Goal: Task Accomplishment & Management: Manage account settings

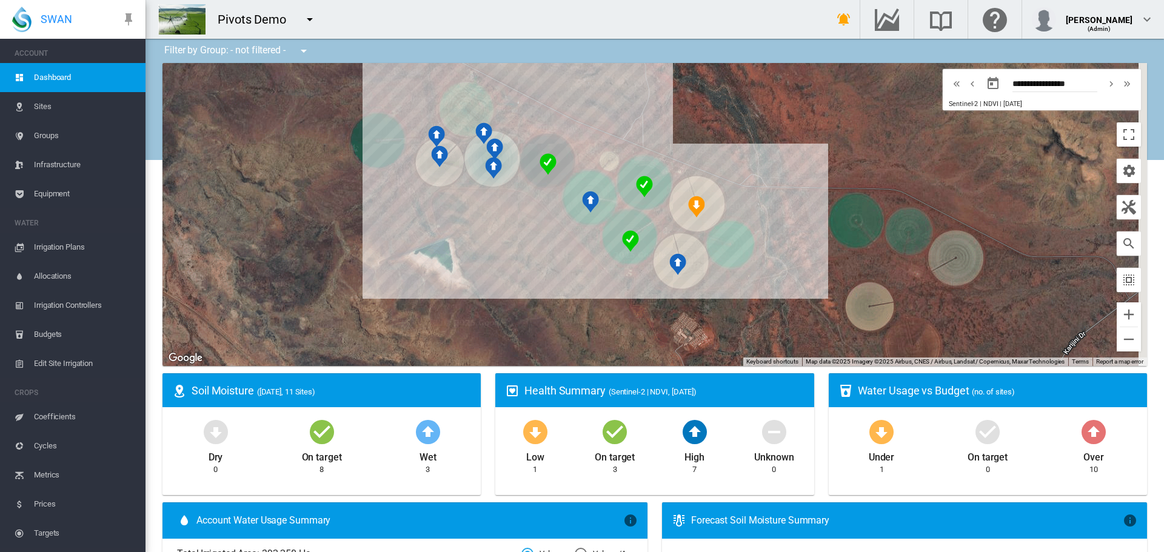
drag, startPoint x: 454, startPoint y: 226, endPoint x: 298, endPoint y: 209, distance: 156.2
click at [297, 213] on div "To navigate, press the arrow keys." at bounding box center [655, 214] width 985 height 303
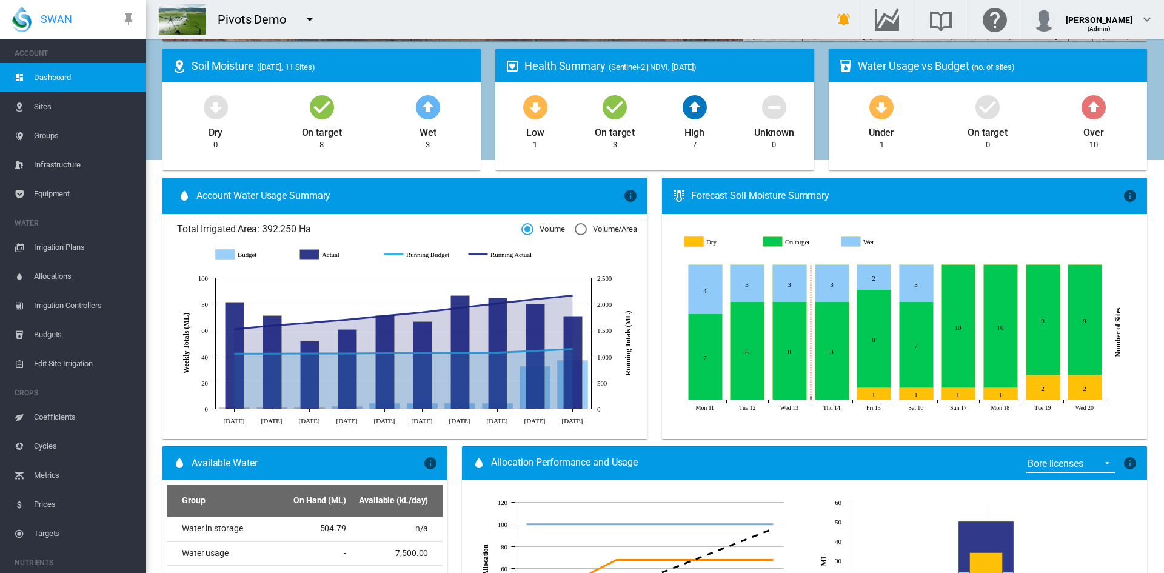
scroll to position [101, 0]
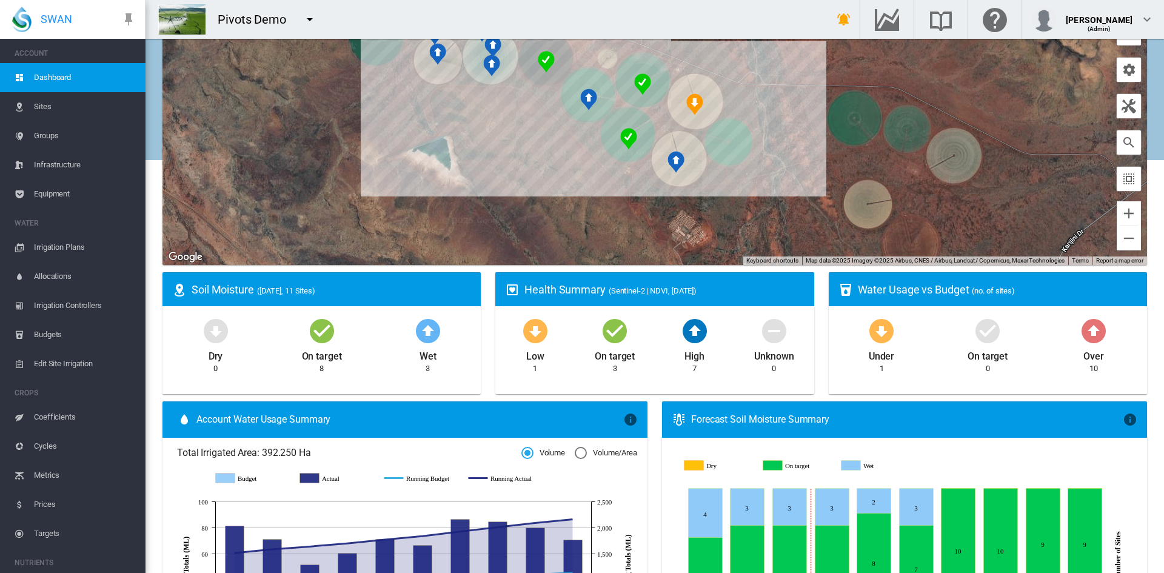
click at [59, 238] on span "Irrigation Plans" at bounding box center [85, 247] width 102 height 29
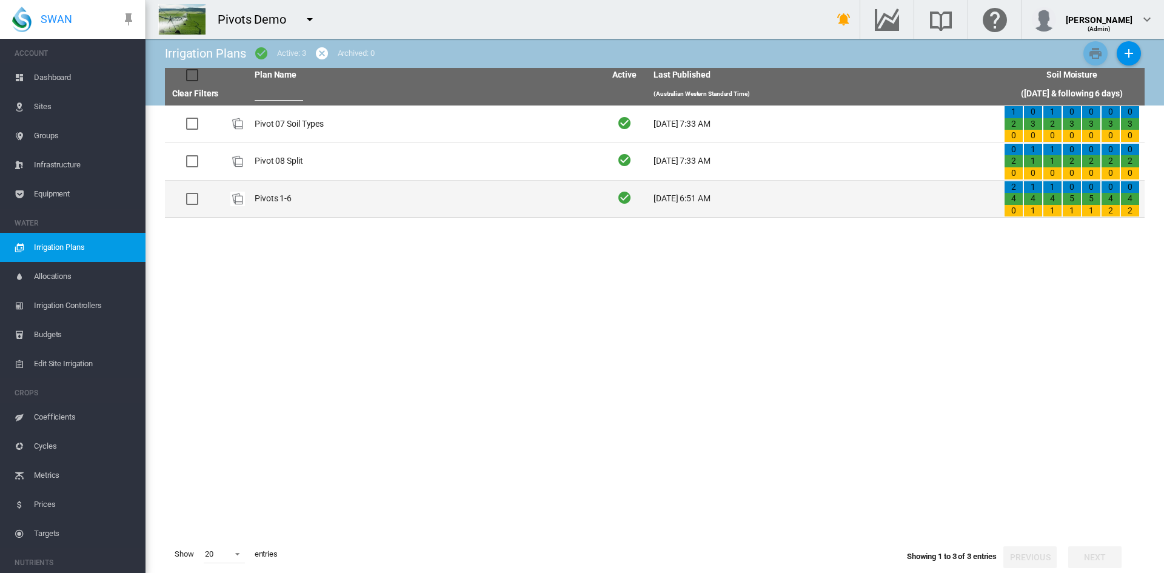
click at [265, 201] on td "Pivots 1-6" at bounding box center [425, 199] width 351 height 37
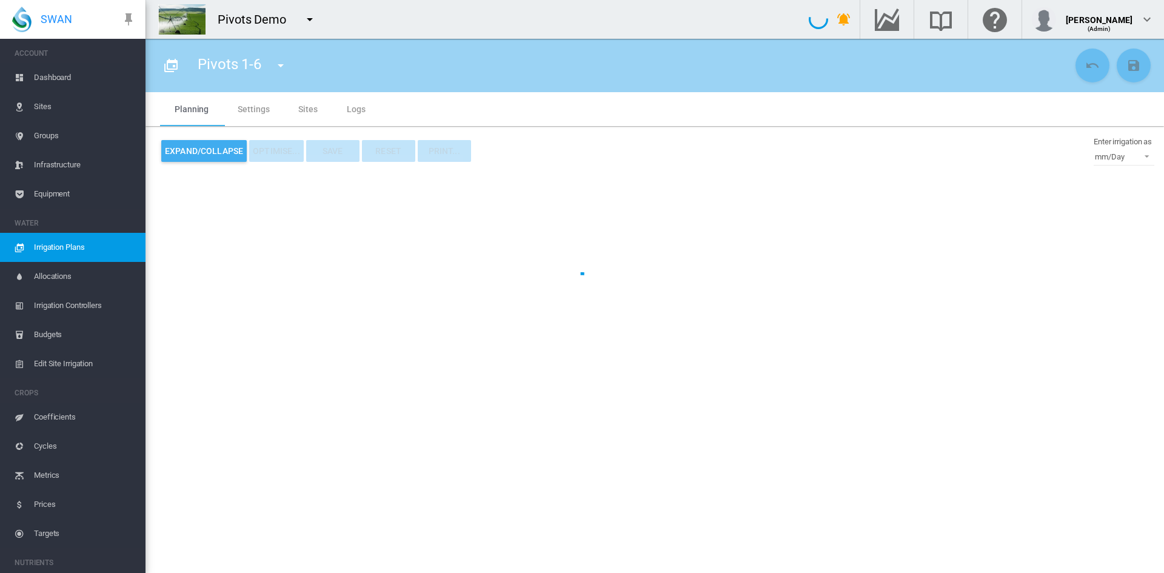
type input "**********"
type input "*"
type input "*****"
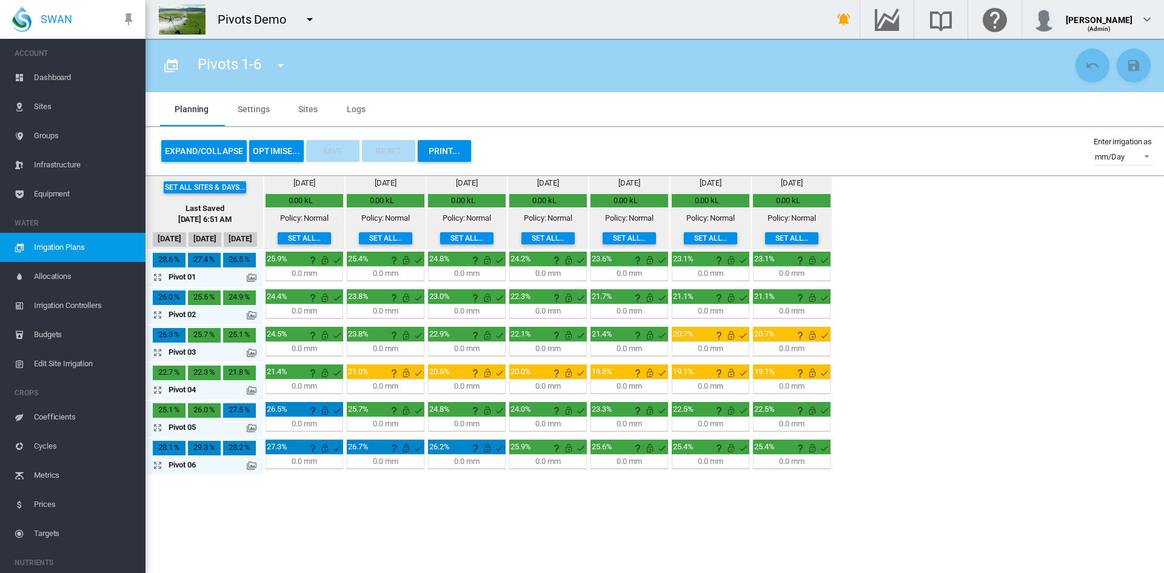
click at [251, 386] on md-icon at bounding box center [252, 391] width 10 height 10
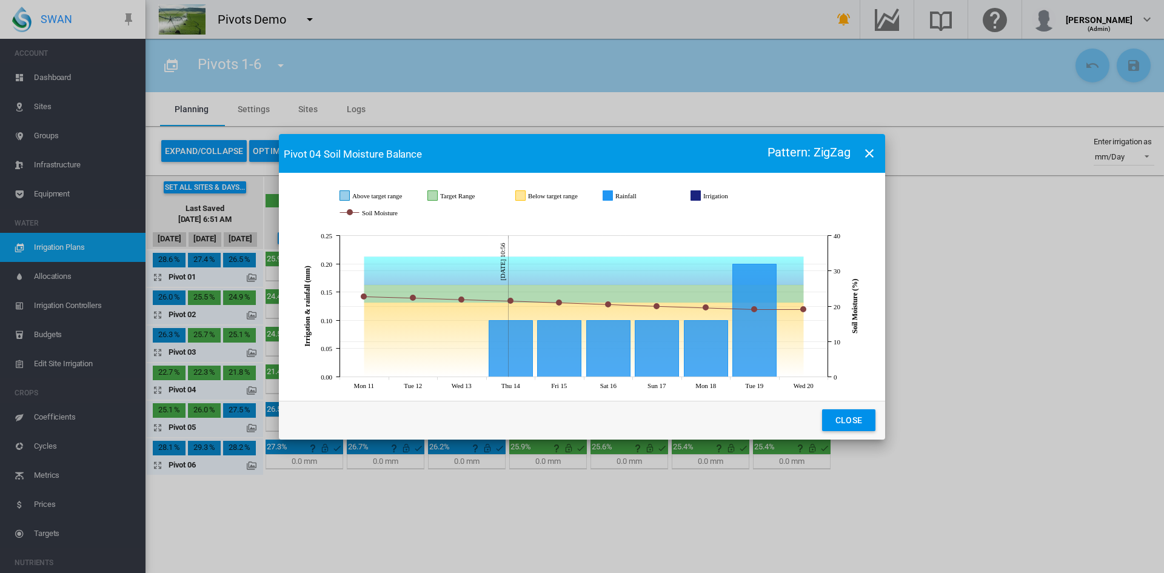
click at [853, 419] on button "Close" at bounding box center [848, 420] width 53 height 22
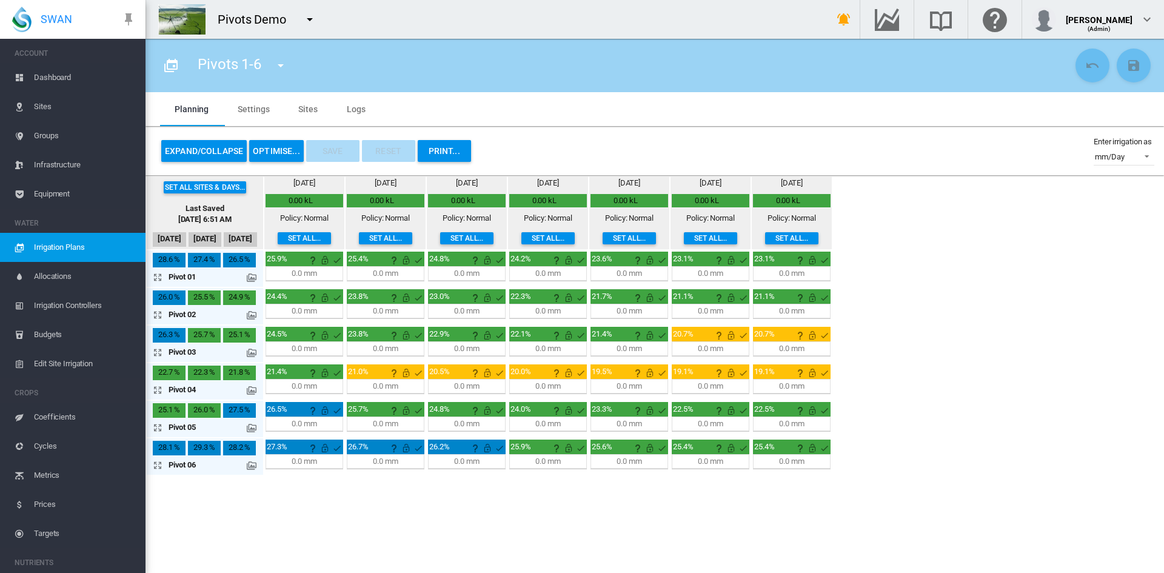
click at [266, 144] on button "OPTIMISE..." at bounding box center [276, 151] width 55 height 22
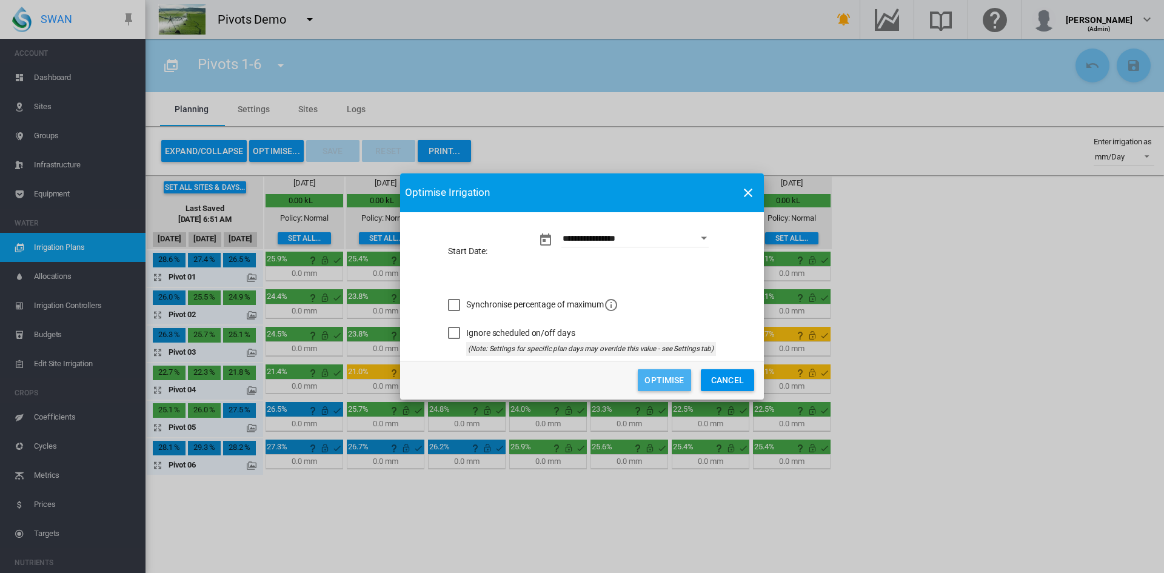
click at [671, 385] on button "Optimise" at bounding box center [664, 380] width 53 height 22
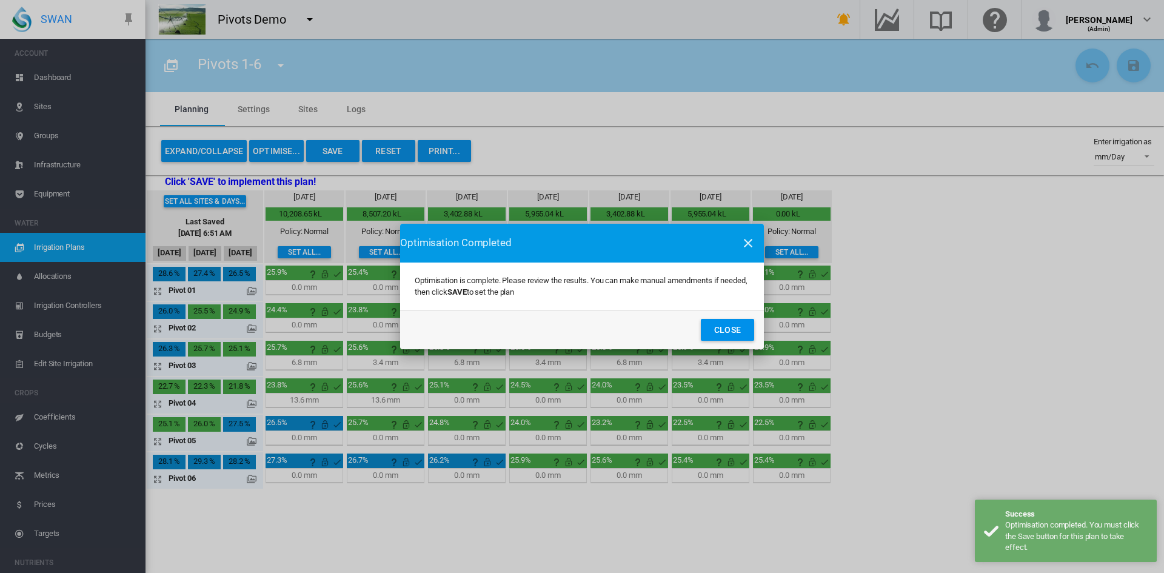
click at [701, 319] on button "Close" at bounding box center [727, 330] width 53 height 22
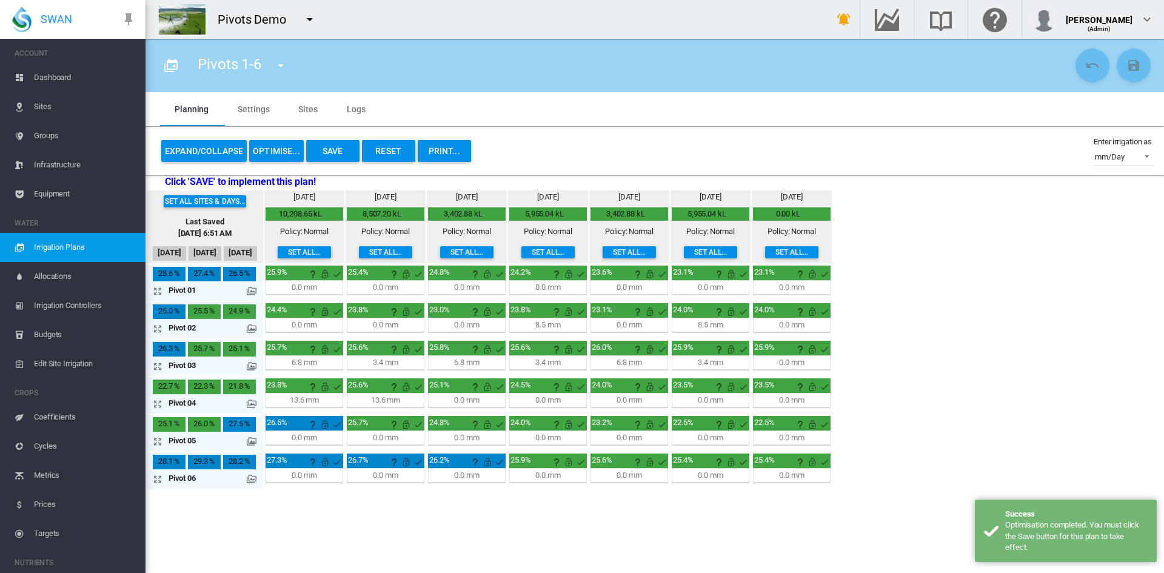
click at [250, 403] on md-icon at bounding box center [252, 404] width 10 height 10
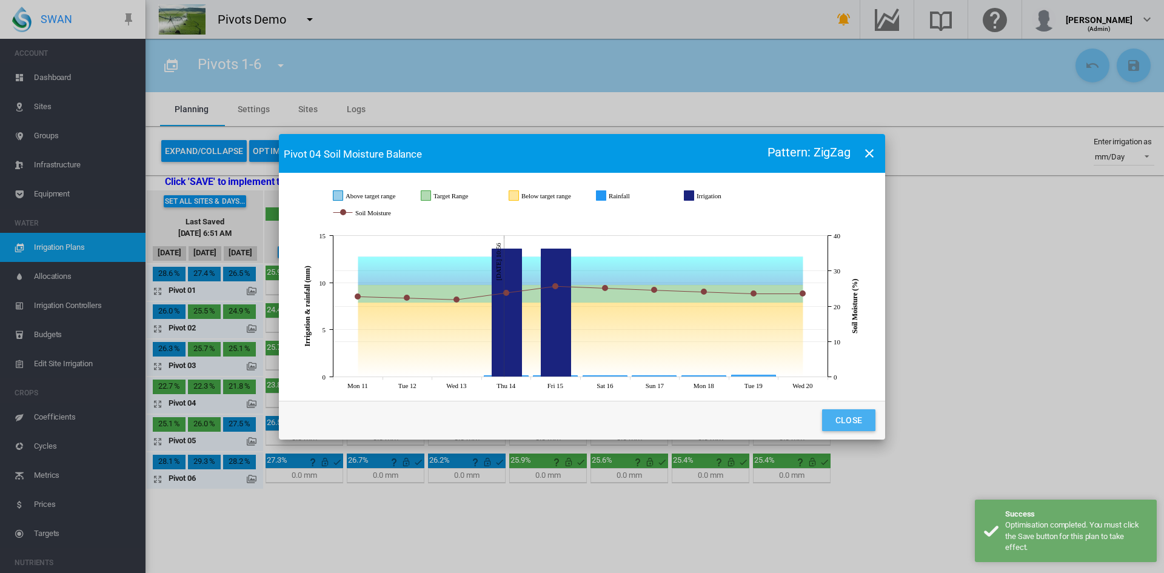
click at [865, 428] on button "Close" at bounding box center [848, 420] width 53 height 22
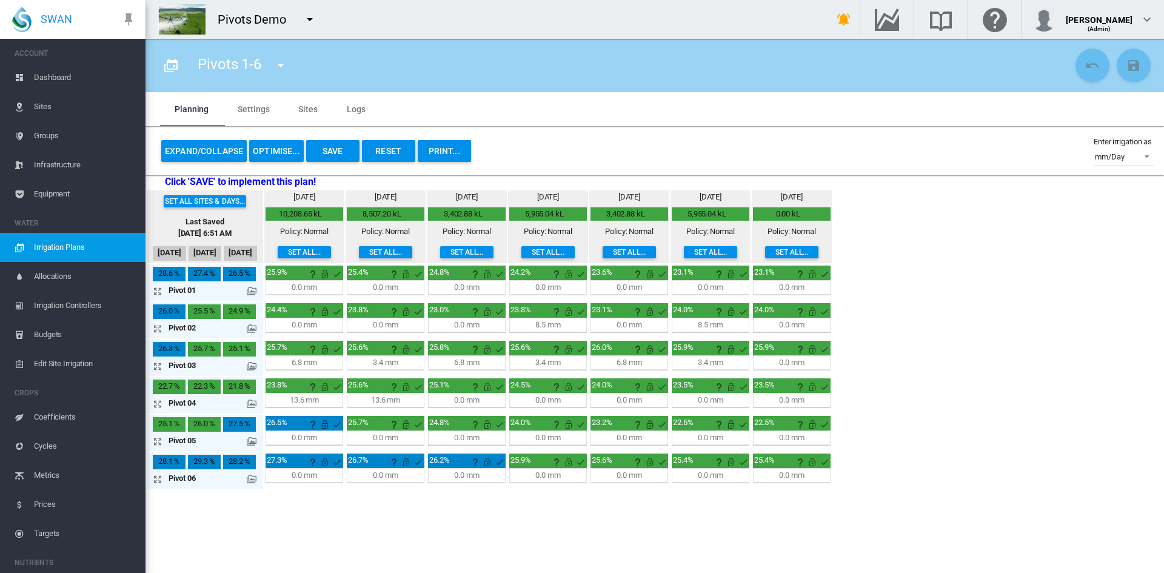
click at [393, 156] on button "Reset" at bounding box center [388, 151] width 53 height 22
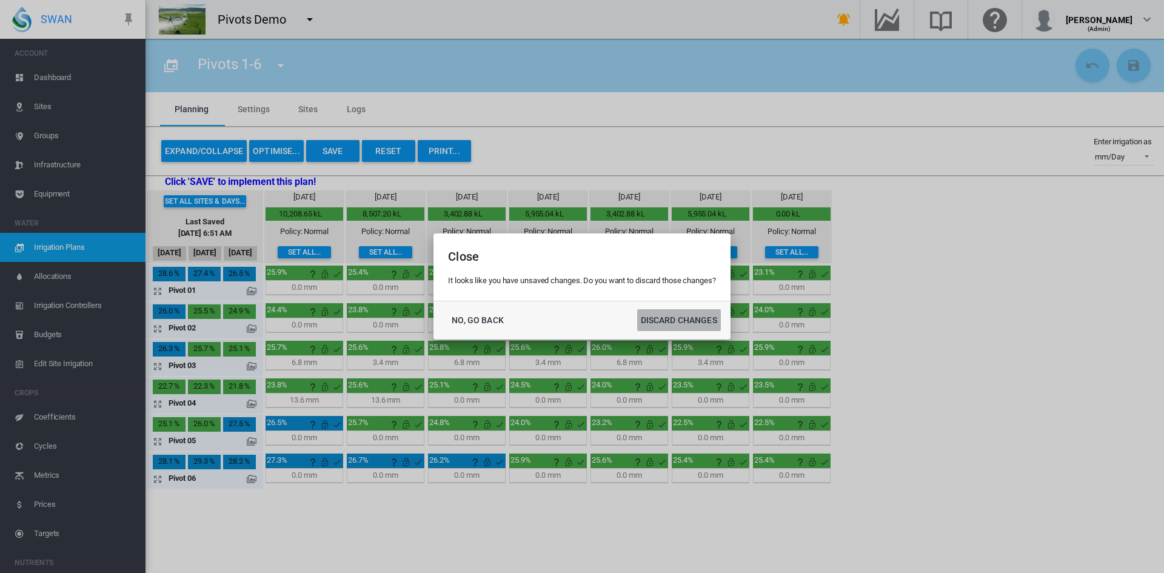
drag, startPoint x: 670, startPoint y: 319, endPoint x: 238, endPoint y: 141, distance: 466.9
click at [669, 317] on button "DISCARD CHANGES" at bounding box center [679, 320] width 84 height 22
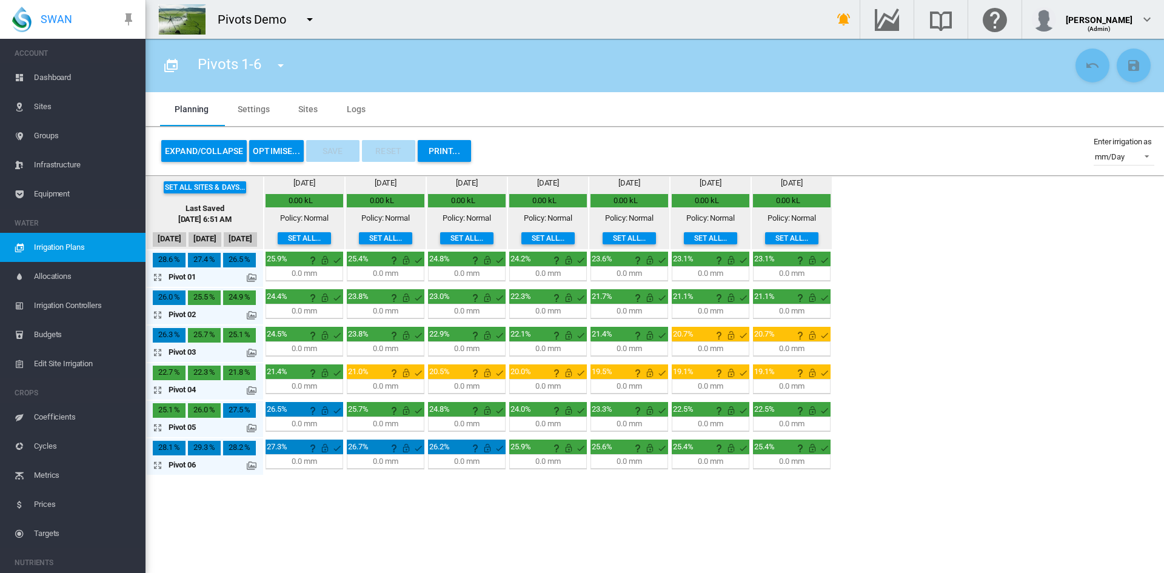
click at [303, 13] on md-icon "icon-menu-down" at bounding box center [310, 19] width 15 height 15
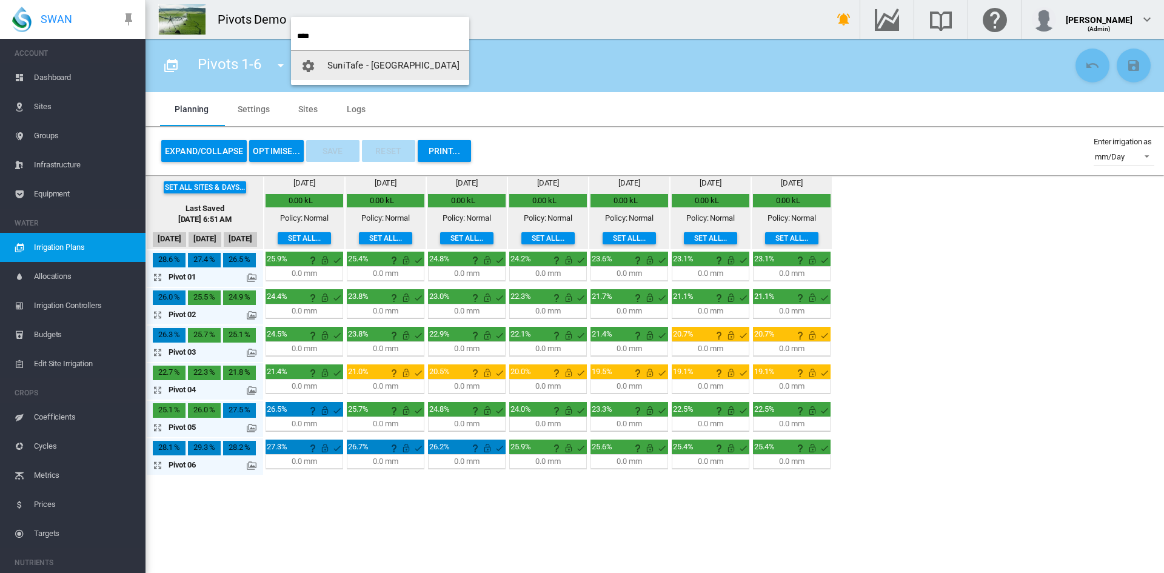
type input "****"
click at [320, 62] on span "button" at bounding box center [314, 65] width 27 height 11
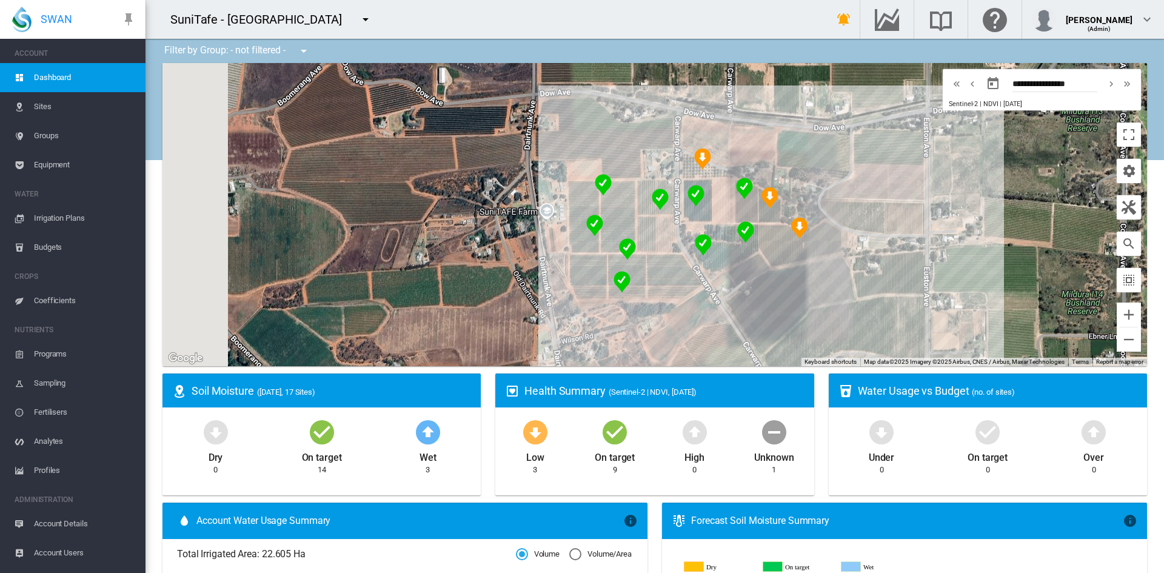
drag, startPoint x: 418, startPoint y: 257, endPoint x: 486, endPoint y: 273, distance: 70.5
click at [486, 273] on div "To navigate, press the arrow keys." at bounding box center [655, 214] width 985 height 303
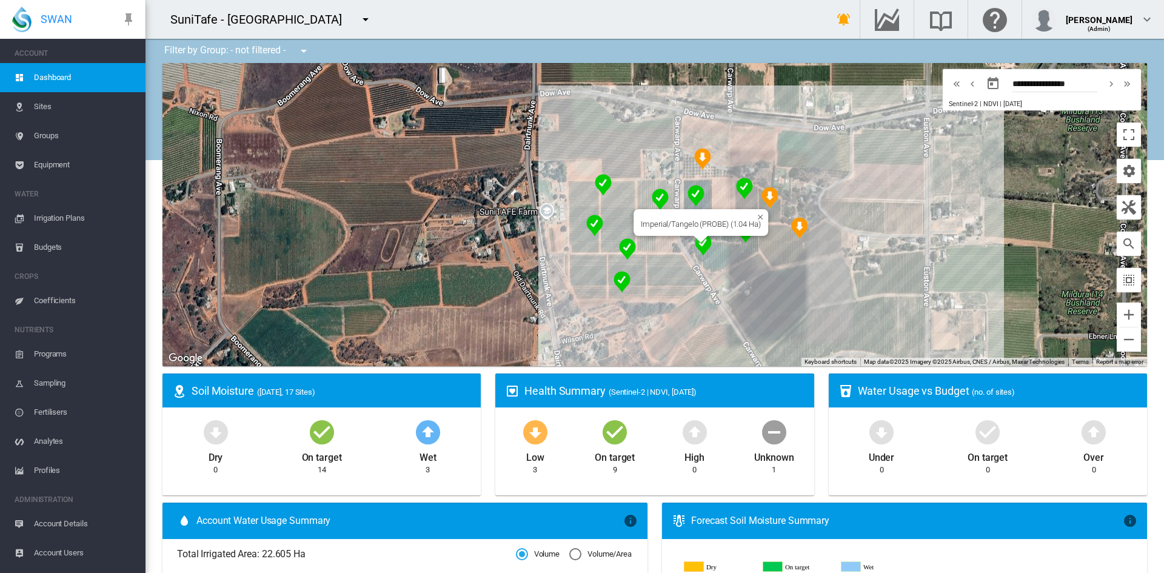
click at [696, 244] on img "NDVI: Imperial SHA" at bounding box center [703, 245] width 17 height 22
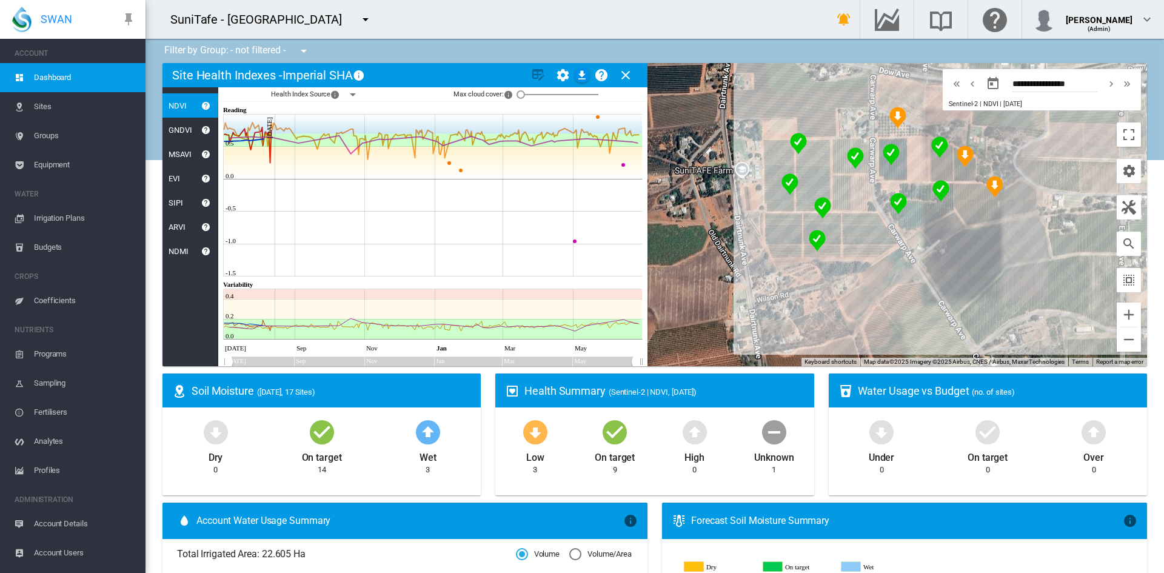
click at [630, 78] on md-icon "icon-close" at bounding box center [626, 75] width 15 height 15
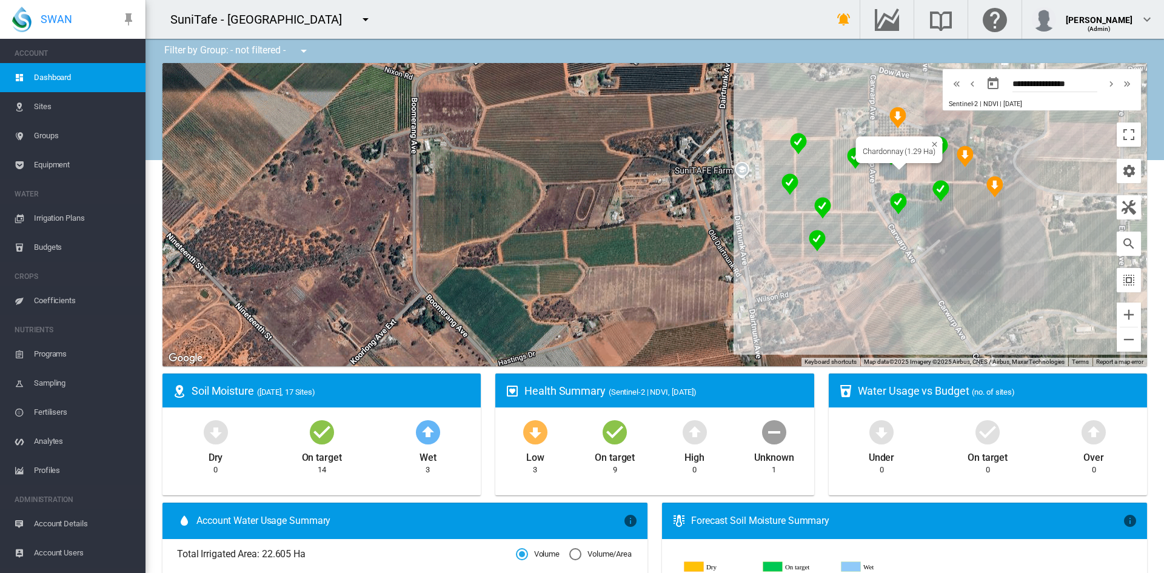
click at [888, 178] on div "To navigate, press the arrow keys. Chardonnay (1.29 Ha)" at bounding box center [655, 214] width 985 height 303
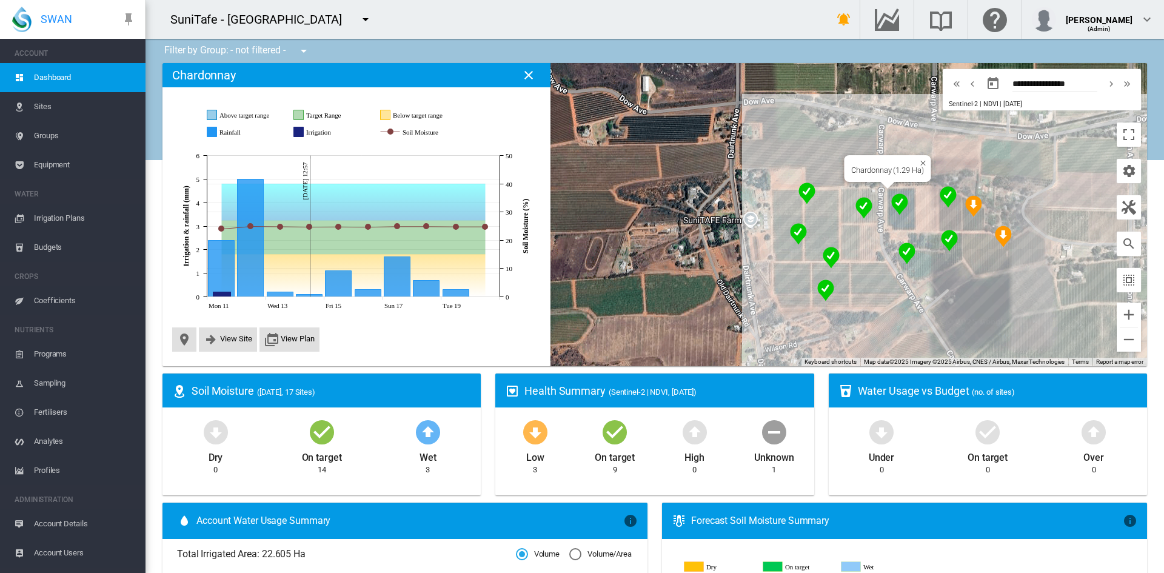
click at [896, 199] on img "NDVI: Chardonnay SHA" at bounding box center [899, 204] width 17 height 22
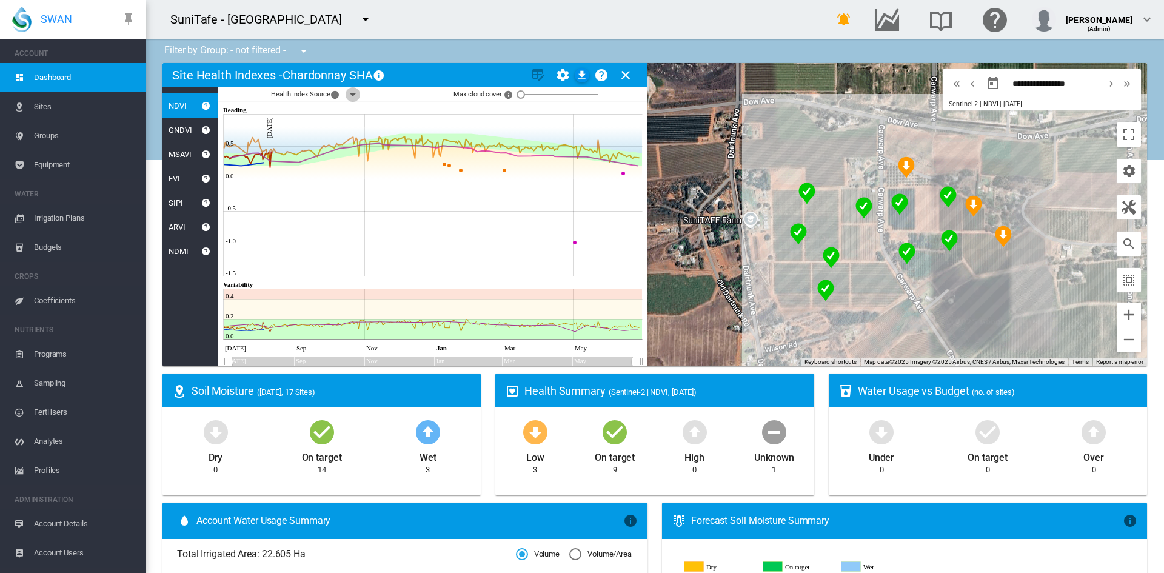
click at [357, 93] on md-icon "icon-menu-down" at bounding box center [353, 94] width 15 height 15
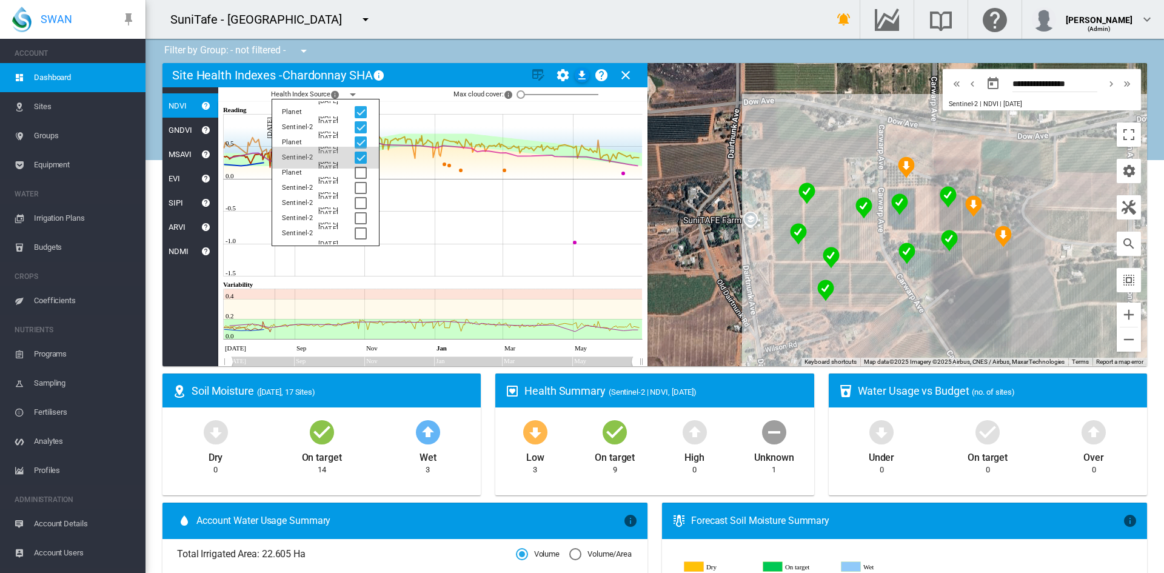
click at [363, 158] on div at bounding box center [361, 158] width 12 height 12
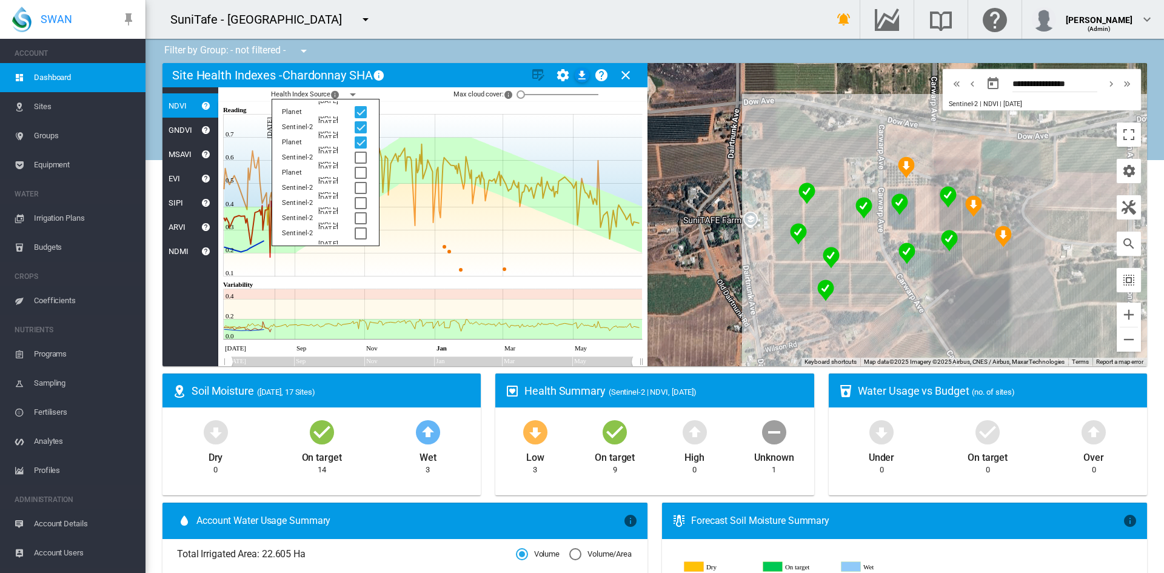
click at [431, 75] on md-card-title "Site Health Indexes - Chardonnay SHA × Name of current Site Health Area in char…" at bounding box center [405, 75] width 485 height 24
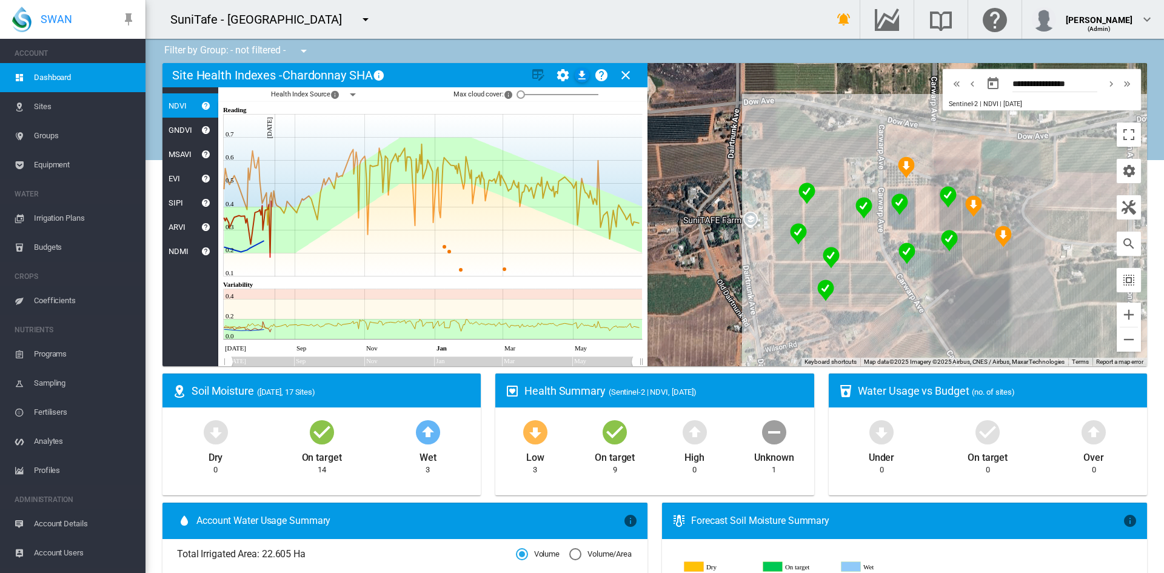
click at [625, 79] on md-icon "icon-close" at bounding box center [626, 75] width 15 height 15
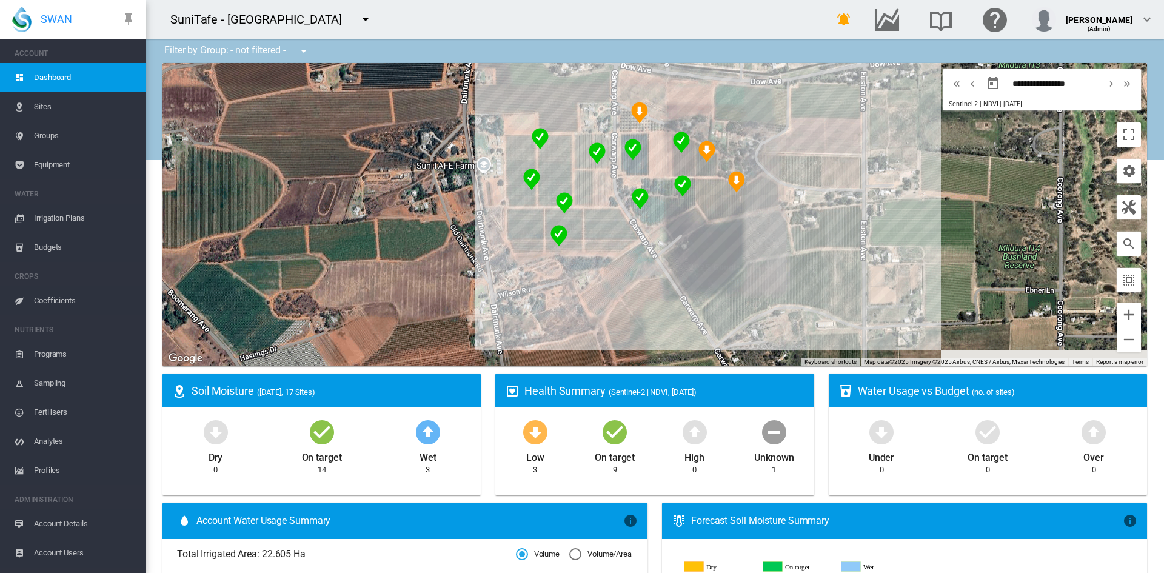
drag, startPoint x: 699, startPoint y: 246, endPoint x: 454, endPoint y: 191, distance: 251.6
click at [454, 191] on div "To navigate, press the arrow keys." at bounding box center [655, 214] width 985 height 303
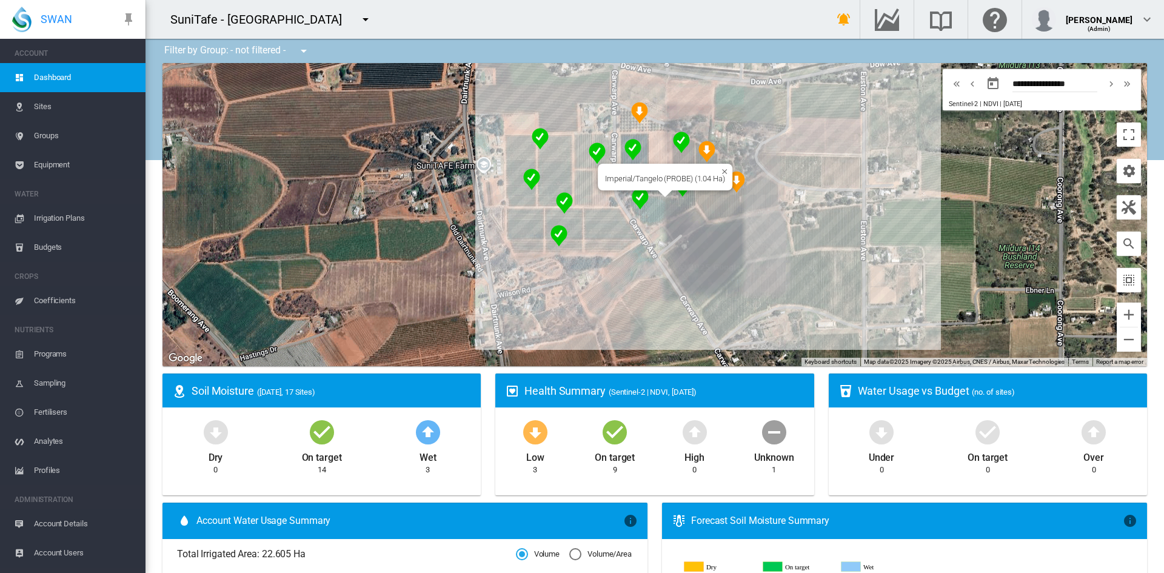
drag, startPoint x: 661, startPoint y: 202, endPoint x: 651, endPoint y: 199, distance: 10.7
click at [660, 203] on div "To navigate, press the arrow keys. Imperial/Tangelo (PROBE) (1.04 Ha)" at bounding box center [655, 214] width 985 height 303
drag, startPoint x: 265, startPoint y: 130, endPoint x: 374, endPoint y: 207, distance: 133.6
click at [374, 207] on div "To navigate, press the arrow keys." at bounding box center [655, 214] width 985 height 303
click at [654, 211] on div "To navigate, press the arrow keys. Imperial/Tangelo (PROBE) (1.04 Ha)" at bounding box center [655, 214] width 985 height 303
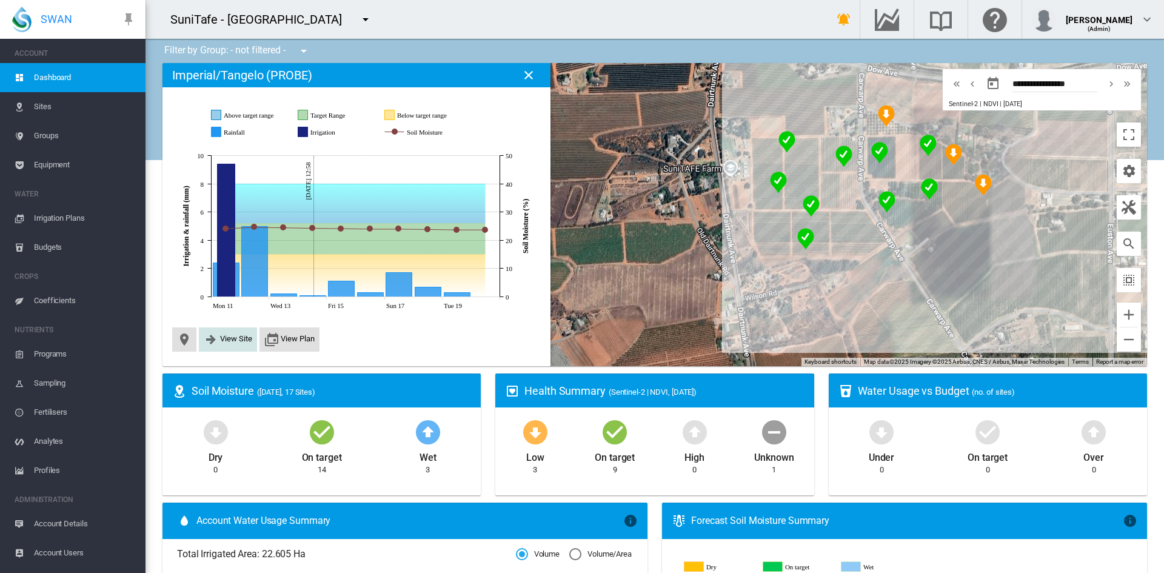
click at [218, 329] on span "View Site" at bounding box center [228, 339] width 58 height 24
click at [223, 337] on span "View Site" at bounding box center [236, 338] width 32 height 9
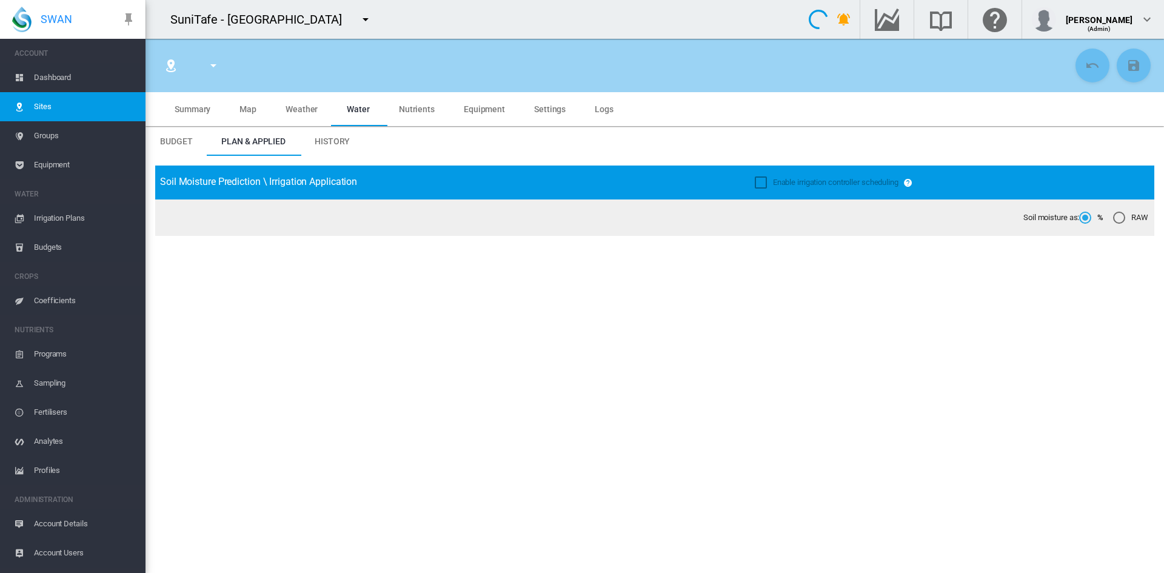
type input "**********"
type input "*****"
type input "*********"
type input "**"
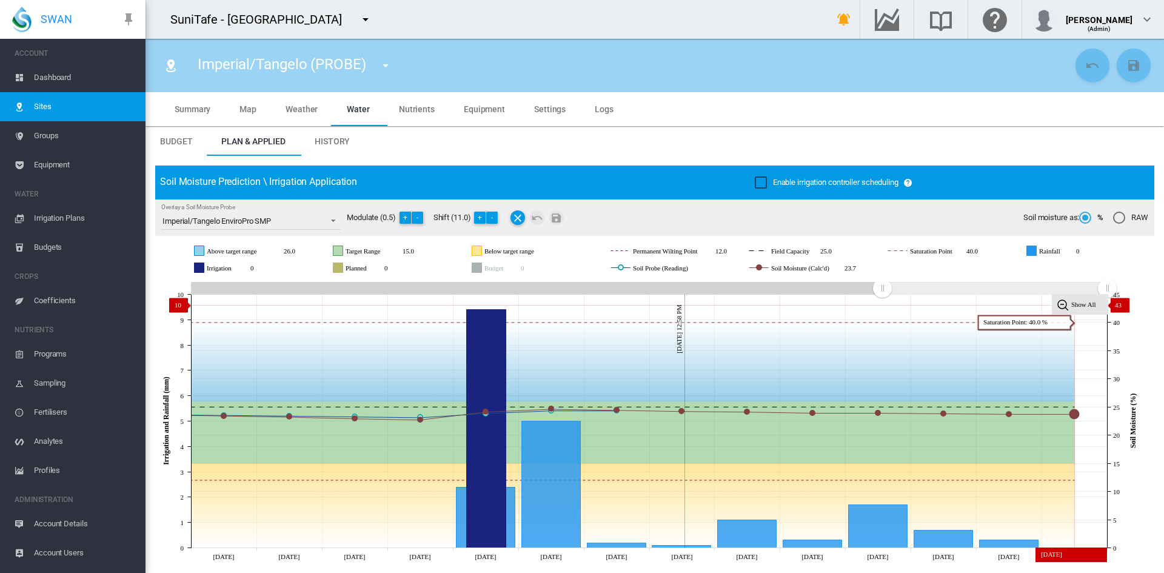
click at [1087, 305] on tspan "Show All" at bounding box center [1084, 304] width 25 height 7
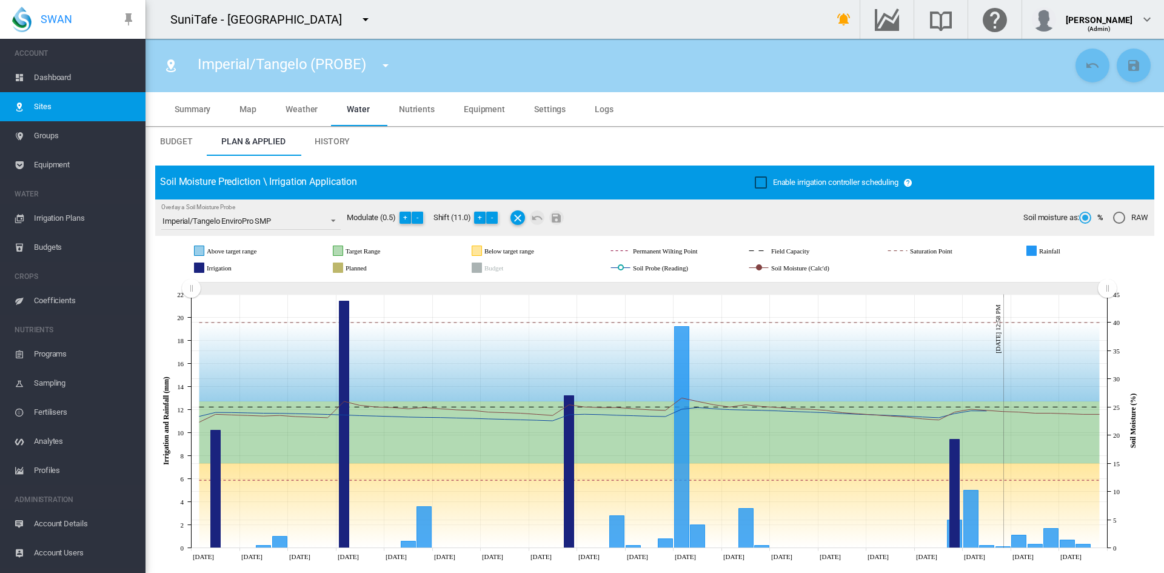
click at [384, 62] on md-icon "icon-menu-down" at bounding box center [385, 65] width 15 height 15
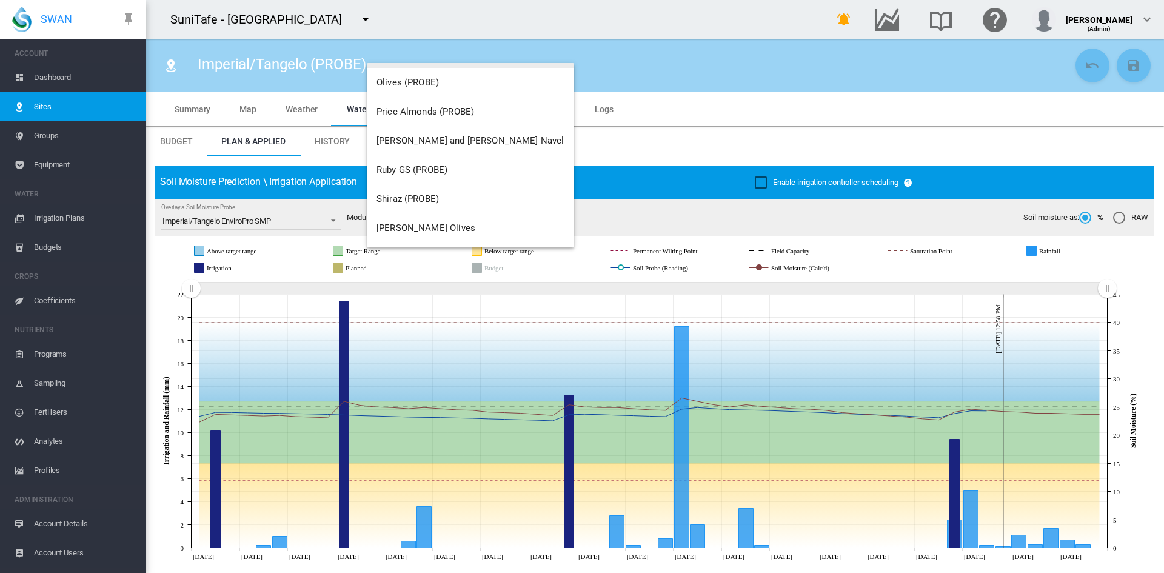
scroll to position [325, 0]
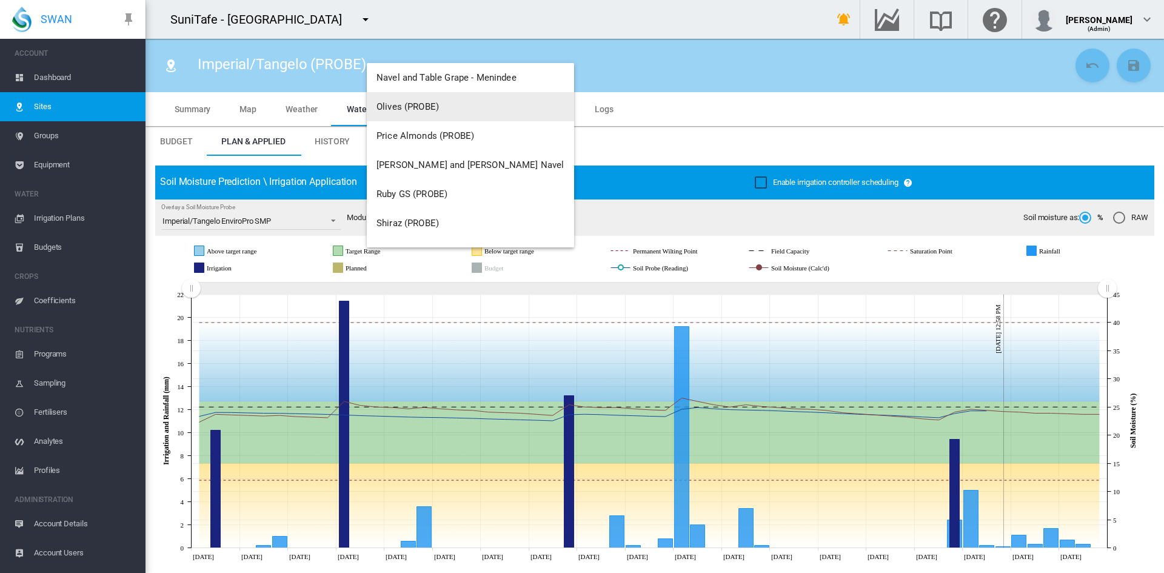
click at [403, 108] on span "Olives (PROBE)" at bounding box center [408, 106] width 62 height 11
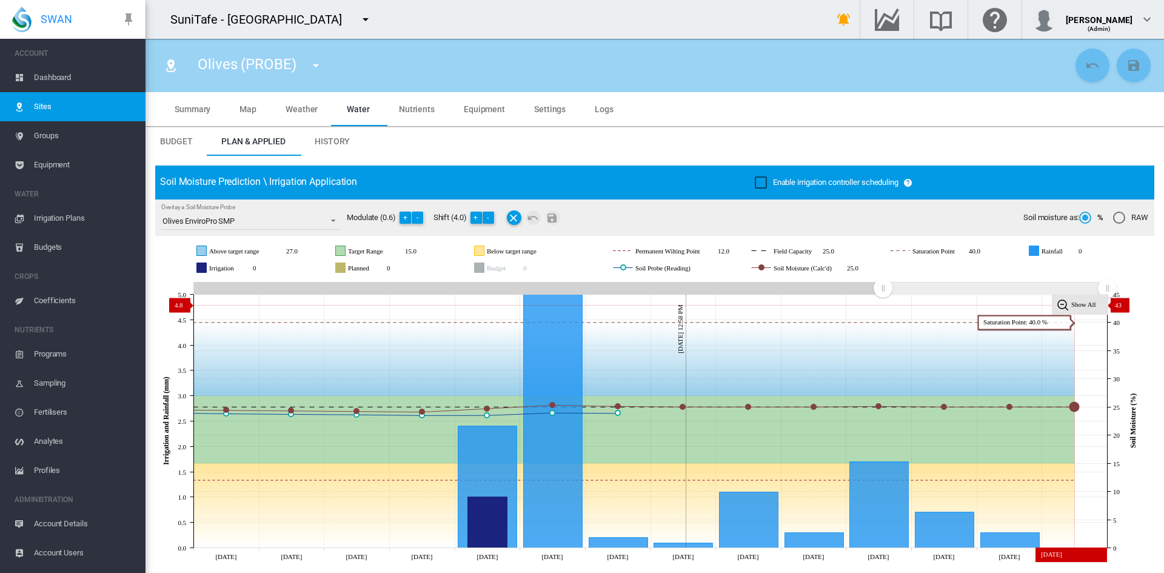
click at [1080, 305] on tspan "Show All" at bounding box center [1084, 304] width 25 height 7
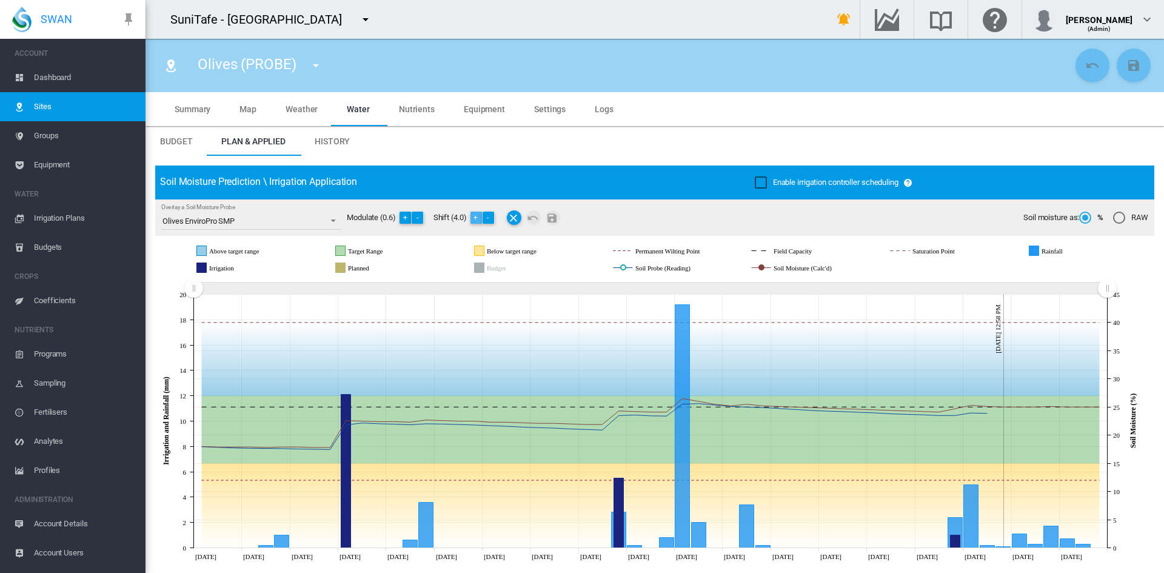
click at [476, 215] on button "+" at bounding box center [477, 218] width 12 height 12
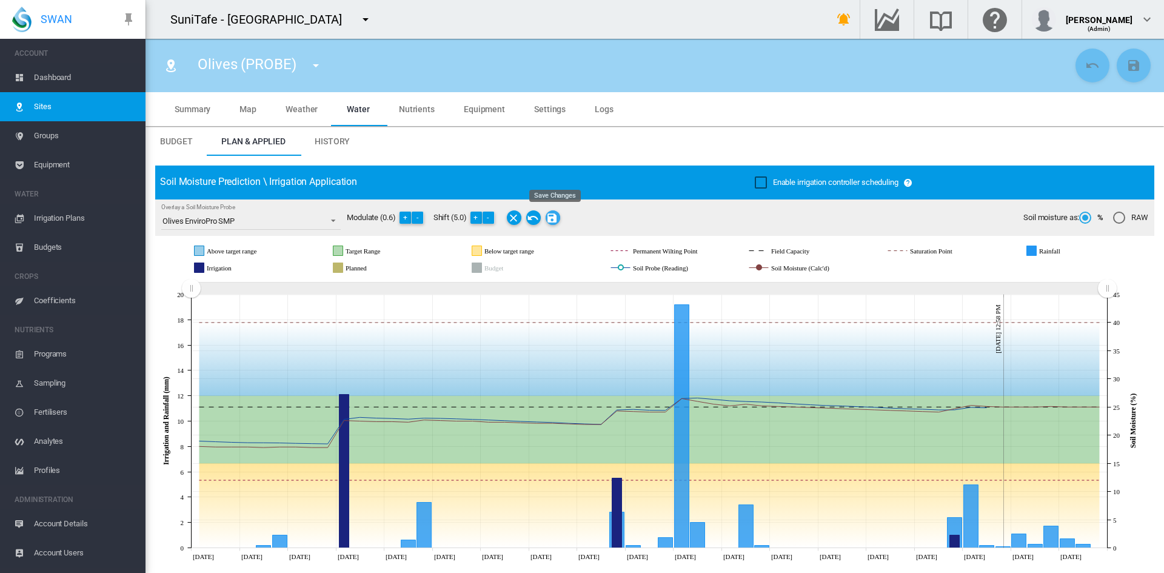
click at [557, 220] on md-icon "Save Changes" at bounding box center [553, 217] width 15 height 15
click at [314, 141] on md-tab-item "History" at bounding box center [332, 141] width 64 height 29
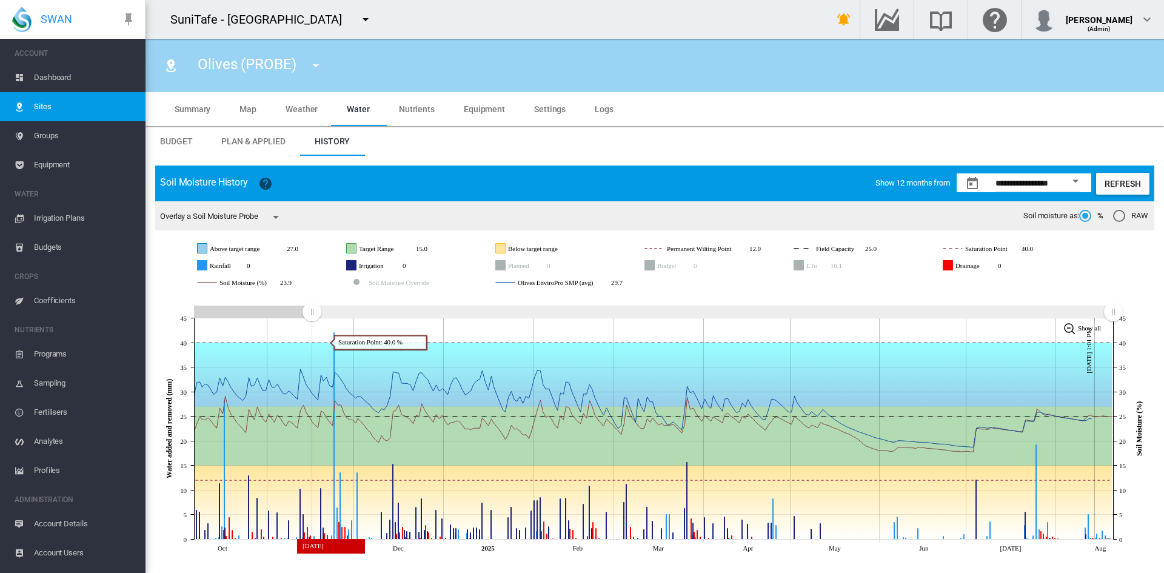
drag, startPoint x: 196, startPoint y: 311, endPoint x: 330, endPoint y: 369, distance: 145.6
click at [312, 352] on icon "JavaScript chart by amCharts [DATE] Oct Nov [DATE] Feb Mar Apr May Jun [DATE] A…" at bounding box center [654, 426] width 999 height 264
click at [557, 279] on rect "Olives EnviroPro SMP (avg)" at bounding box center [578, 282] width 127 height 11
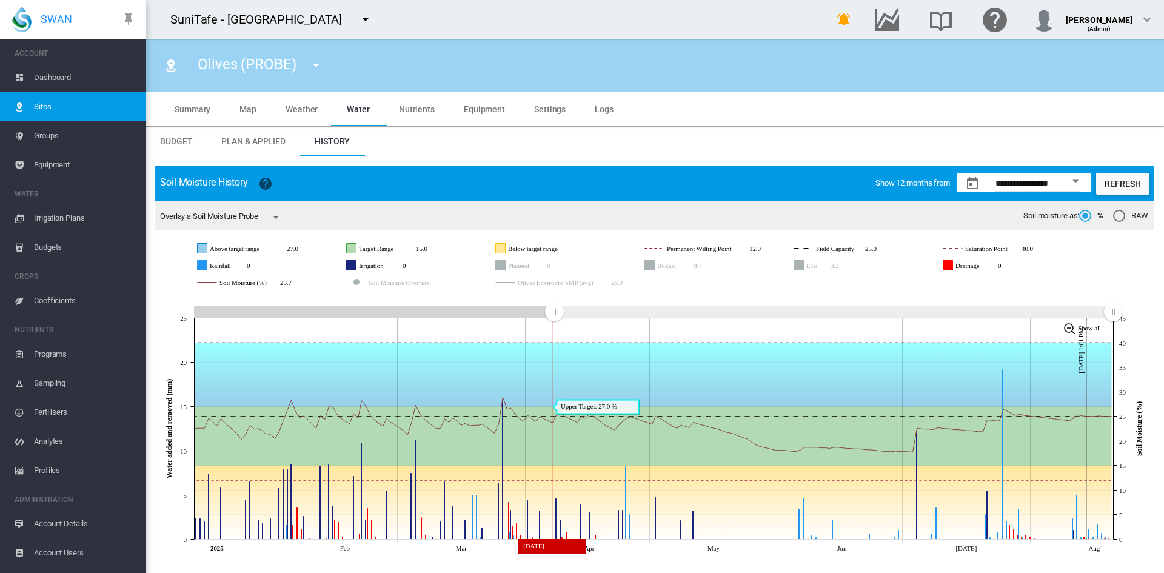
drag, startPoint x: 308, startPoint y: 306, endPoint x: 554, endPoint y: 399, distance: 263.1
click at [554, 399] on icon "JavaScript chart by amCharts [DATE] [DATE] Mar Apr May Jun [DATE] Aug [DATE] 1:…" at bounding box center [654, 426] width 999 height 264
click at [244, 112] on span "Map" at bounding box center [248, 109] width 17 height 10
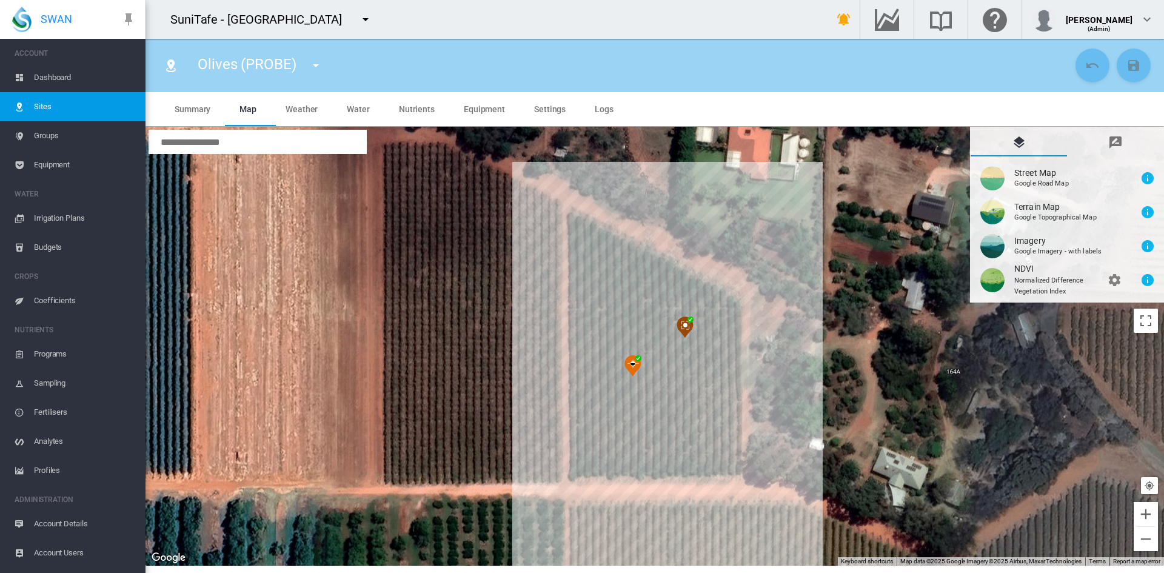
click at [40, 74] on span "Dashboard" at bounding box center [85, 77] width 102 height 29
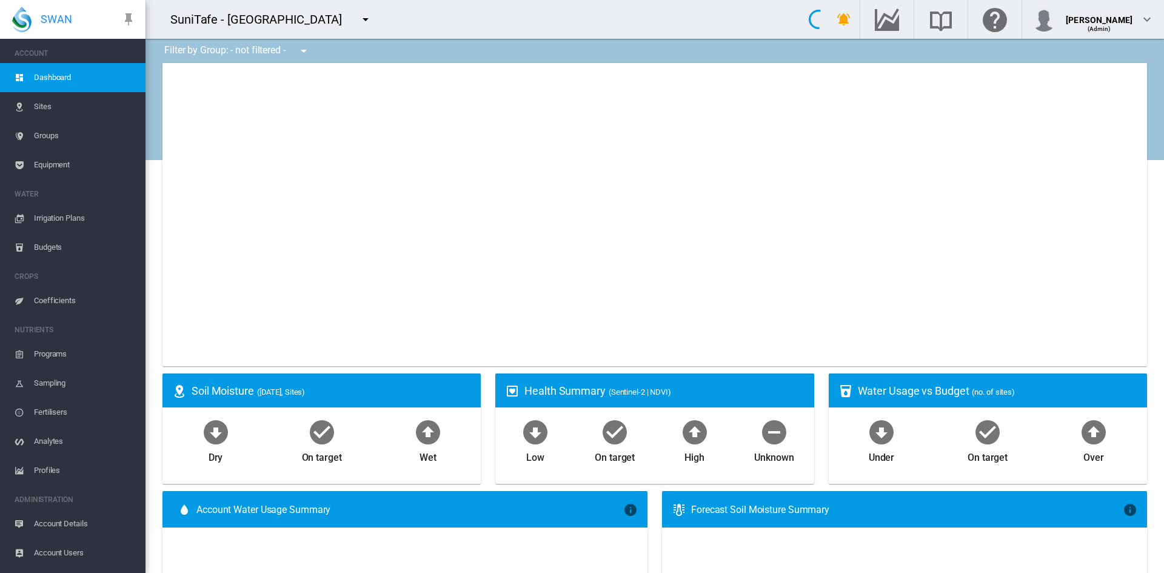
type input "**********"
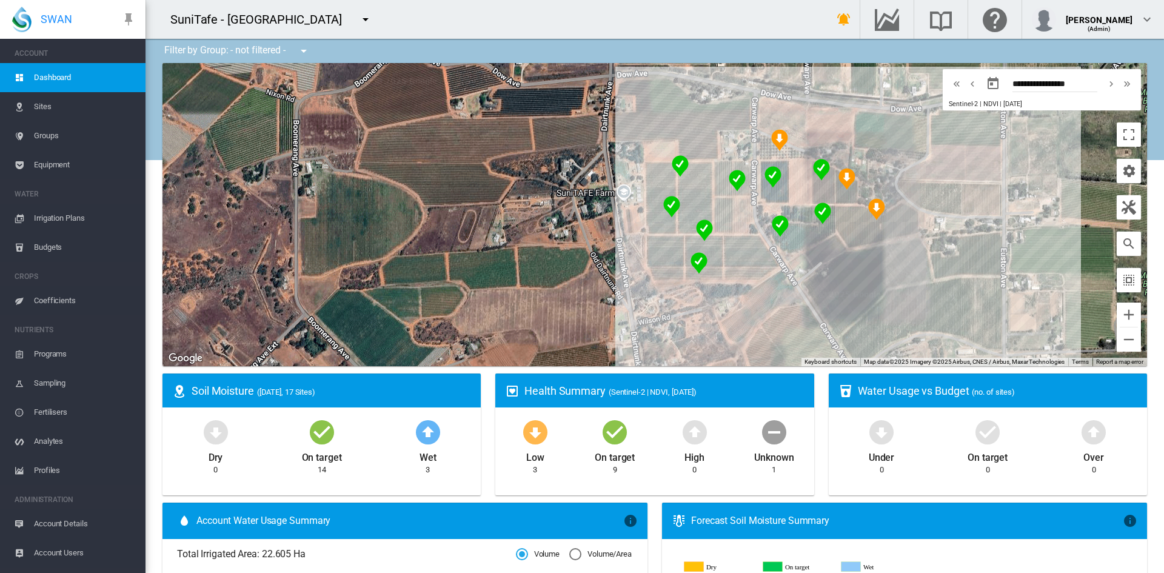
drag, startPoint x: 978, startPoint y: 299, endPoint x: 868, endPoint y: 324, distance: 113.3
click at [868, 324] on div "To navigate, press the arrow keys." at bounding box center [655, 214] width 985 height 303
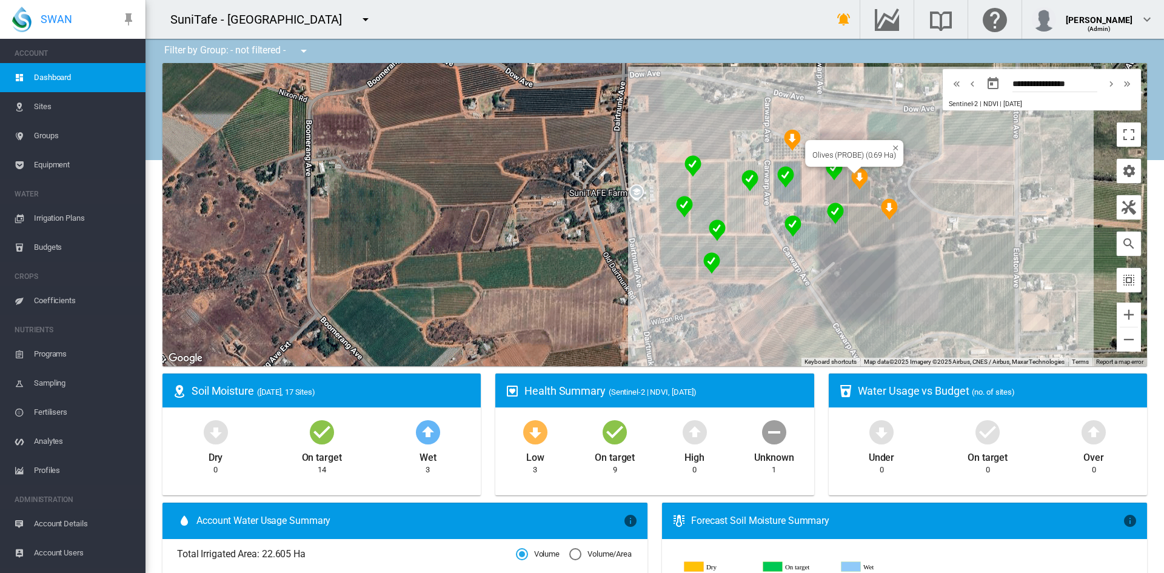
click at [856, 176] on img "NDVI: Olives SHA" at bounding box center [859, 179] width 17 height 22
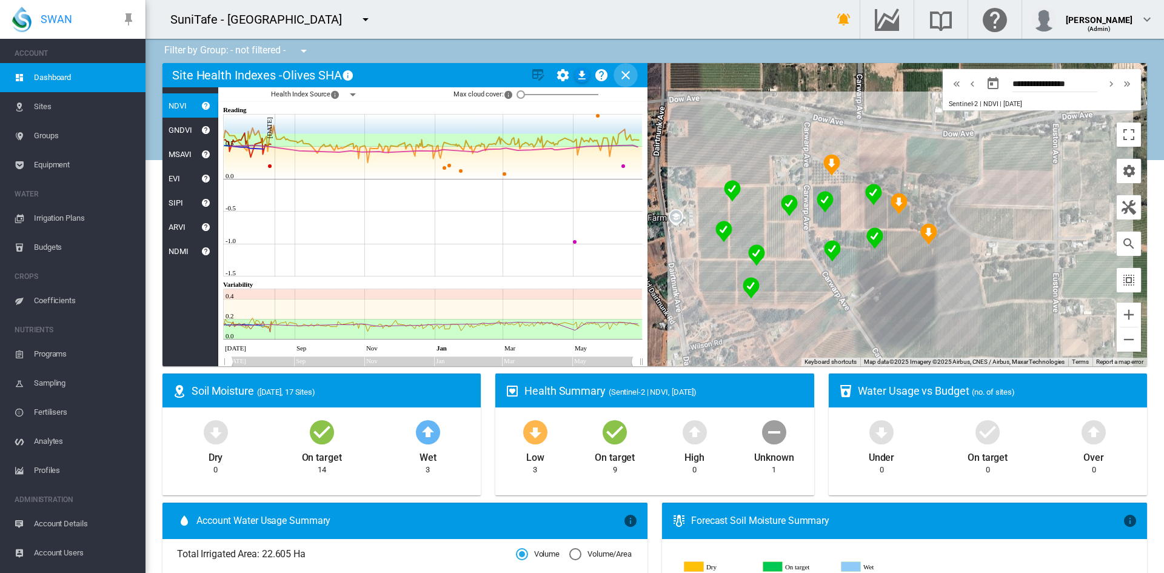
click at [628, 70] on md-icon "icon-close" at bounding box center [626, 75] width 15 height 15
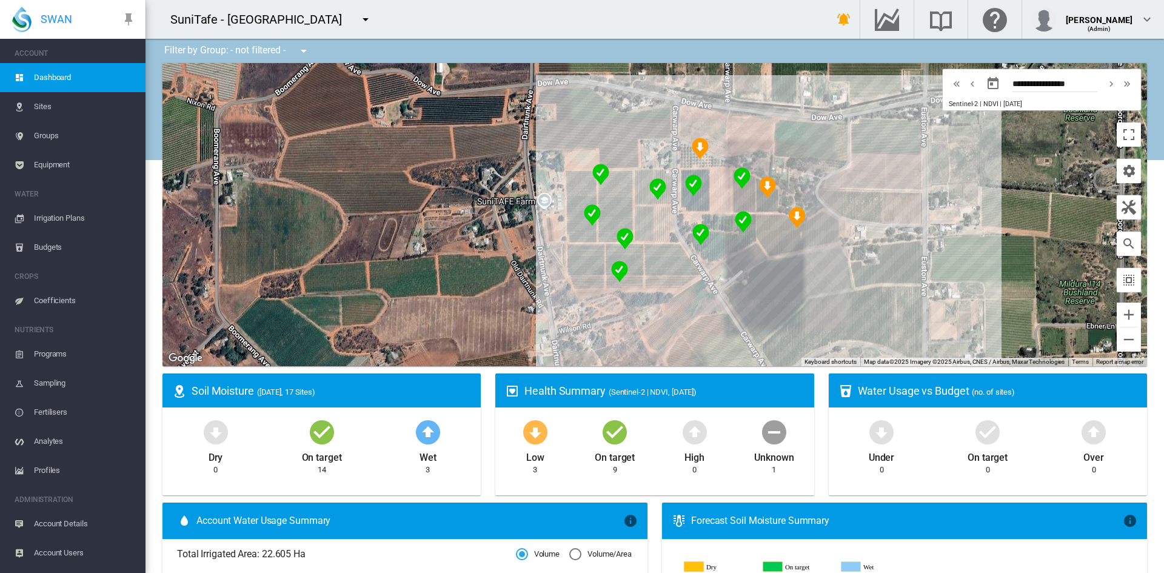
drag, startPoint x: 642, startPoint y: 155, endPoint x: 523, endPoint y: 141, distance: 120.2
click at [523, 141] on div "To navigate, press the arrow keys." at bounding box center [655, 214] width 985 height 303
click at [1122, 166] on md-icon "icon-cog" at bounding box center [1129, 171] width 15 height 15
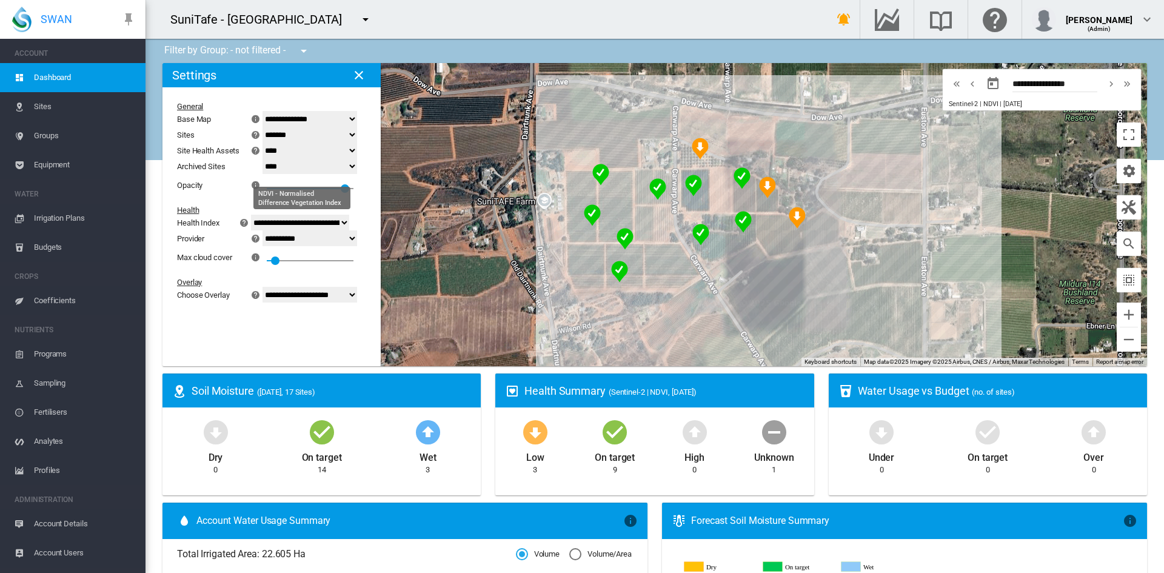
click at [299, 229] on select "**********" at bounding box center [300, 223] width 98 height 16
drag, startPoint x: 189, startPoint y: 334, endPoint x: 210, endPoint y: 306, distance: 34.2
click at [189, 334] on md-content "**********" at bounding box center [264, 219] width 203 height 264
click at [307, 238] on select "**********" at bounding box center [310, 238] width 95 height 16
select select "**********"
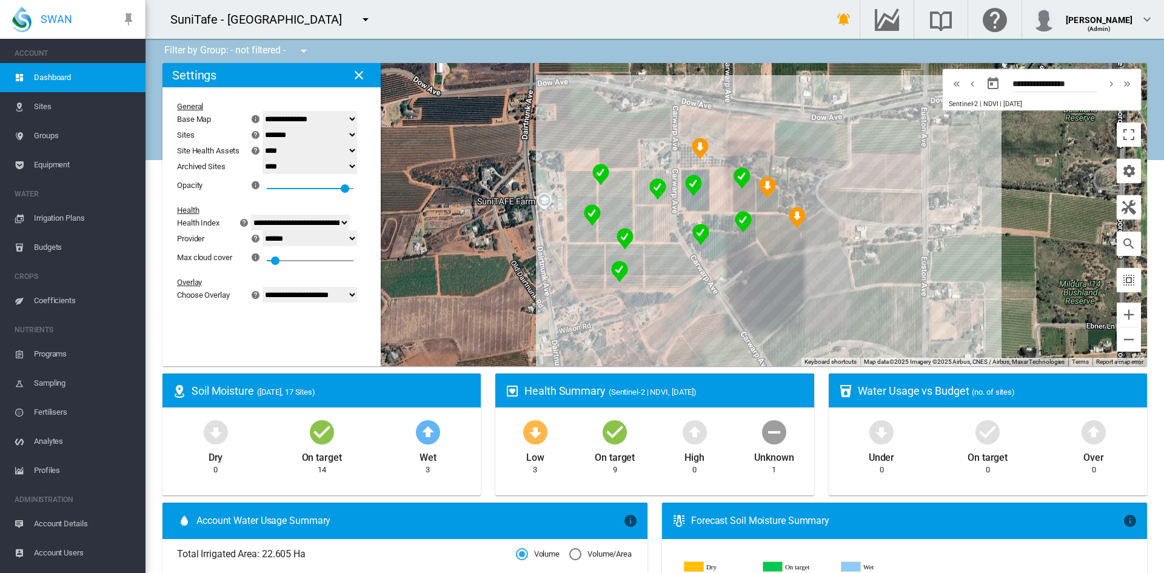
click at [270, 230] on select "**********" at bounding box center [310, 238] width 95 height 16
drag, startPoint x: 312, startPoint y: 299, endPoint x: 304, endPoint y: 290, distance: 11.6
click at [306, 294] on select "**********" at bounding box center [310, 295] width 95 height 16
click at [270, 287] on select "**********" at bounding box center [310, 295] width 95 height 16
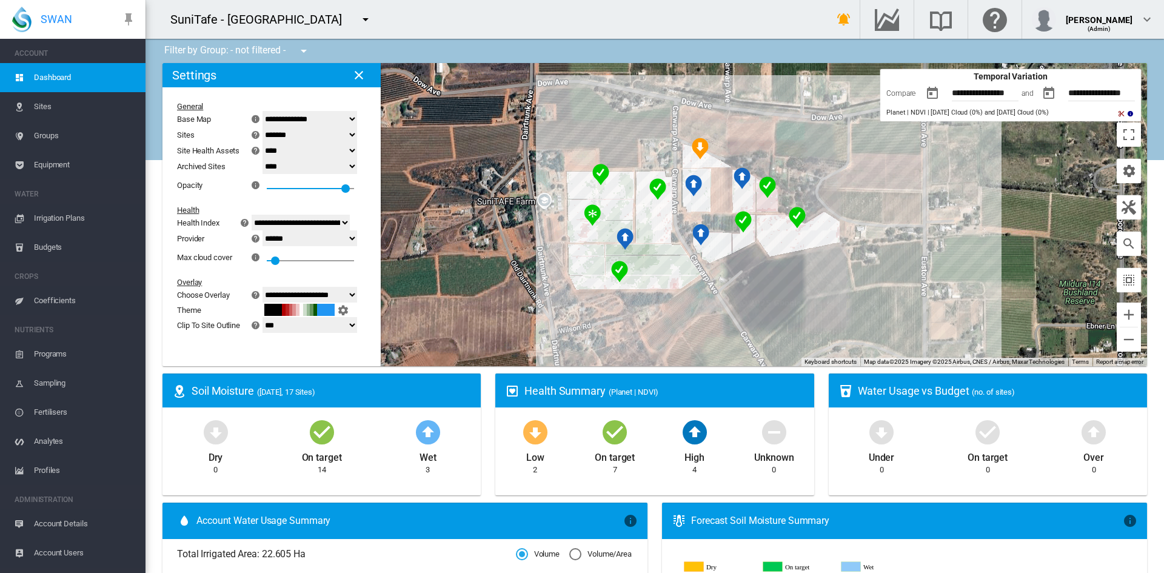
click at [309, 288] on select "**********" at bounding box center [310, 295] width 95 height 16
select select "********"
click at [270, 287] on select "**********" at bounding box center [310, 295] width 95 height 16
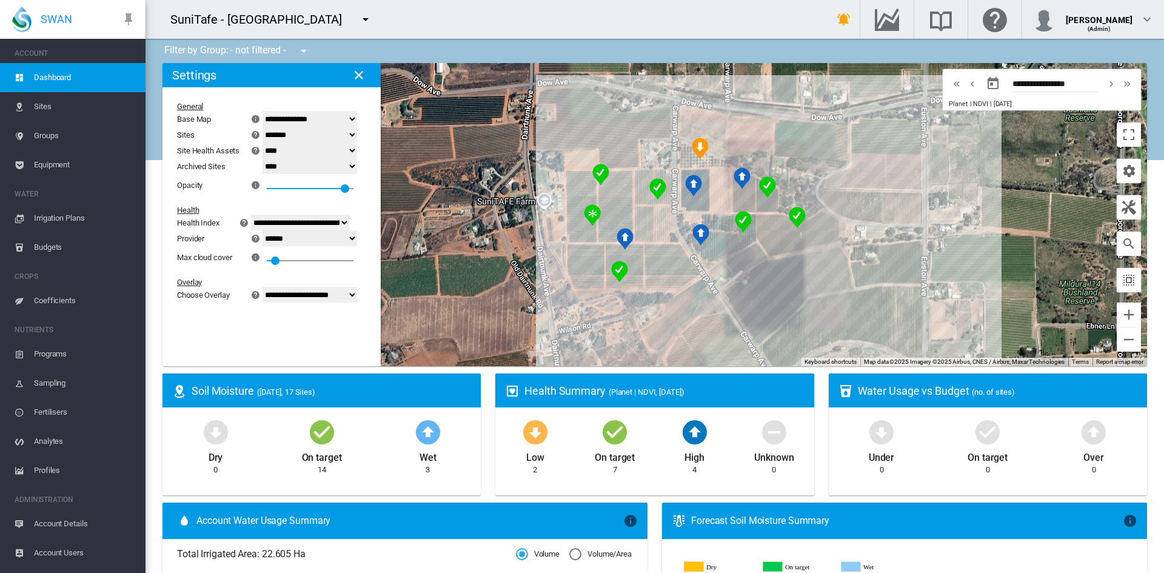
click at [361, 76] on md-icon "icon-close" at bounding box center [359, 75] width 15 height 15
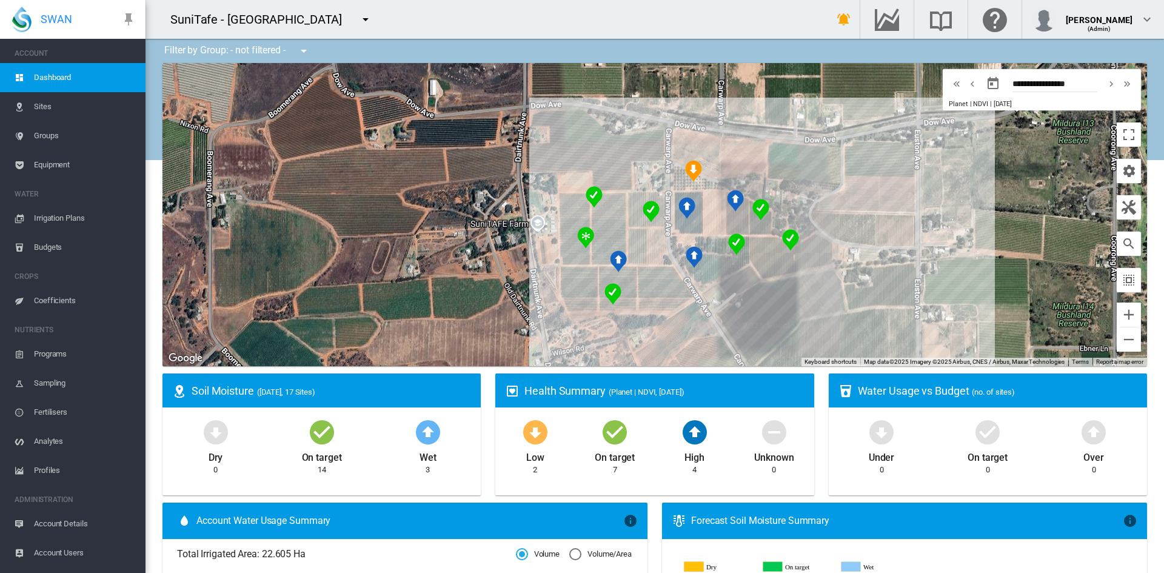
drag, startPoint x: 472, startPoint y: 240, endPoint x: 463, endPoint y: 262, distance: 24.2
click at [463, 262] on div "To navigate, press the arrow keys." at bounding box center [655, 214] width 985 height 303
click at [62, 296] on span "Coefficients" at bounding box center [85, 300] width 102 height 29
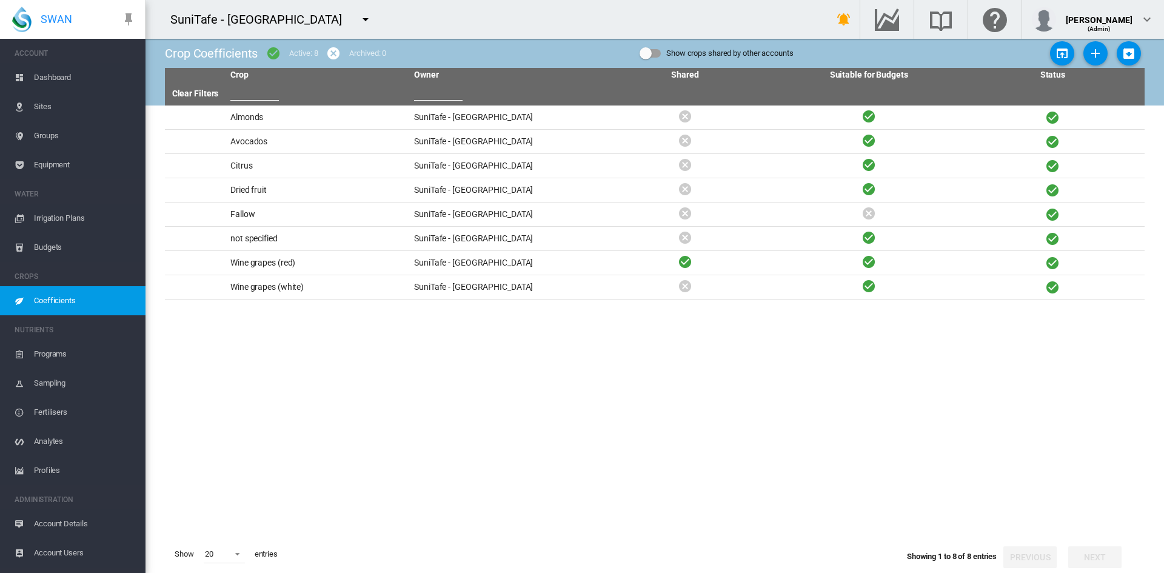
click at [650, 58] on div "Show crops shared by other accounts" at bounding box center [651, 53] width 22 height 15
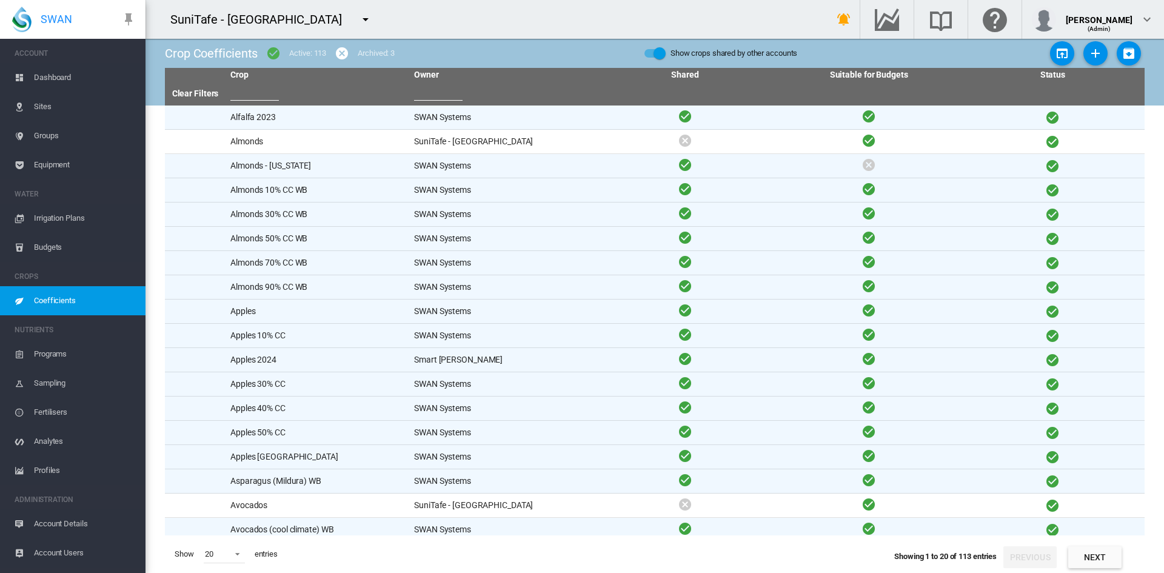
click at [254, 90] on input "text" at bounding box center [254, 91] width 49 height 18
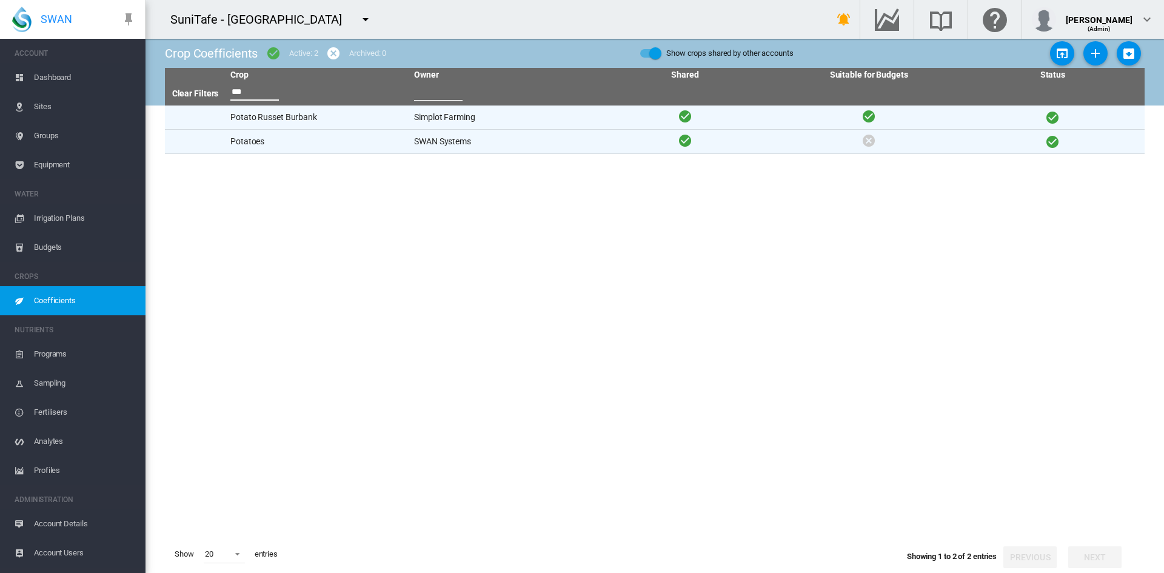
type input "***"
click at [247, 137] on td "Potatoes" at bounding box center [318, 142] width 184 height 24
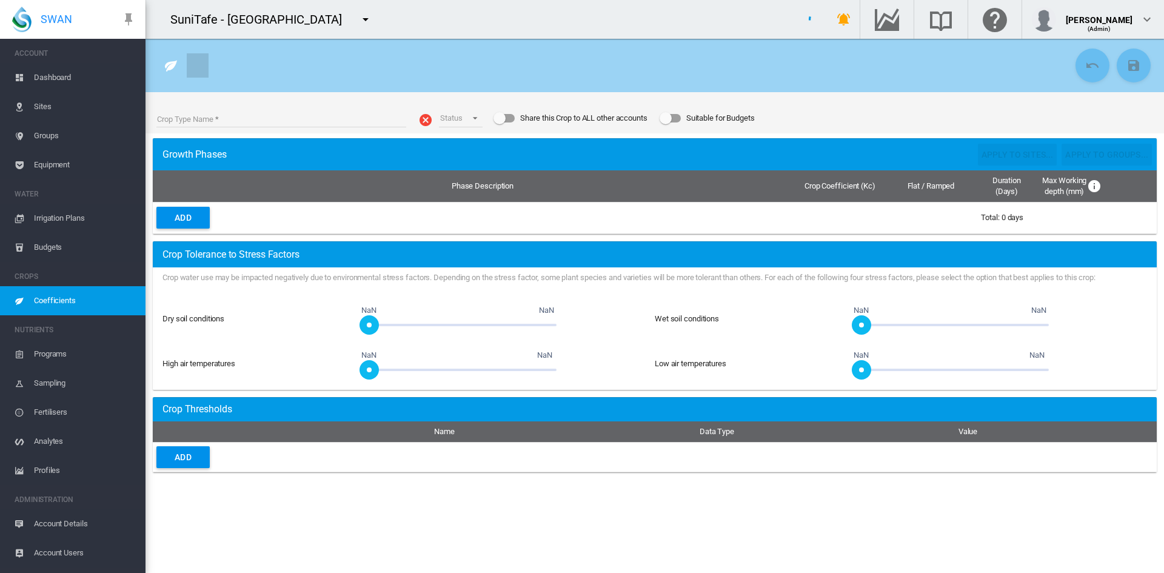
type input "********"
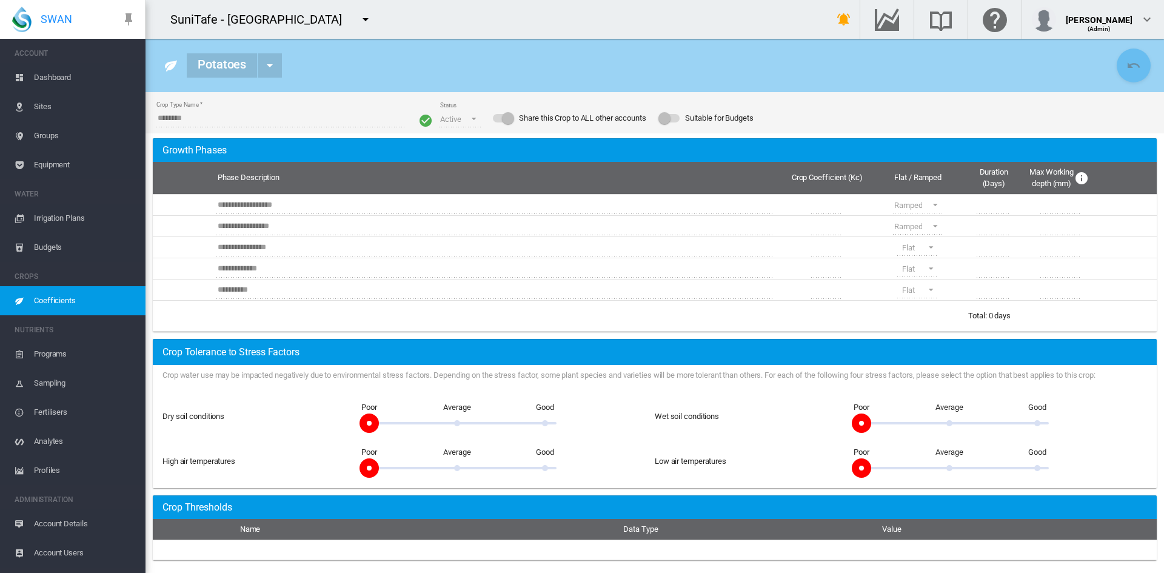
click at [667, 115] on div "Suitable for Budgets" at bounding box center [665, 118] width 12 height 12
click at [169, 67] on md-icon "icon-leaf" at bounding box center [171, 65] width 15 height 15
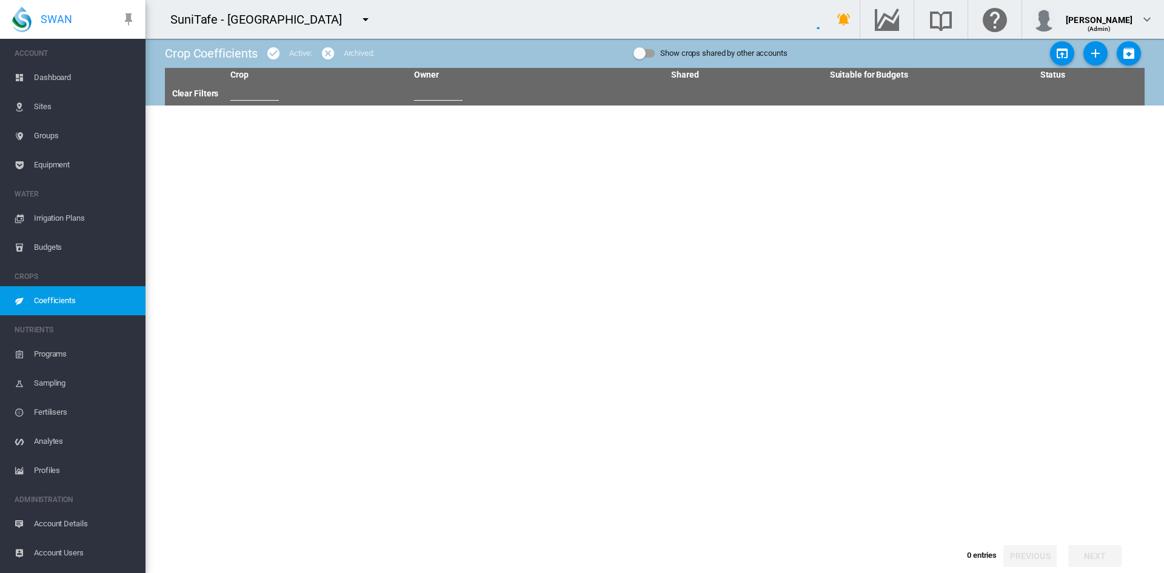
type input "***"
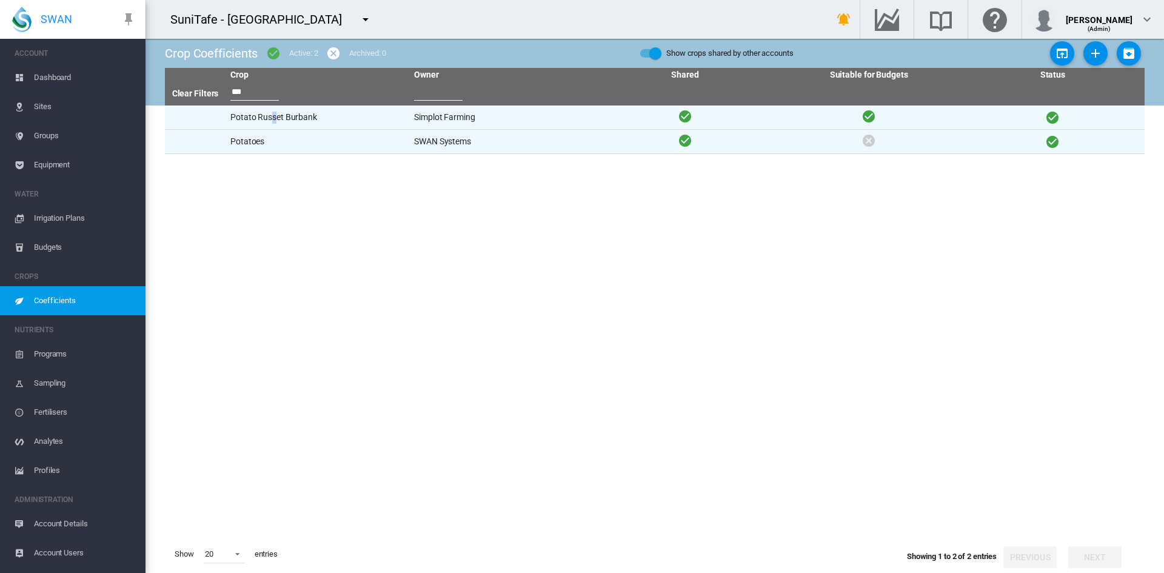
click at [272, 117] on td "Potato Russet Burbank" at bounding box center [318, 118] width 184 height 24
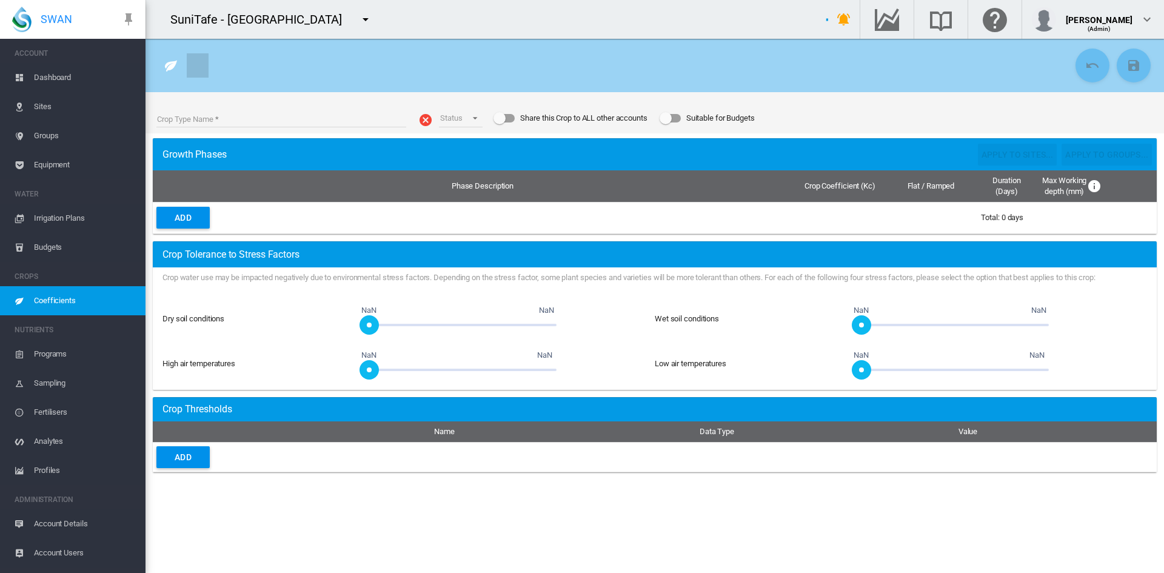
type input "**********"
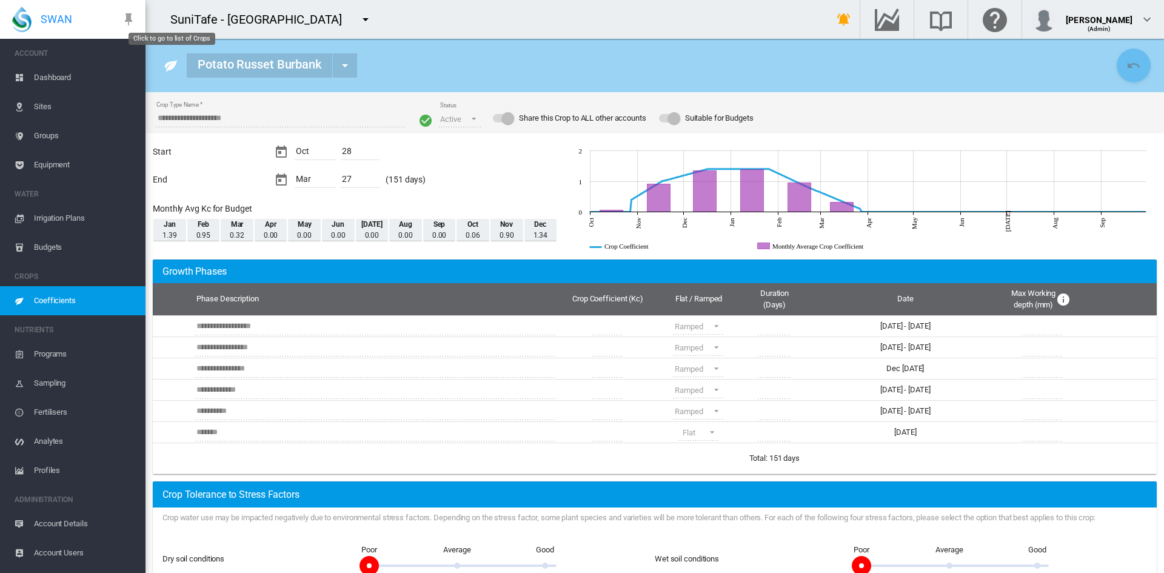
click at [168, 65] on md-icon "icon-leaf" at bounding box center [171, 65] width 15 height 15
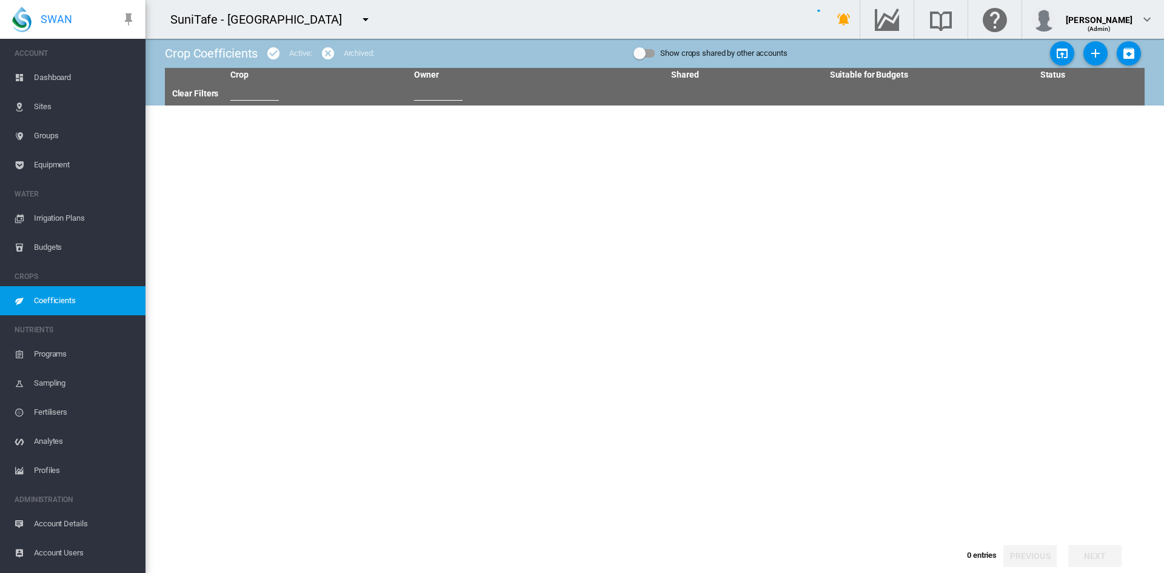
type input "***"
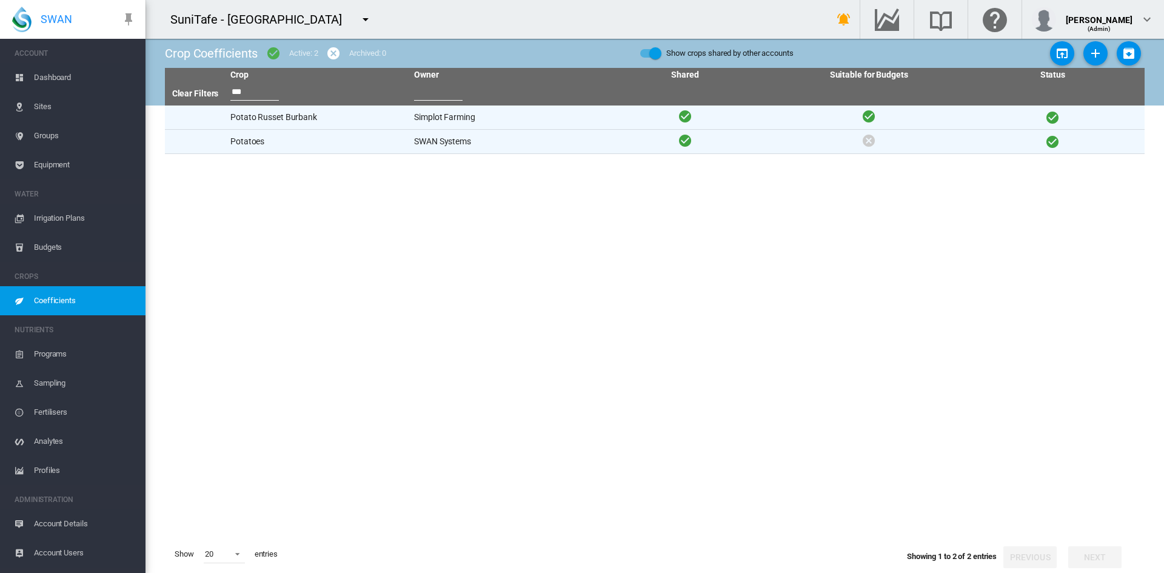
click at [391, 243] on tbody "Potato Russet Burbank Simplot Farming Potatoes SWAN Systems" at bounding box center [655, 321] width 980 height 430
click at [373, 22] on md-icon "icon-menu-down" at bounding box center [365, 19] width 15 height 15
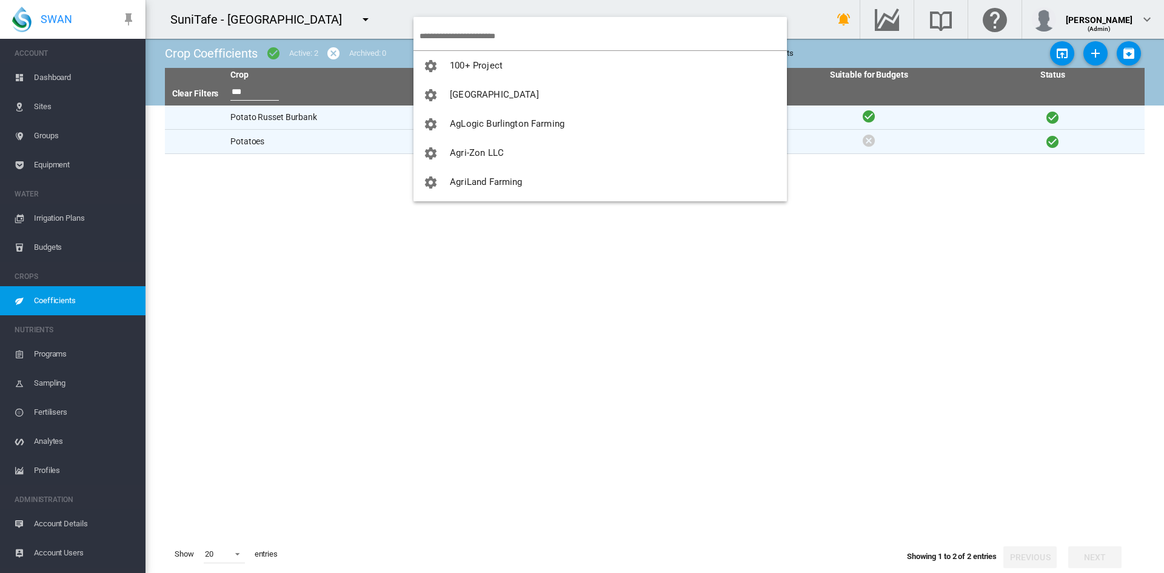
click at [326, 193] on md-backdrop at bounding box center [582, 286] width 1164 height 573
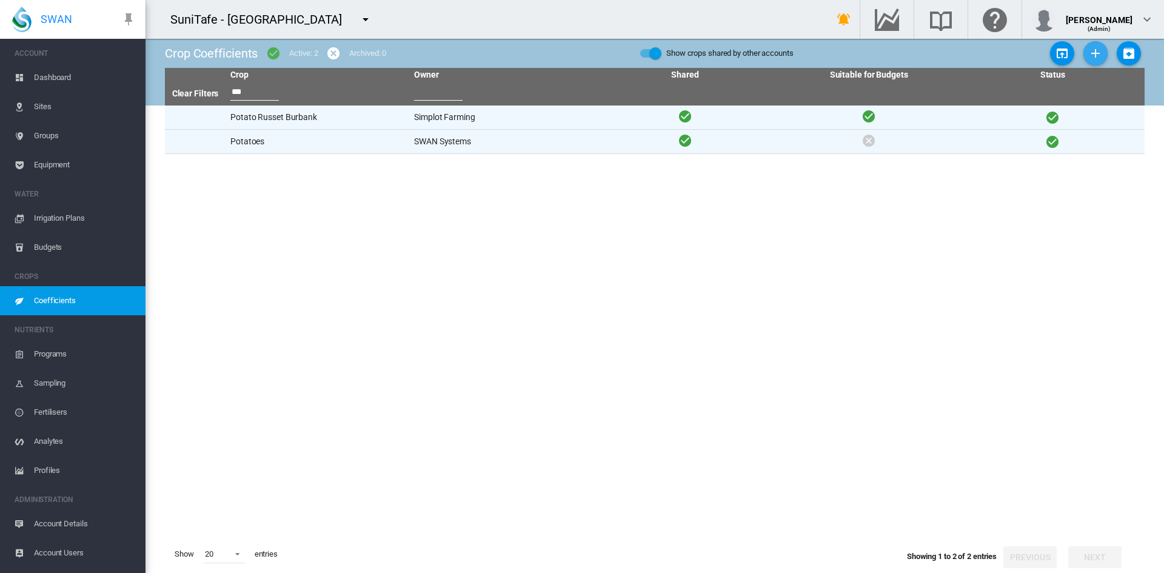
click at [1100, 55] on md-icon "icon-plus" at bounding box center [1096, 53] width 15 height 15
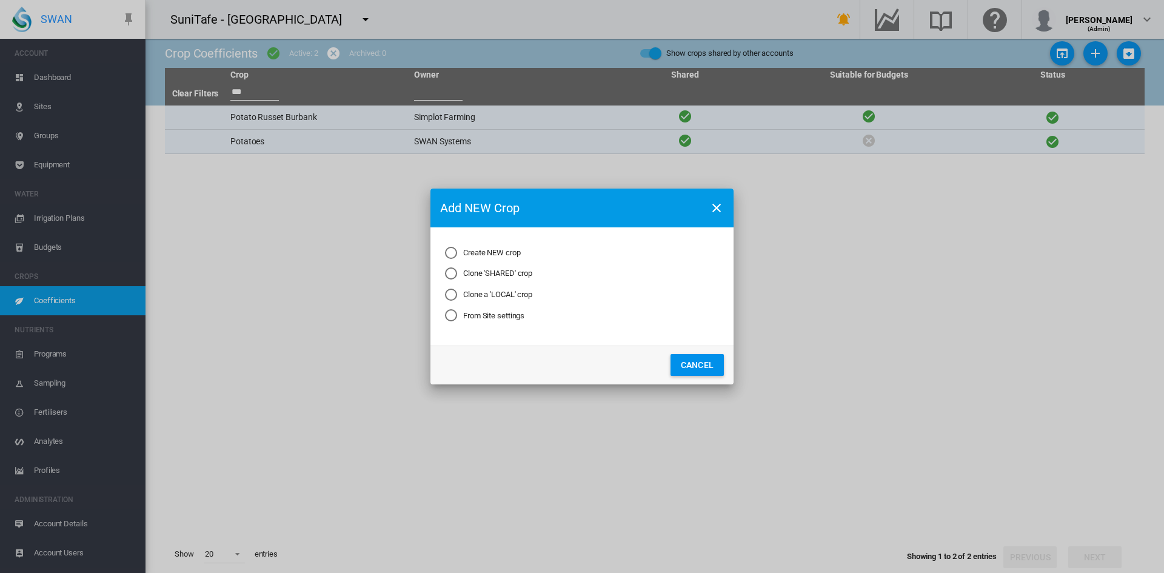
click at [451, 272] on div "Clone 'SHARED' crop" at bounding box center [451, 273] width 12 height 12
click at [645, 374] on button "Next..." at bounding box center [634, 365] width 53 height 22
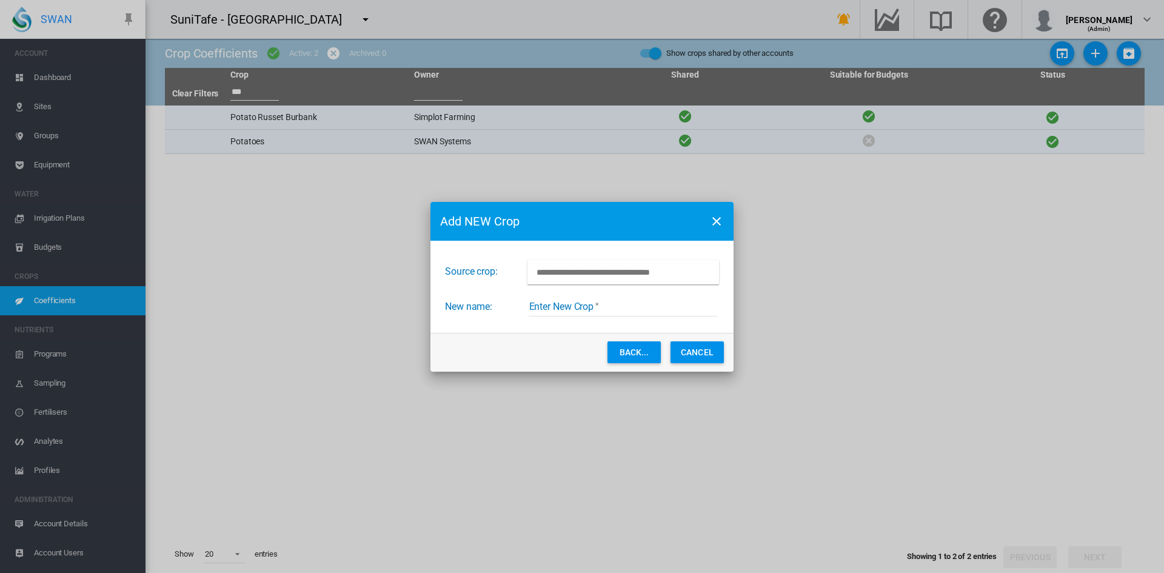
click at [570, 274] on input "Choose Shared Crop from other account" at bounding box center [624, 272] width 192 height 24
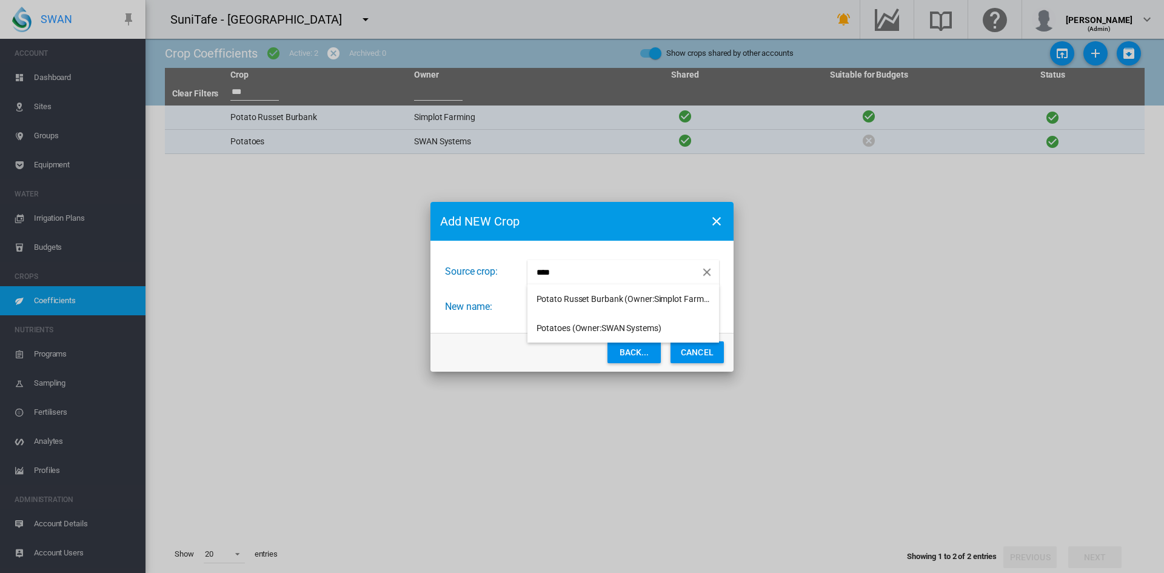
click at [557, 294] on span "Potato Russet Burbank (Owner:Simplot Farming)" at bounding box center [628, 299] width 182 height 10
type input "**********"
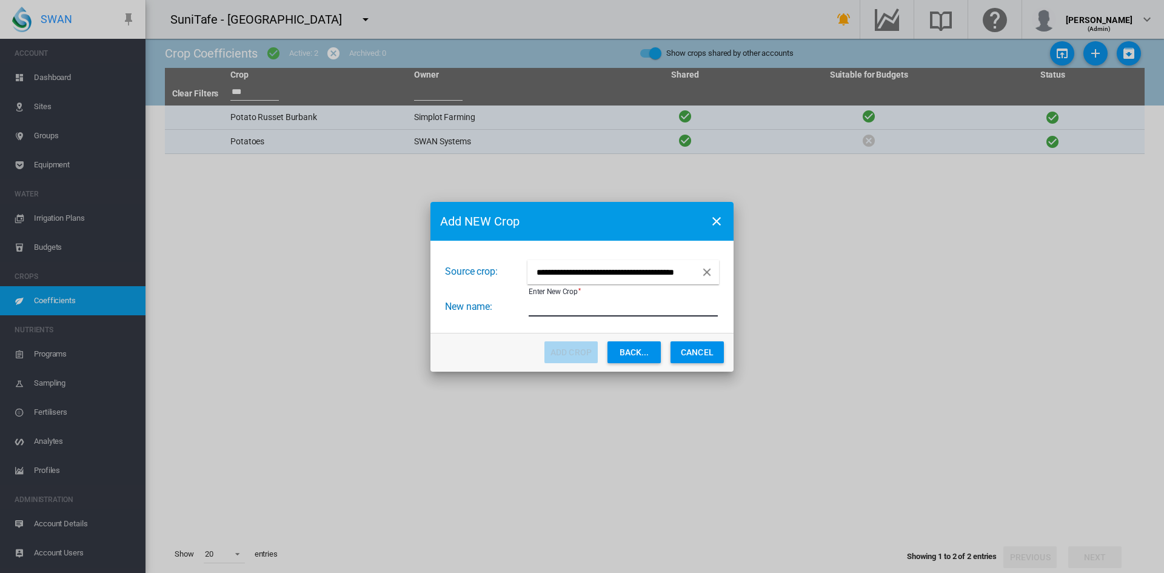
click at [579, 313] on input "Enter New Crop" at bounding box center [623, 307] width 189 height 18
type input "**********"
click at [569, 349] on button "Add Crop" at bounding box center [571, 352] width 53 height 22
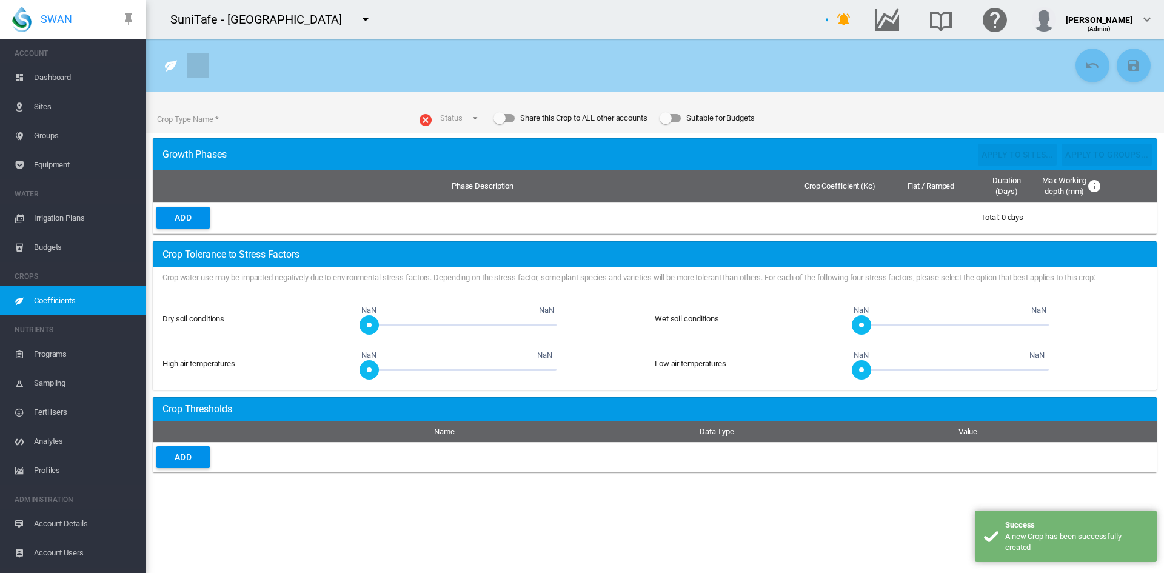
type input "**********"
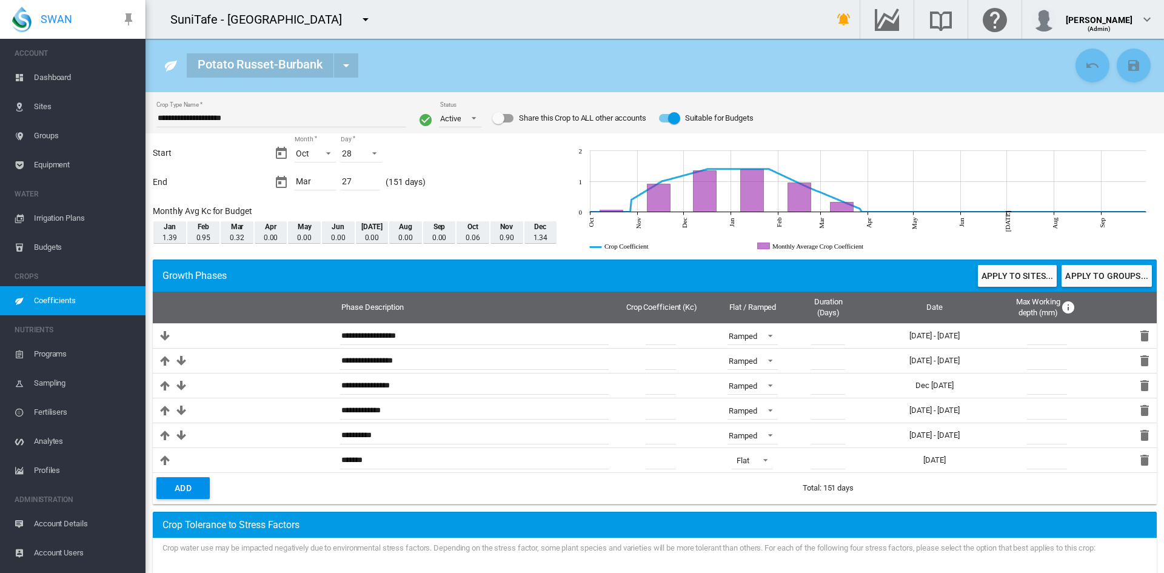
click at [373, 13] on md-icon "icon-menu-down" at bounding box center [365, 19] width 15 height 15
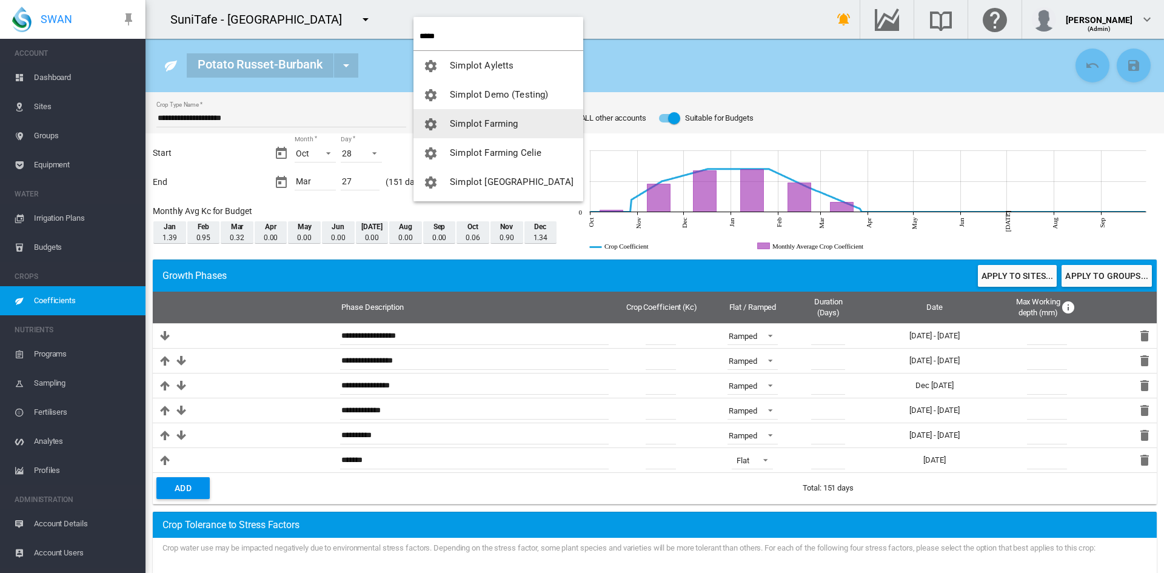
type input "*****"
click at [469, 123] on span "Simplot Farming" at bounding box center [484, 123] width 68 height 11
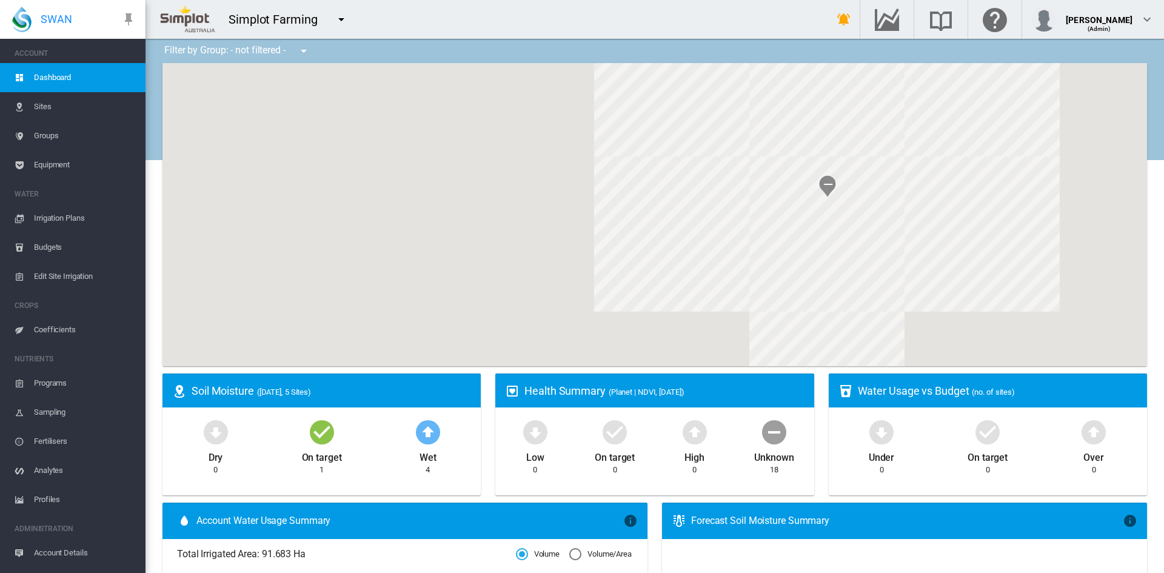
click at [41, 326] on span "Coefficients" at bounding box center [85, 329] width 102 height 29
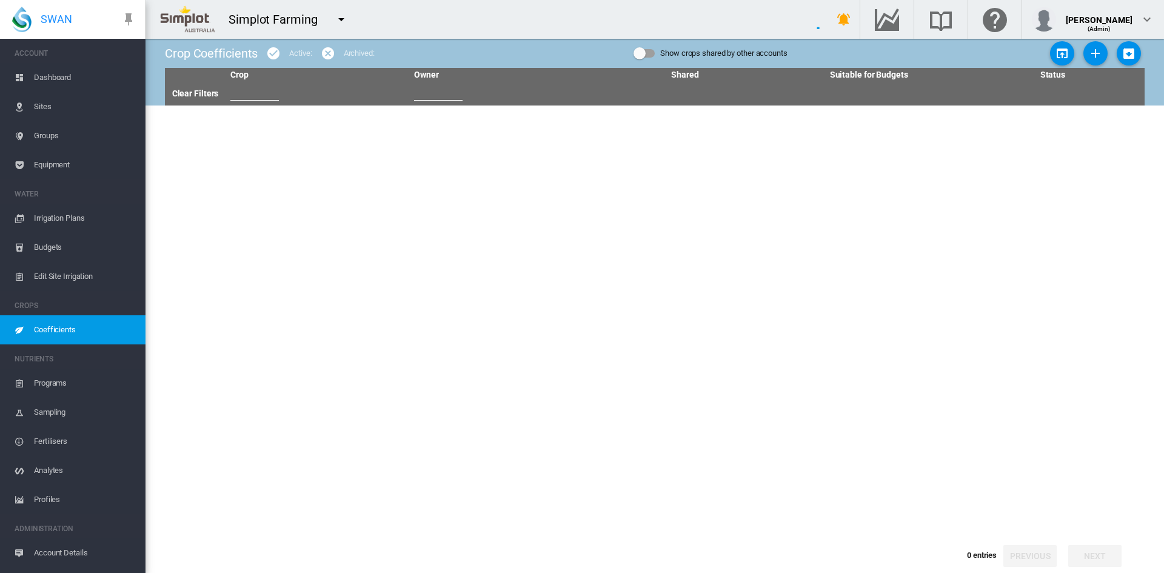
type input "***"
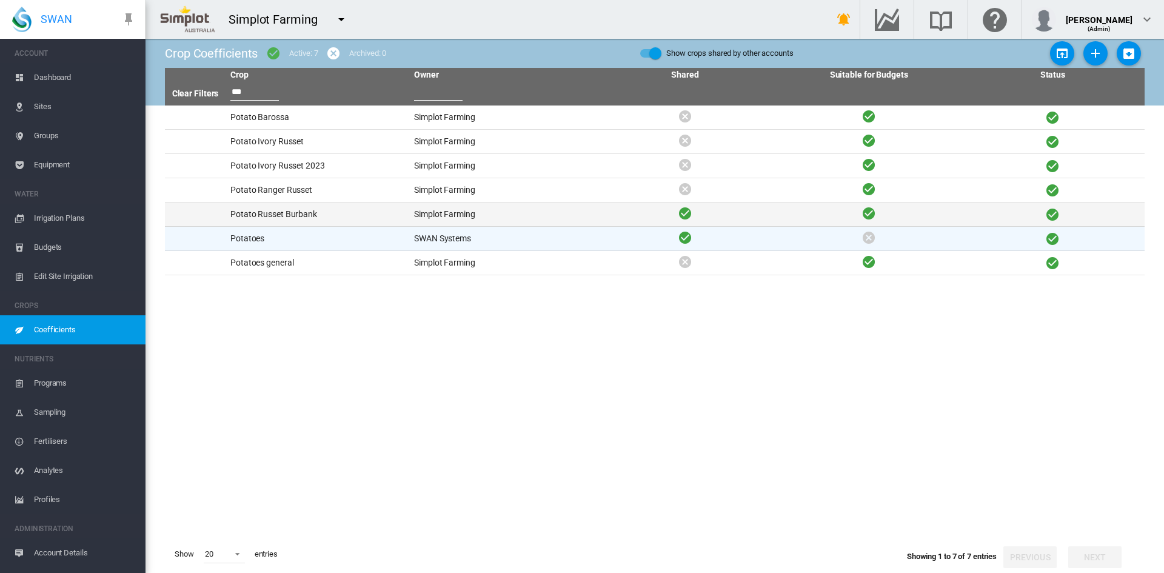
click at [279, 214] on td "Potato Russet Burbank" at bounding box center [318, 215] width 184 height 24
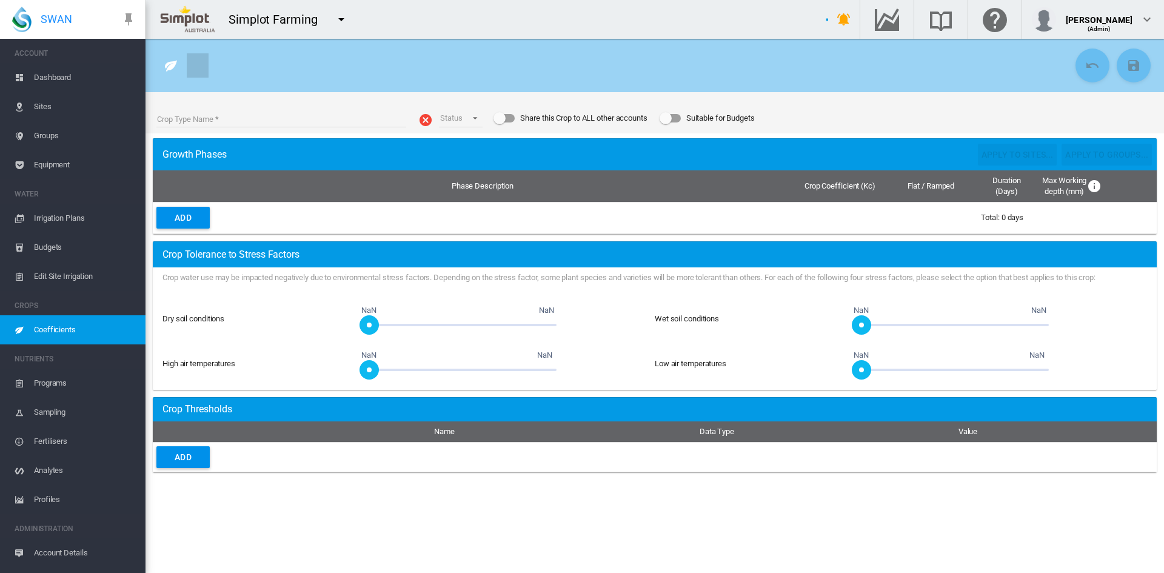
type input "**********"
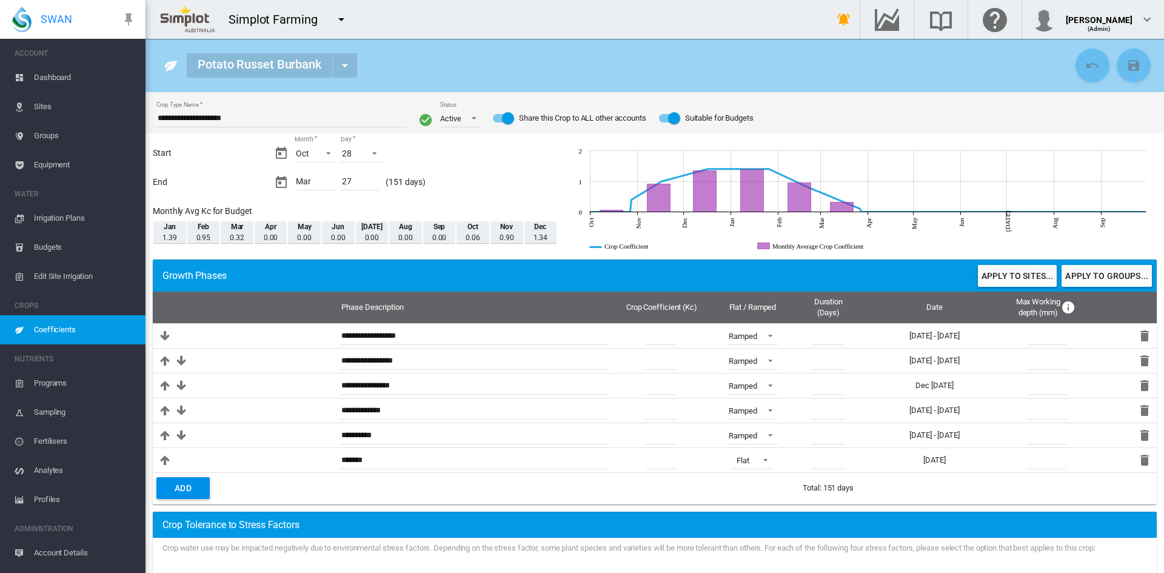
click at [505, 121] on div "Share this Crop to ALL other accounts" at bounding box center [508, 118] width 12 height 12
click at [1127, 58] on md-icon "icon-content-save" at bounding box center [1134, 65] width 15 height 15
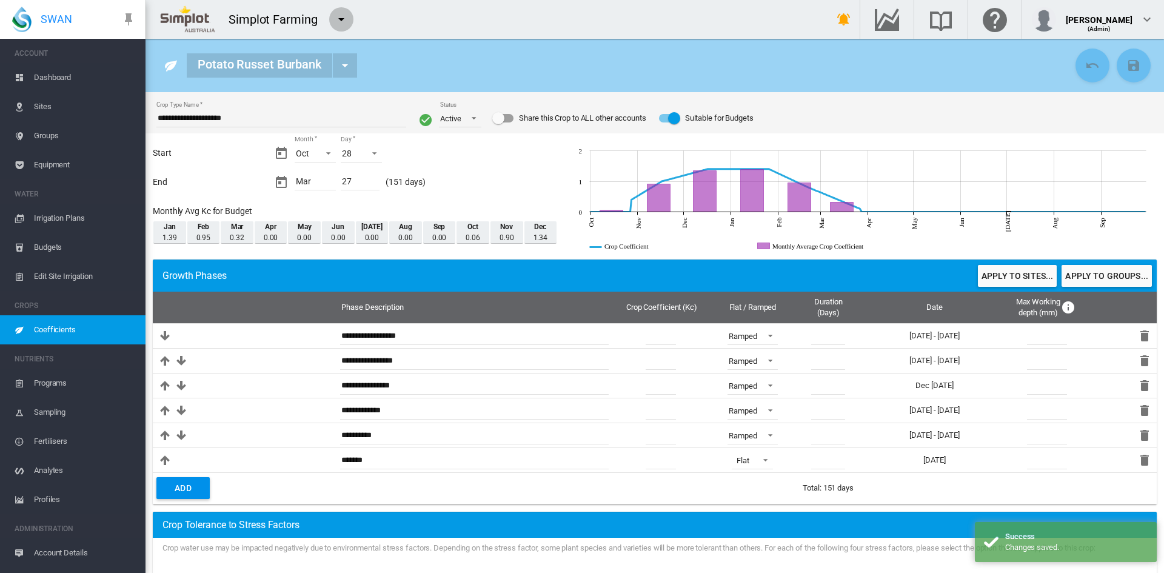
click at [344, 21] on md-icon "icon-menu-down" at bounding box center [341, 19] width 15 height 15
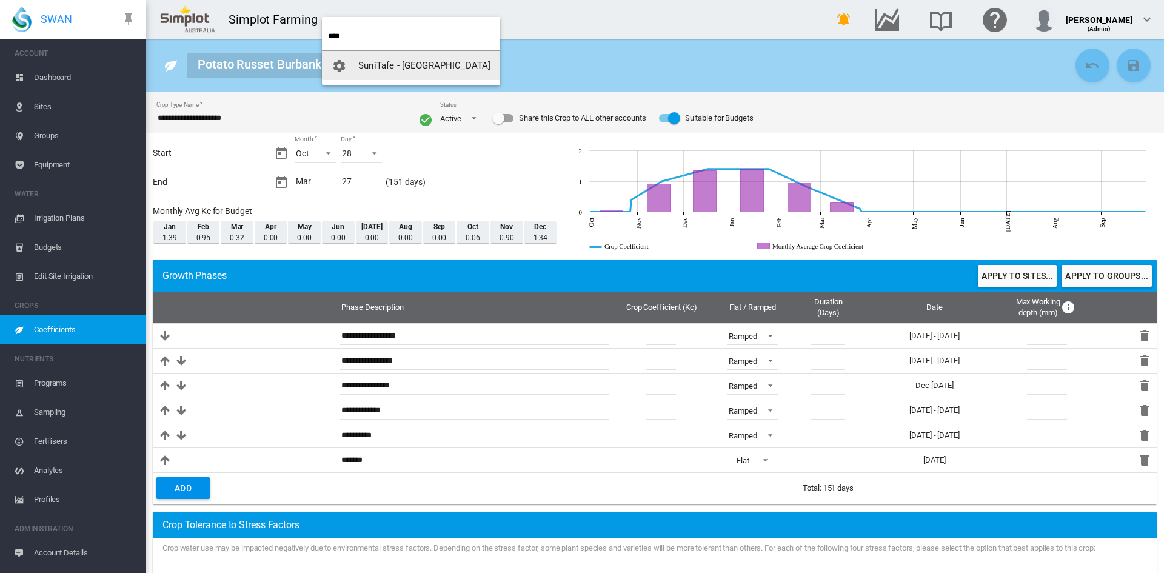
type input "****"
click at [383, 58] on button "SuniTafe - [GEOGRAPHIC_DATA]" at bounding box center [411, 65] width 178 height 29
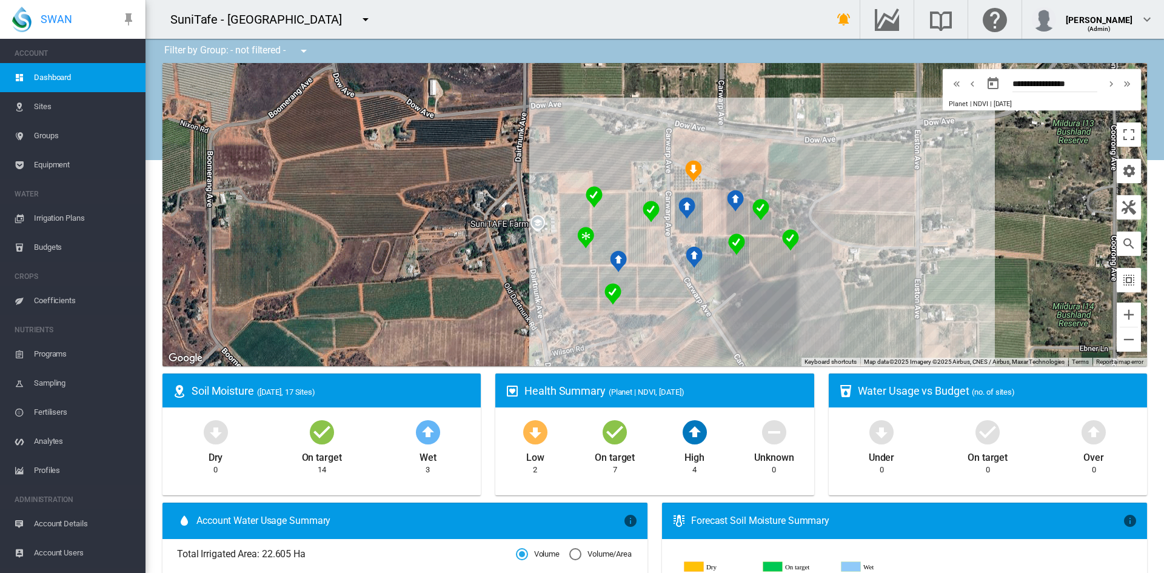
click at [45, 298] on span "Coefficients" at bounding box center [85, 300] width 102 height 29
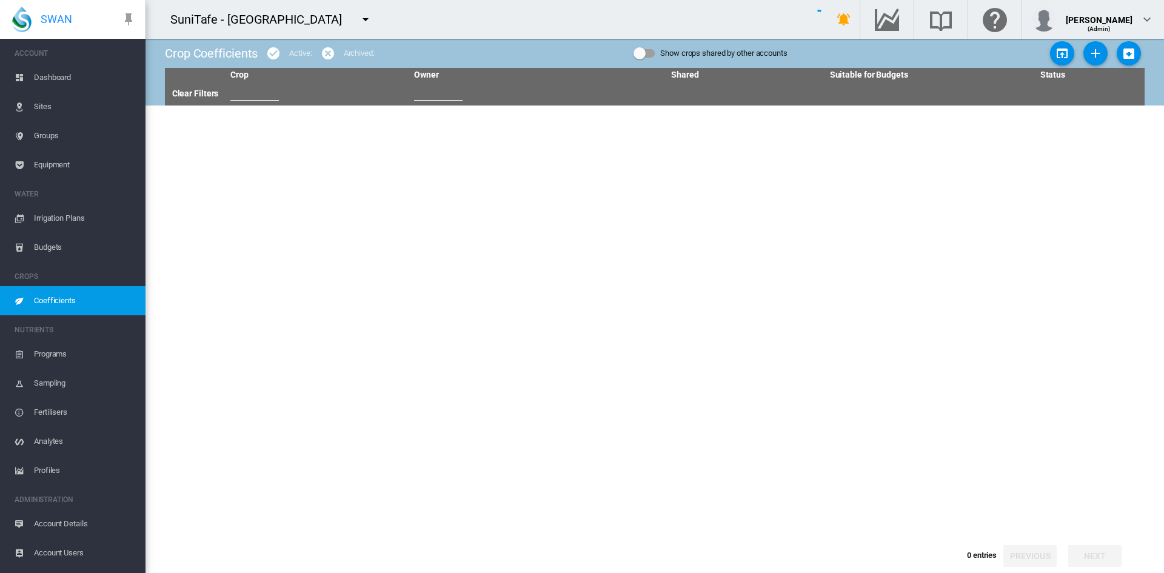
type input "***"
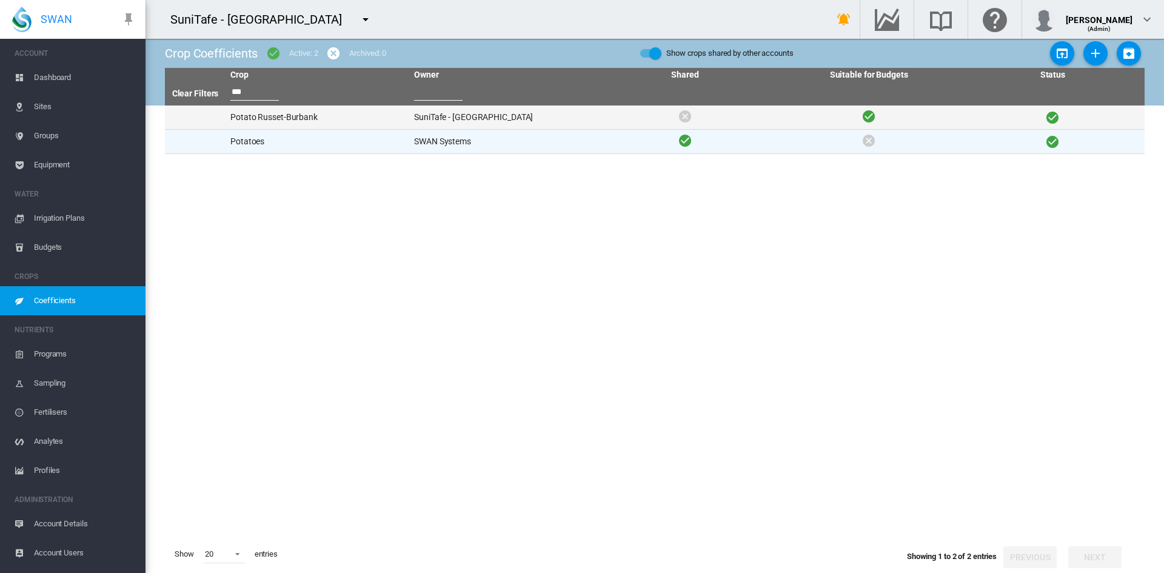
click at [445, 119] on td "SuniTafe - [GEOGRAPHIC_DATA]" at bounding box center [501, 118] width 184 height 24
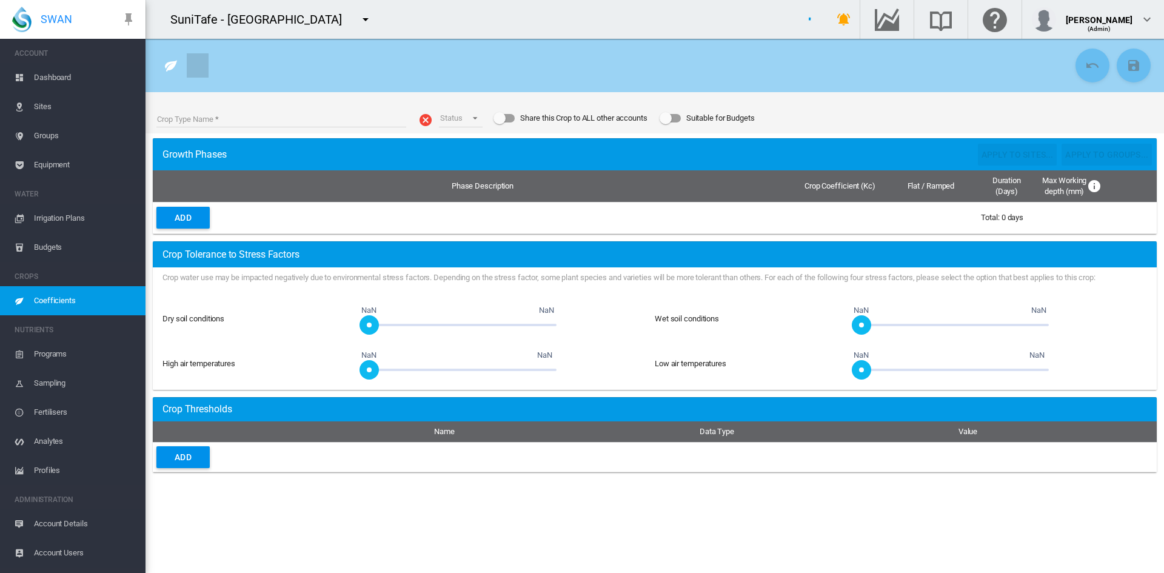
type input "**********"
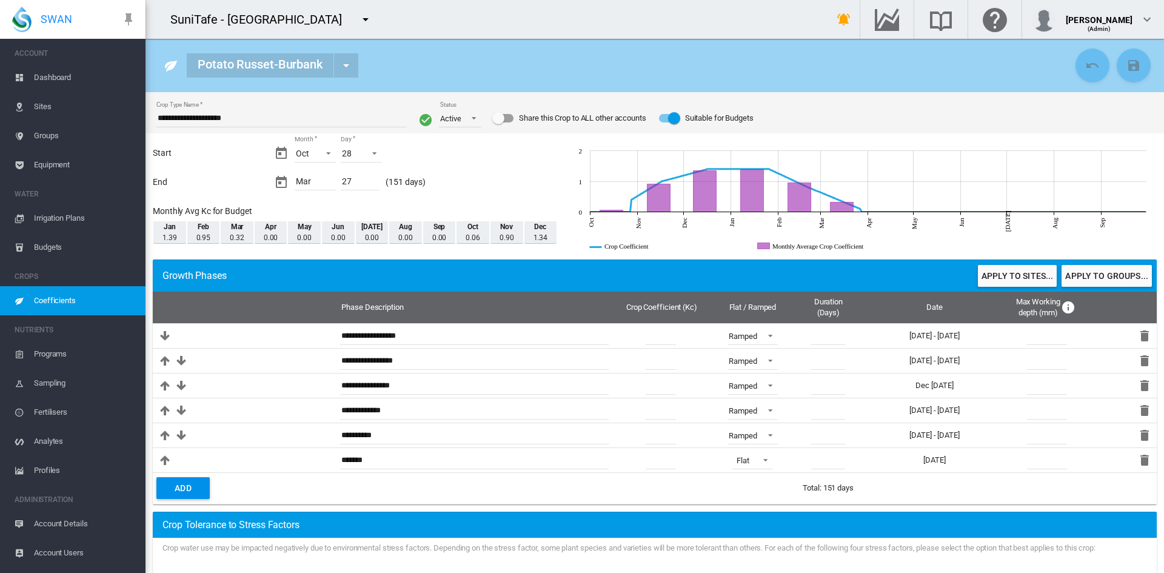
click at [44, 74] on span "Dashboard" at bounding box center [85, 77] width 102 height 29
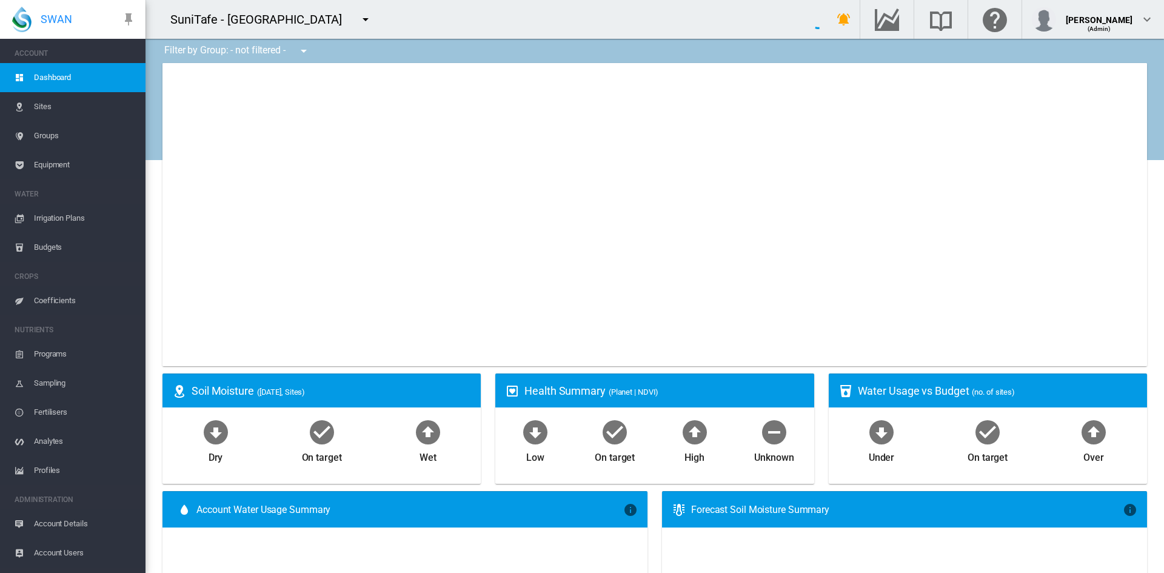
type input "**********"
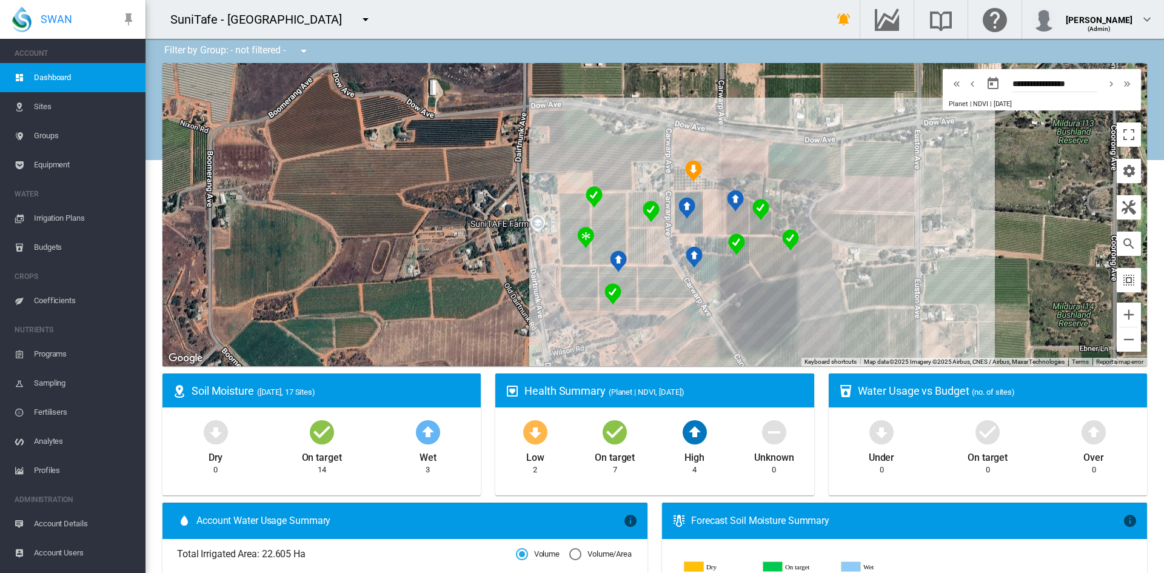
click at [44, 411] on span "Fertilisers" at bounding box center [85, 412] width 102 height 29
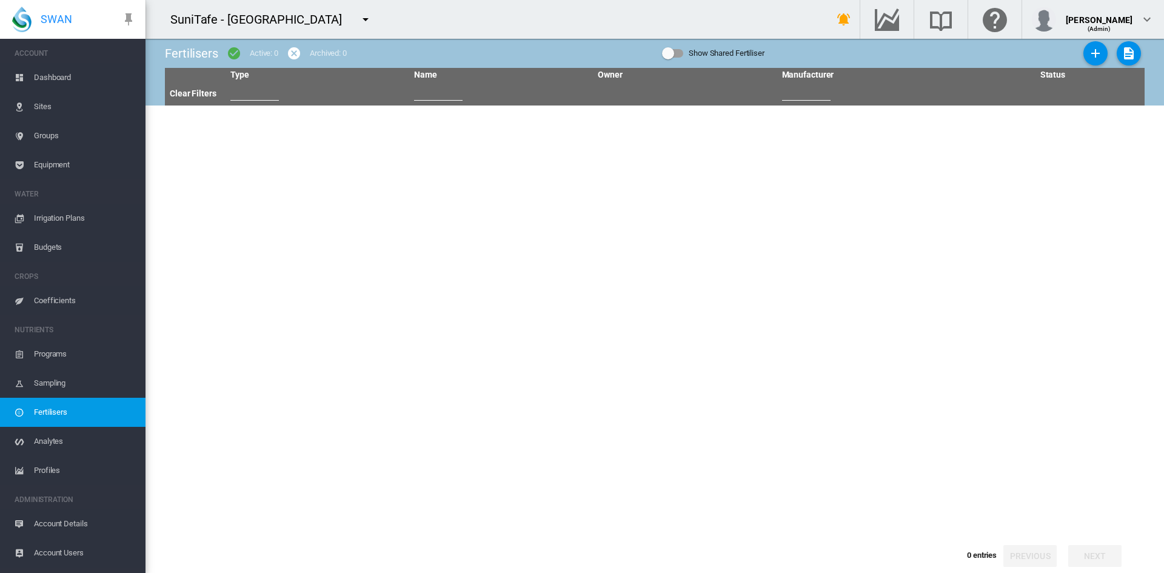
click at [373, 18] on md-icon "icon-menu-down" at bounding box center [365, 19] width 15 height 15
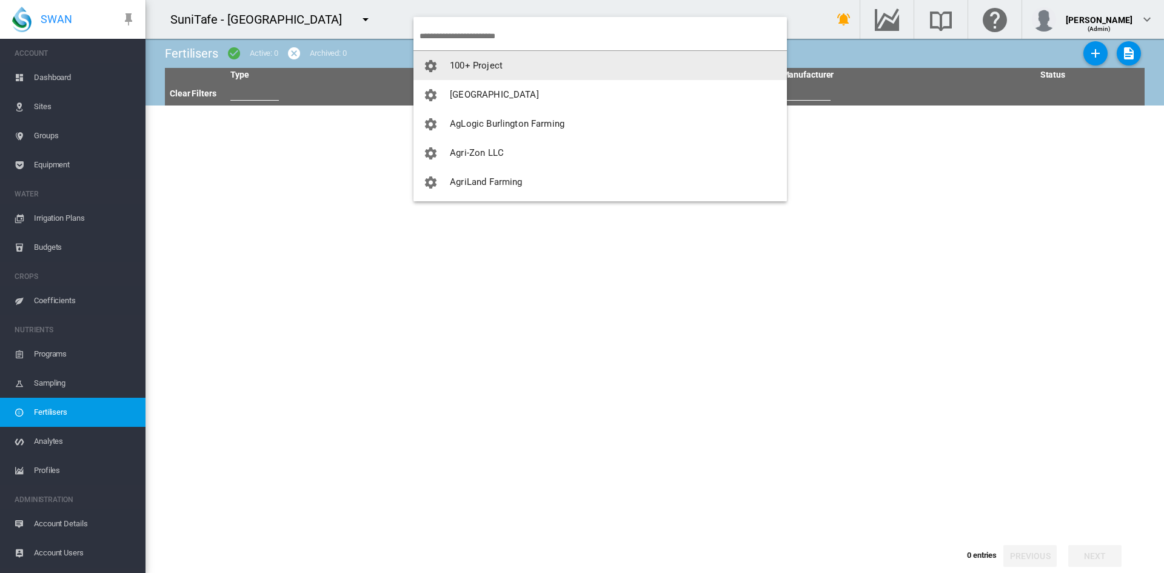
click at [452, 31] on input "search" at bounding box center [604, 36] width 368 height 29
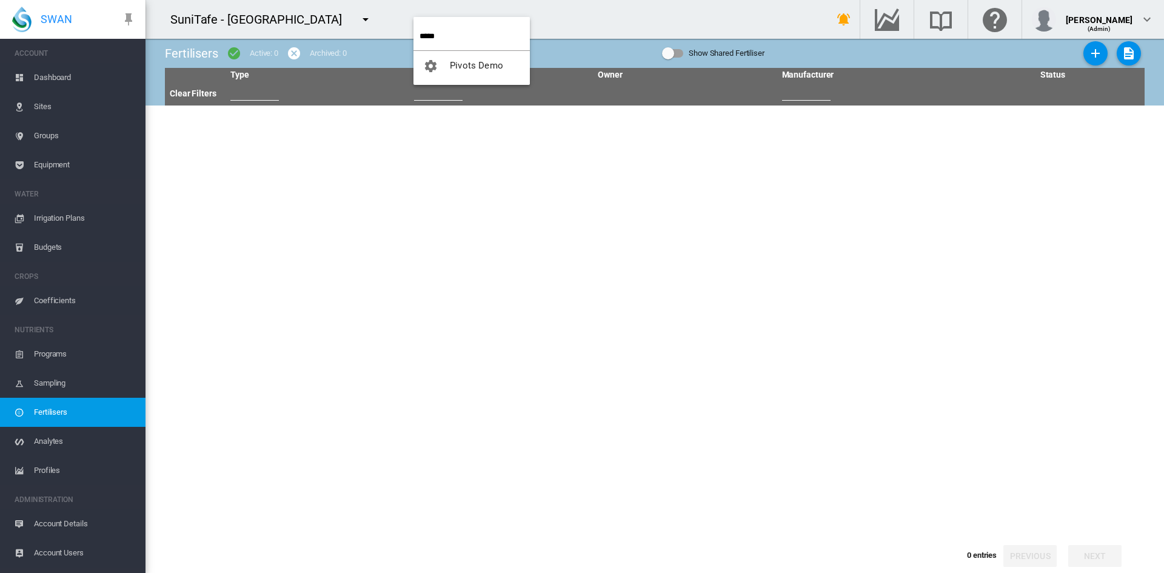
type input "*****"
click at [460, 73] on button "Pivots Demo" at bounding box center [472, 65] width 116 height 29
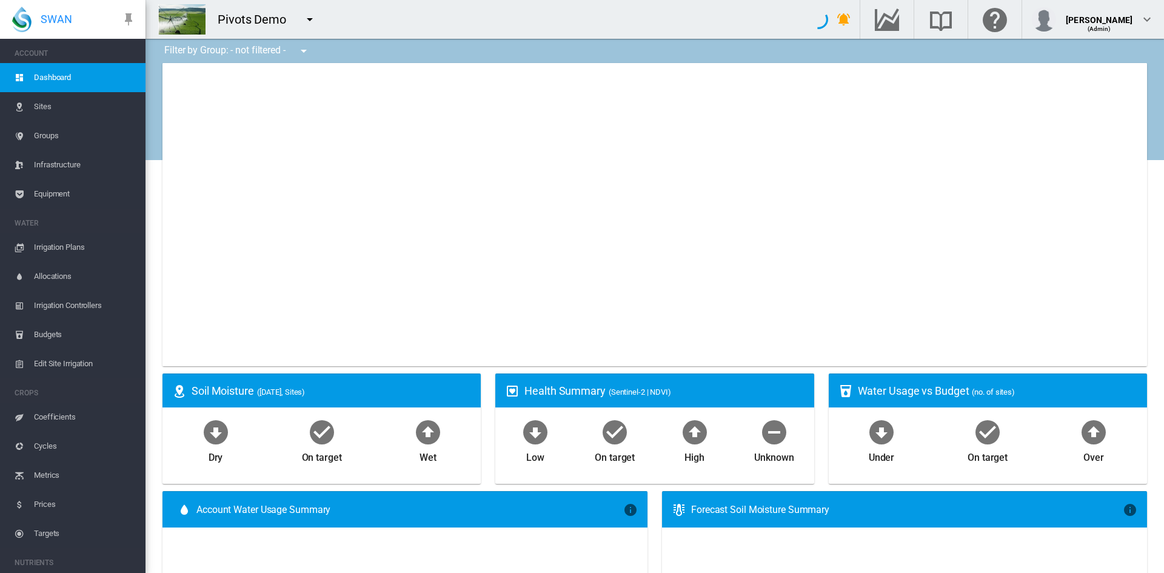
type input "**********"
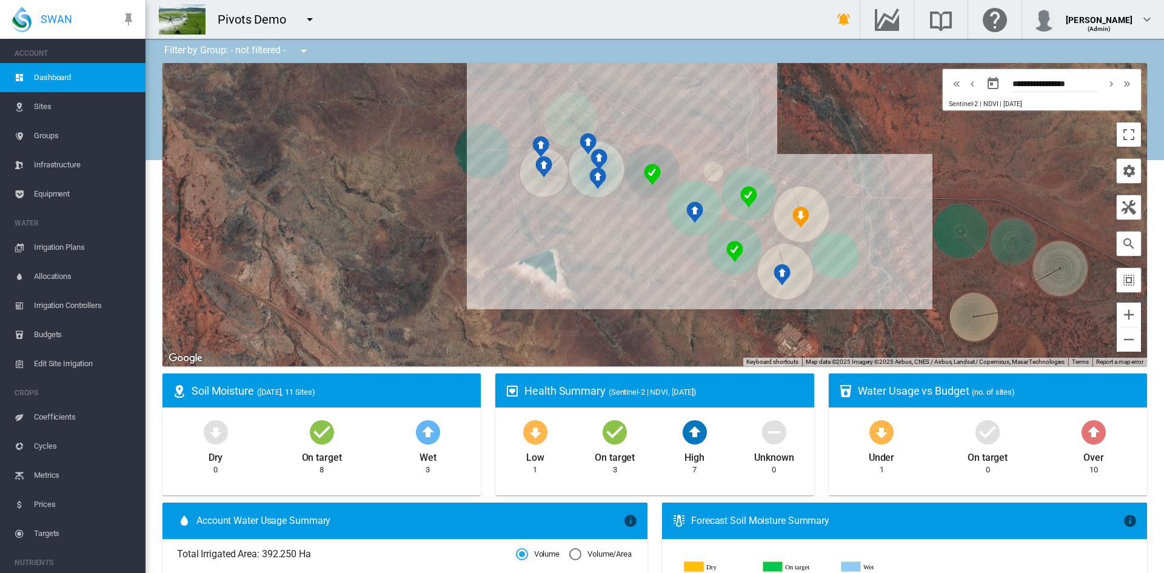
drag, startPoint x: 362, startPoint y: 273, endPoint x: 434, endPoint y: 262, distance: 72.4
click at [434, 262] on div "To navigate, press the arrow keys." at bounding box center [655, 214] width 985 height 303
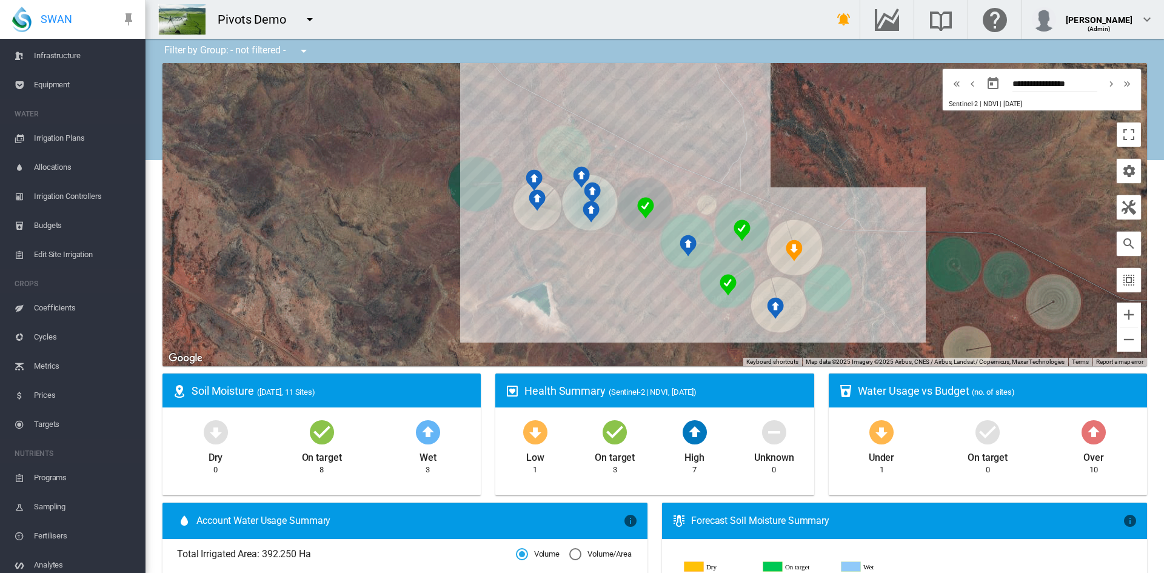
scroll to position [202, 0]
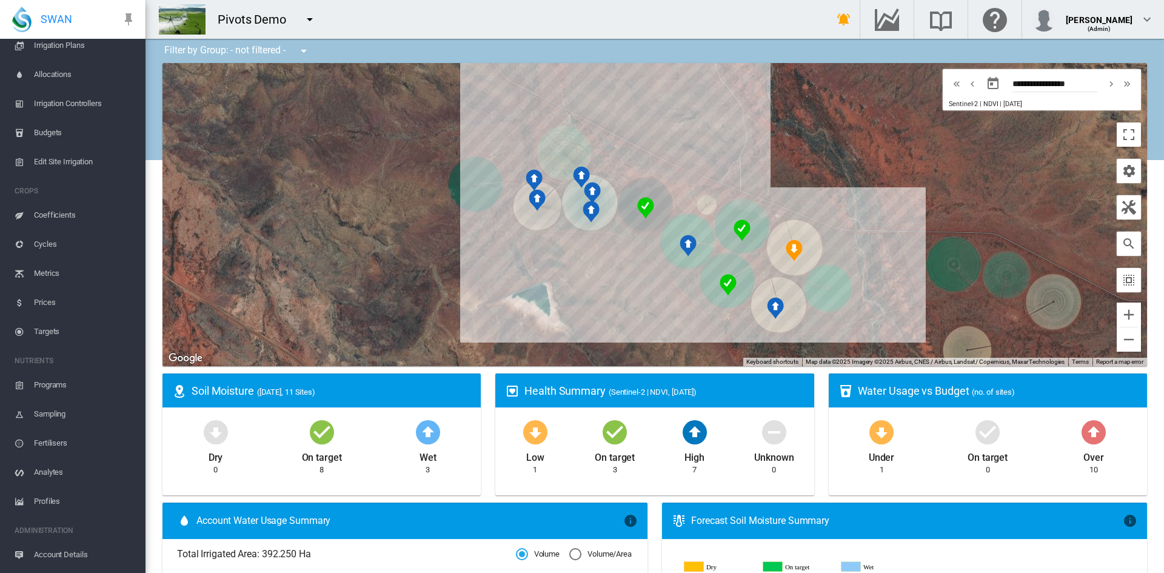
click at [49, 388] on span "Programs" at bounding box center [85, 385] width 102 height 29
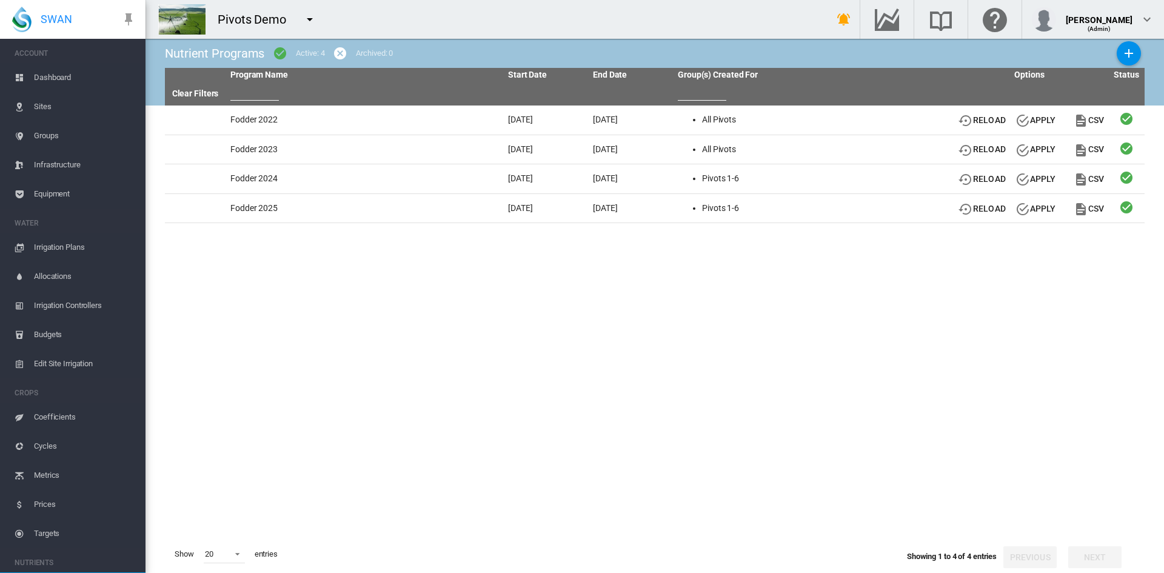
click at [49, 144] on span "Groups" at bounding box center [85, 135] width 102 height 29
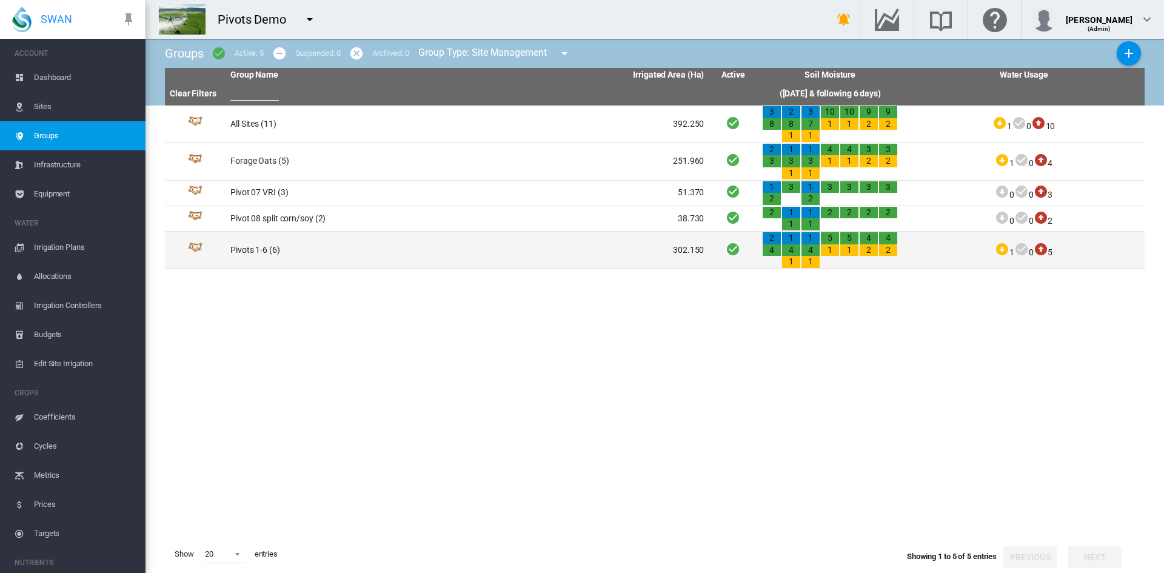
click at [243, 250] on td "Pivots 1-6 (6)" at bounding box center [347, 250] width 242 height 37
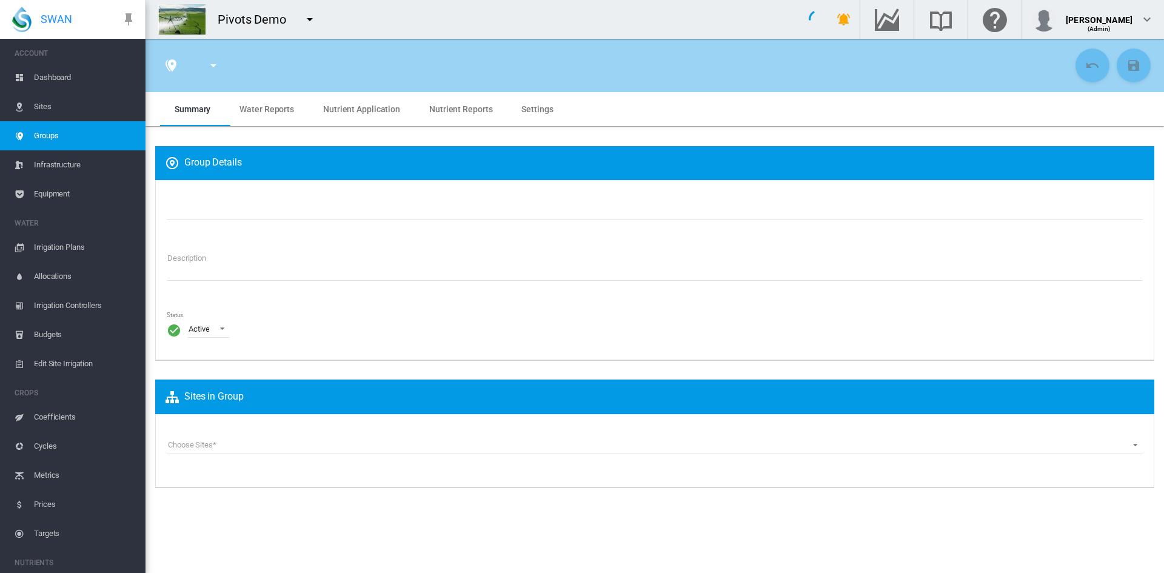
type input "**********"
type textarea "**********"
drag, startPoint x: 351, startPoint y: 96, endPoint x: 355, endPoint y: 101, distance: 6.4
click at [355, 101] on md-tab-item "Nutrient Application" at bounding box center [362, 109] width 106 height 34
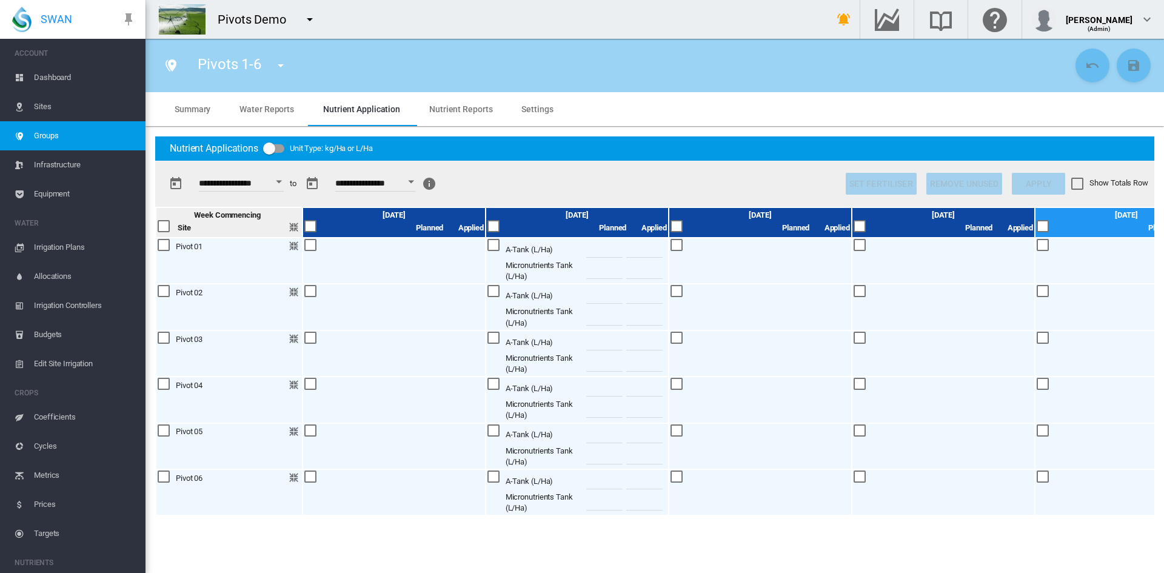
click at [287, 110] on span "Water Reports" at bounding box center [267, 109] width 55 height 10
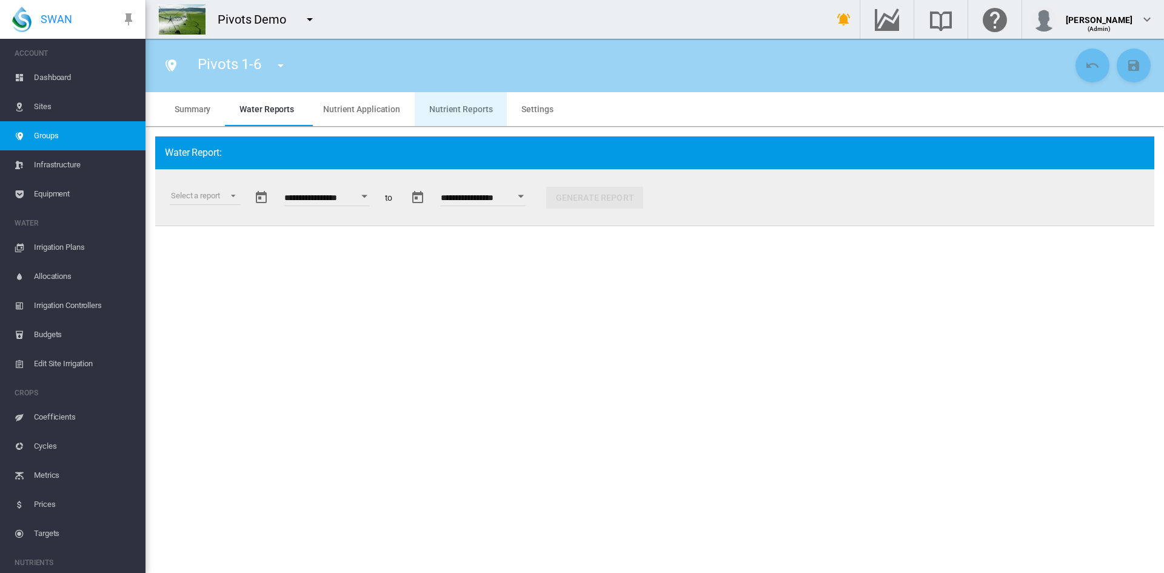
click at [445, 110] on reports "Nutrient Reports" at bounding box center [460, 109] width 63 height 10
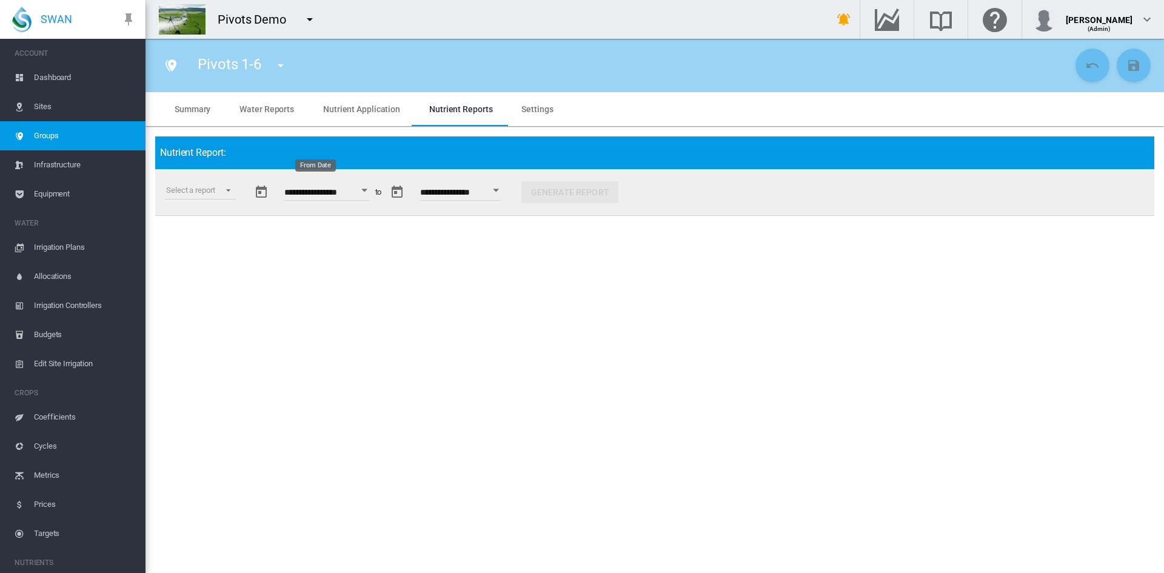
click at [375, 192] on button "Open calendar" at bounding box center [365, 191] width 22 height 22
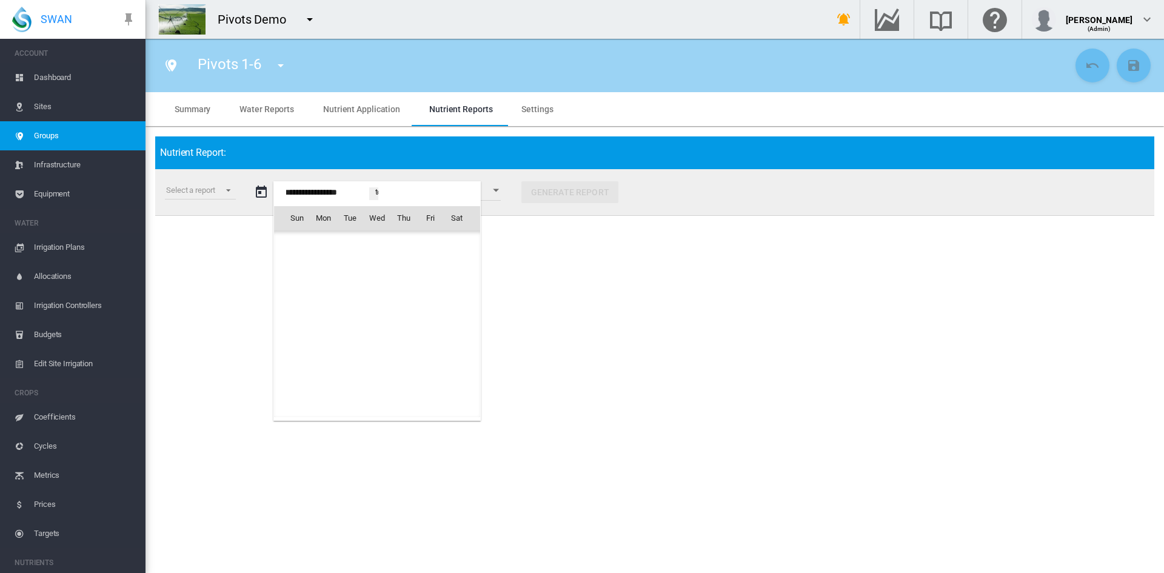
scroll to position [29893, 0]
click at [307, 245] on span "Jul 2025" at bounding box center [301, 244] width 25 height 10
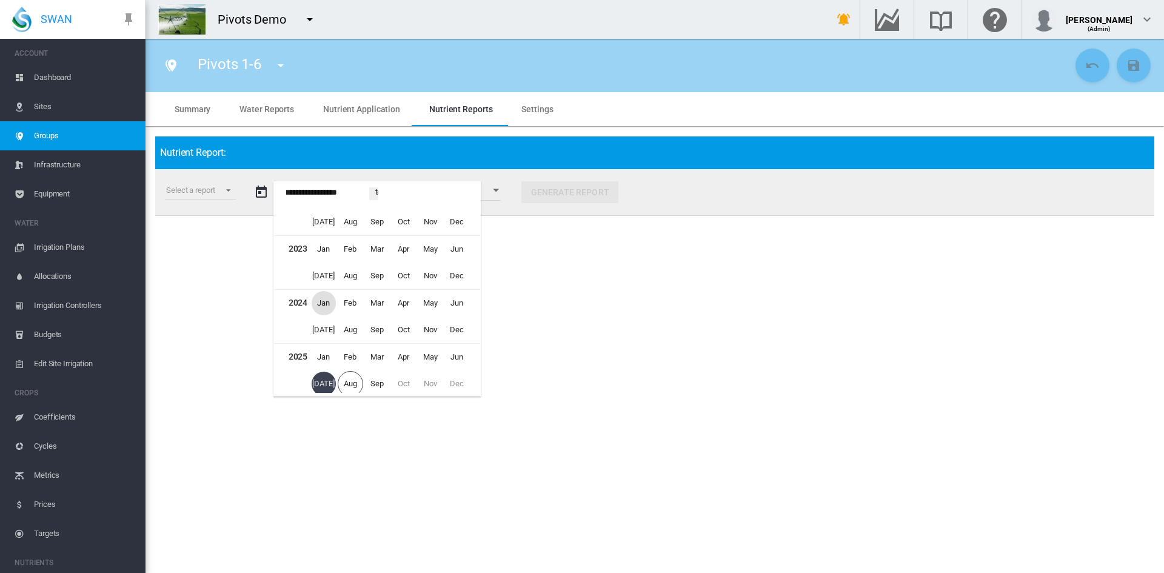
click at [330, 301] on span "Jan" at bounding box center [324, 303] width 24 height 24
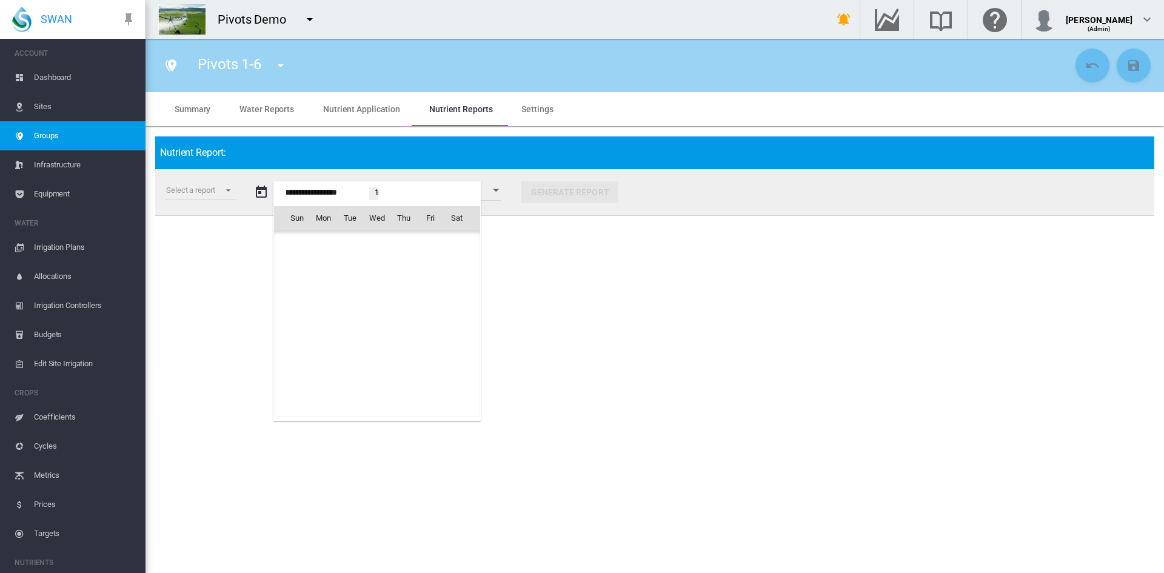
scroll to position [27000, 0]
click at [292, 303] on span "7" at bounding box center [297, 298] width 24 height 24
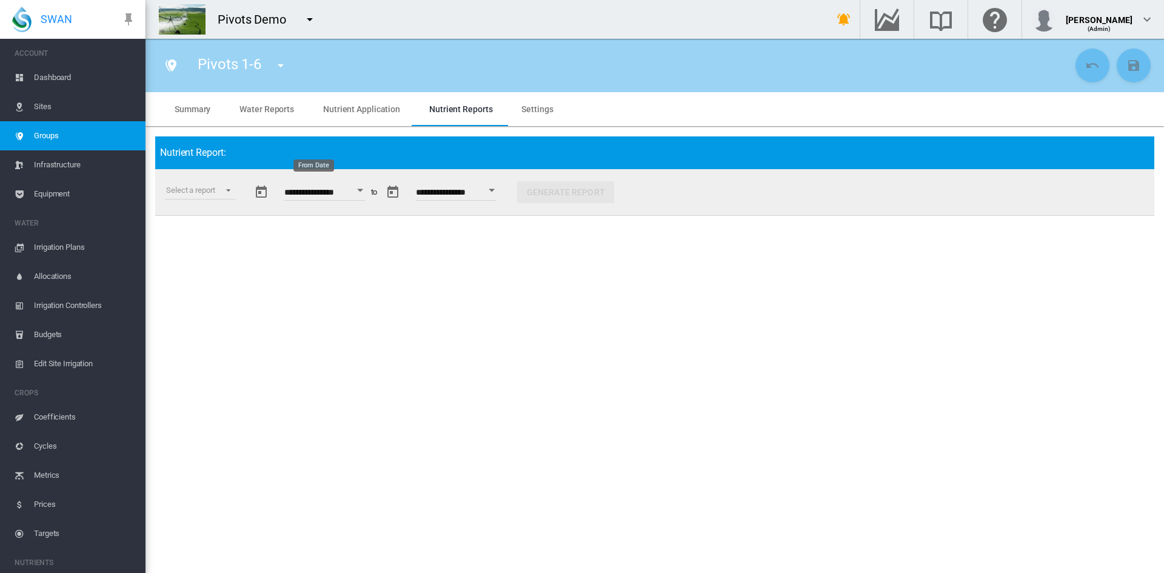
click at [363, 190] on div "Open calendar" at bounding box center [360, 190] width 6 height 3
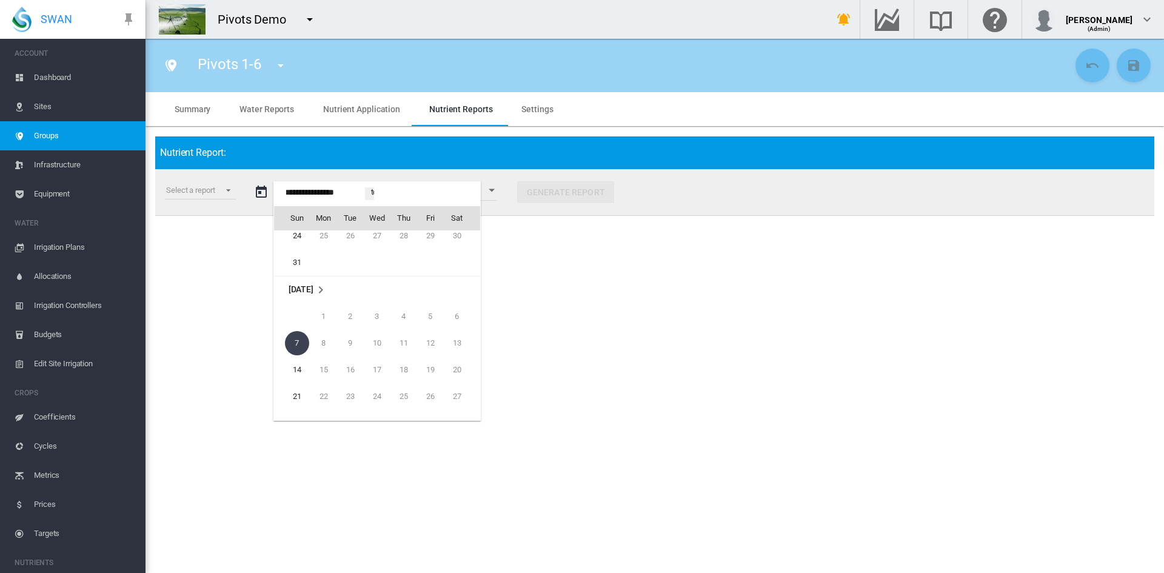
scroll to position [26898, 0]
click at [294, 315] on span "31" at bounding box center [297, 318] width 24 height 24
type input "**********"
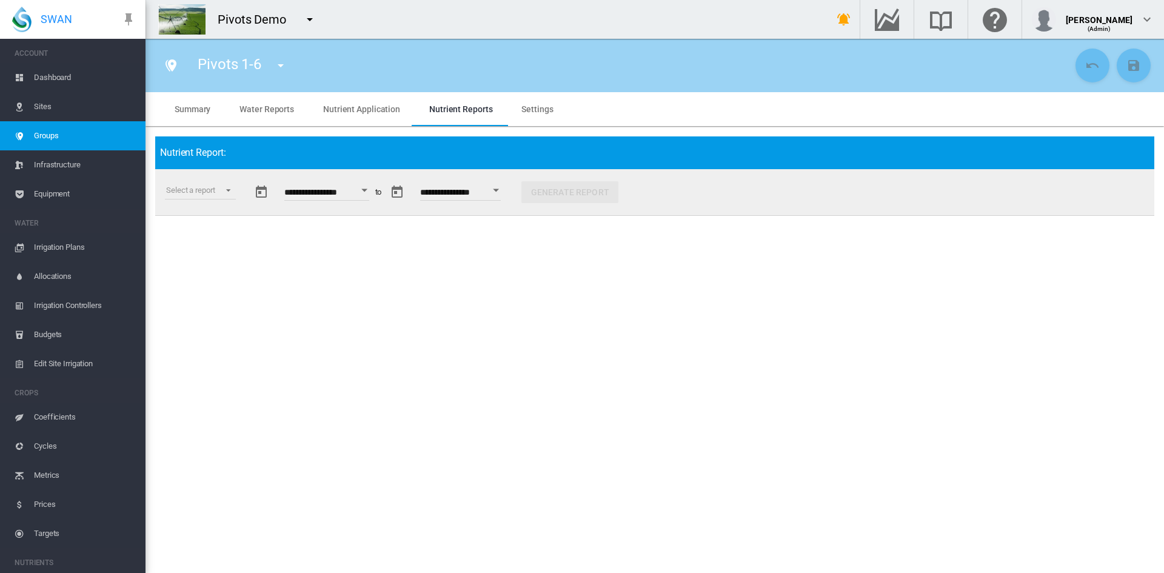
click at [508, 187] on button "Open calendar" at bounding box center [497, 191] width 22 height 22
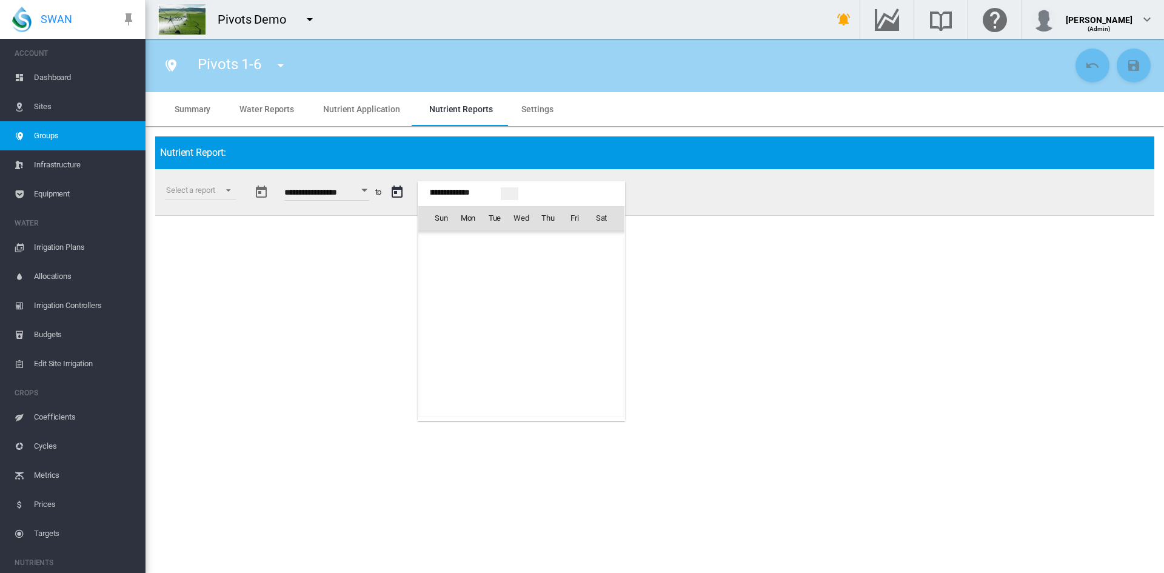
scroll to position [3375, 0]
click at [448, 244] on span "Sep 2025" at bounding box center [445, 244] width 25 height 10
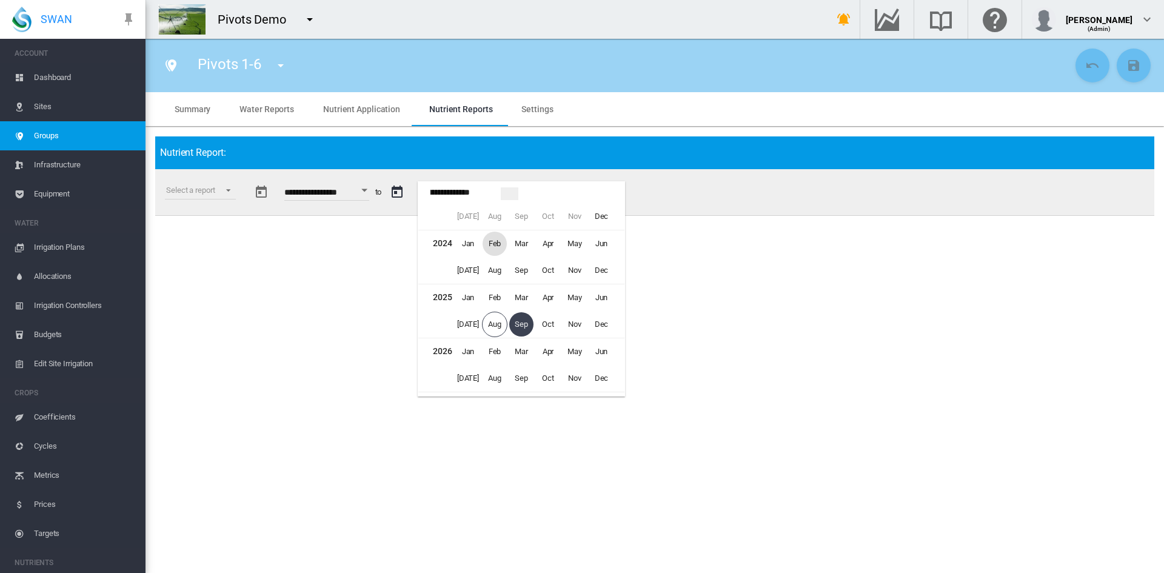
scroll to position [5, 0]
click at [598, 298] on span "Dec" at bounding box center [601, 295] width 24 height 24
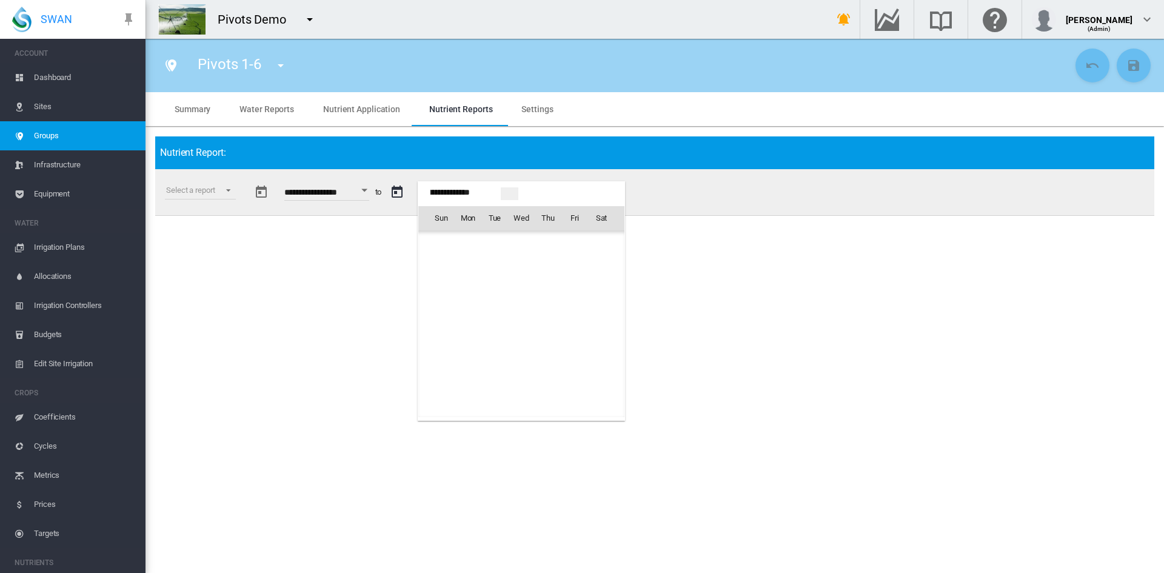
scroll to position [1929, 0]
click at [601, 348] on span "28" at bounding box center [601, 351] width 24 height 24
type input "**********"
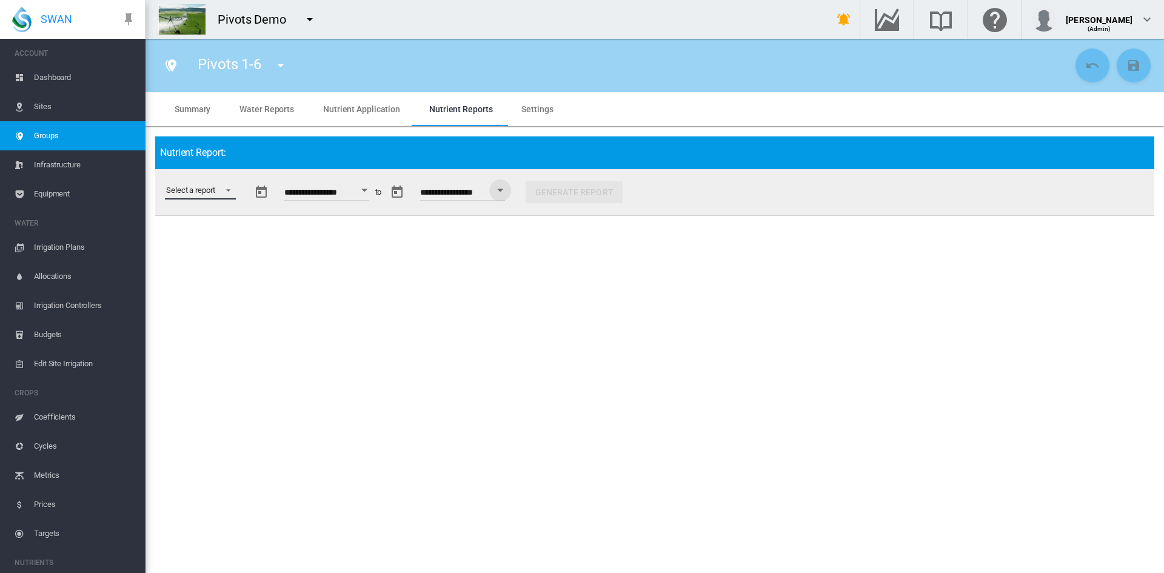
click at [211, 190] on md-select "Select a report Budget vs Actuals Tank Mix Fertiliser Applications Analytes Nut…" at bounding box center [200, 190] width 71 height 18
click at [180, 198] on md-option "Budget vs Actuals" at bounding box center [202, 190] width 92 height 29
click at [618, 186] on button "Generate Report" at bounding box center [586, 192] width 97 height 22
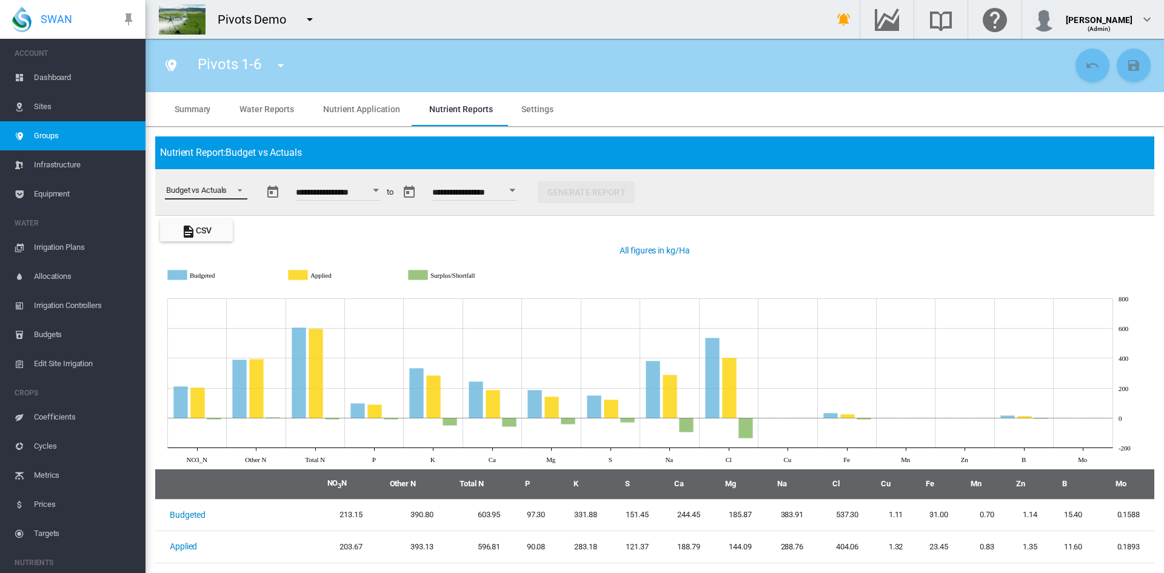
click at [234, 192] on span "Select a report: Budget vs Actuals" at bounding box center [236, 189] width 15 height 11
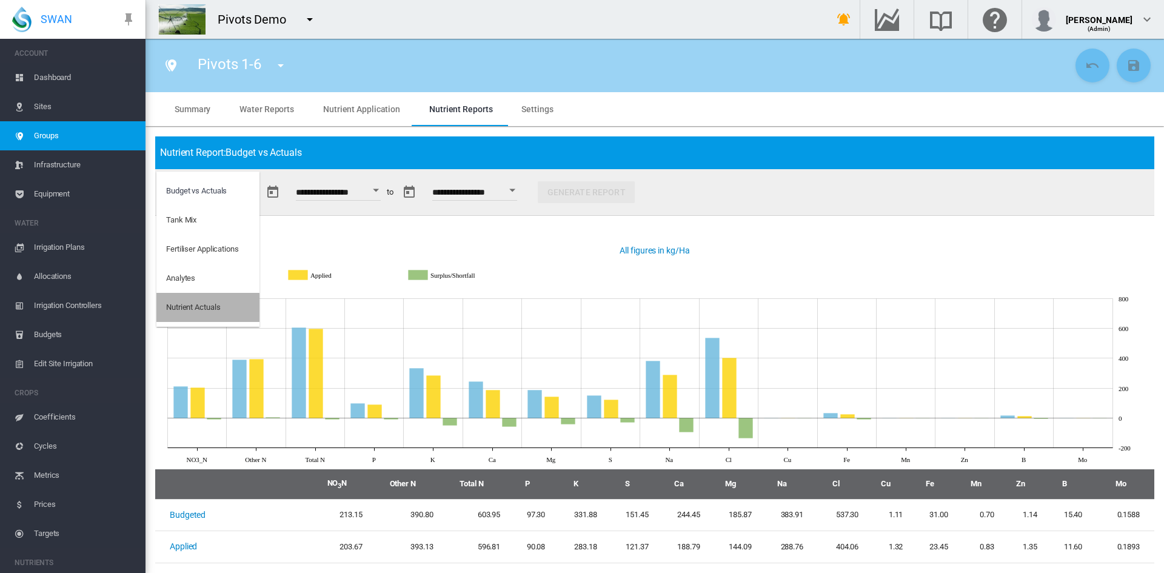
click at [190, 311] on div "Nutrient Actuals" at bounding box center [193, 307] width 54 height 11
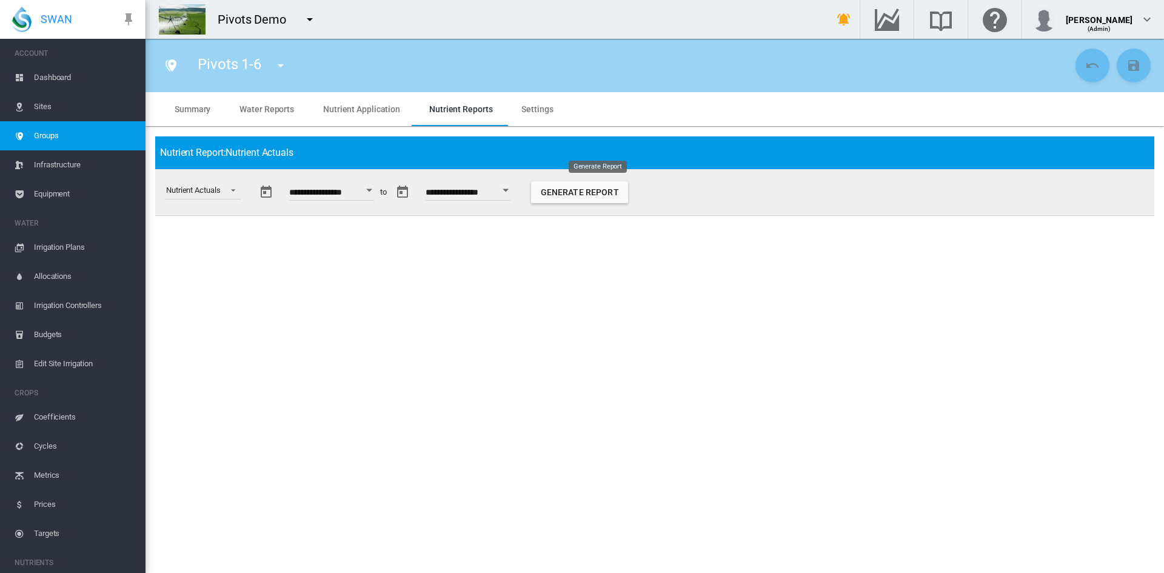
click at [588, 187] on button "Generate Report" at bounding box center [579, 192] width 97 height 22
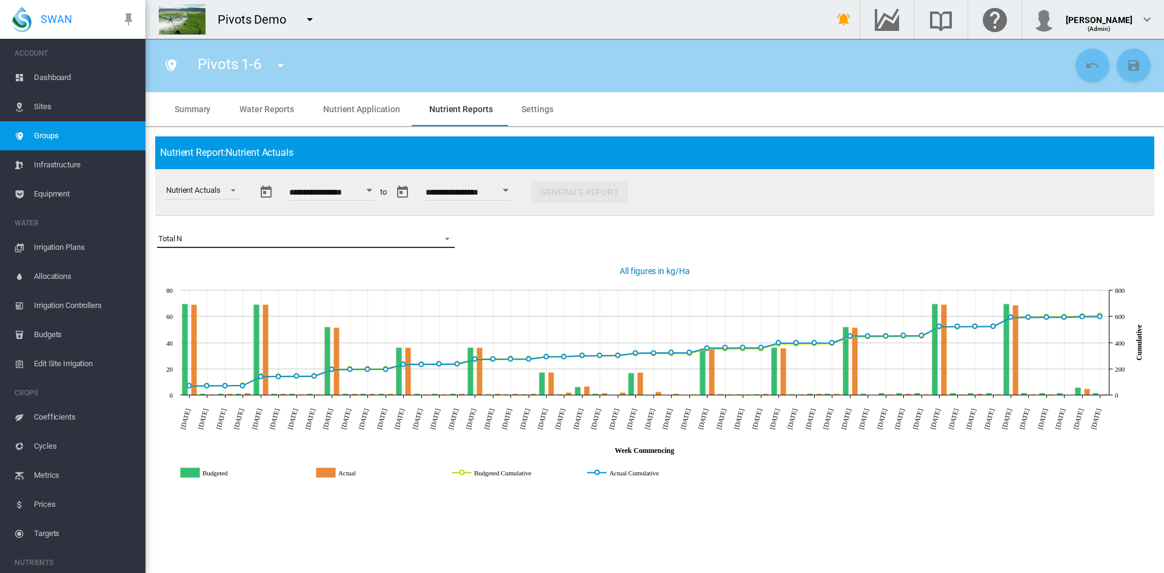
click at [236, 232] on md-select-value "Total N" at bounding box center [306, 239] width 298 height 18
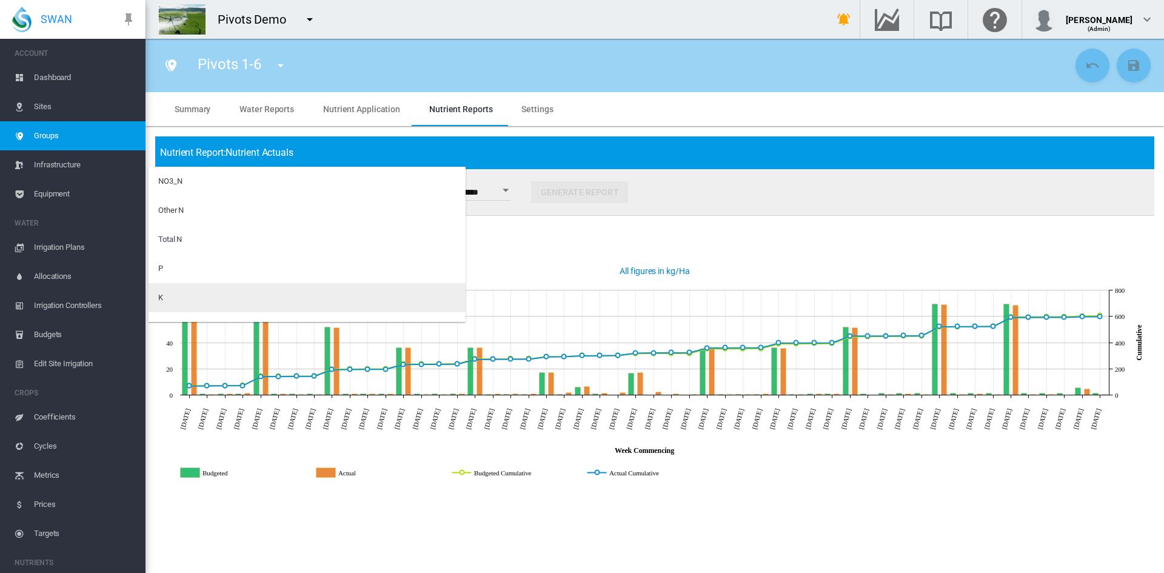
click at [166, 291] on md-option "K" at bounding box center [307, 297] width 317 height 29
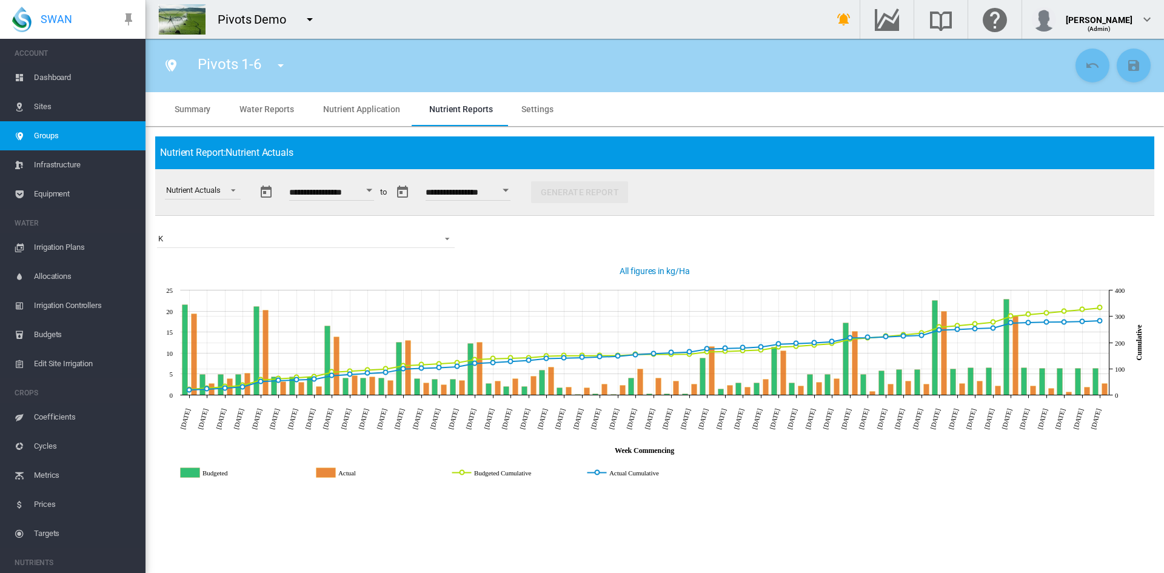
click at [313, 18] on md-icon "icon-menu-down" at bounding box center [310, 19] width 15 height 15
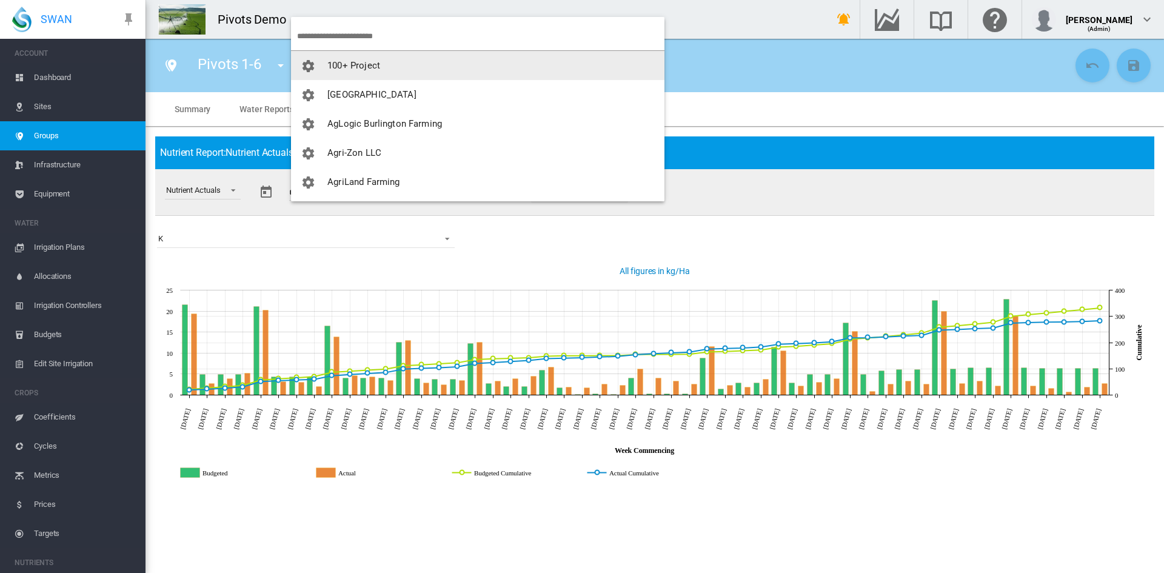
click at [322, 38] on input "search" at bounding box center [481, 36] width 368 height 29
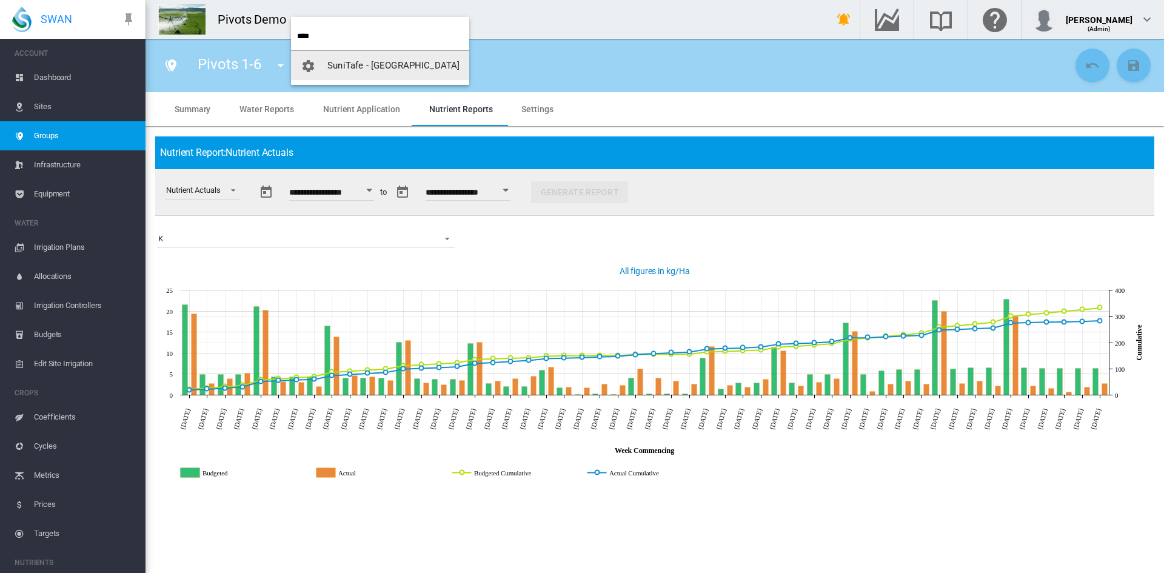
type input "****"
click at [364, 67] on span "SuniTafe - [GEOGRAPHIC_DATA]" at bounding box center [393, 65] width 132 height 11
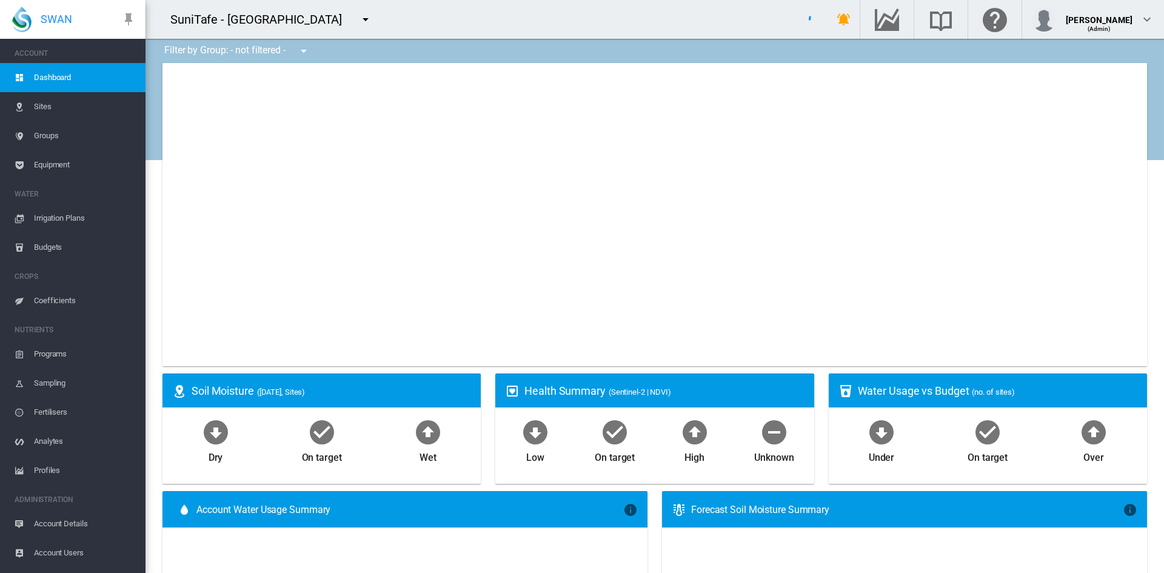
type input "**********"
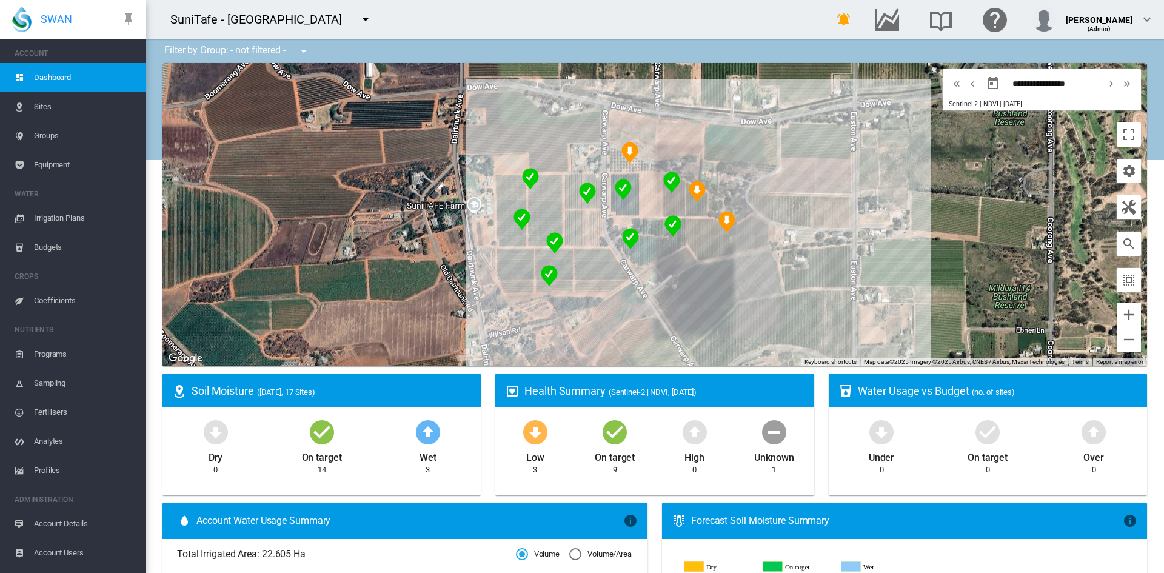
drag, startPoint x: 411, startPoint y: 181, endPoint x: 369, endPoint y: 166, distance: 45.1
click at [369, 166] on div "To navigate, press the arrow keys." at bounding box center [655, 214] width 985 height 303
click at [693, 207] on div "To navigate, press the arrow keys. Olives (PROBE) (0.69 Ha)" at bounding box center [655, 214] width 985 height 303
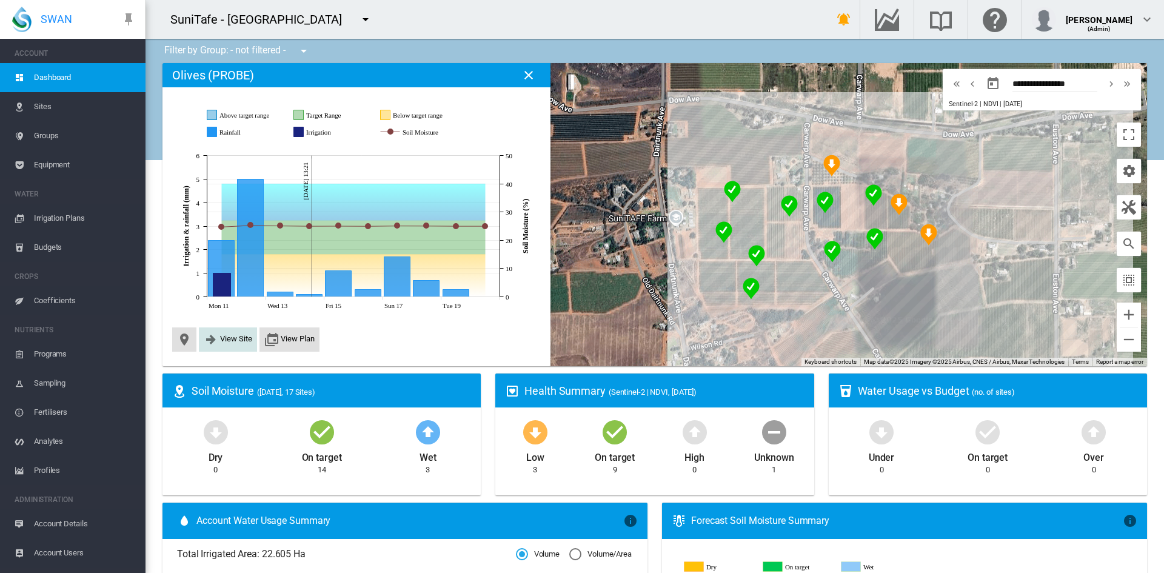
click at [227, 342] on span "View Site" at bounding box center [236, 338] width 32 height 9
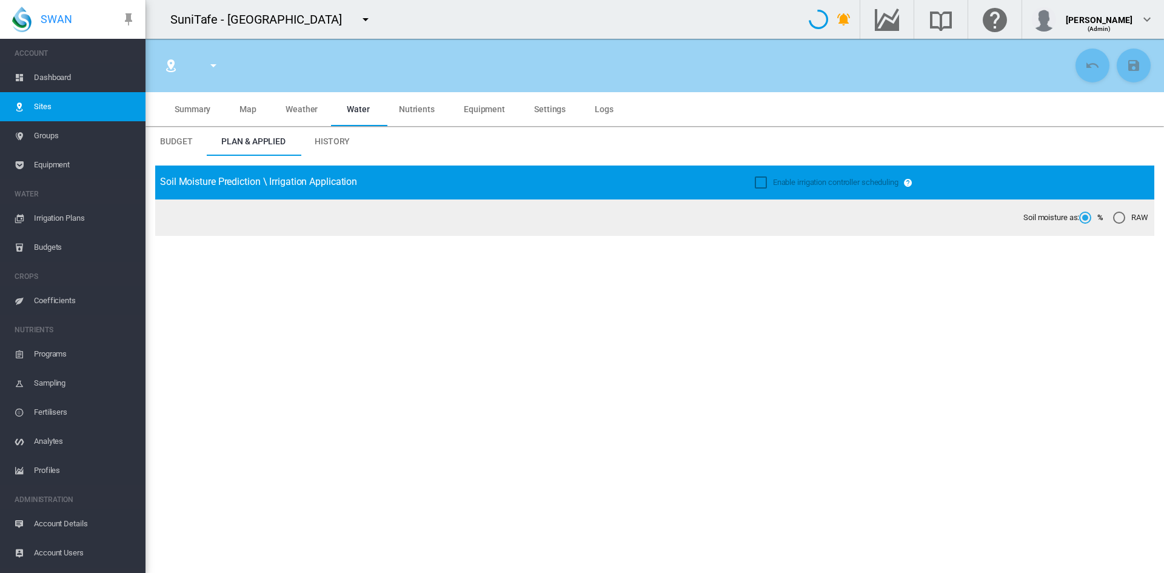
type input "**********"
type input "*****"
type input "*********"
type input "**"
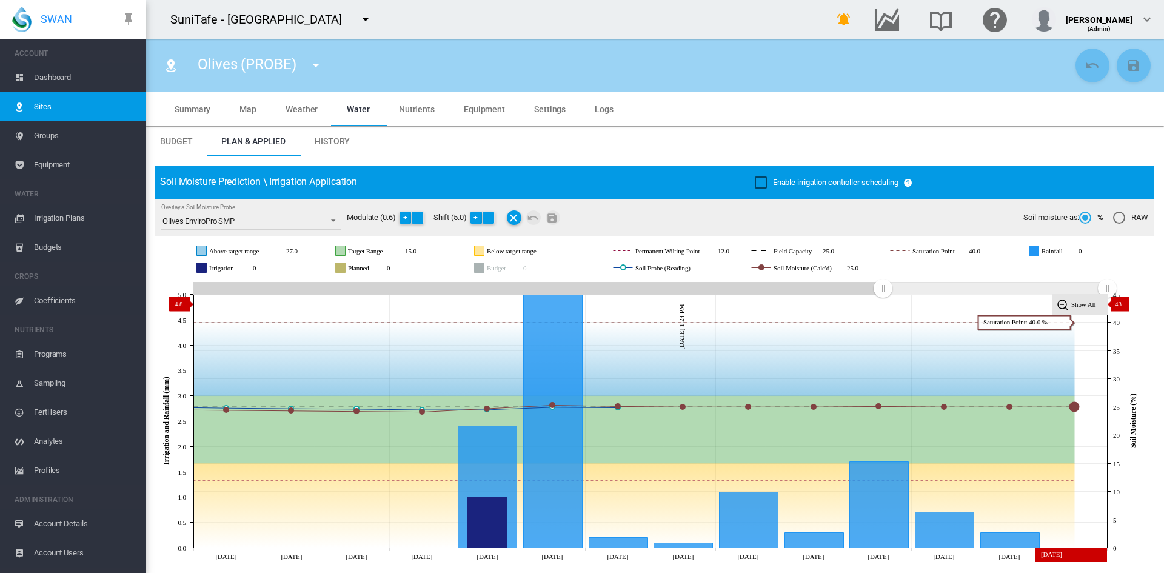
click at [1085, 304] on tspan "Show All" at bounding box center [1084, 304] width 25 height 7
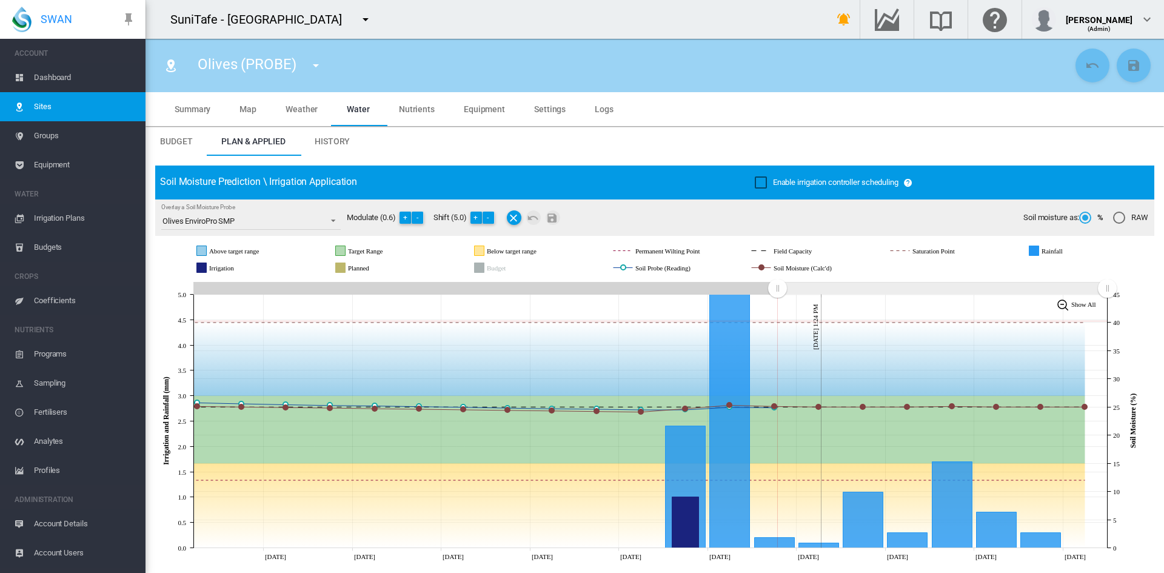
drag, startPoint x: 195, startPoint y: 287, endPoint x: 777, endPoint y: 321, distance: 583.2
click at [777, 321] on icon "JavaScript chart by amCharts 3.21.15 Aug 02 Aug 04 Aug 06 Aug 08 Aug 10 Aug 12 …" at bounding box center [650, 421] width 990 height 284
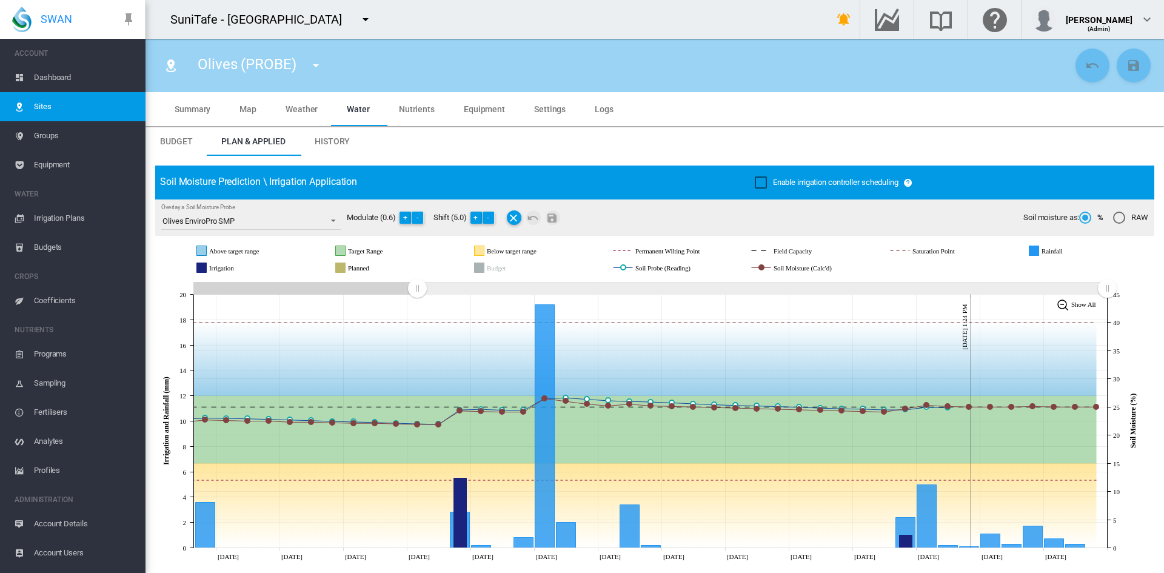
drag, startPoint x: 774, startPoint y: 289, endPoint x: 417, endPoint y: 289, distance: 357.2
click at [417, 289] on rect "Zoom chart using cursor arrows" at bounding box center [418, 289] width 15 height 12
click at [338, 142] on span "History" at bounding box center [332, 141] width 35 height 10
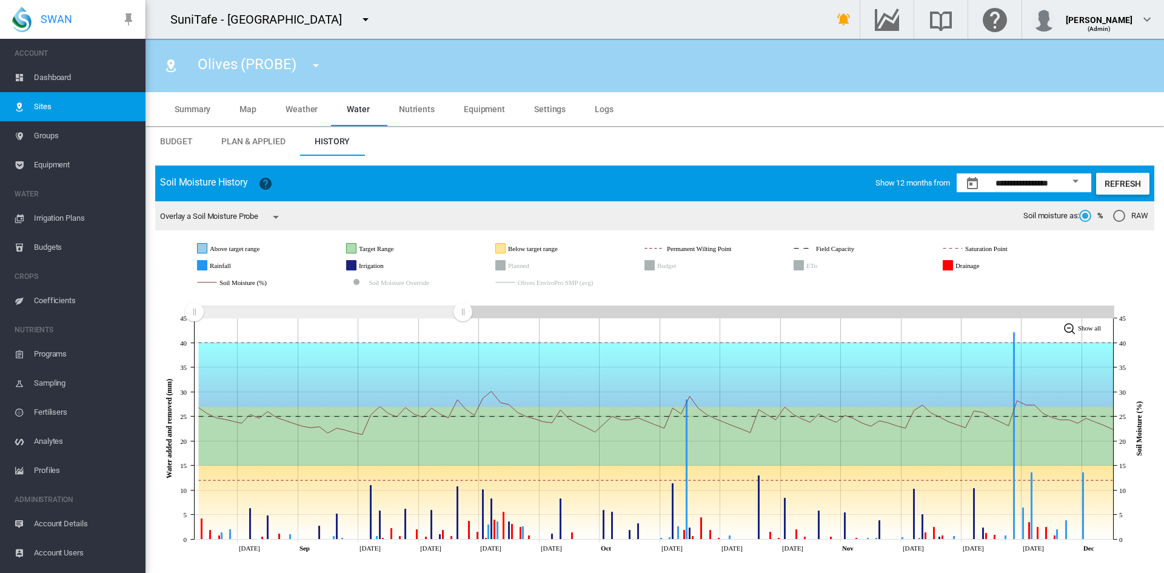
drag, startPoint x: 837, startPoint y: 312, endPoint x: 463, endPoint y: 316, distance: 374.2
click at [463, 316] on rect "Zoom chart using cursor arrows" at bounding box center [463, 313] width 15 height 12
click at [373, 21] on md-icon "icon-menu-down" at bounding box center [365, 19] width 15 height 15
type input "*****"
drag, startPoint x: 464, startPoint y: 64, endPoint x: 235, endPoint y: 194, distance: 263.7
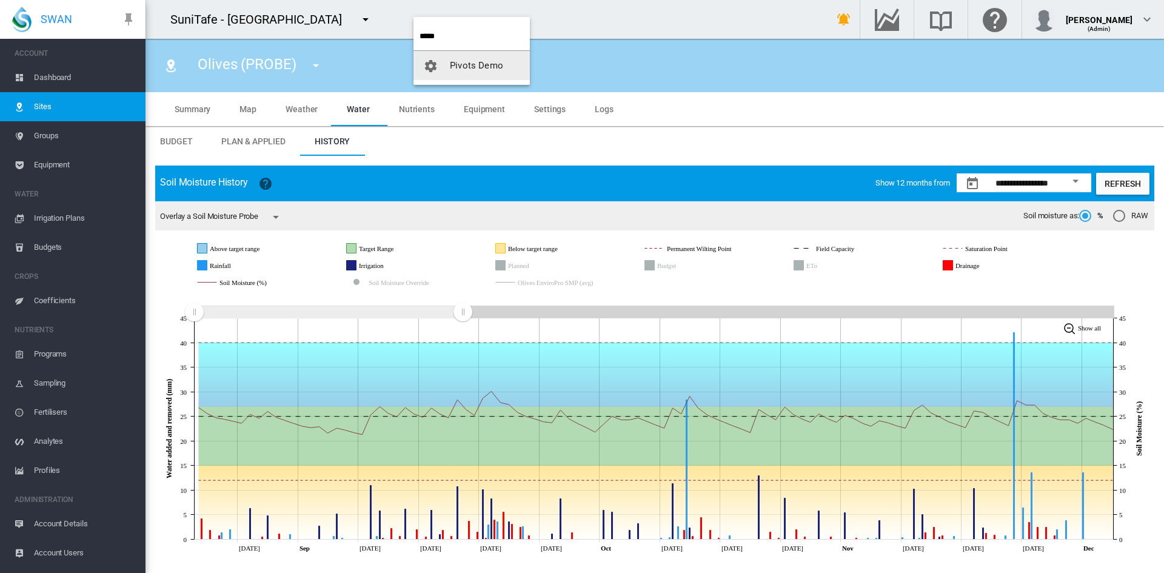
click at [464, 64] on span "Pivots Demo" at bounding box center [476, 65] width 53 height 11
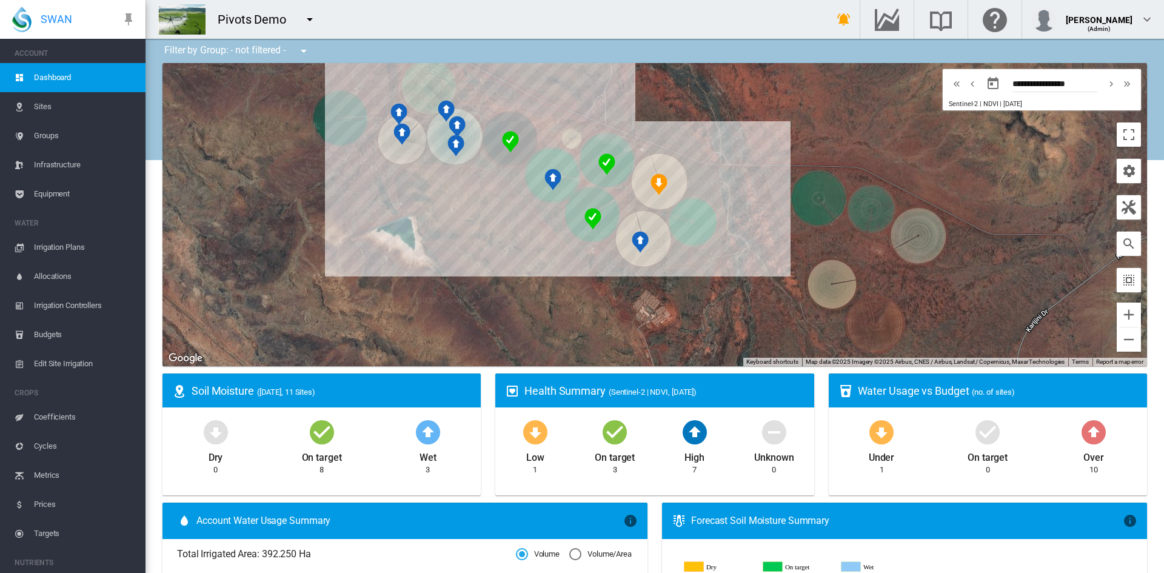
drag, startPoint x: 560, startPoint y: 282, endPoint x: 431, endPoint y: 213, distance: 146.5
click at [431, 213] on div "To navigate, press the arrow keys." at bounding box center [655, 214] width 985 height 303
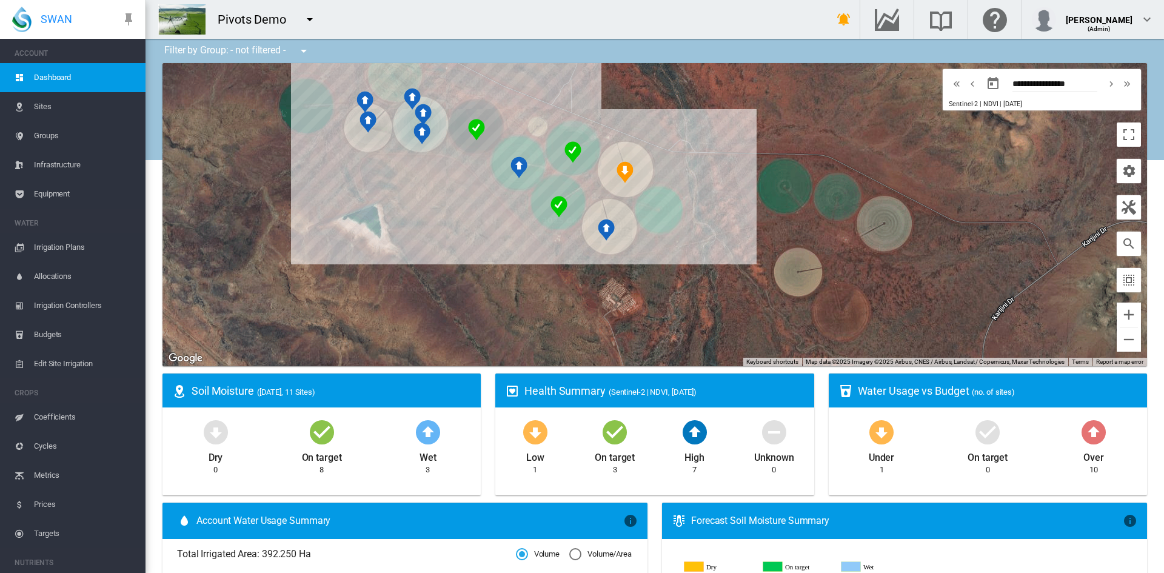
drag, startPoint x: 526, startPoint y: 281, endPoint x: 491, endPoint y: 269, distance: 37.8
click at [491, 269] on div "To navigate, press the arrow keys." at bounding box center [655, 214] width 985 height 303
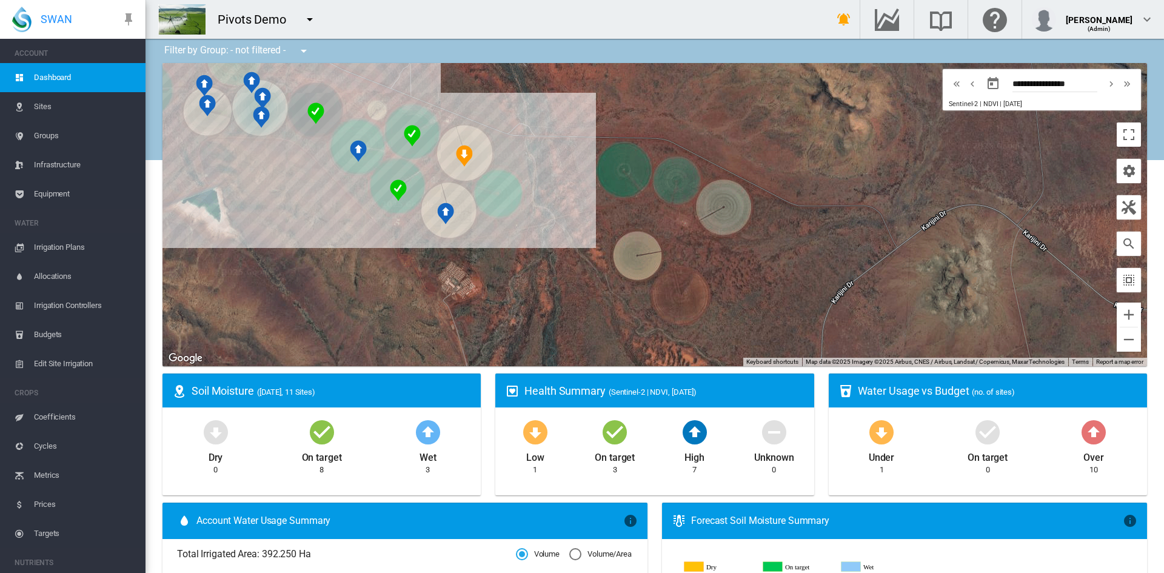
drag, startPoint x: 751, startPoint y: 210, endPoint x: 569, endPoint y: 123, distance: 201.6
click at [569, 123] on div "To navigate, press the arrow keys." at bounding box center [655, 214] width 985 height 303
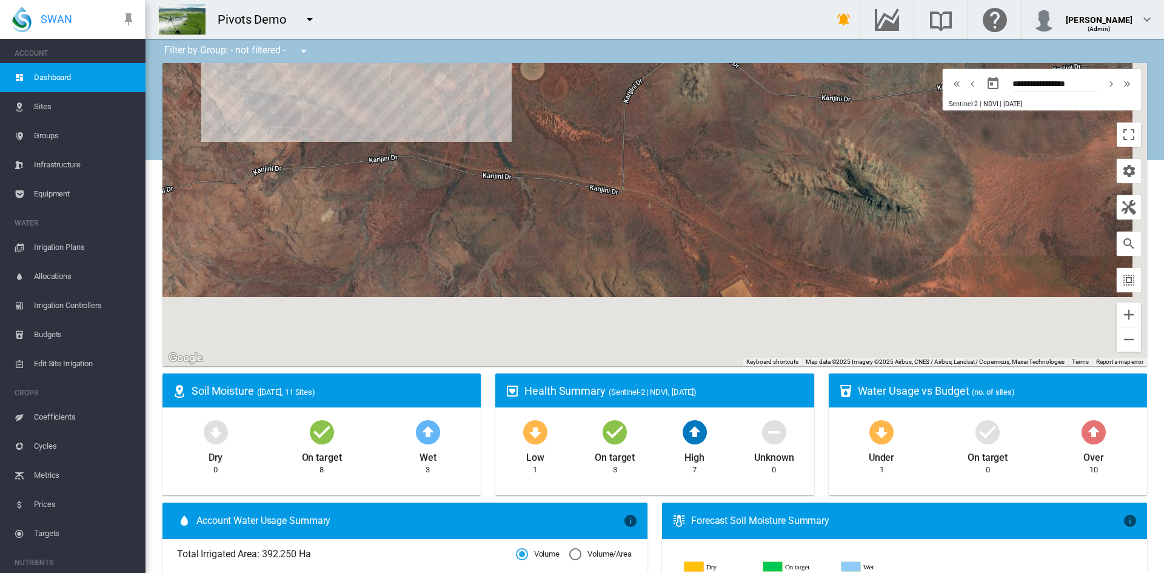
drag, startPoint x: 878, startPoint y: 295, endPoint x: 748, endPoint y: 135, distance: 206.0
click at [748, 135] on div "To navigate, press the arrow keys." at bounding box center [655, 214] width 985 height 303
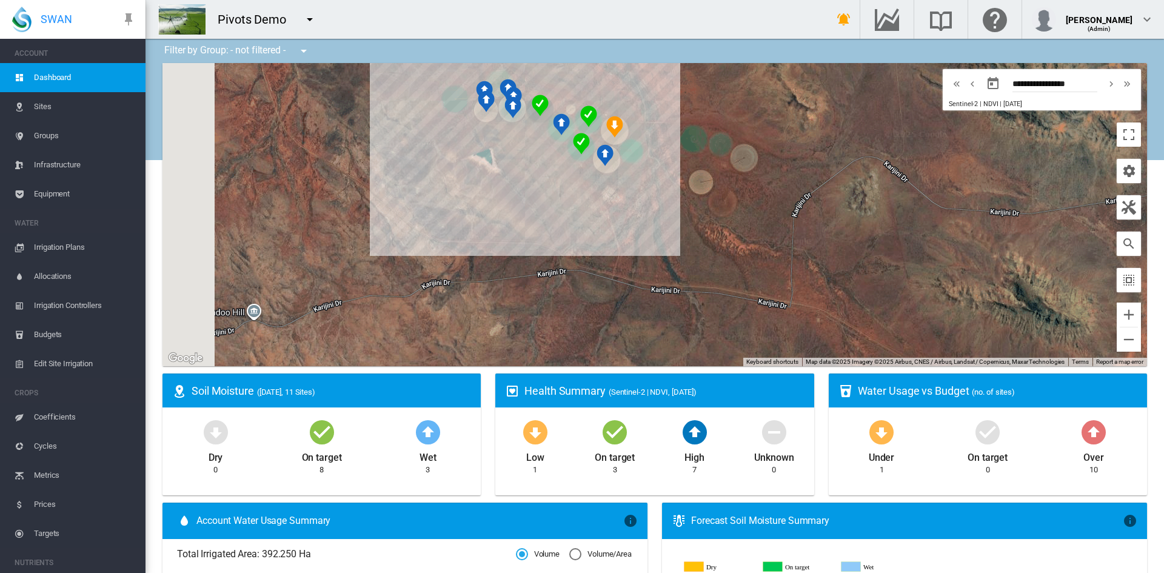
drag, startPoint x: 455, startPoint y: 167, endPoint x: 680, endPoint y: 327, distance: 276.6
click at [680, 327] on div "To navigate, press the arrow keys." at bounding box center [655, 214] width 985 height 303
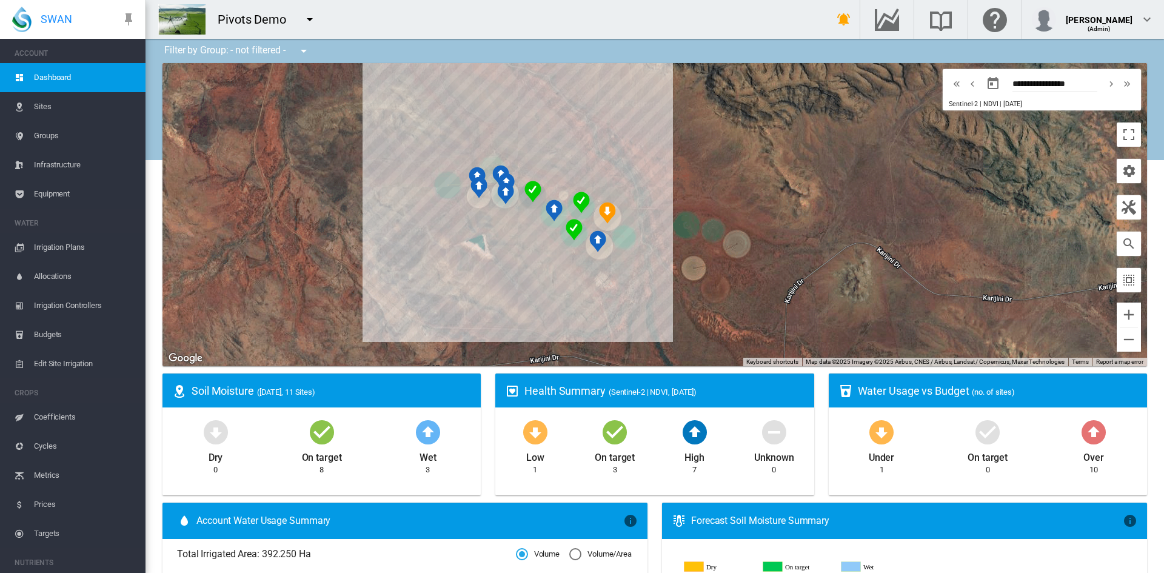
drag, startPoint x: 560, startPoint y: 240, endPoint x: 554, endPoint y: 276, distance: 36.9
click at [554, 276] on div "To navigate, press the arrow keys." at bounding box center [655, 214] width 985 height 303
drag, startPoint x: 606, startPoint y: 117, endPoint x: 585, endPoint y: 159, distance: 47.7
click at [578, 161] on div "To navigate, press the arrow keys." at bounding box center [655, 214] width 985 height 303
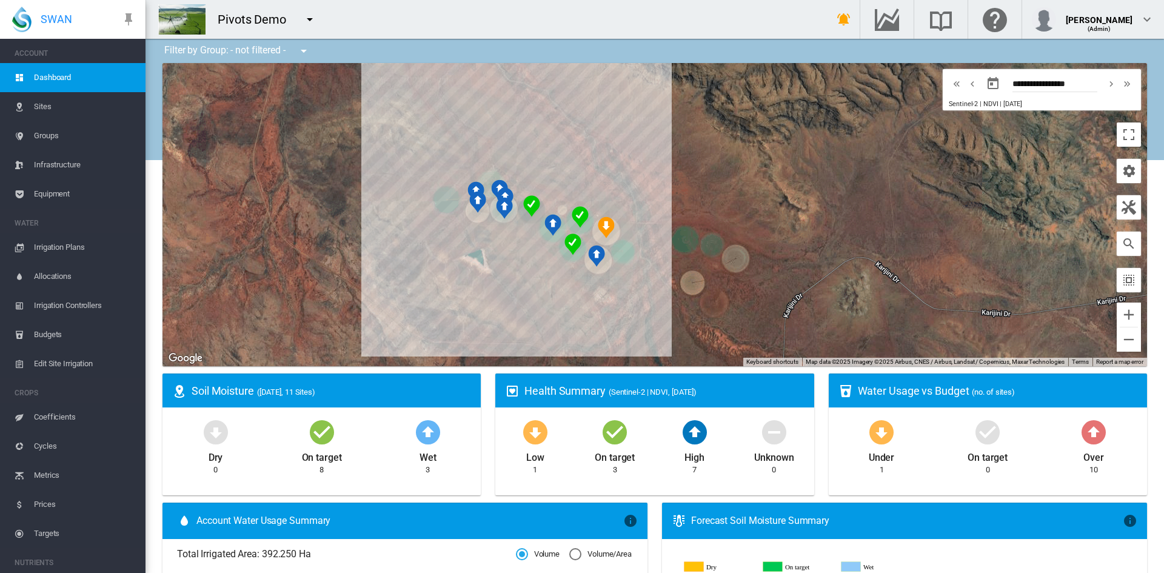
drag, startPoint x: 353, startPoint y: 225, endPoint x: 380, endPoint y: 201, distance: 36.5
click at [380, 201] on div "To navigate, press the arrow keys." at bounding box center [655, 214] width 985 height 303
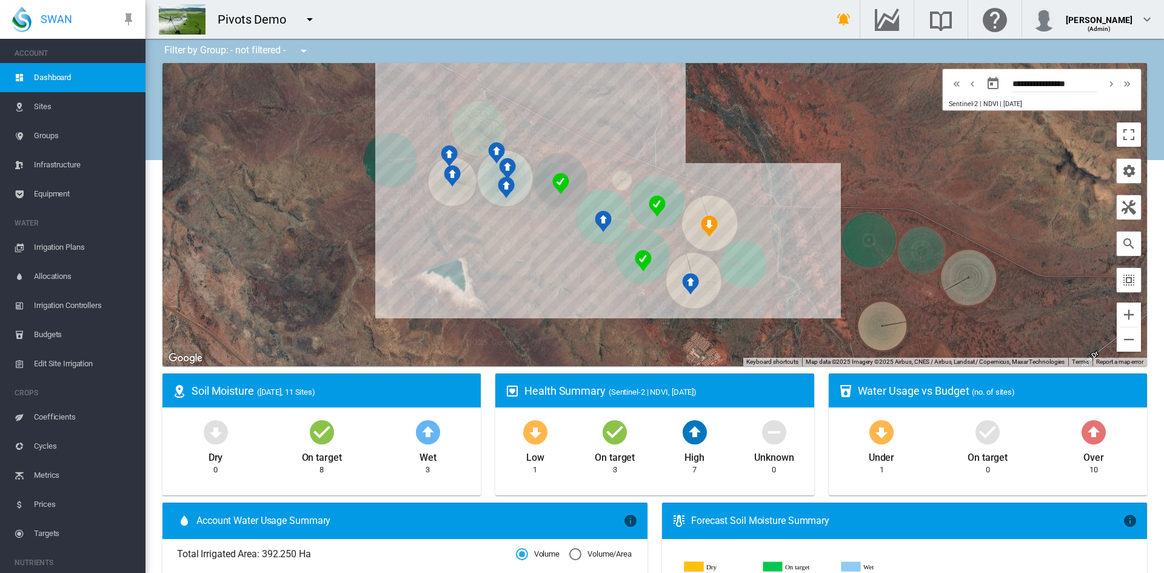
drag, startPoint x: 494, startPoint y: 238, endPoint x: 484, endPoint y: 234, distance: 11.1
click at [484, 234] on div "To navigate, press the arrow keys." at bounding box center [655, 214] width 985 height 303
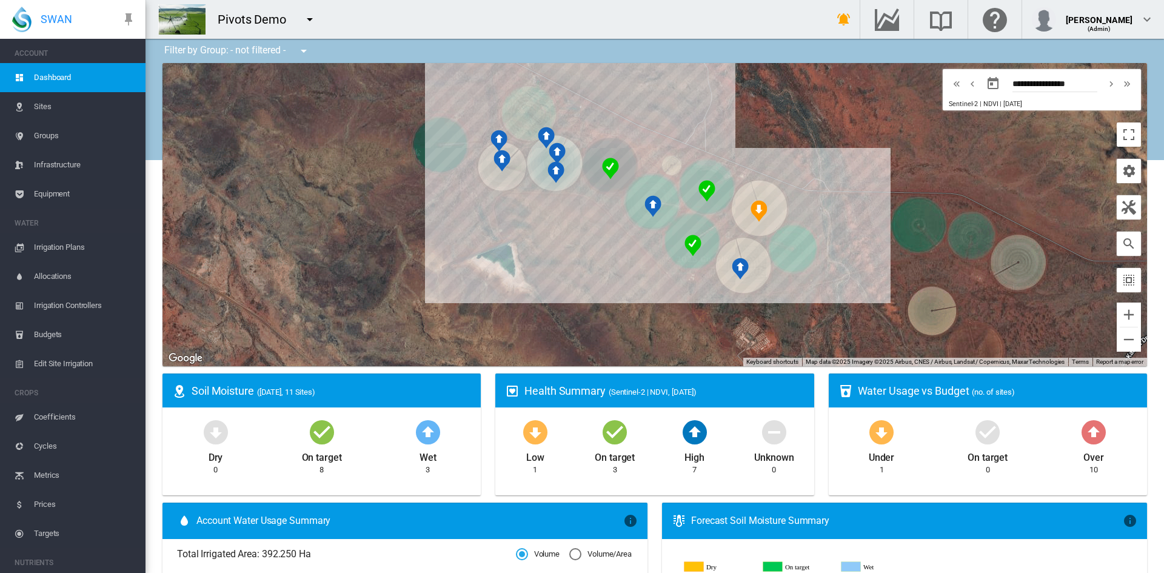
drag, startPoint x: 542, startPoint y: 257, endPoint x: 589, endPoint y: 240, distance: 50.6
click at [589, 240] on div "To navigate, press the arrow keys." at bounding box center [655, 214] width 985 height 303
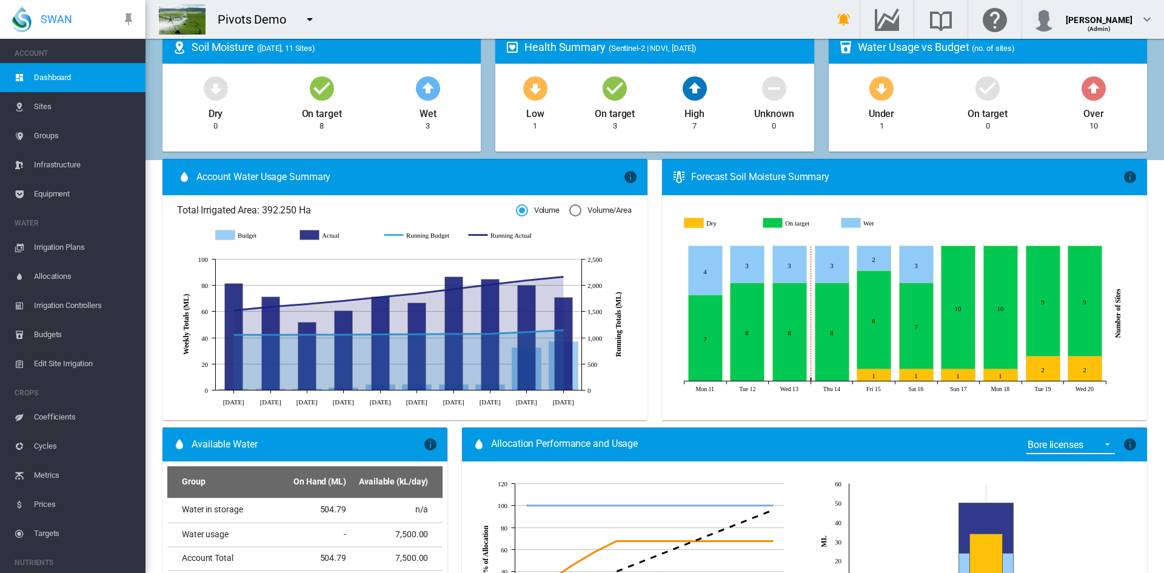
scroll to position [366, 0]
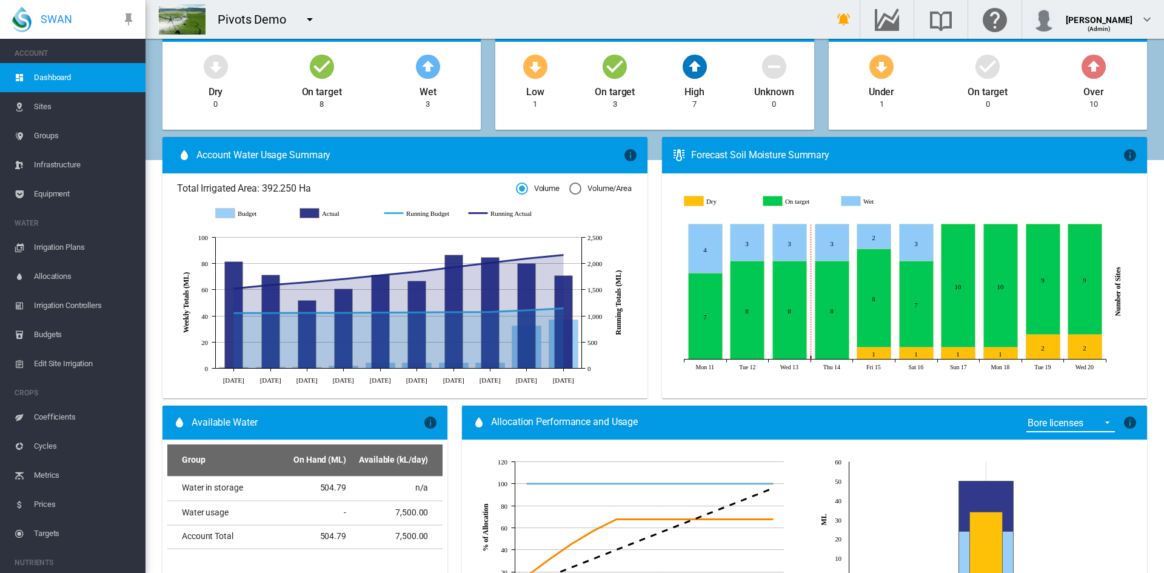
click at [51, 250] on span "Irrigation Plans" at bounding box center [85, 247] width 102 height 29
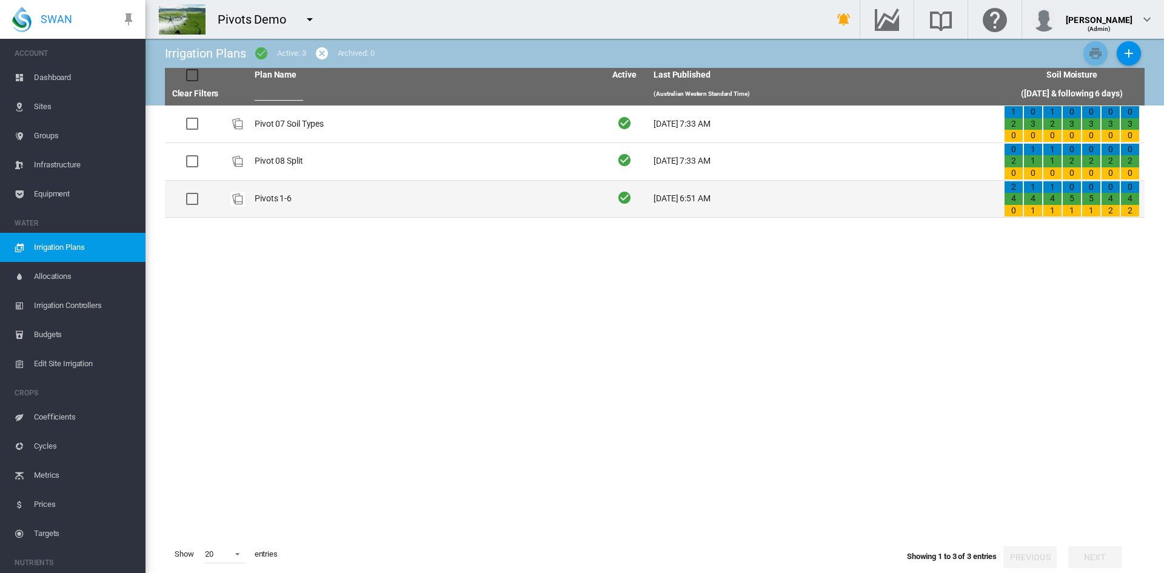
click at [261, 193] on td "Pivots 1-6" at bounding box center [425, 199] width 351 height 37
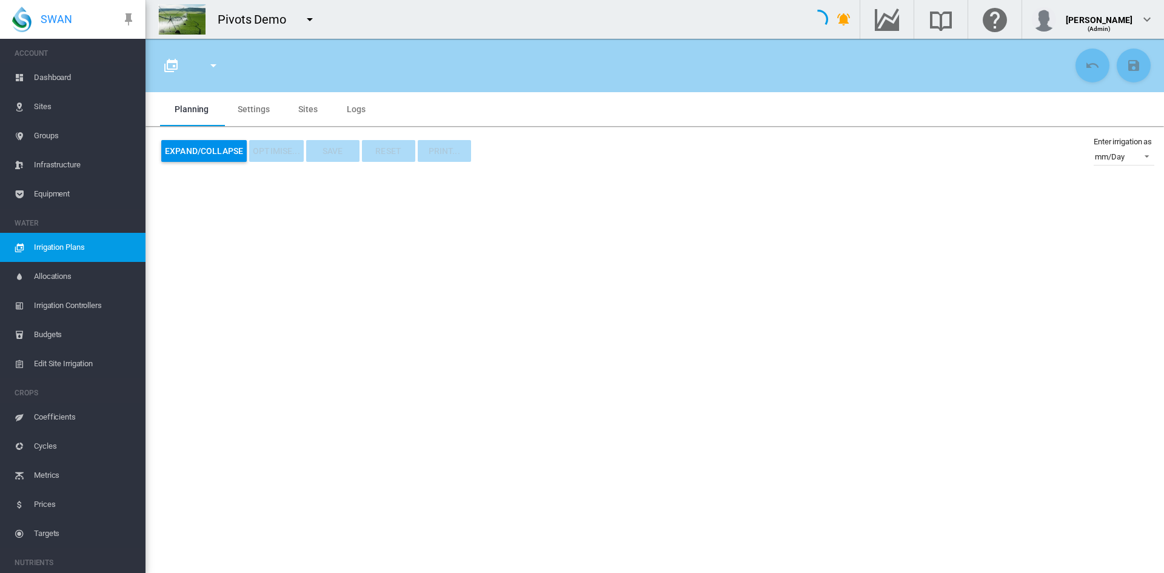
type input "**********"
type input "*"
type input "*****"
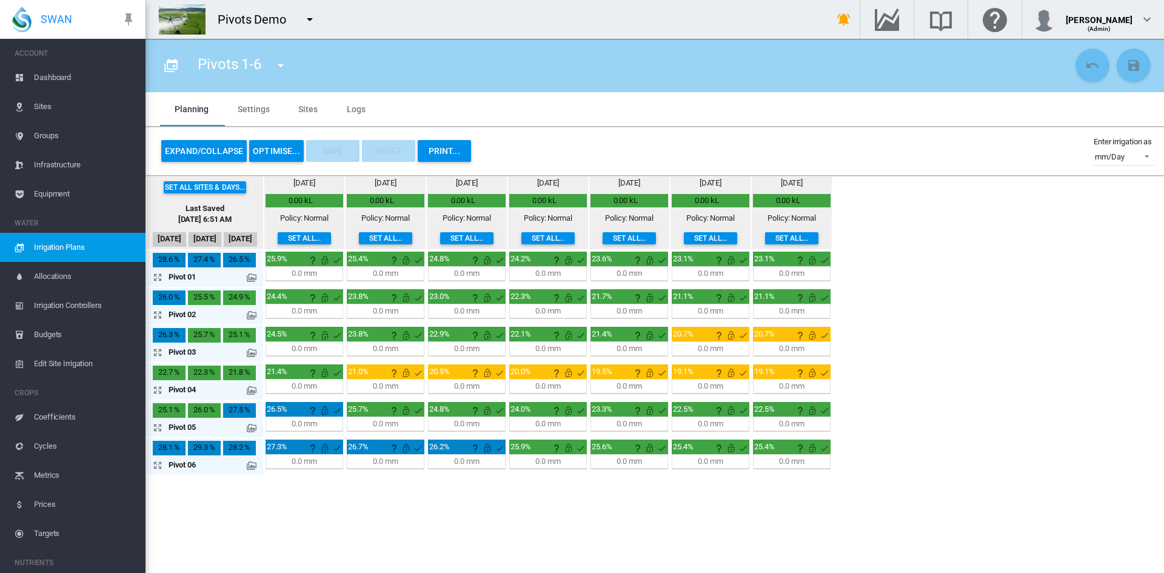
click at [250, 276] on md-icon at bounding box center [252, 278] width 10 height 10
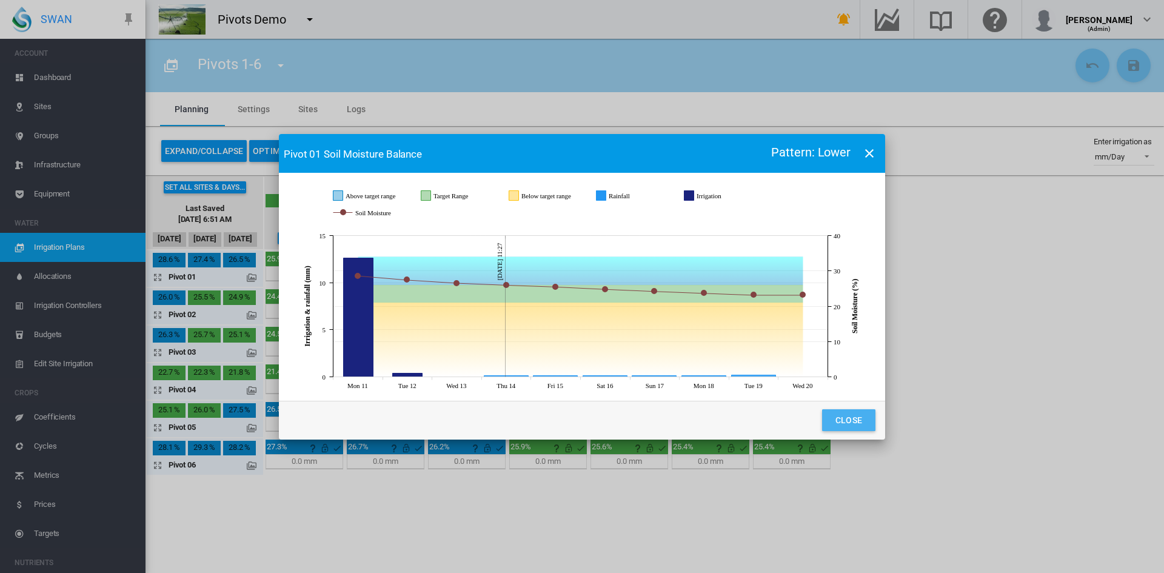
click at [845, 420] on button "Close" at bounding box center [848, 420] width 53 height 22
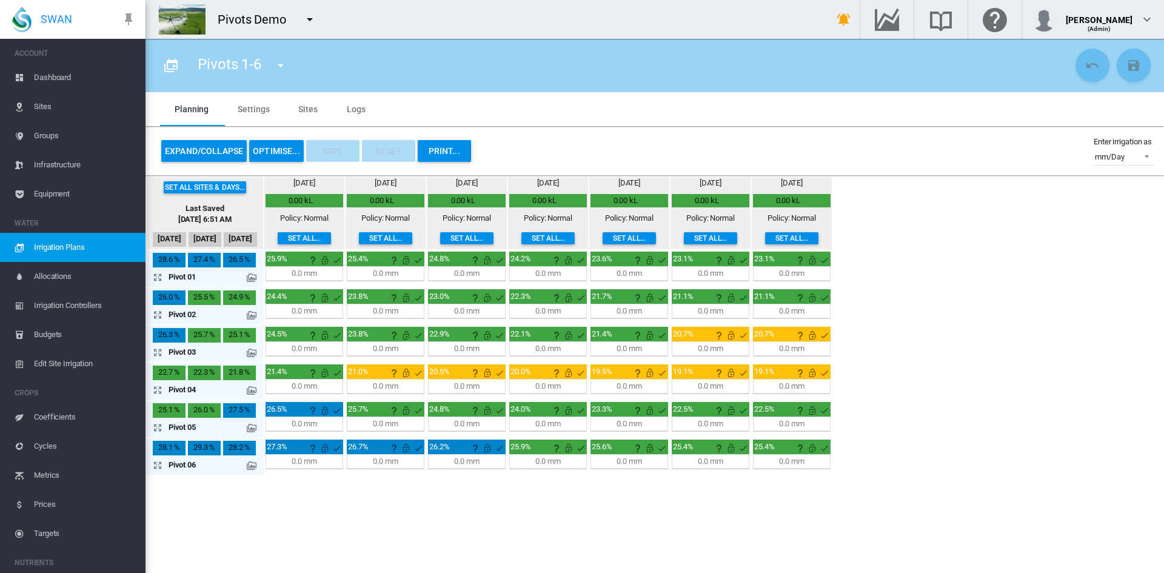
click at [249, 386] on md-icon at bounding box center [252, 391] width 10 height 10
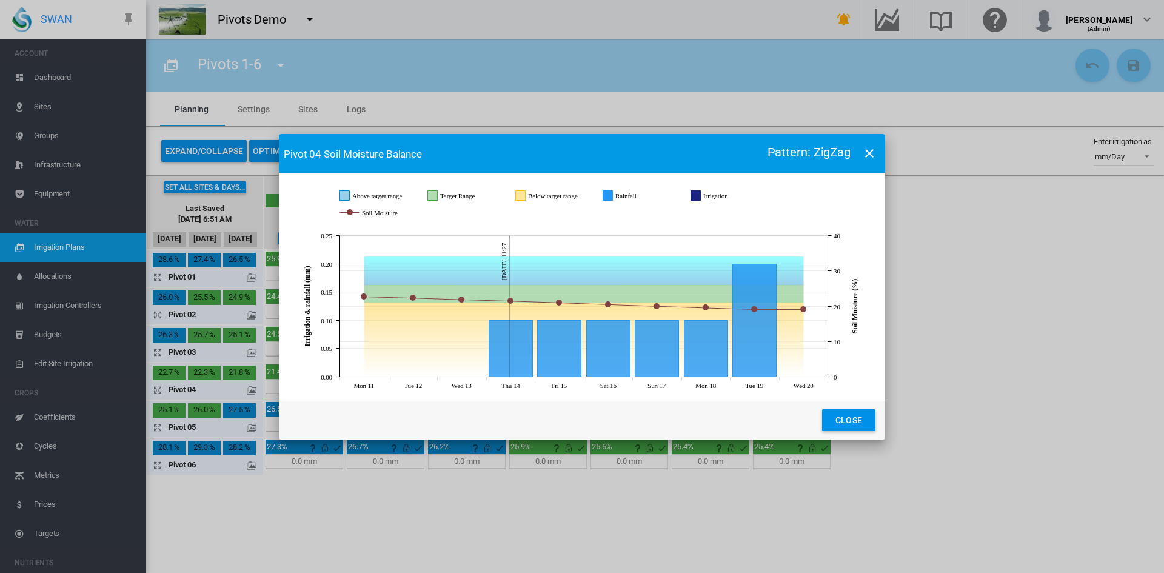
click at [845, 426] on button "Close" at bounding box center [848, 420] width 53 height 22
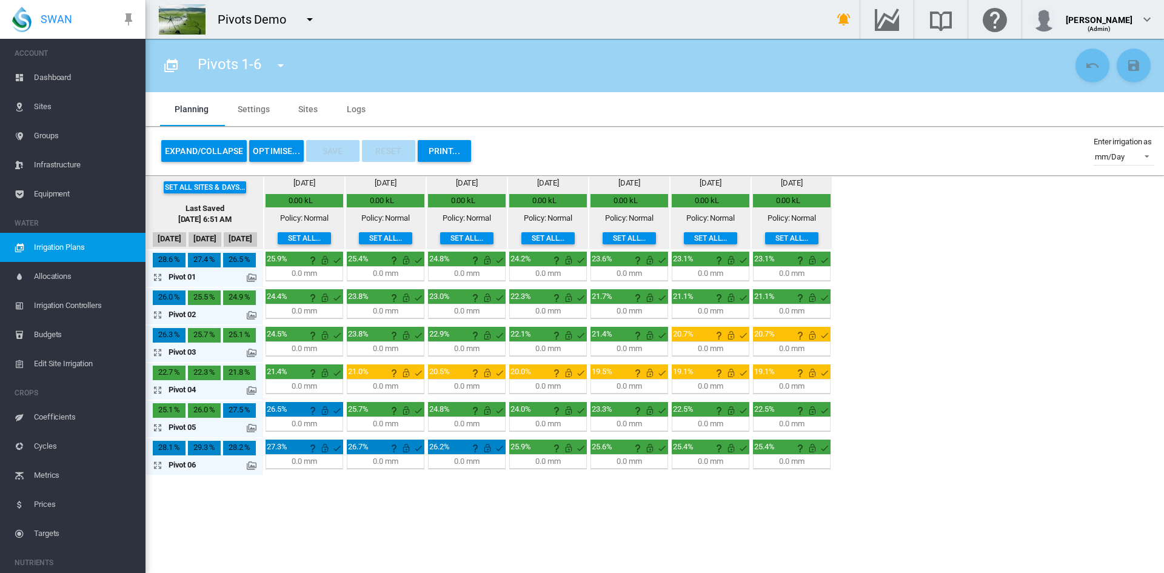
click at [157, 387] on md-icon "icon-arrow-expand" at bounding box center [160, 390] width 15 height 15
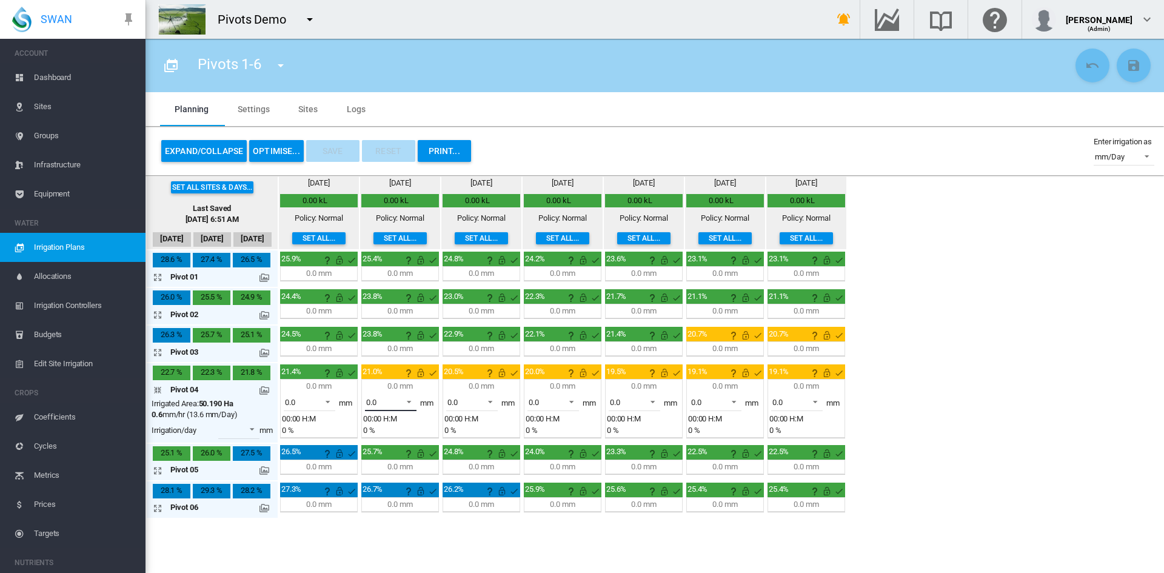
click at [396, 396] on md-select-value "0.0" at bounding box center [391, 402] width 52 height 18
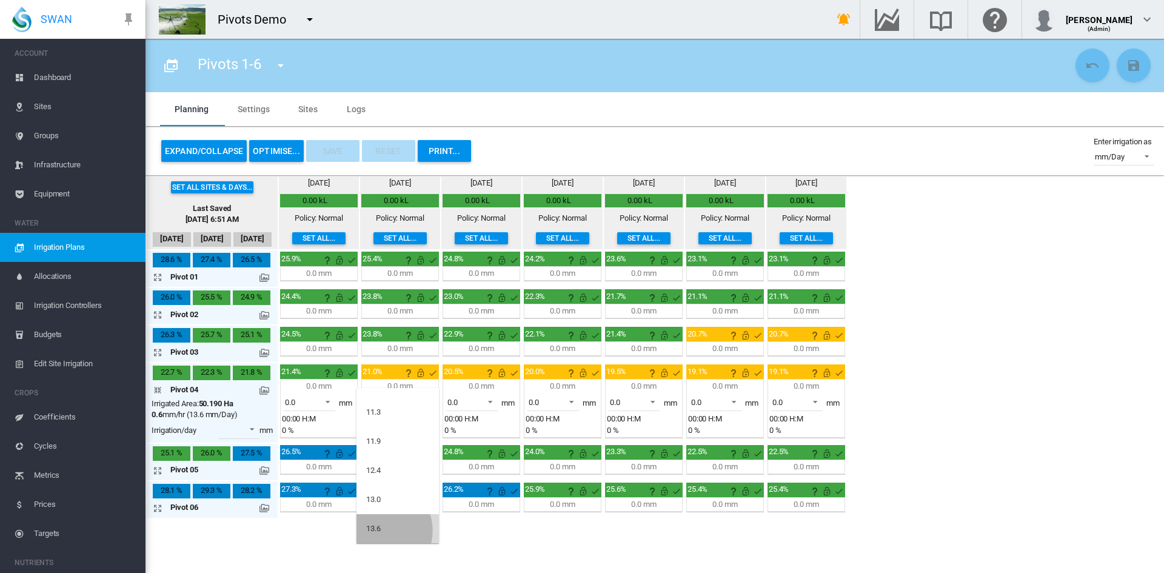
click at [380, 531] on div "13.6" at bounding box center [373, 528] width 15 height 11
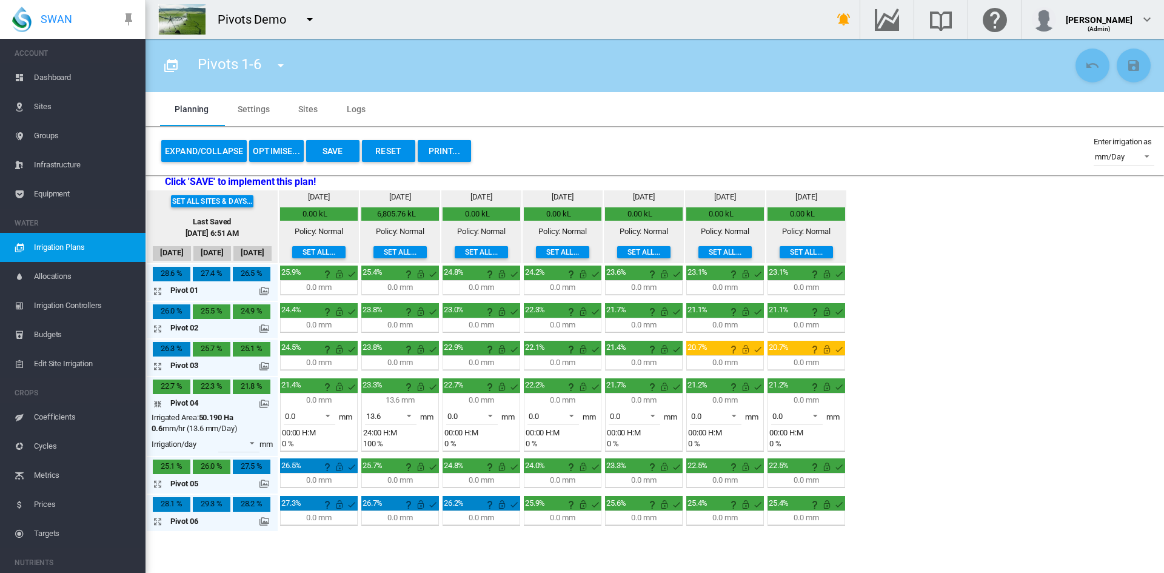
click at [262, 405] on md-icon at bounding box center [265, 404] width 10 height 10
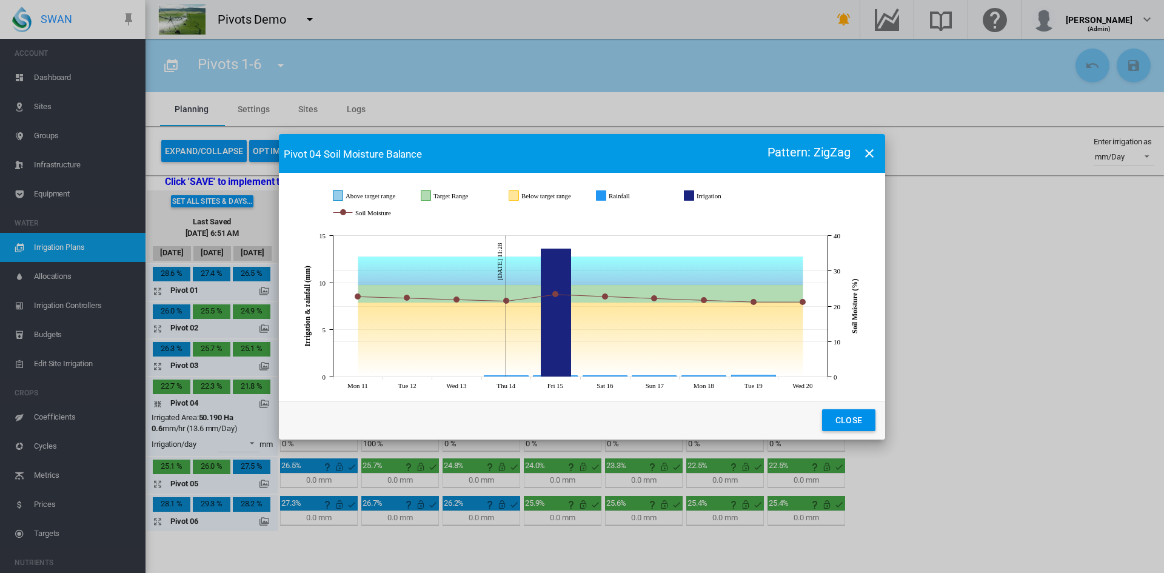
click at [862, 422] on button "Close" at bounding box center [848, 420] width 53 height 22
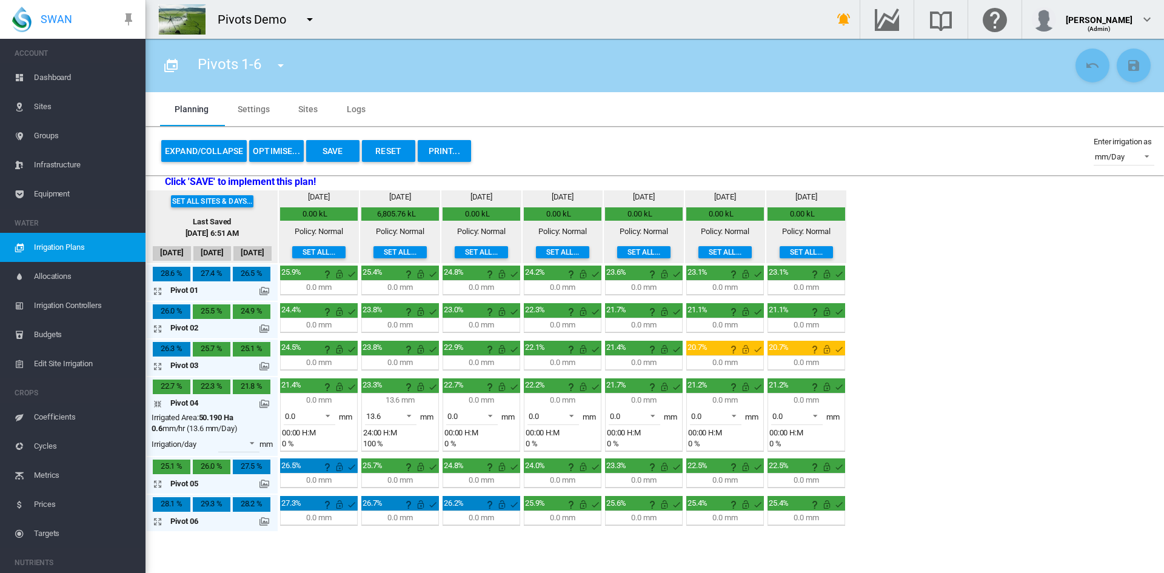
click at [396, 158] on button "Reset" at bounding box center [388, 151] width 53 height 22
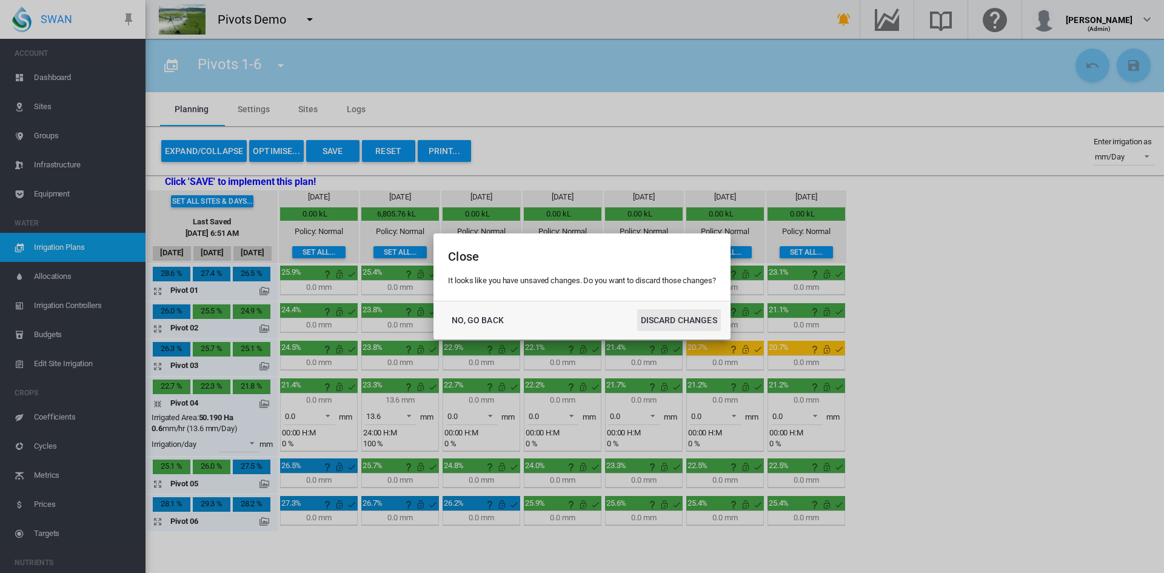
drag, startPoint x: 678, startPoint y: 323, endPoint x: 640, endPoint y: 296, distance: 47.0
click at [675, 320] on button "DISCARD CHANGES" at bounding box center [679, 320] width 84 height 22
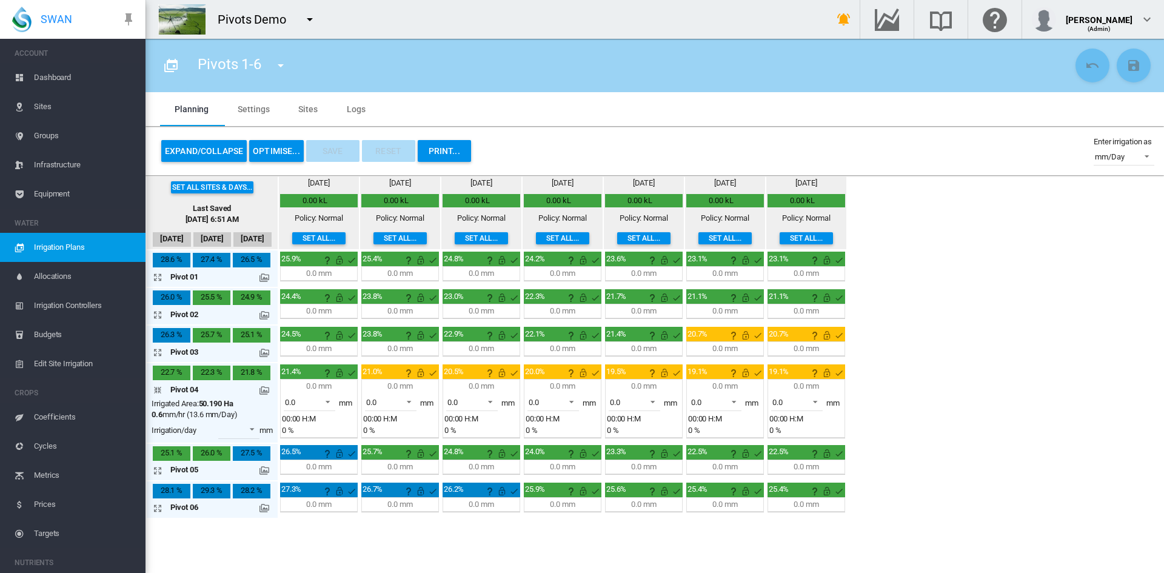
click at [272, 150] on button "OPTIMISE..." at bounding box center [276, 151] width 55 height 22
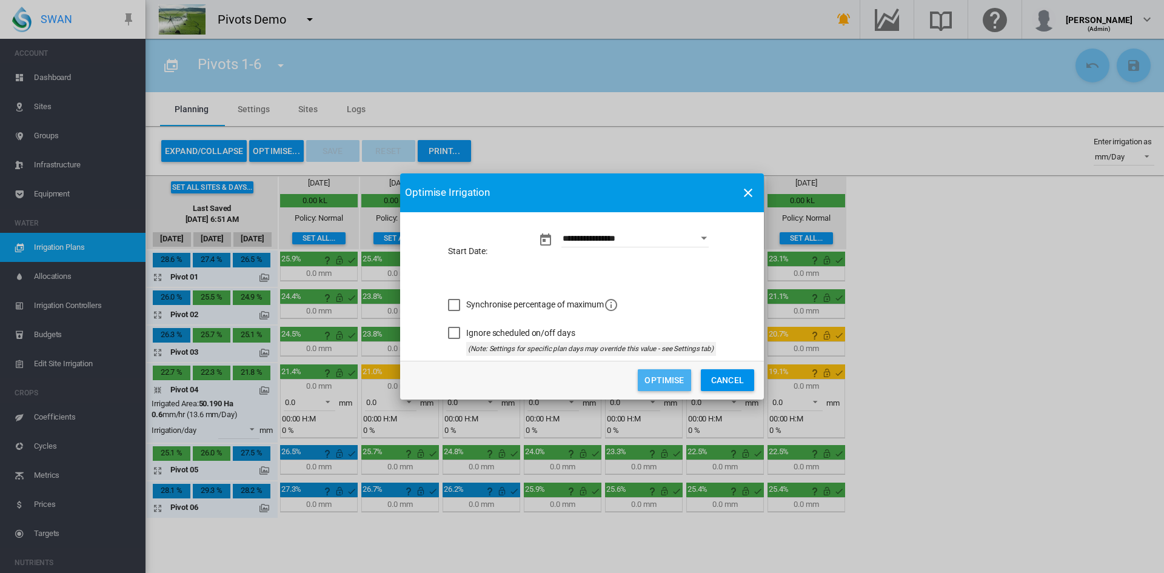
click at [682, 381] on button "Optimise" at bounding box center [664, 380] width 53 height 22
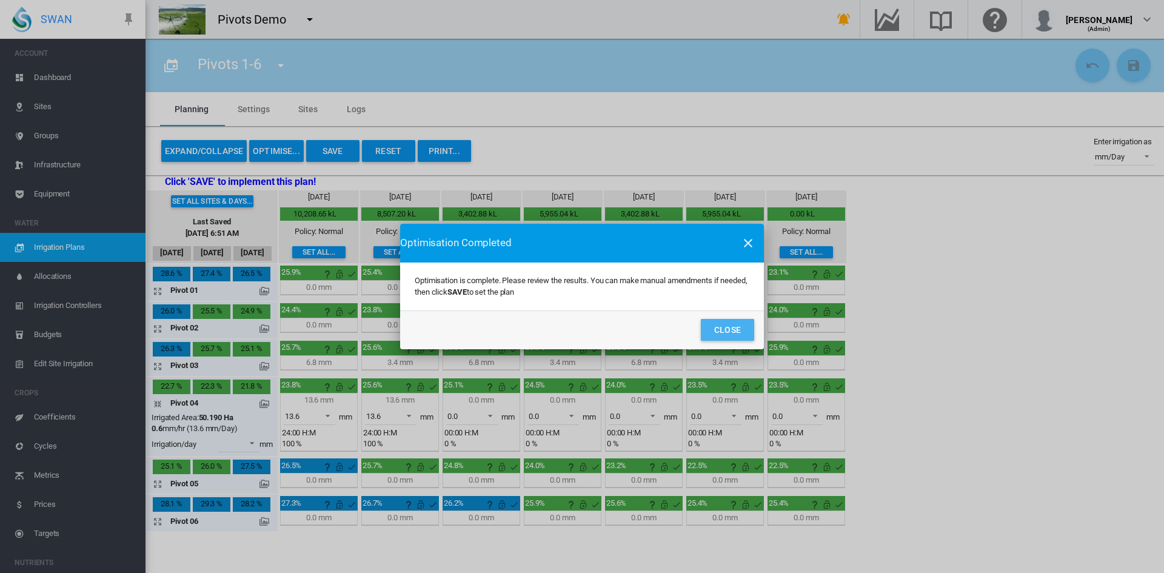
drag, startPoint x: 727, startPoint y: 329, endPoint x: 661, endPoint y: 302, distance: 71.0
click at [725, 331] on button "Close" at bounding box center [727, 330] width 53 height 22
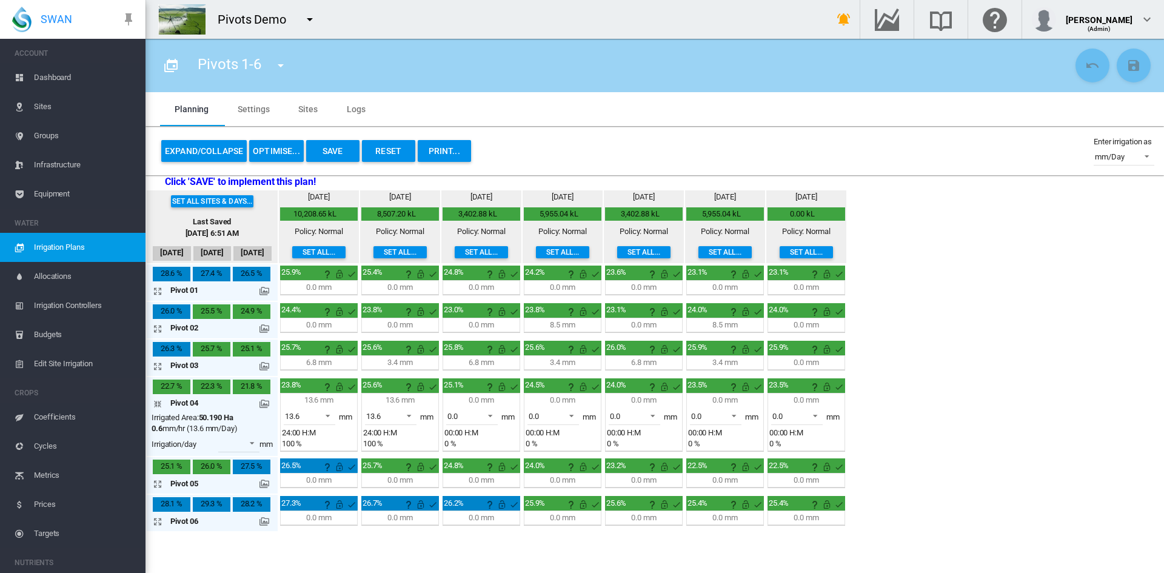
click at [262, 407] on md-icon at bounding box center [265, 404] width 10 height 10
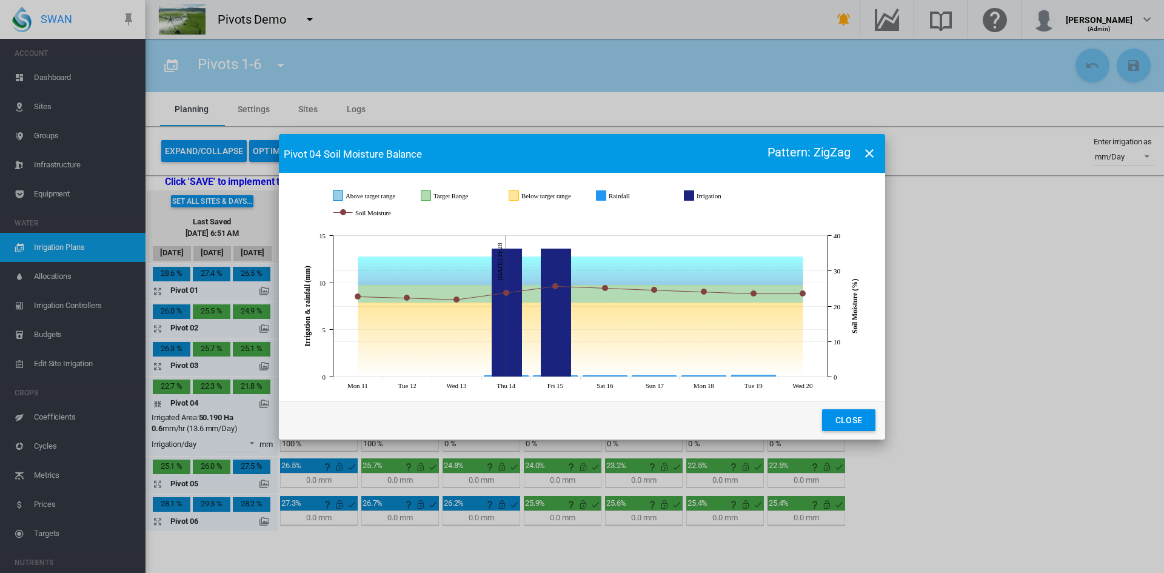
click at [843, 423] on button "Close" at bounding box center [848, 420] width 53 height 22
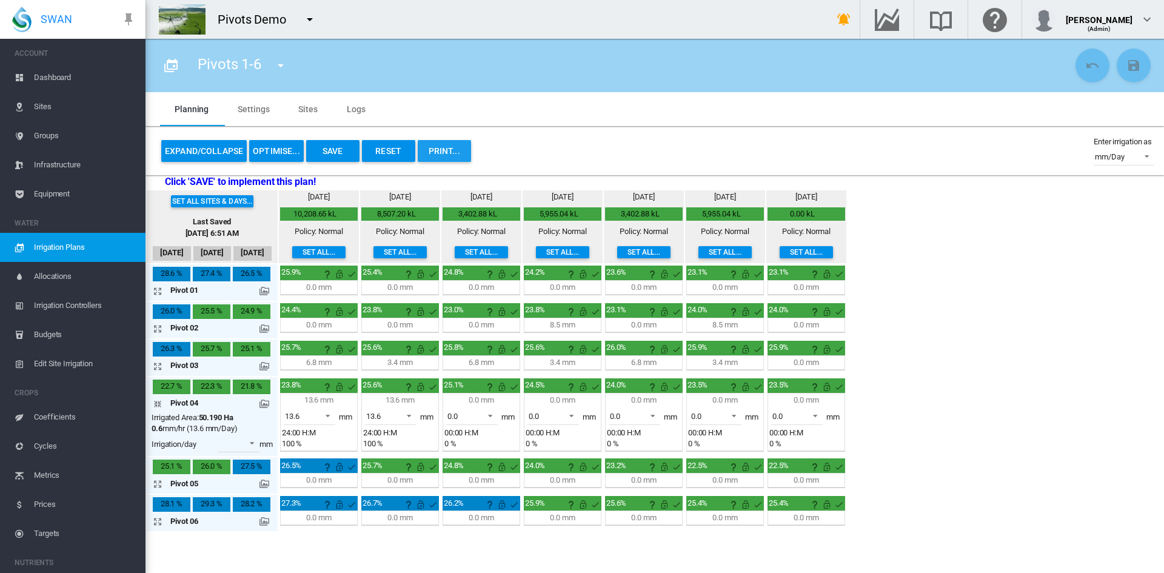
click at [450, 147] on button "PRINT..." at bounding box center [444, 151] width 53 height 22
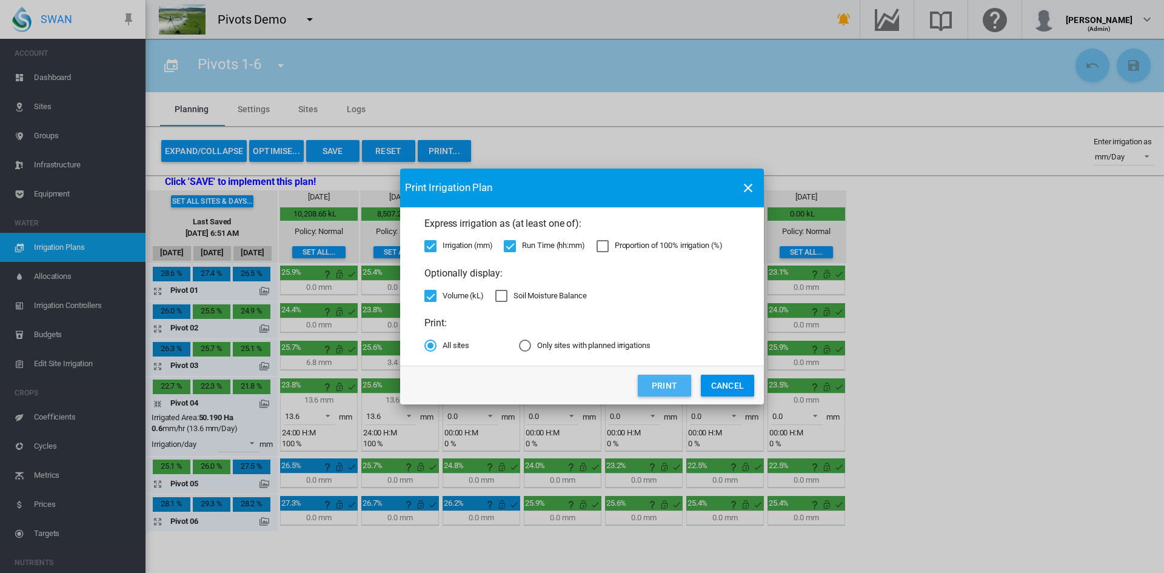
click at [660, 387] on button "Print" at bounding box center [664, 386] width 53 height 22
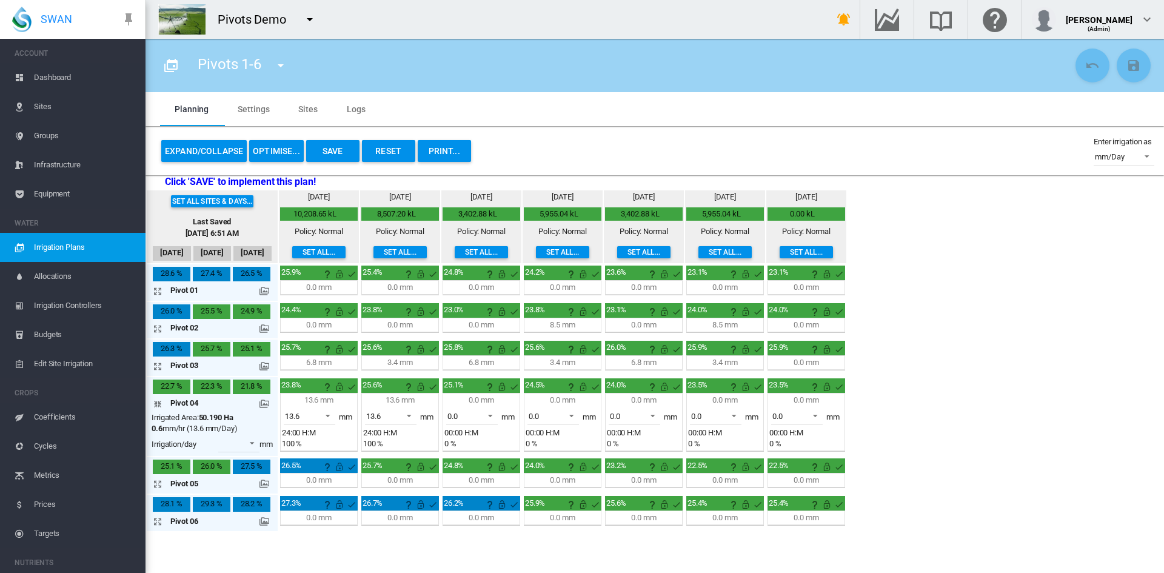
click at [59, 135] on span "Groups" at bounding box center [85, 135] width 102 height 29
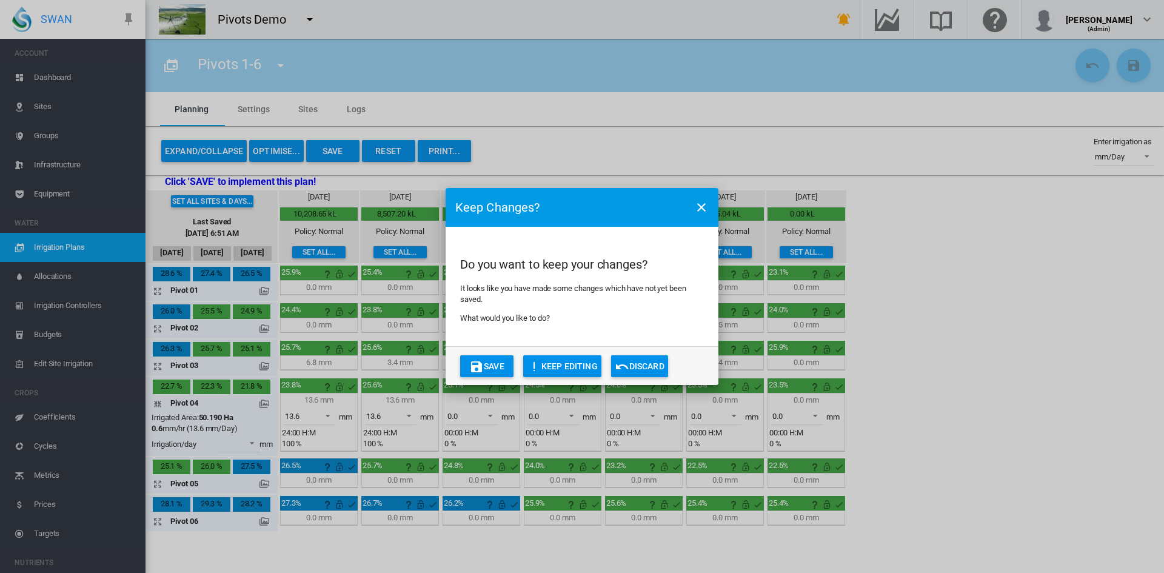
click at [648, 366] on button "Discard" at bounding box center [639, 366] width 57 height 22
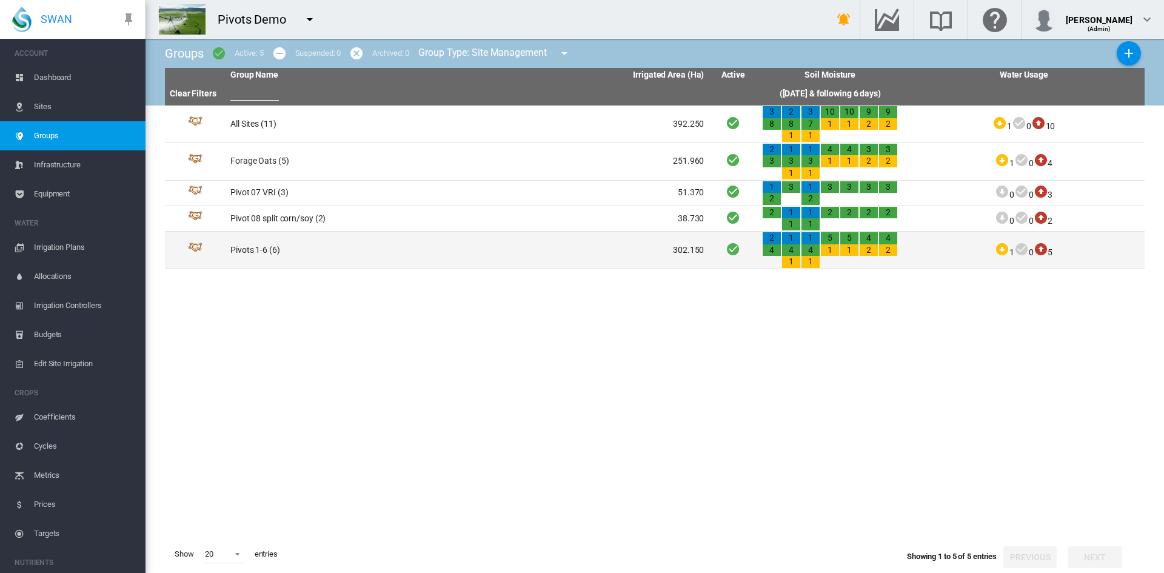
click at [257, 254] on td "Pivots 1-6 (6)" at bounding box center [347, 250] width 242 height 37
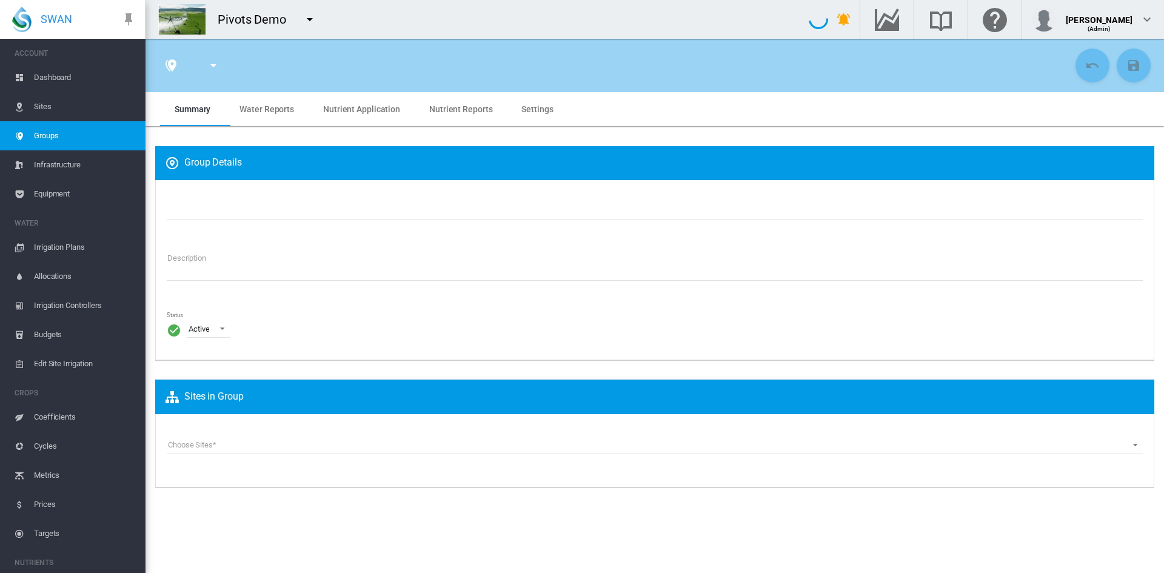
type input "**********"
type textarea "**********"
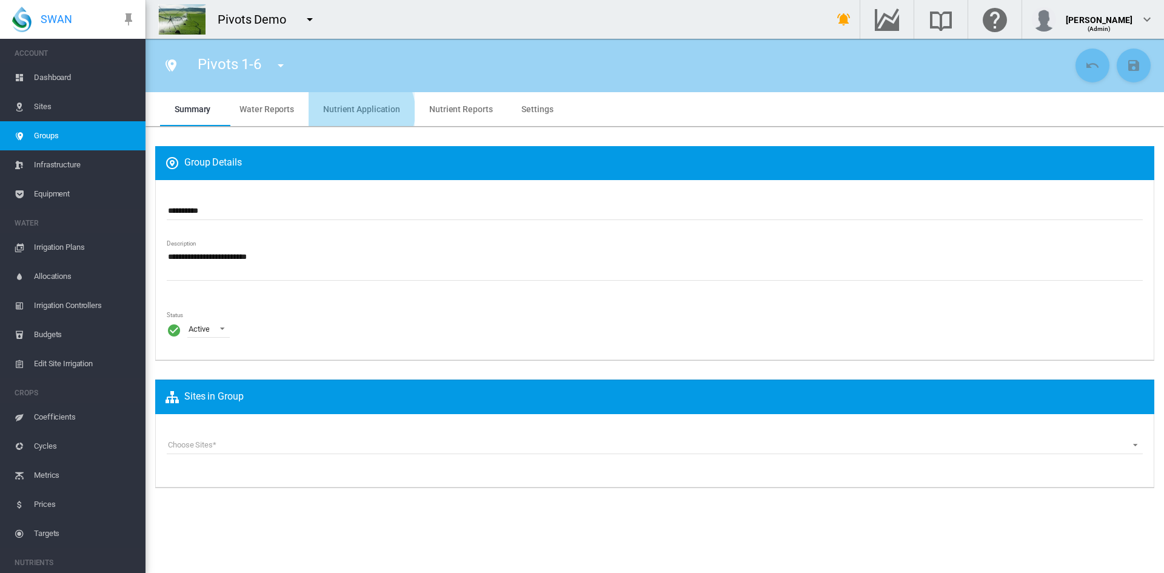
click at [356, 111] on application "Nutrient Application" at bounding box center [361, 109] width 77 height 10
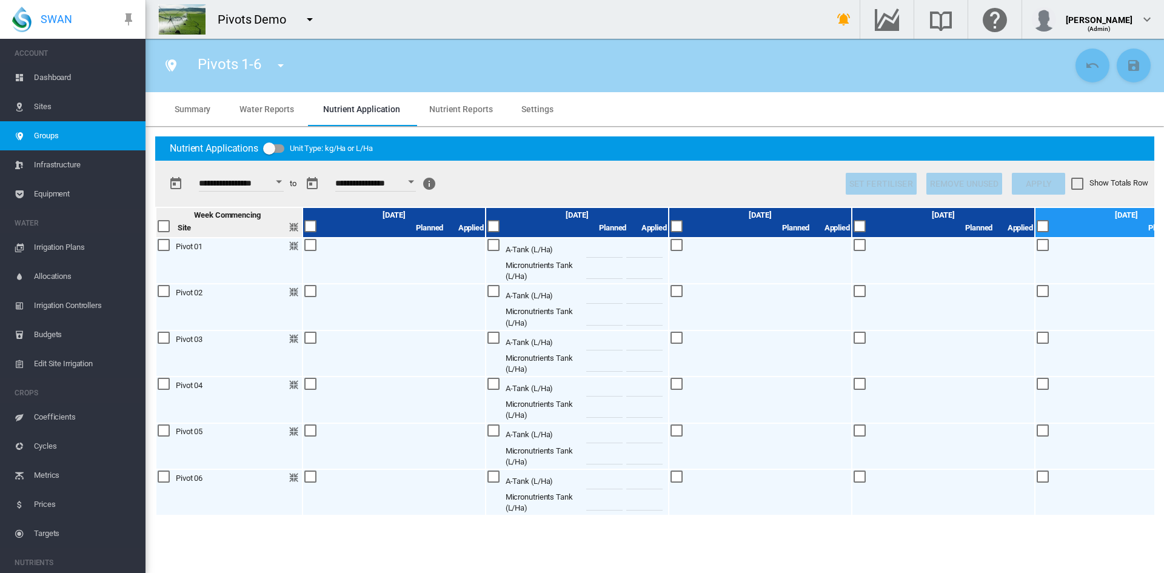
click at [448, 109] on reports "Nutrient Reports" at bounding box center [460, 109] width 63 height 10
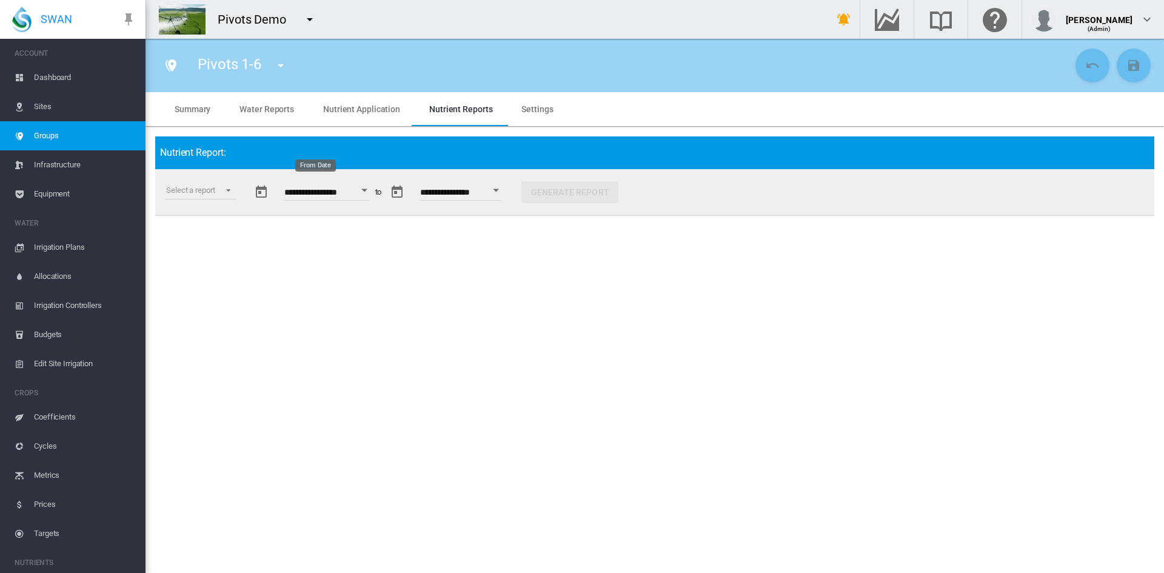
click at [369, 192] on button "Open calendar" at bounding box center [365, 191] width 22 height 22
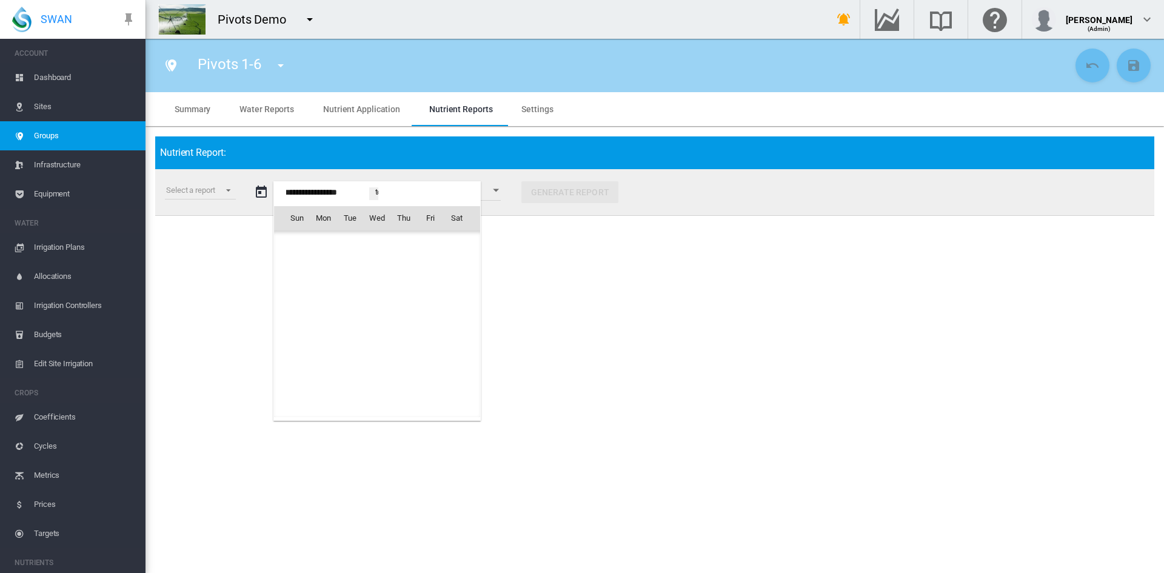
scroll to position [29893, 0]
click at [314, 243] on td "Jul 2025" at bounding box center [377, 243] width 206 height 27
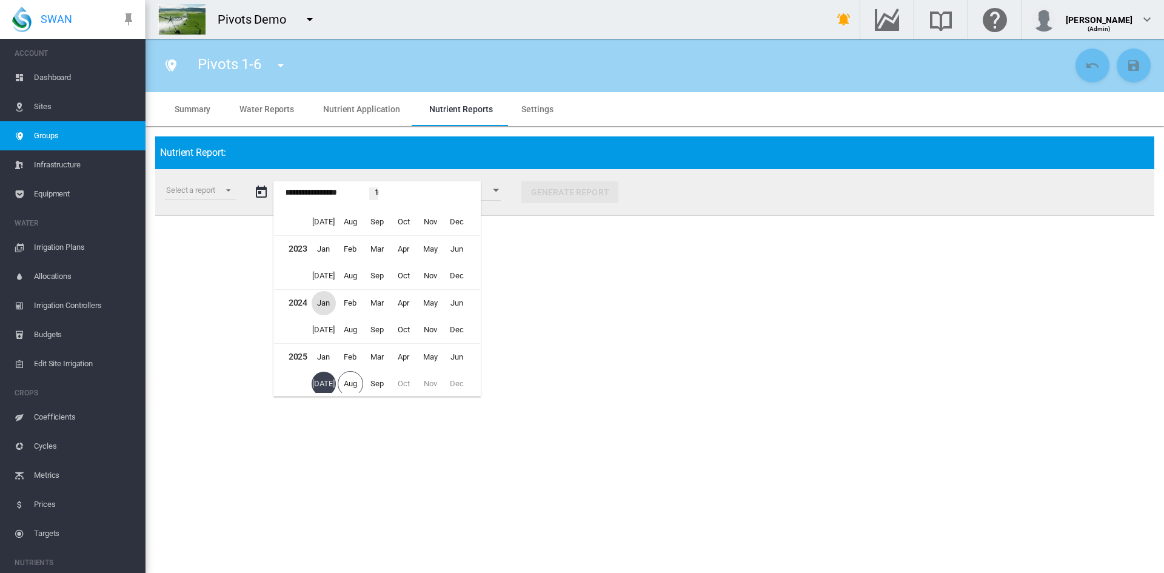
click at [324, 308] on span "Jan" at bounding box center [324, 303] width 24 height 24
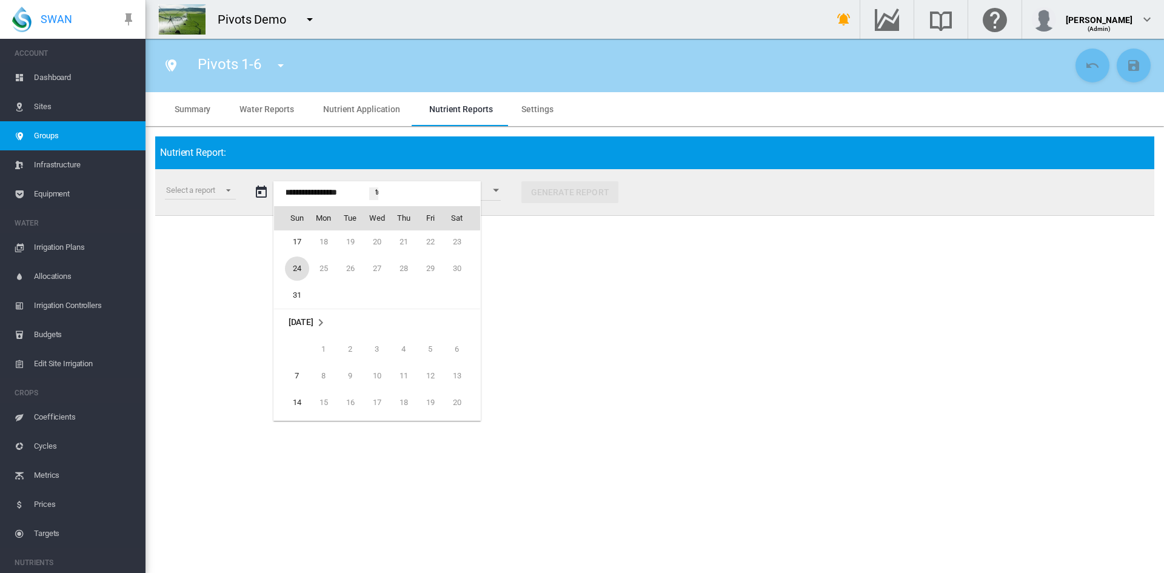
scroll to position [26898, 0]
click at [292, 314] on span "31" at bounding box center [297, 318] width 24 height 24
type input "**********"
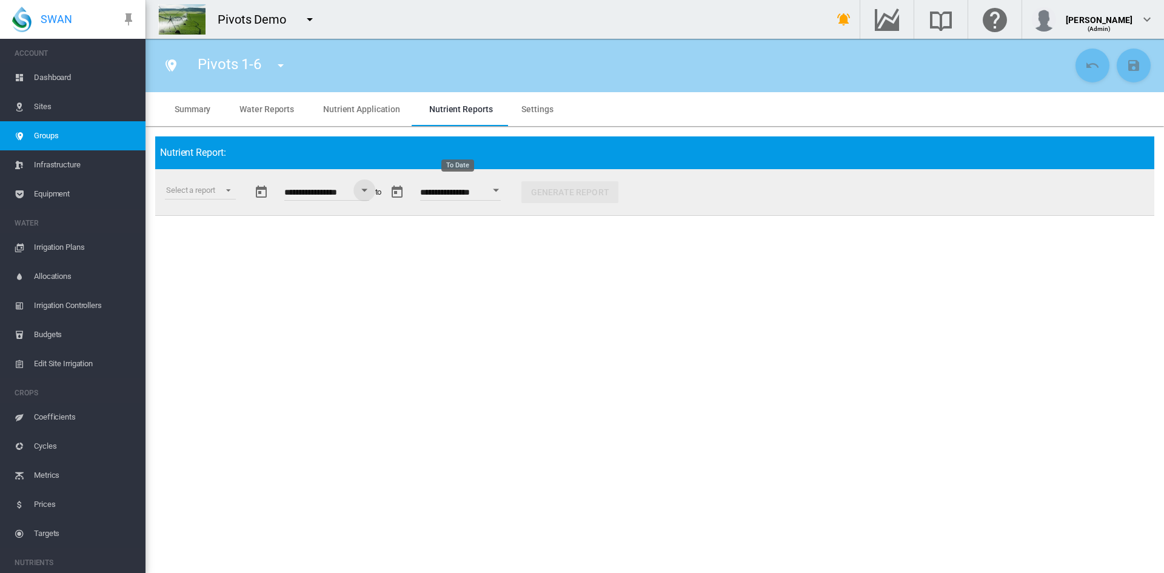
click at [508, 199] on button "Open calendar" at bounding box center [497, 191] width 22 height 22
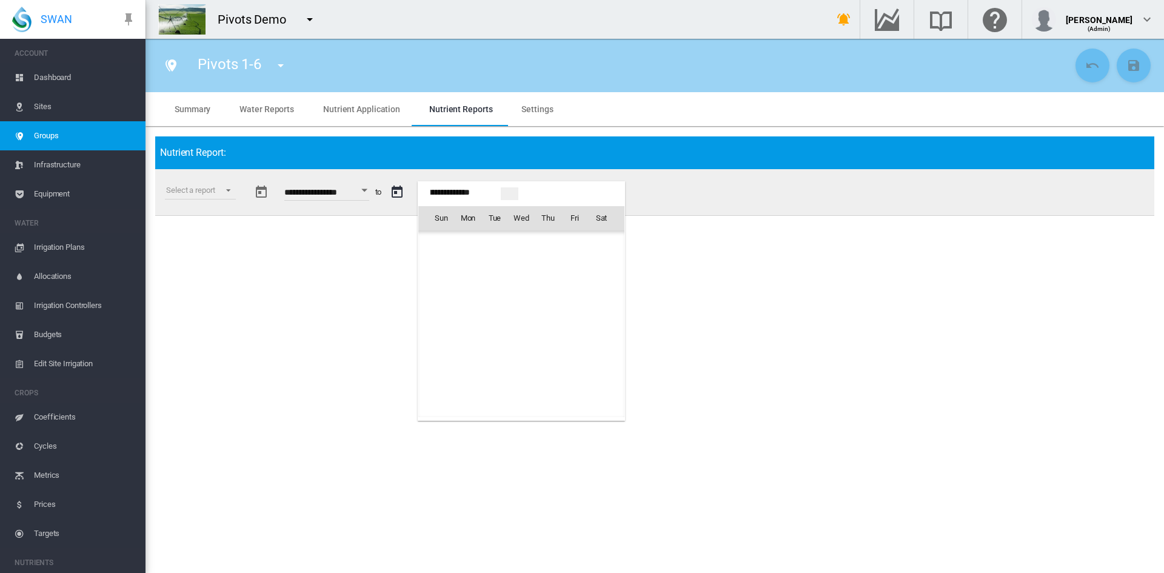
scroll to position [3375, 0]
click at [467, 246] on td "Sep 2025" at bounding box center [521, 243] width 206 height 27
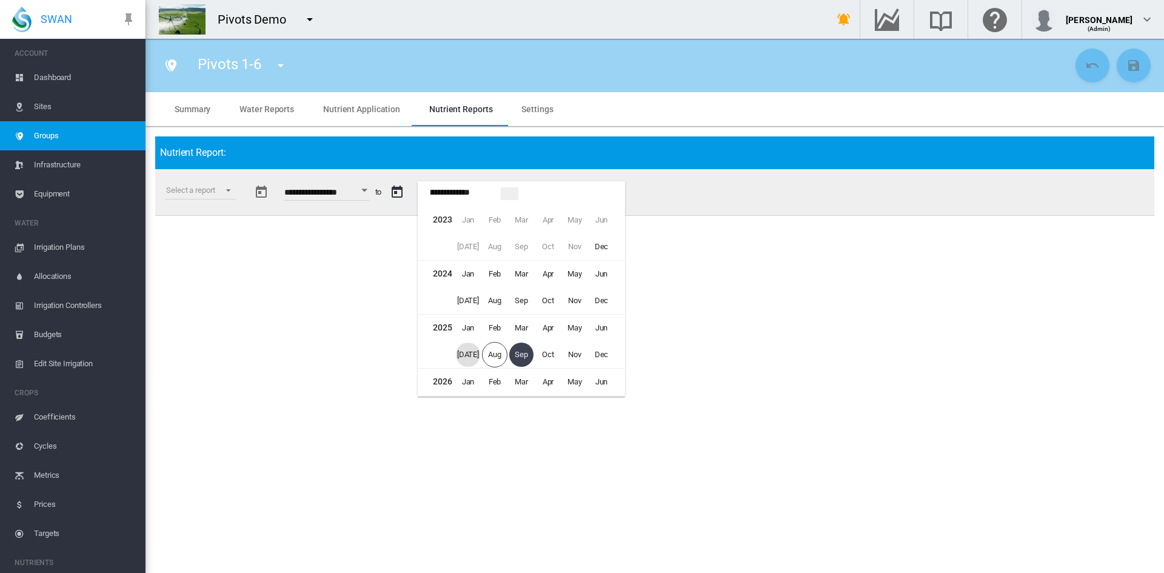
scroll to position [107, 0]
click at [602, 225] on span "Jun" at bounding box center [601, 221] width 24 height 24
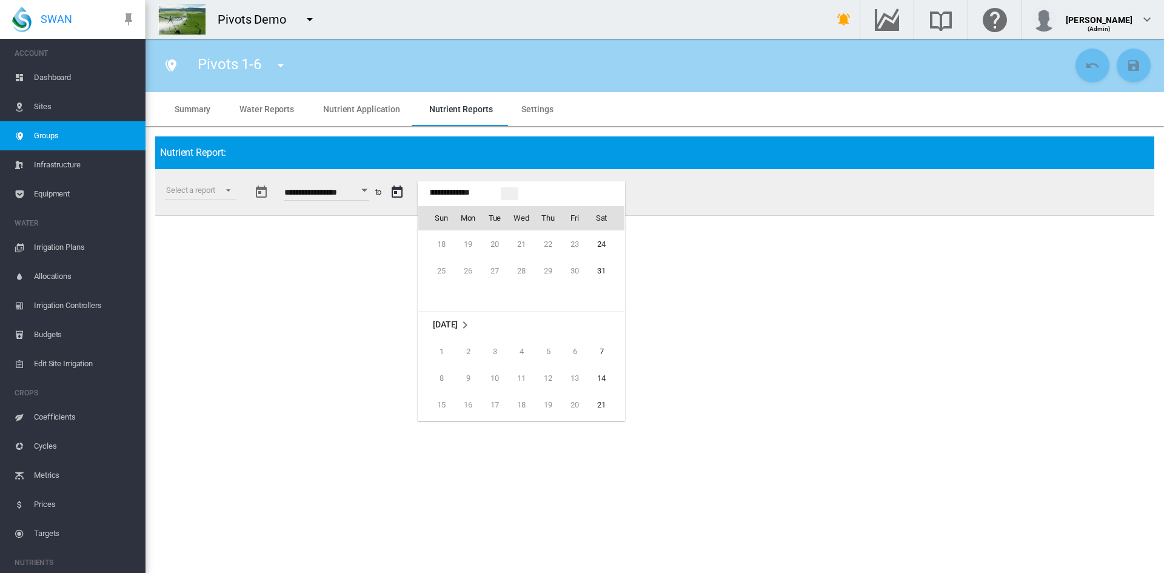
scroll to position [2792, 0]
click at [448, 344] on span "Jun 2025" at bounding box center [445, 345] width 25 height 10
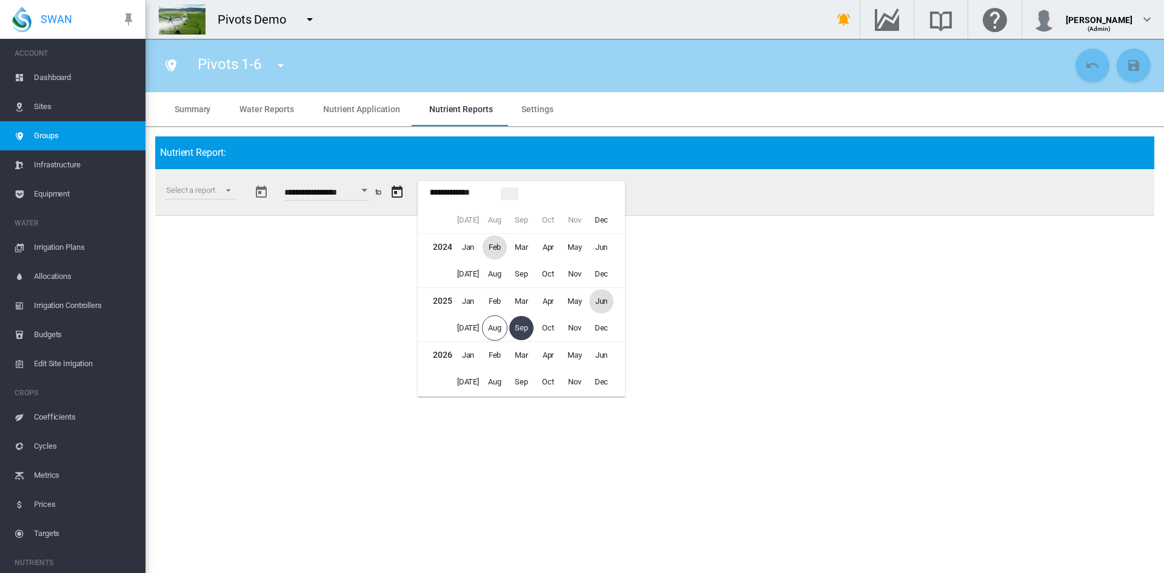
scroll to position [5, 0]
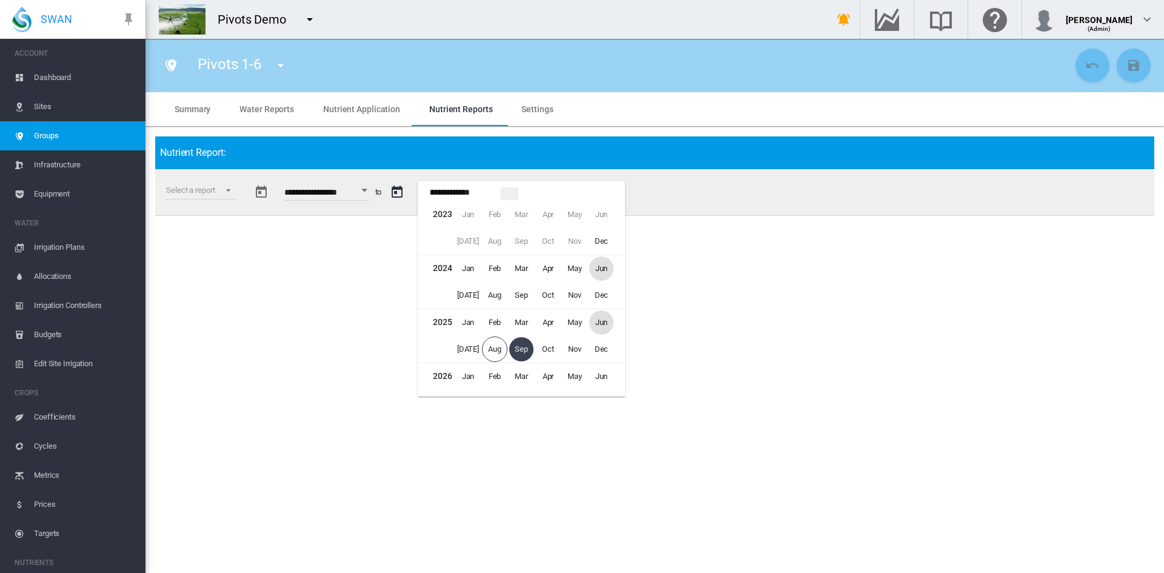
click at [600, 270] on span "Jun" at bounding box center [601, 269] width 24 height 24
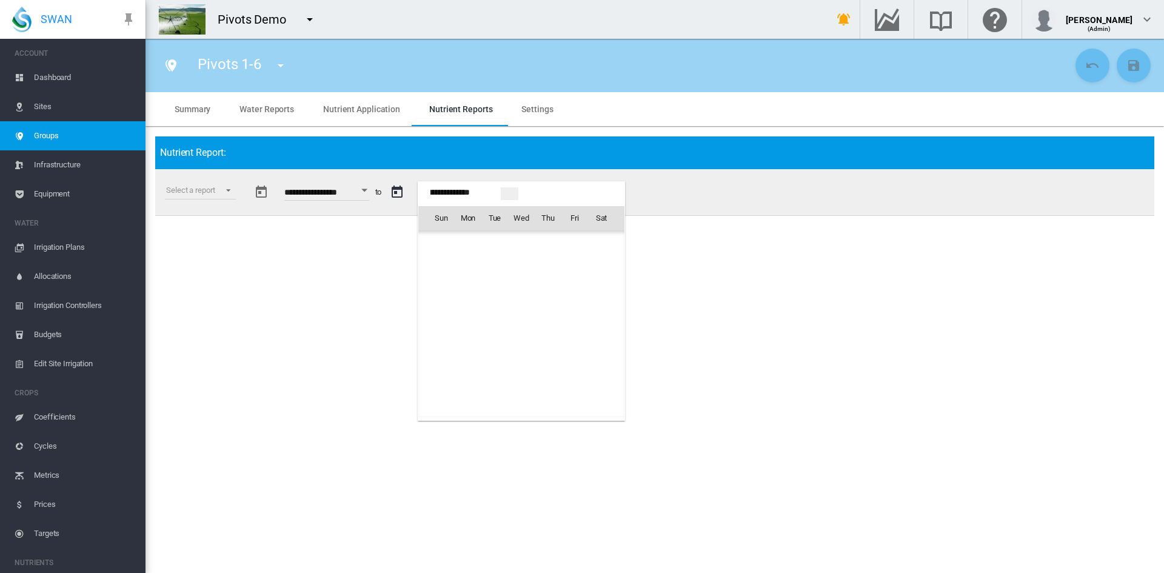
scroll to position [964, 0]
click at [597, 352] on span "29" at bounding box center [601, 351] width 24 height 24
type input "**********"
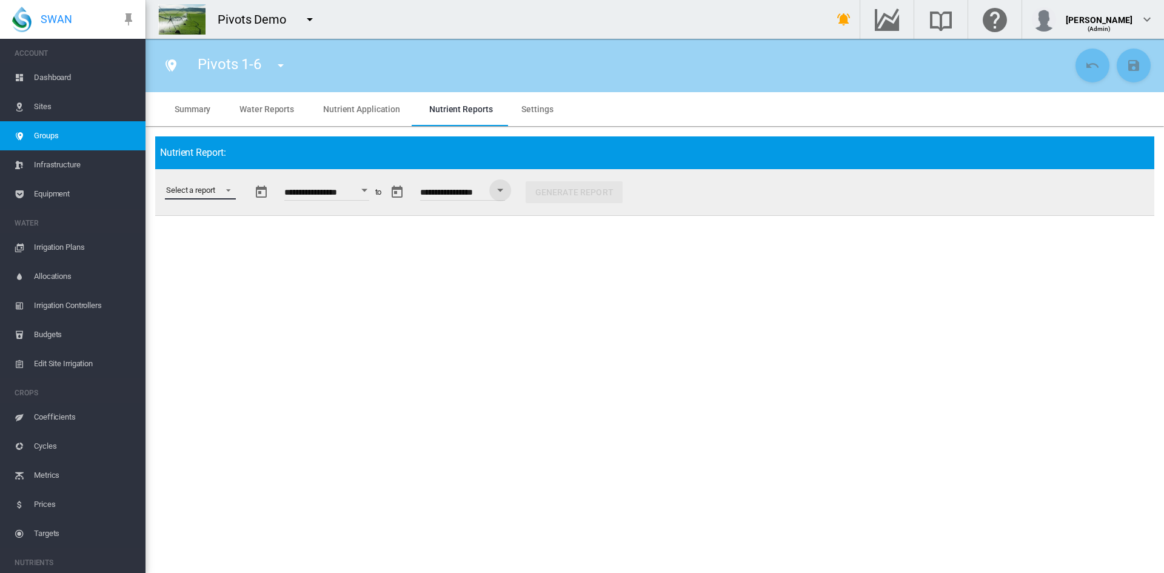
click at [213, 190] on md-select "Select a report Budget vs Actuals Tank Mix Fertiliser Applications Analytes Nut…" at bounding box center [200, 190] width 71 height 18
click at [186, 184] on md-option "Budget vs Actuals" at bounding box center [202, 190] width 92 height 29
click at [627, 194] on button "Generate Report" at bounding box center [586, 192] width 97 height 22
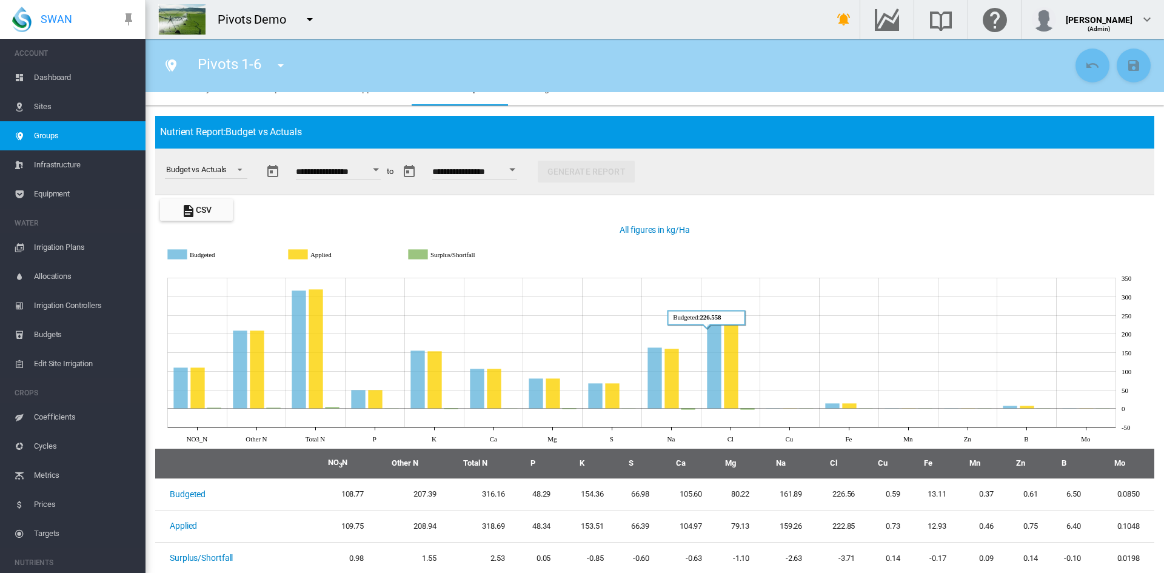
scroll to position [32, 0]
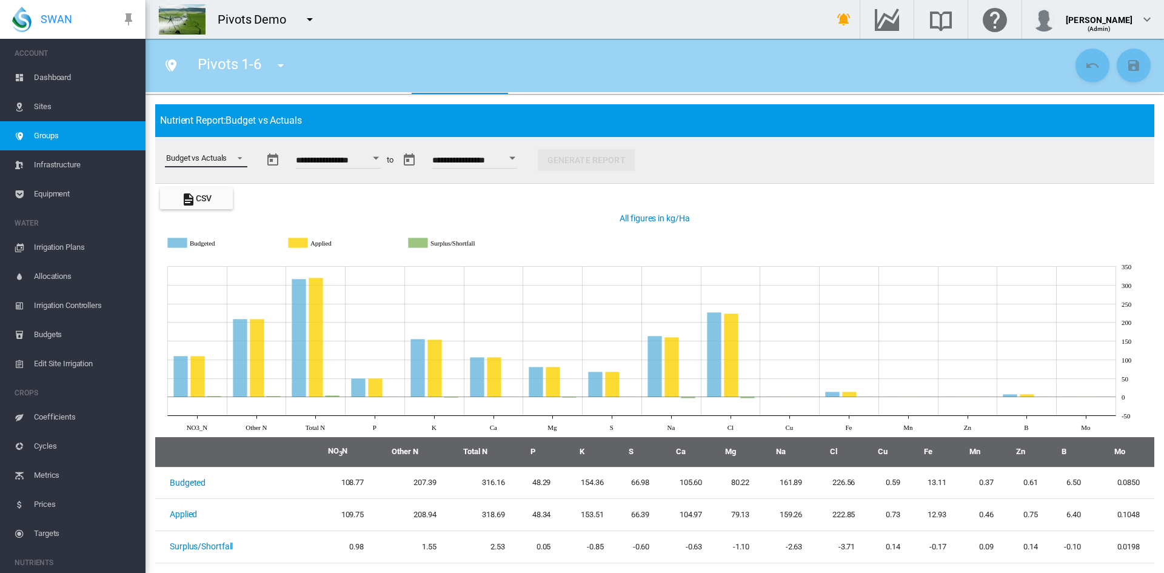
click at [233, 161] on span "Select a report: Budget vs Actuals" at bounding box center [236, 157] width 15 height 11
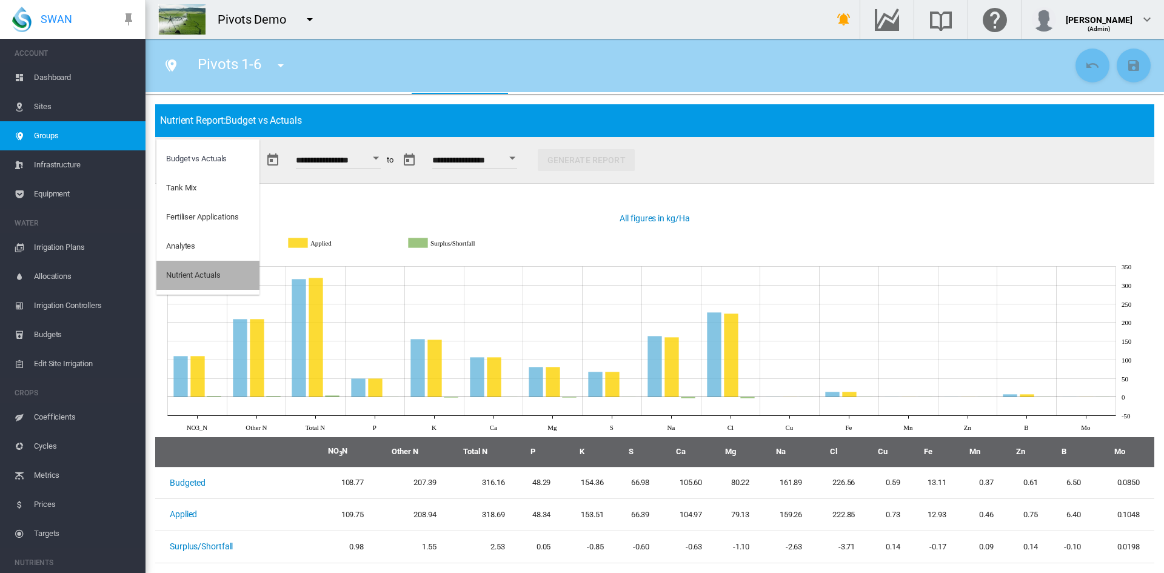
click at [209, 278] on div "Nutrient Actuals" at bounding box center [193, 275] width 54 height 11
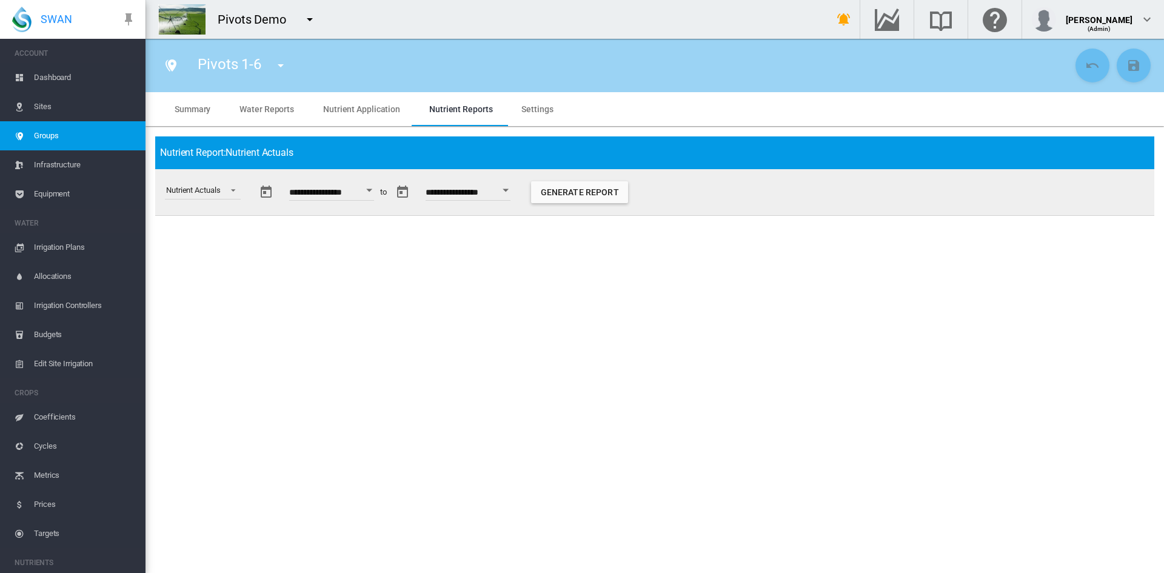
scroll to position [0, 0]
click at [588, 198] on button "Generate Report" at bounding box center [579, 192] width 97 height 22
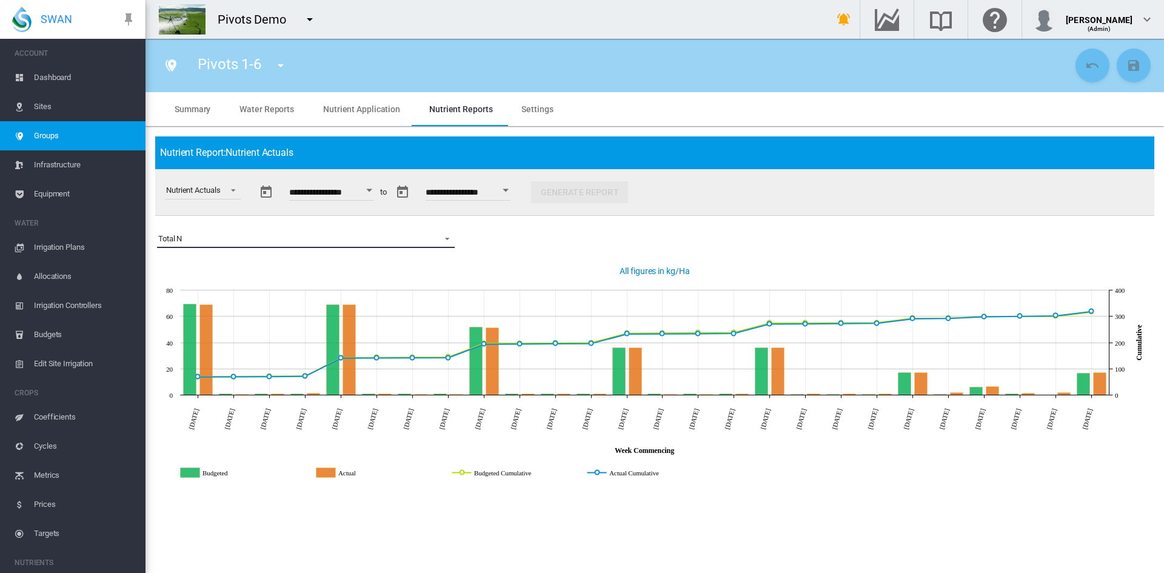
click at [252, 238] on span "Total N" at bounding box center [296, 238] width 276 height 11
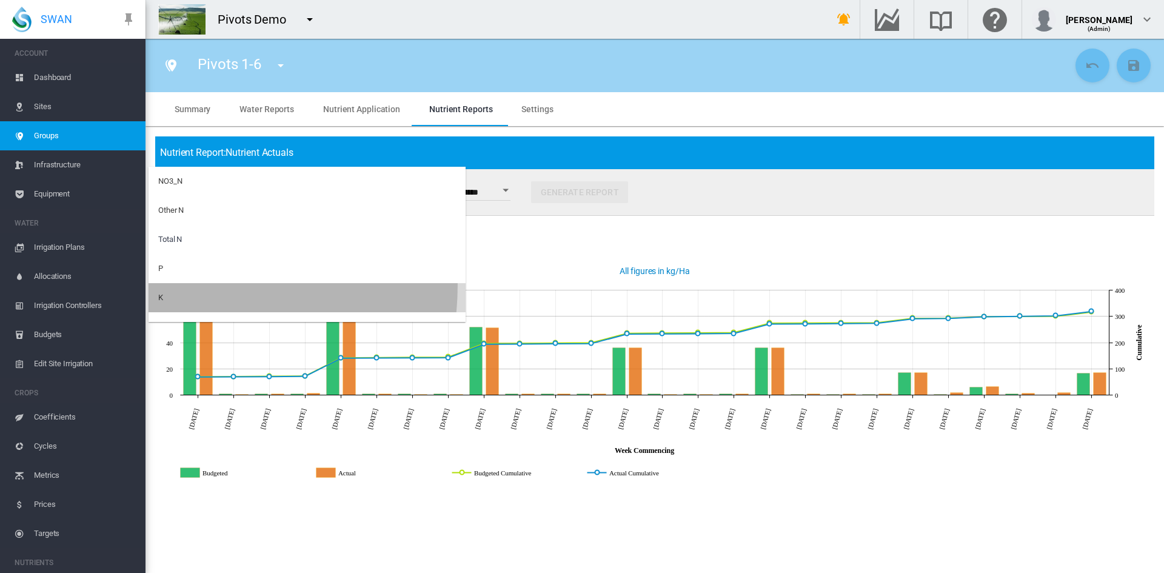
click at [167, 285] on md-option "K" at bounding box center [307, 297] width 317 height 29
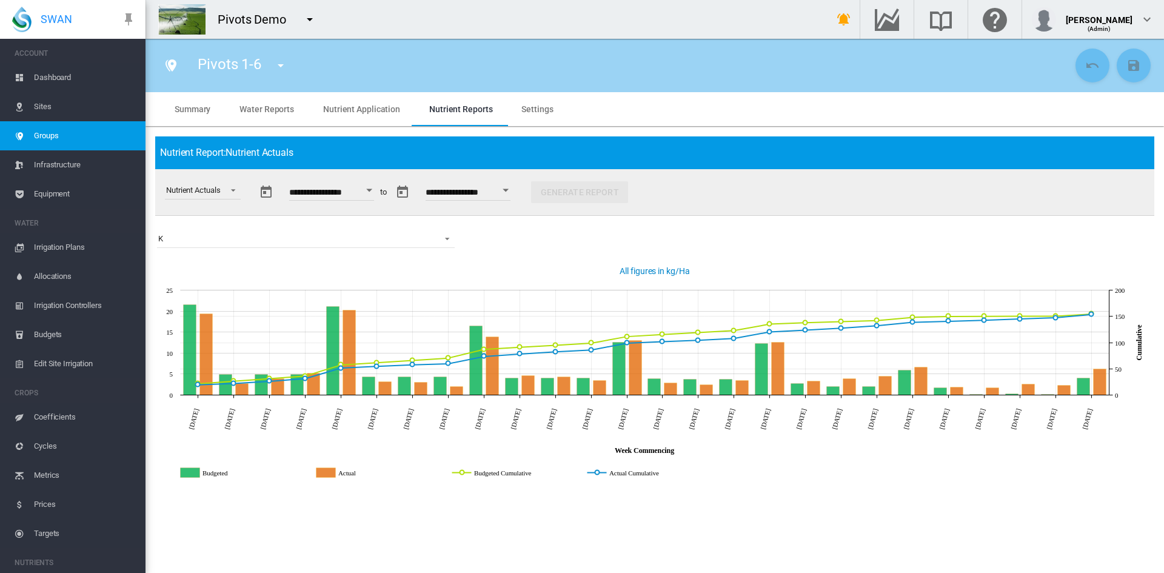
click at [51, 76] on span "Dashboard" at bounding box center [85, 77] width 102 height 29
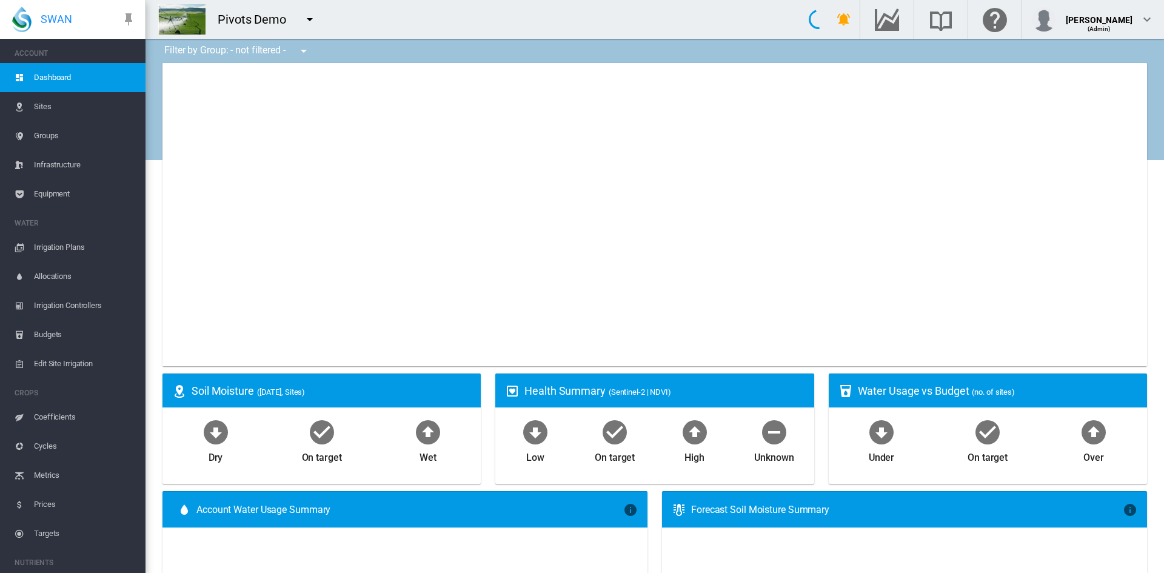
type input "**********"
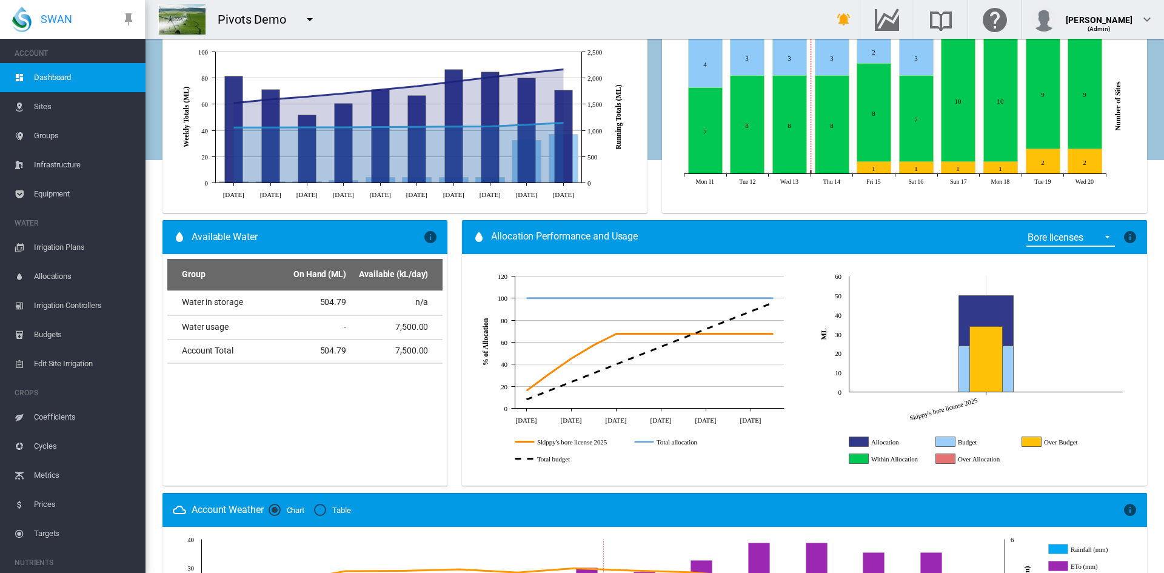
scroll to position [534, 0]
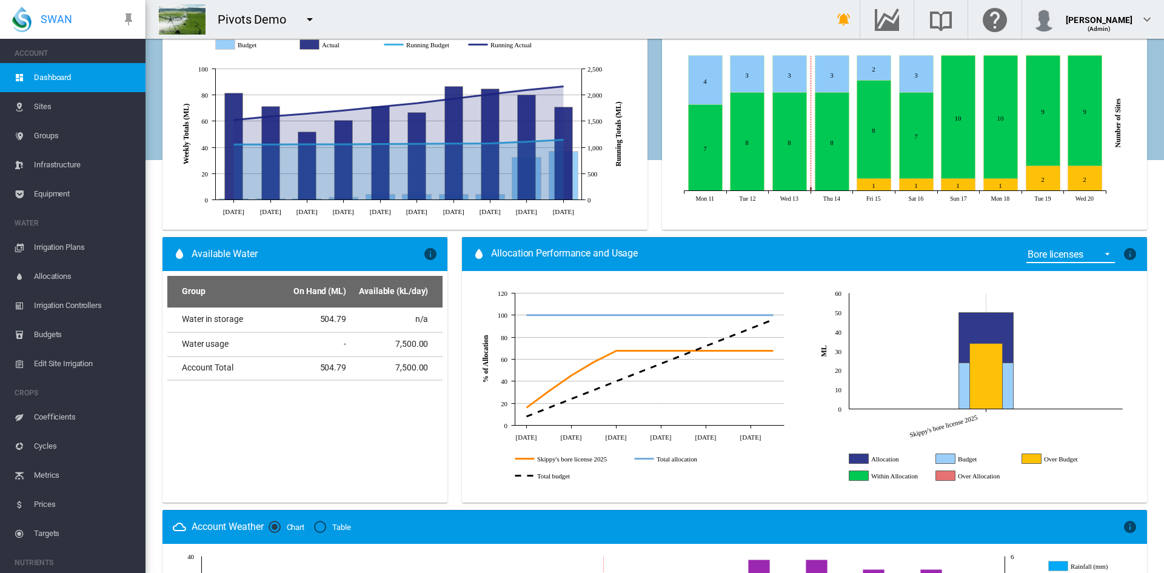
click at [1072, 256] on div "Bore licenses" at bounding box center [1056, 255] width 56 height 12
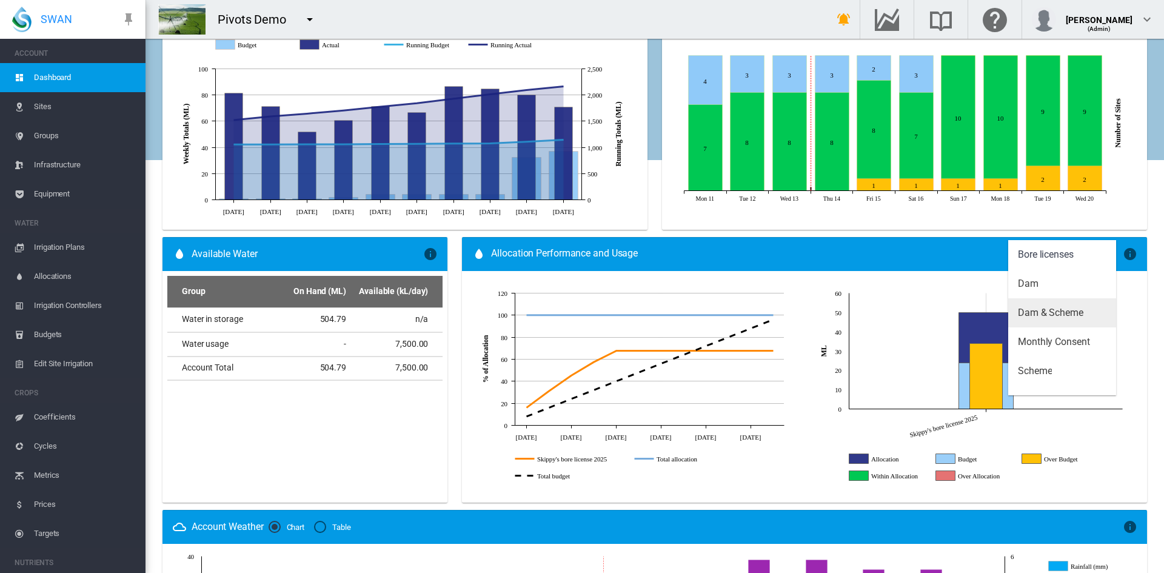
click at [1046, 308] on div "Dam & Scheme" at bounding box center [1050, 312] width 65 height 13
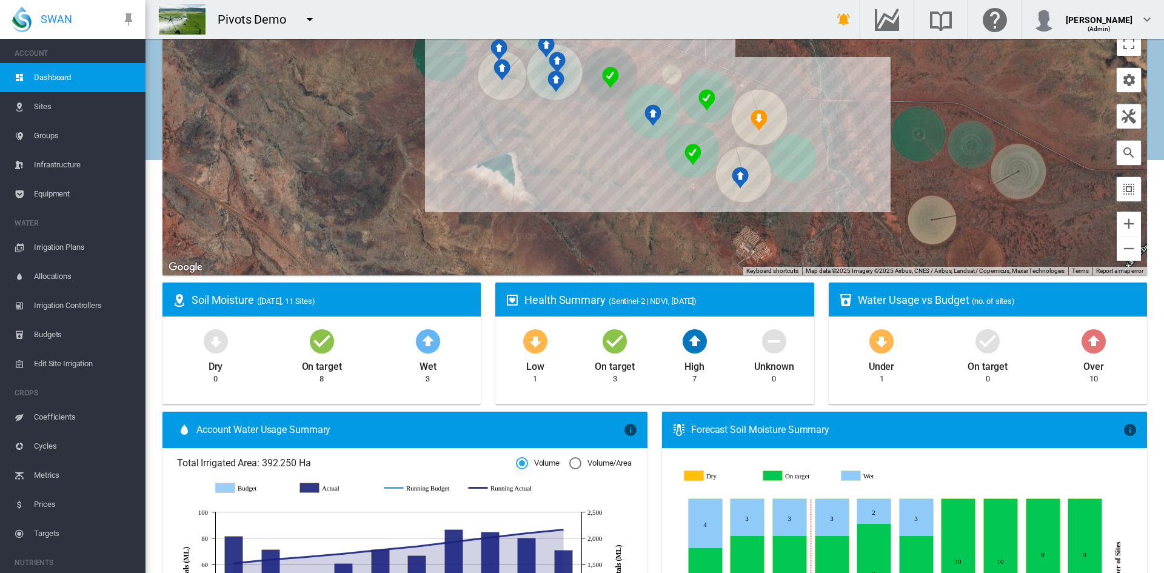
scroll to position [29, 0]
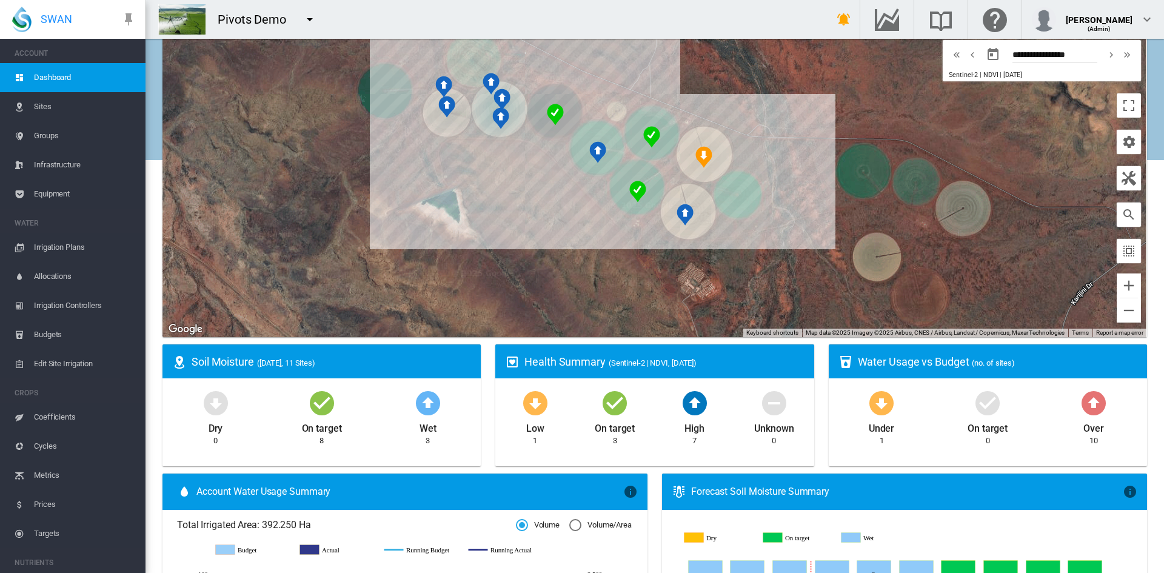
click at [311, 21] on md-icon "icon-menu-down" at bounding box center [310, 19] width 15 height 15
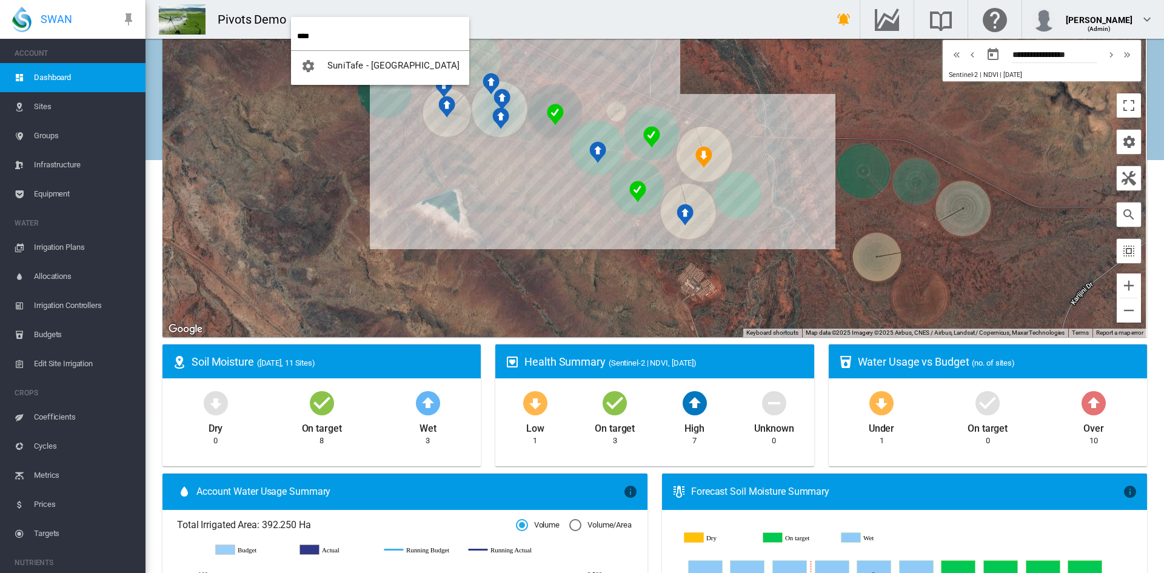
type input "****"
click at [348, 59] on button "SuniTafe - [GEOGRAPHIC_DATA]" at bounding box center [380, 65] width 178 height 29
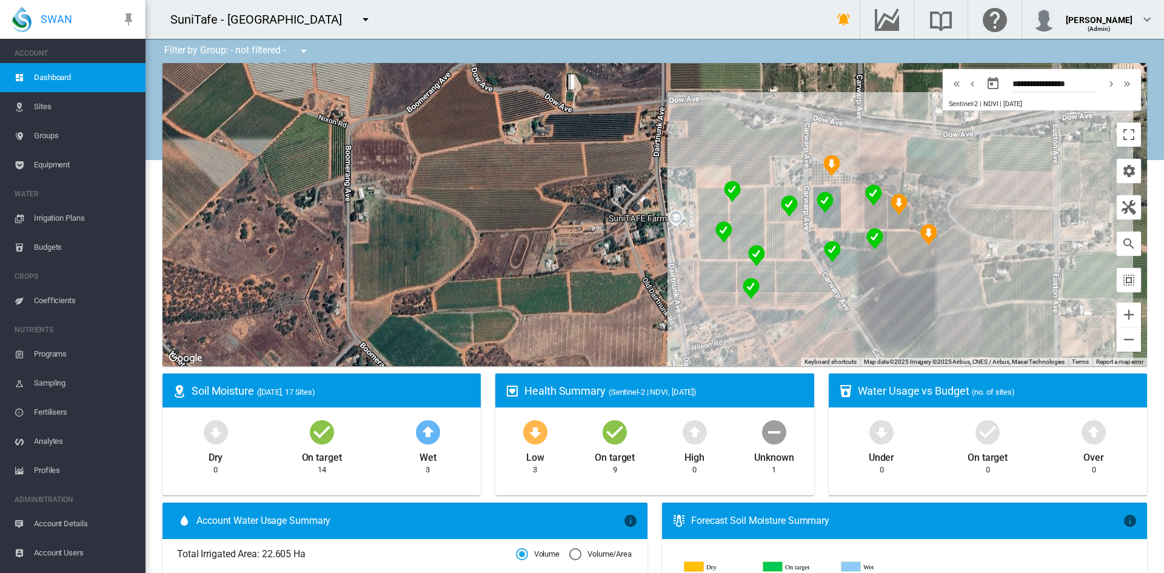
click at [423, 176] on div "To navigate, press the arrow keys." at bounding box center [655, 214] width 985 height 303
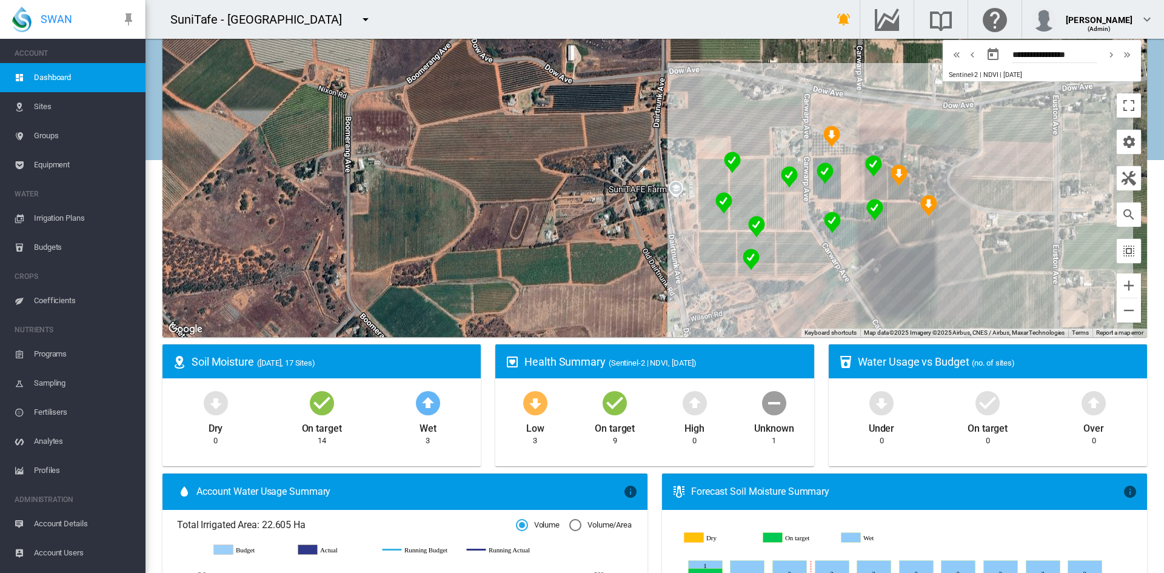
drag, startPoint x: 622, startPoint y: 206, endPoint x: 466, endPoint y: 176, distance: 158.8
click at [466, 176] on div "To navigate, press the arrow keys." at bounding box center [655, 185] width 985 height 303
click at [1117, 139] on button "button" at bounding box center [1129, 142] width 24 height 24
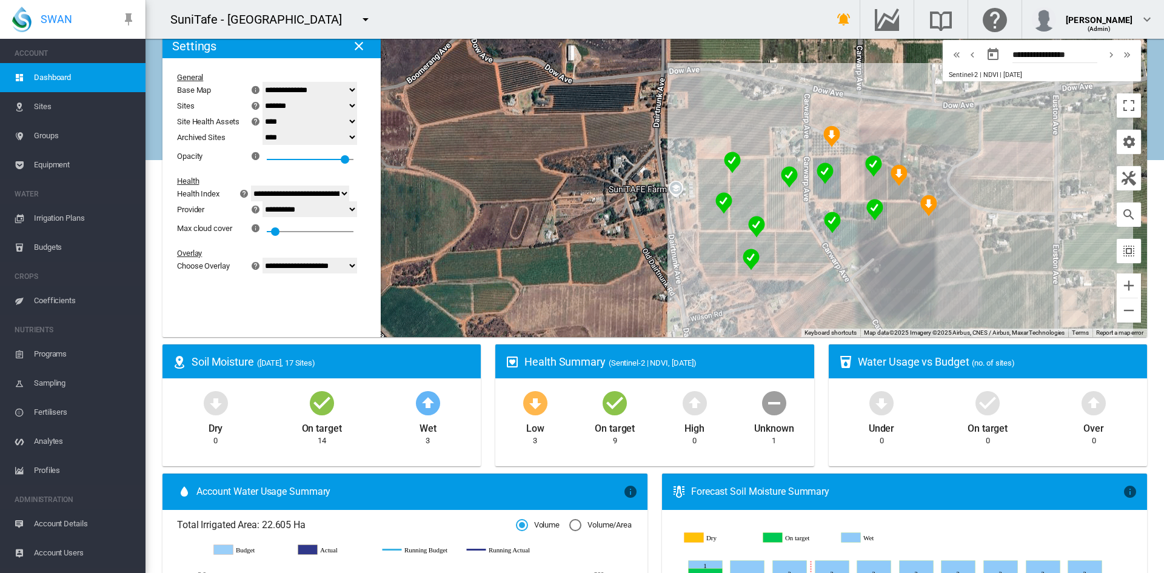
scroll to position [24, 0]
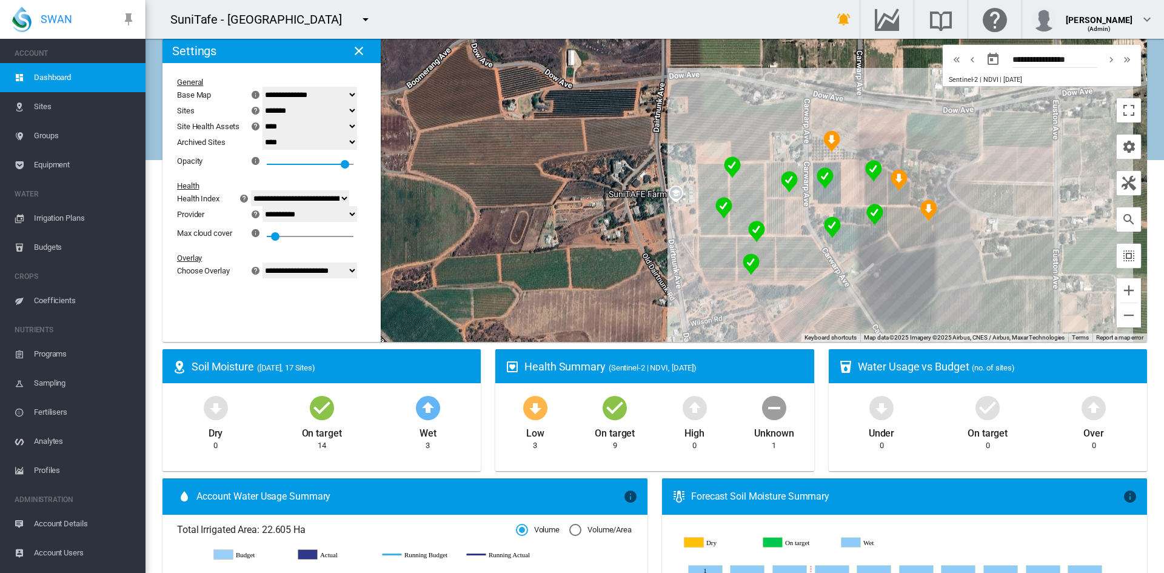
click at [308, 273] on select "**********" at bounding box center [310, 271] width 95 height 16
select select "********"
click at [270, 263] on select "**********" at bounding box center [310, 271] width 95 height 16
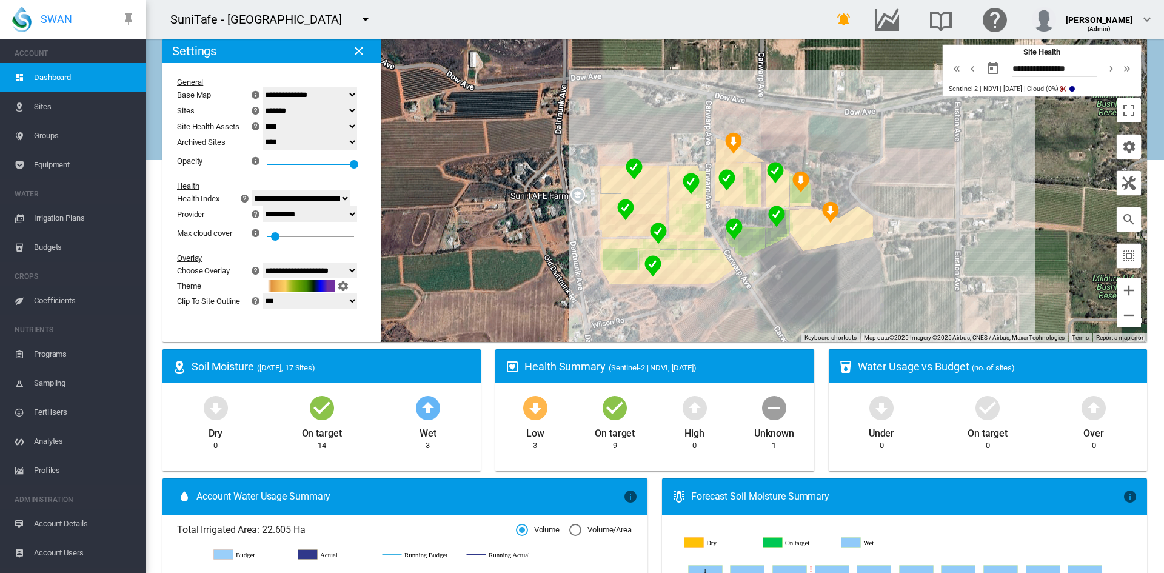
drag, startPoint x: 618, startPoint y: 209, endPoint x: 515, endPoint y: 202, distance: 102.8
click at [515, 202] on div "To navigate, press the arrow keys." at bounding box center [655, 190] width 985 height 303
click at [306, 215] on select "**********" at bounding box center [310, 214] width 95 height 16
select select "**********"
click at [270, 206] on select "**********" at bounding box center [310, 214] width 95 height 16
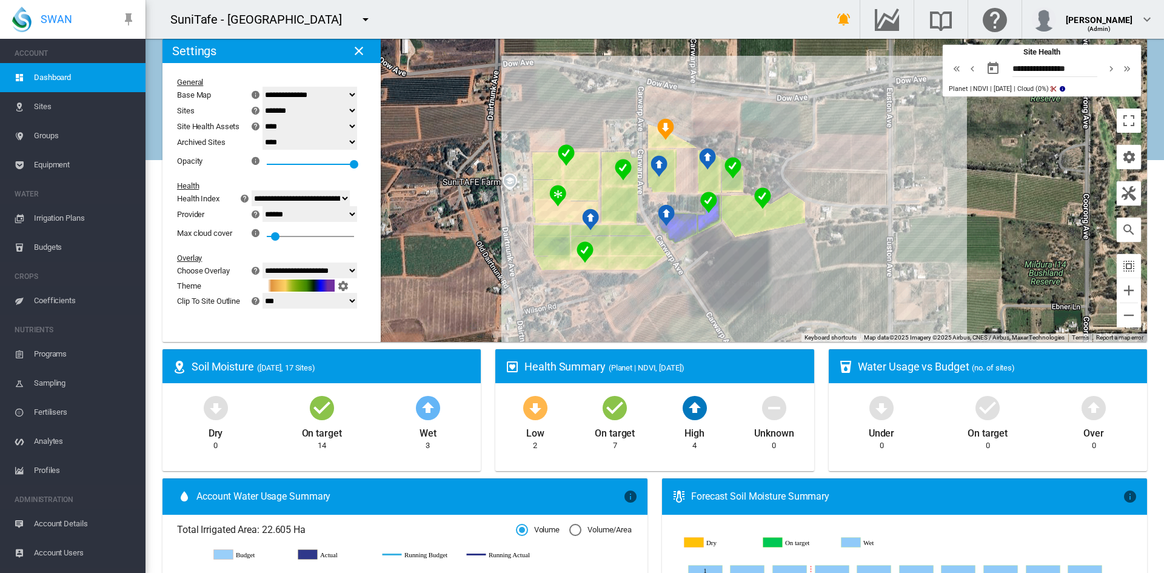
drag, startPoint x: 772, startPoint y: 267, endPoint x: 705, endPoint y: 255, distance: 67.8
click at [705, 255] on div "To navigate, press the arrow keys." at bounding box center [655, 190] width 985 height 303
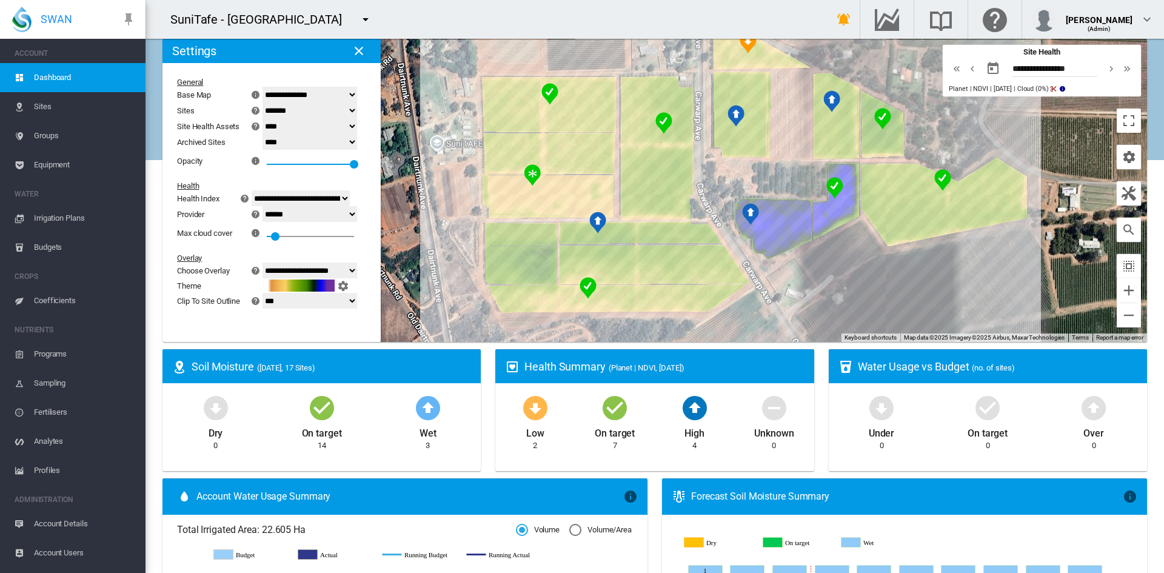
drag, startPoint x: 682, startPoint y: 289, endPoint x: 808, endPoint y: 279, distance: 126.6
click at [808, 279] on div "To navigate, press the arrow keys." at bounding box center [655, 190] width 985 height 303
click at [733, 112] on img "NDVI: Chardonnay SHA" at bounding box center [736, 116] width 17 height 22
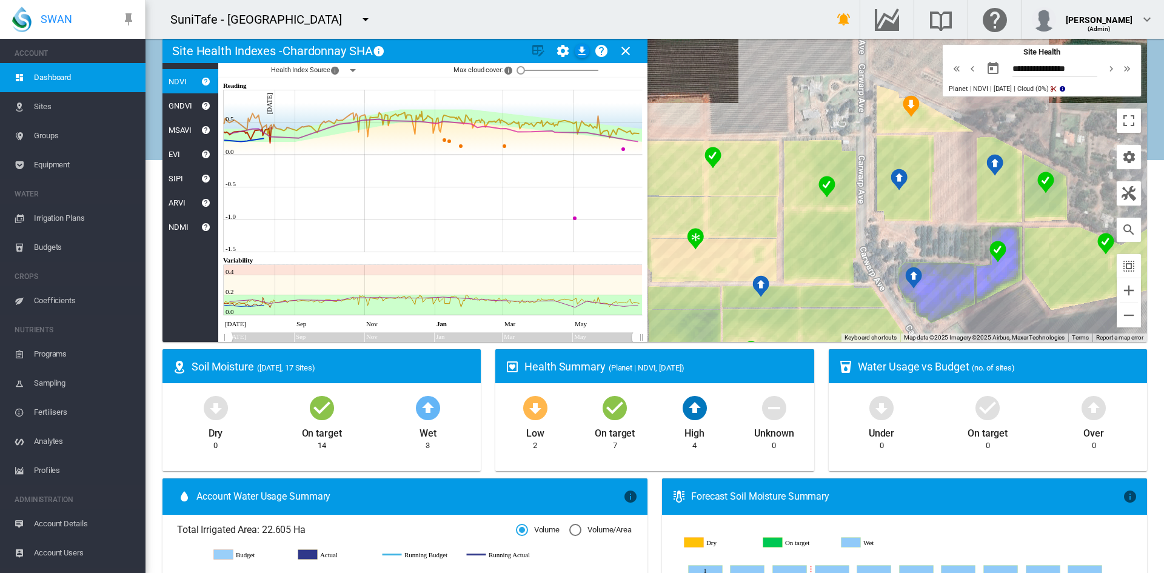
click at [357, 75] on md-icon "icon-menu-down" at bounding box center [353, 70] width 15 height 15
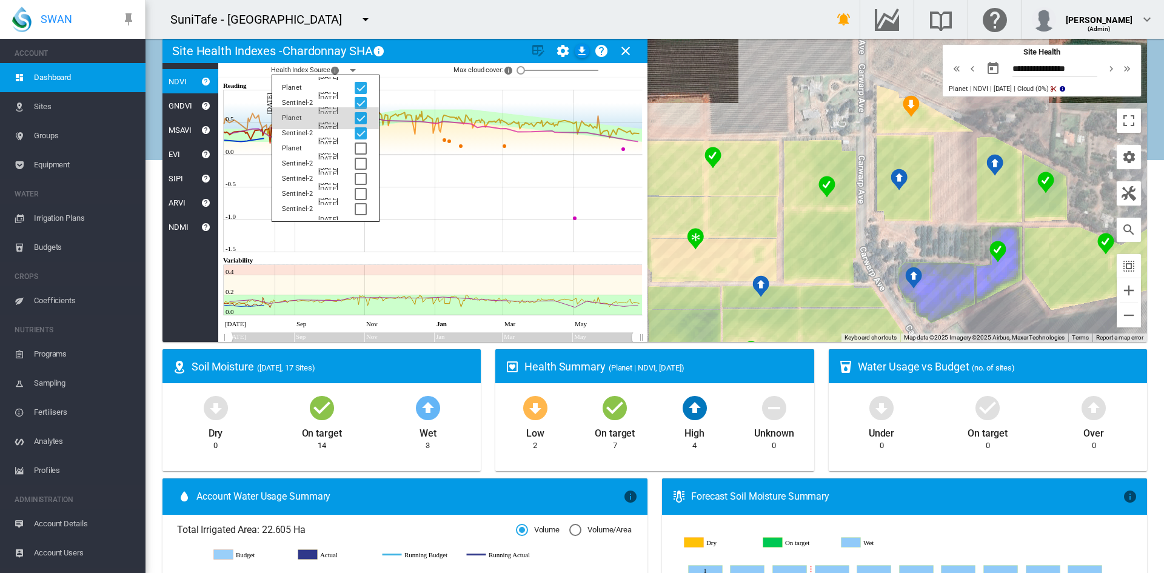
drag, startPoint x: 360, startPoint y: 135, endPoint x: 308, endPoint y: 108, distance: 58.3
click at [362, 133] on div at bounding box center [361, 133] width 12 height 12
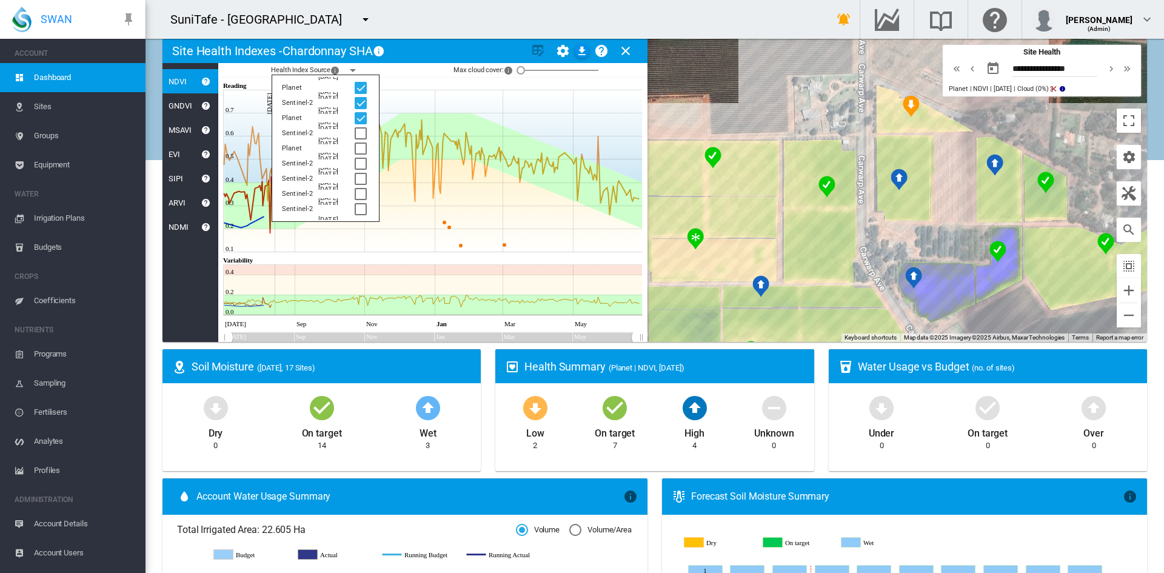
click at [444, 49] on md-card-title "Site Health Indexes - Chardonnay SHA × Name of current Site Health Area in char…" at bounding box center [405, 51] width 485 height 24
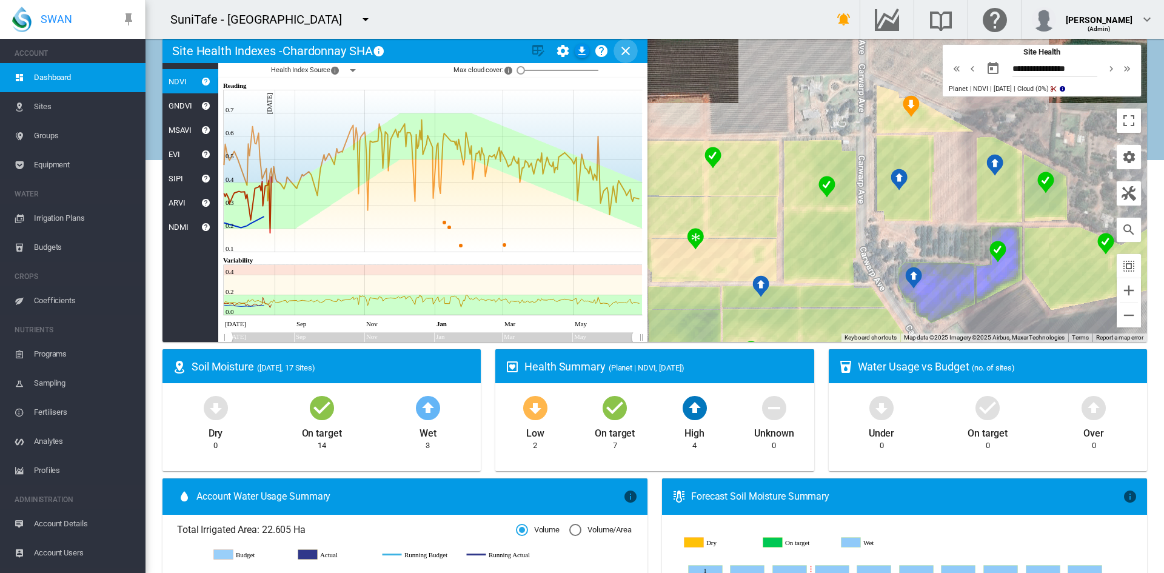
click at [627, 50] on md-icon "icon-close" at bounding box center [626, 51] width 15 height 15
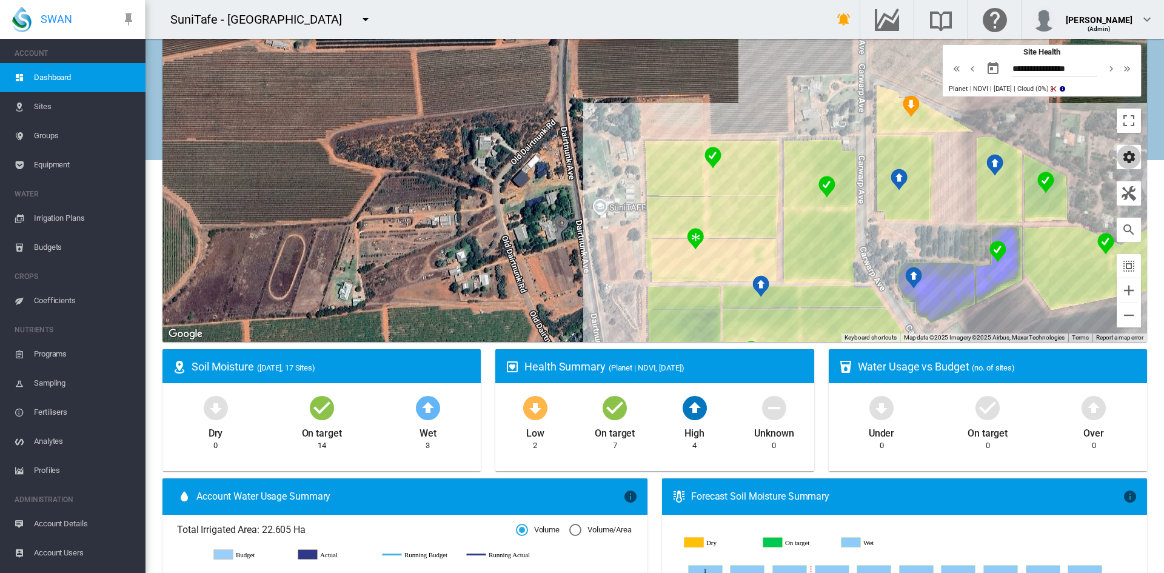
click at [1123, 159] on md-icon "icon-cog" at bounding box center [1129, 157] width 15 height 15
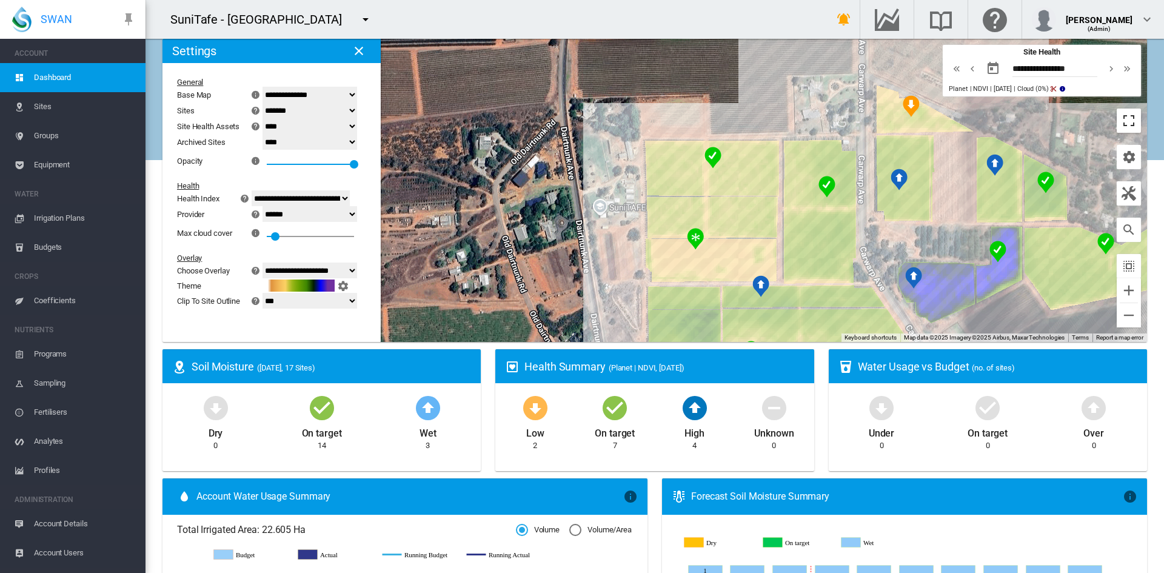
drag, startPoint x: 1125, startPoint y: 126, endPoint x: 1087, endPoint y: 161, distance: 51.1
click at [1125, 124] on button "Toggle fullscreen view" at bounding box center [1129, 121] width 24 height 24
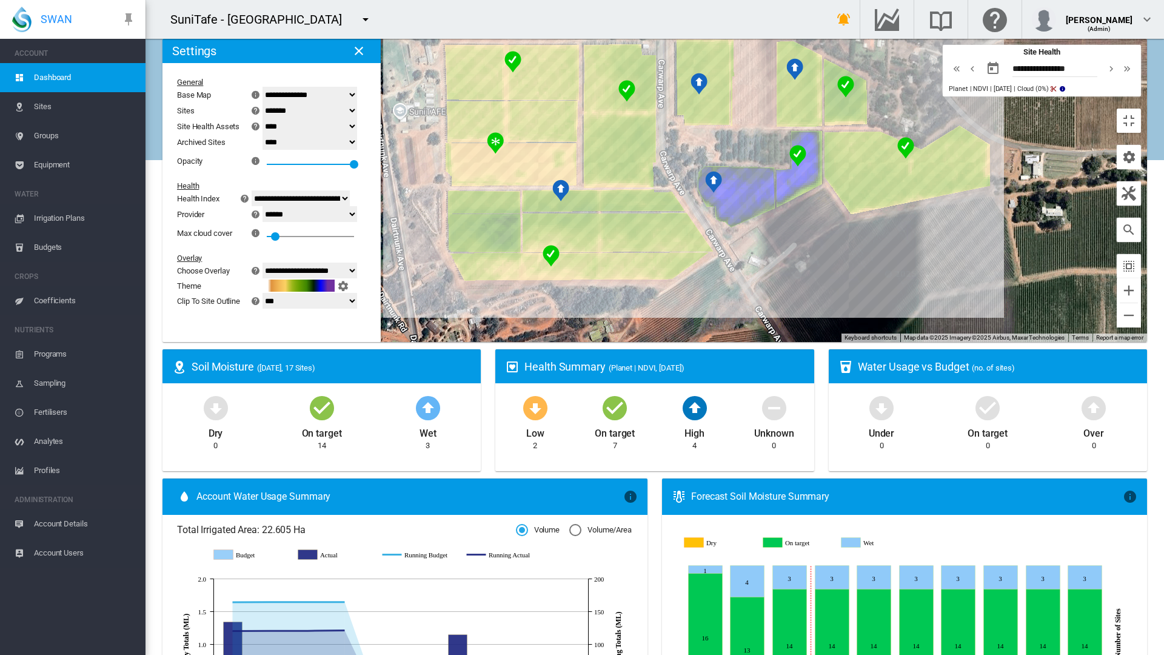
drag, startPoint x: 622, startPoint y: 241, endPoint x: 438, endPoint y: 146, distance: 206.4
click at [460, 153] on div "To navigate, press the arrow keys." at bounding box center [655, 190] width 985 height 303
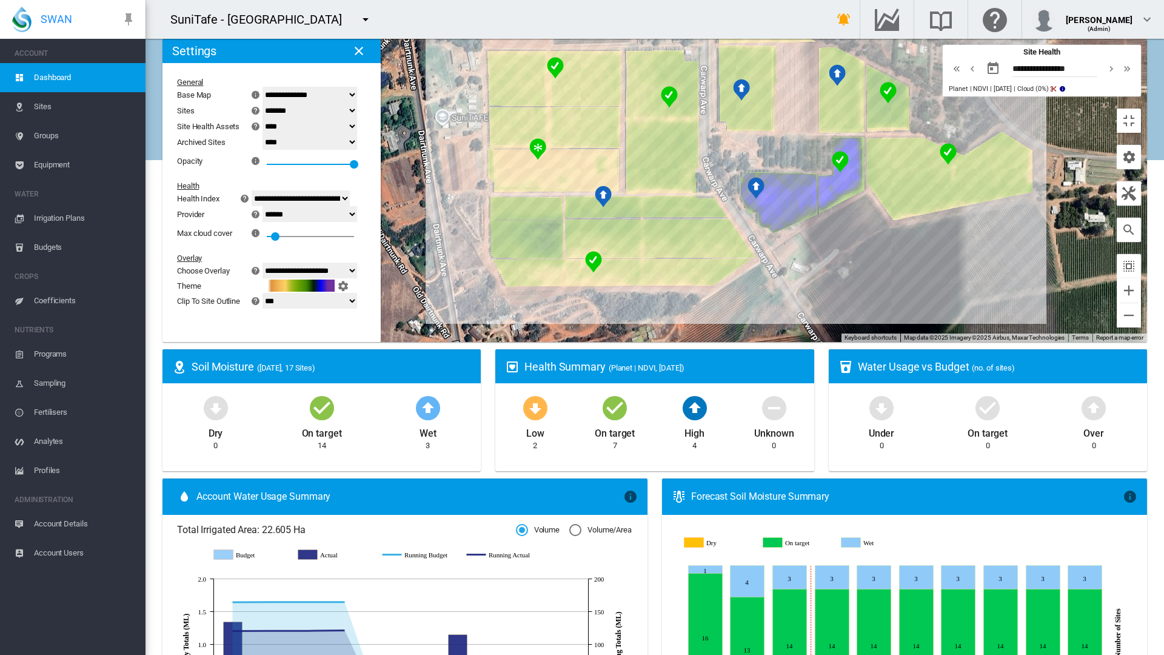
click at [263, 263] on select "**********" at bounding box center [310, 271] width 95 height 16
select select "********"
click at [263, 263] on select "**********" at bounding box center [310, 271] width 95 height 16
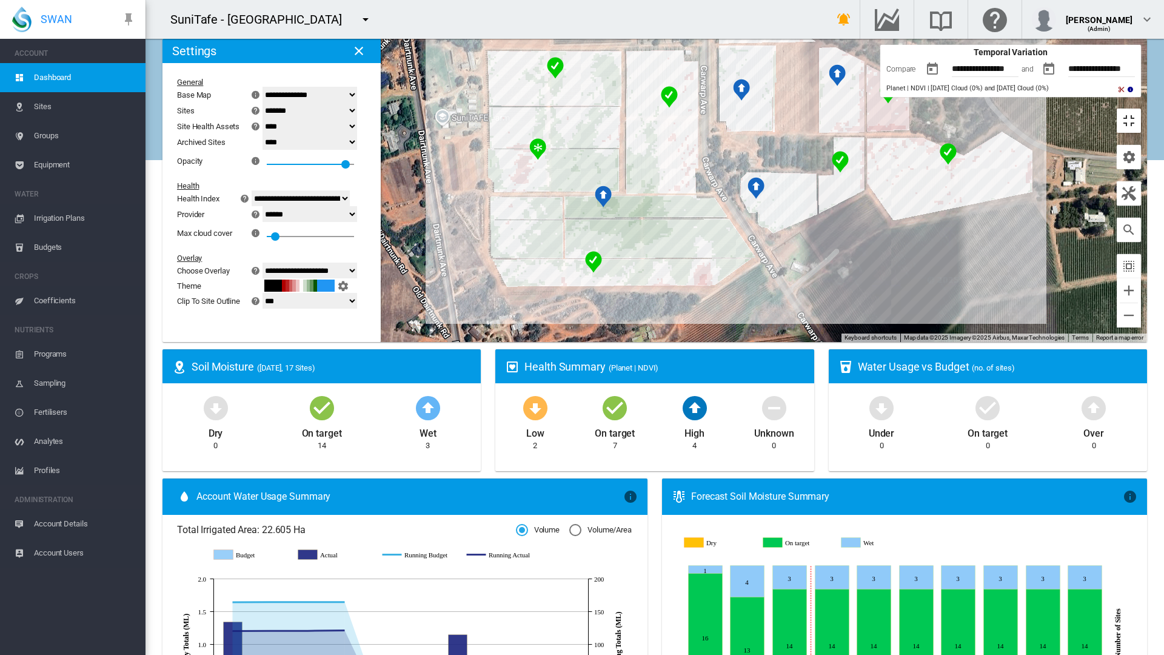
click at [1141, 109] on button "Toggle fullscreen view" at bounding box center [1129, 121] width 24 height 24
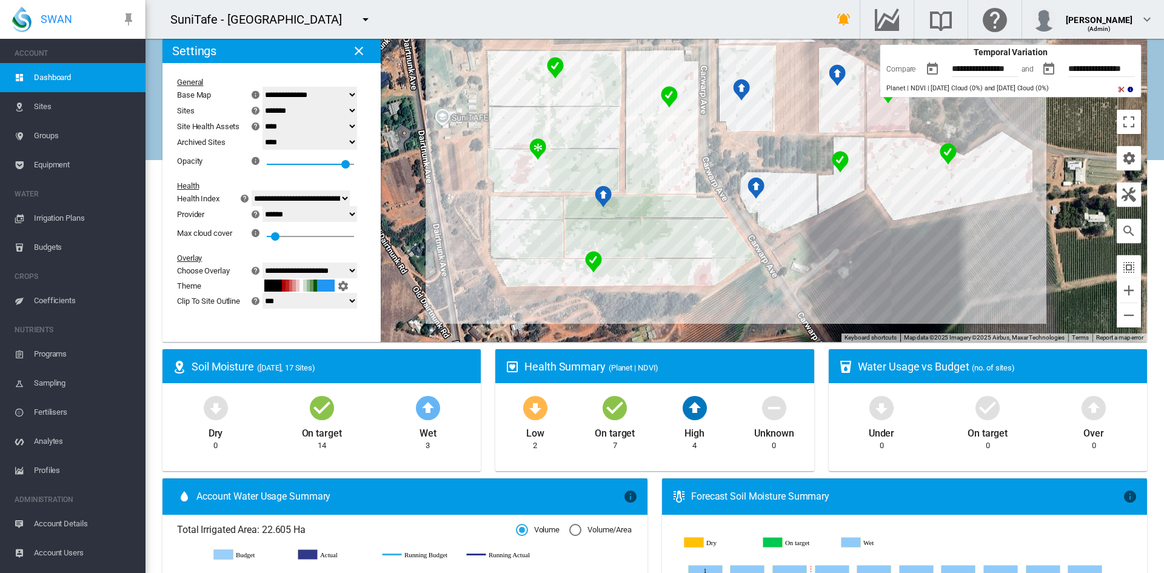
click at [373, 23] on md-icon "icon-menu-down" at bounding box center [365, 19] width 15 height 15
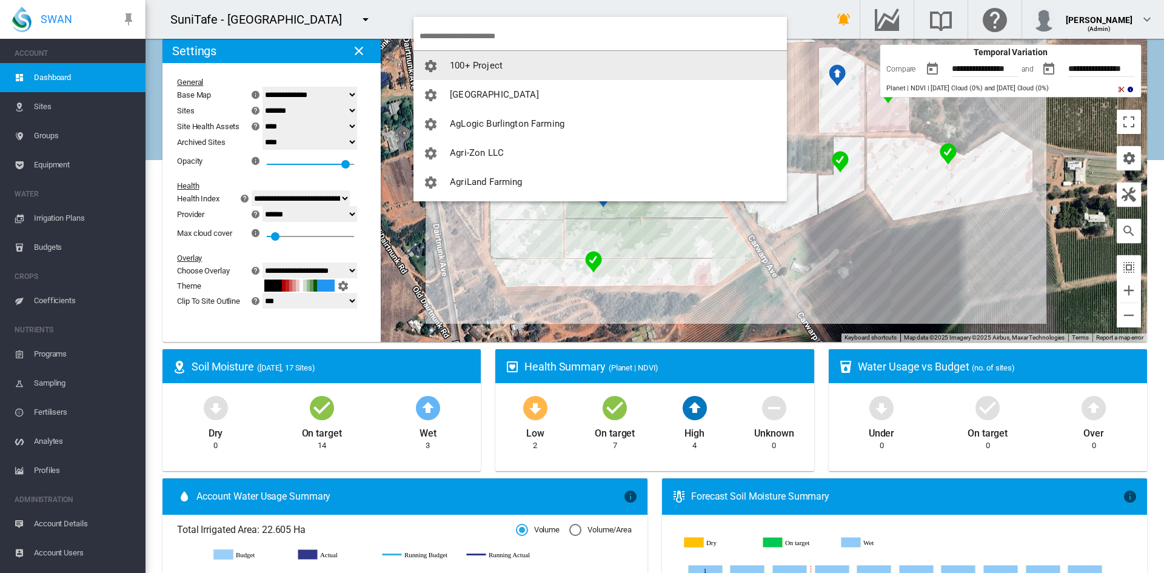
click at [454, 27] on input "search" at bounding box center [604, 36] width 368 height 29
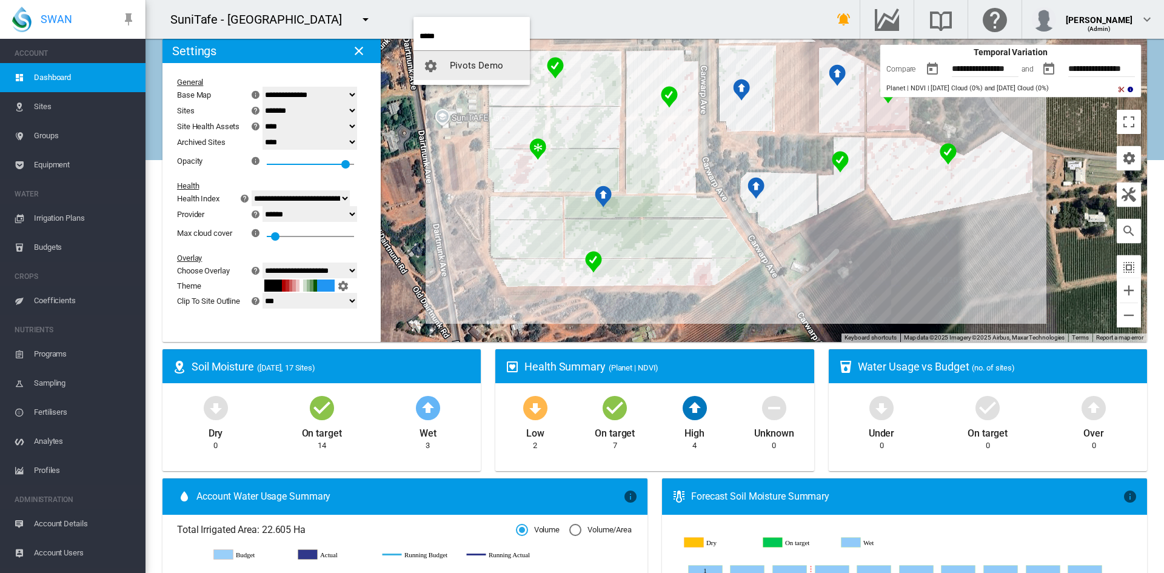
type input "*****"
click at [461, 58] on button "Pivots Demo" at bounding box center [472, 65] width 116 height 29
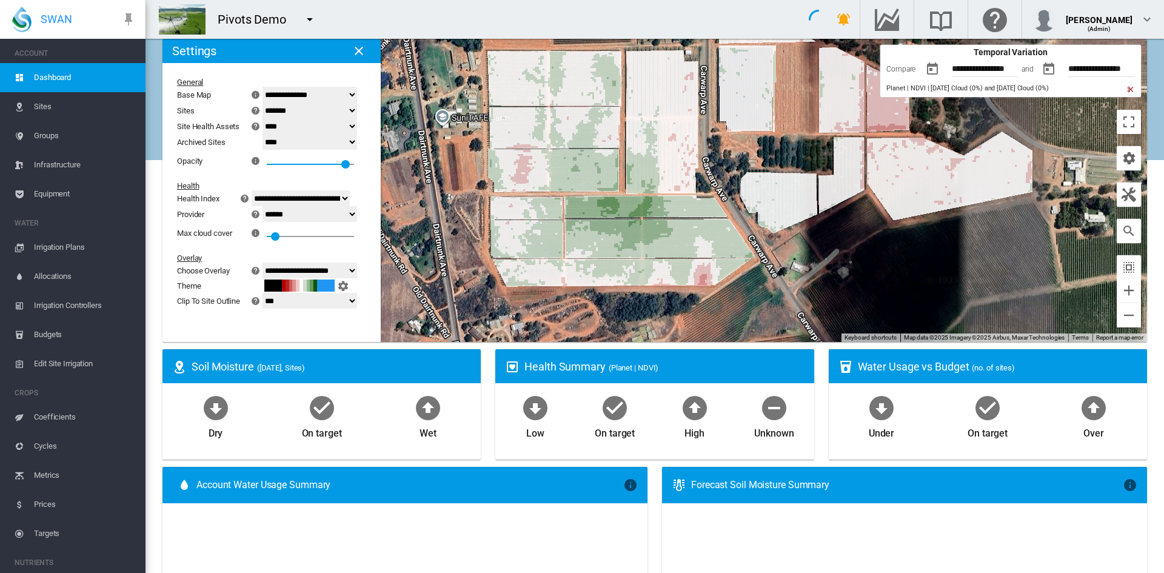
select select "**********"
select select "********"
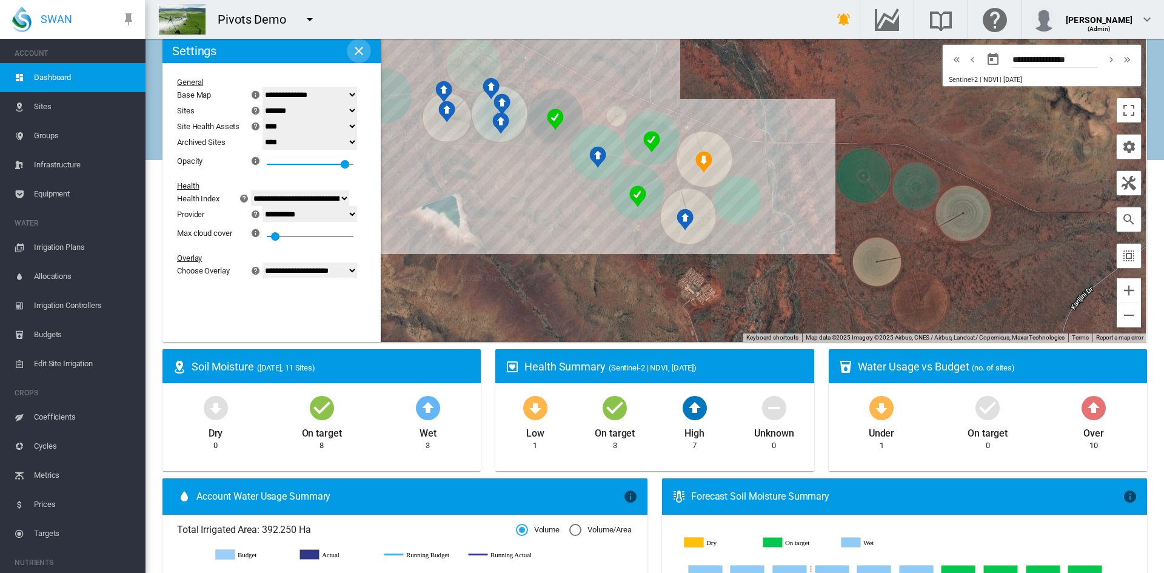
click at [362, 45] on md-icon "icon-close" at bounding box center [359, 51] width 15 height 15
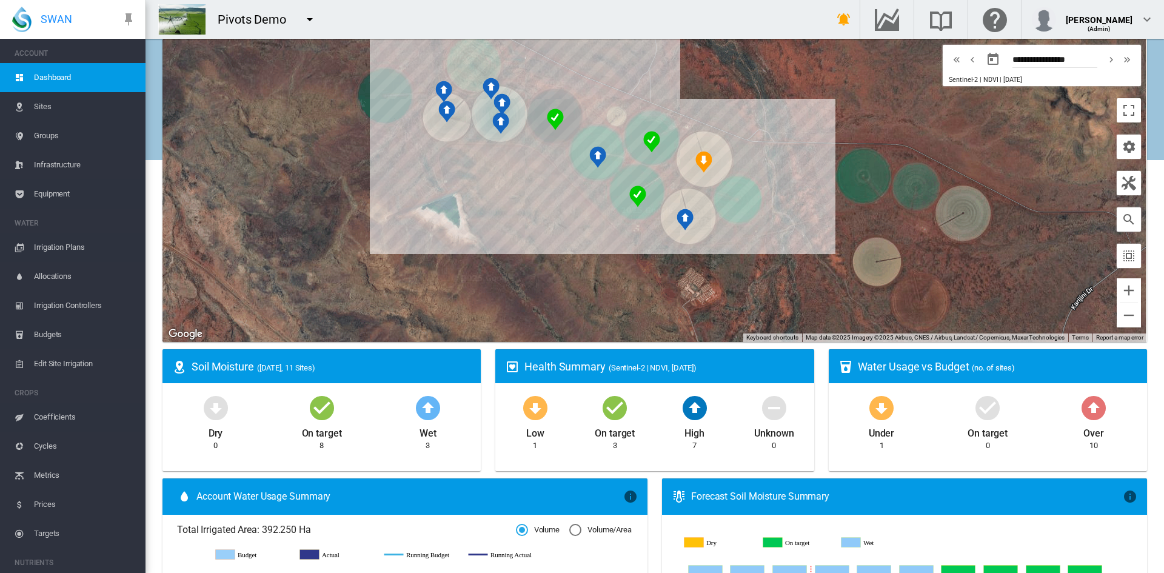
click at [41, 127] on span "Groups" at bounding box center [85, 135] width 102 height 29
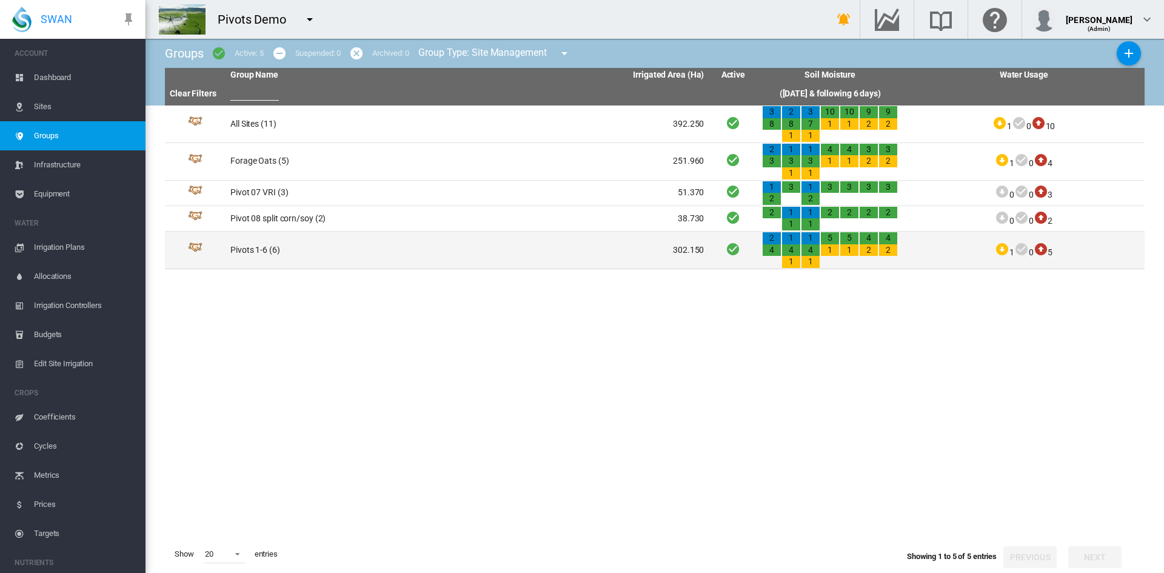
click at [253, 250] on td "Pivots 1-6 (6)" at bounding box center [347, 250] width 242 height 37
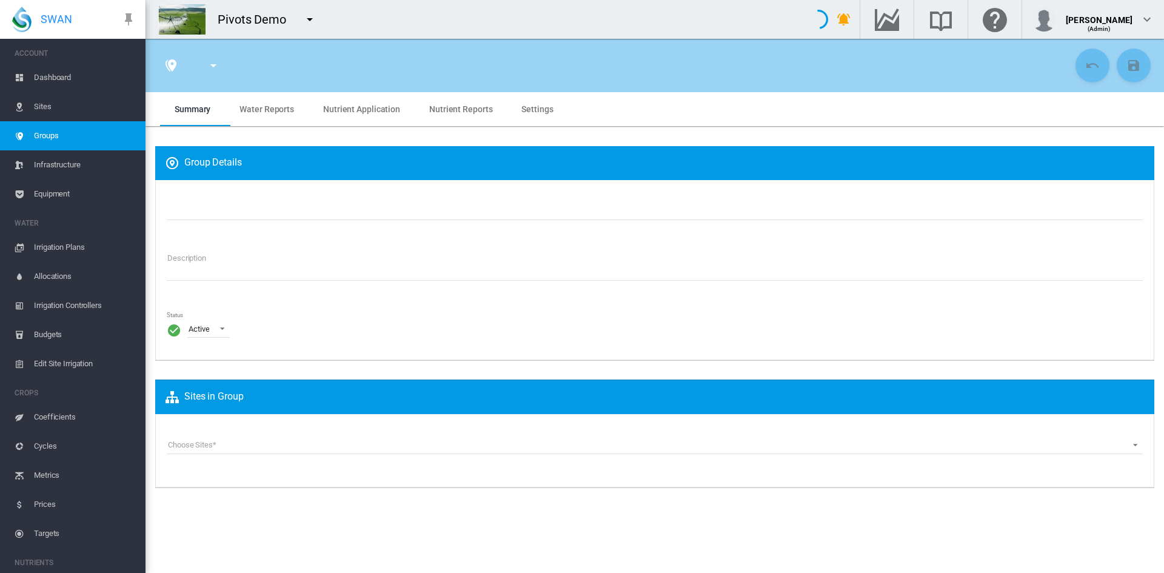
type input "**********"
type textarea "**********"
type input "*"
type input "**"
type input "*"
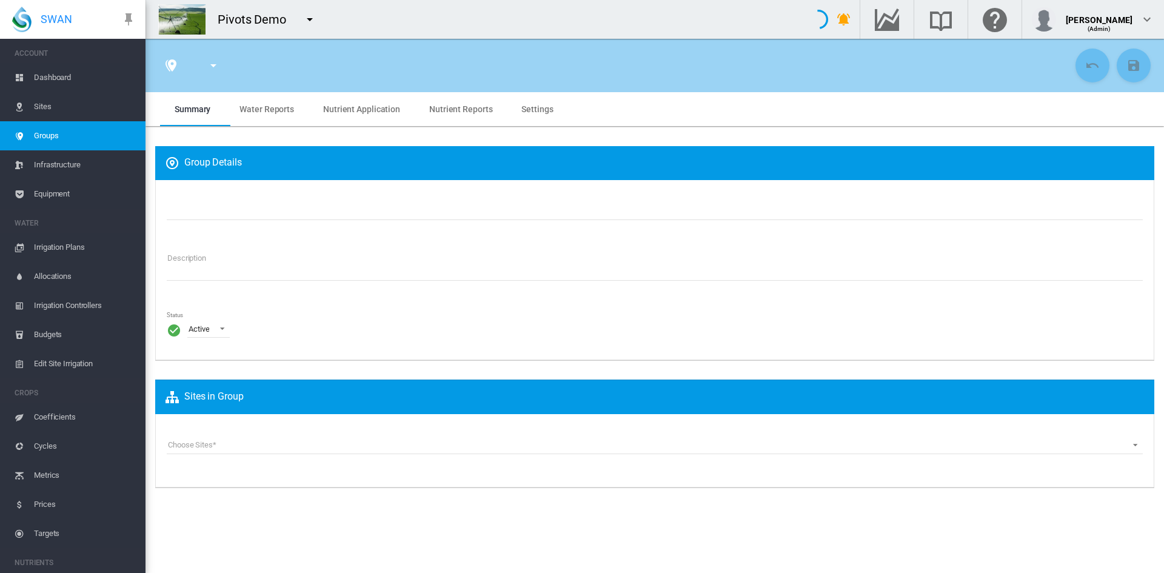
type input "***"
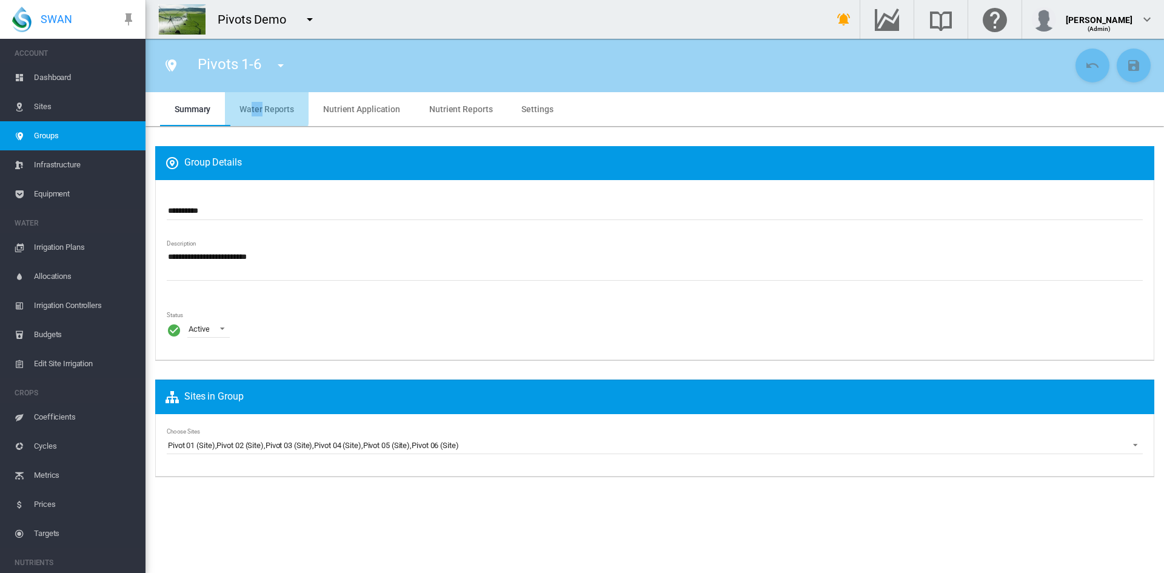
click at [262, 105] on md-tab-item "Water Reports" at bounding box center [267, 109] width 84 height 34
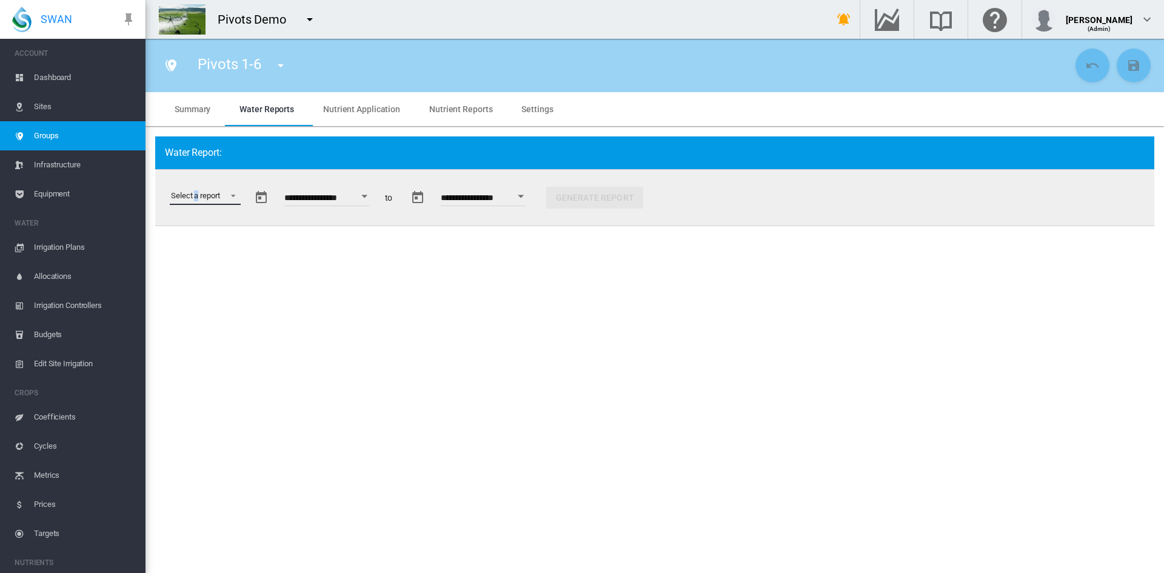
click at [196, 190] on md-select "Select a report Data Extract Irrigation Planned and Applied Soil Moisture Statu…" at bounding box center [205, 196] width 71 height 18
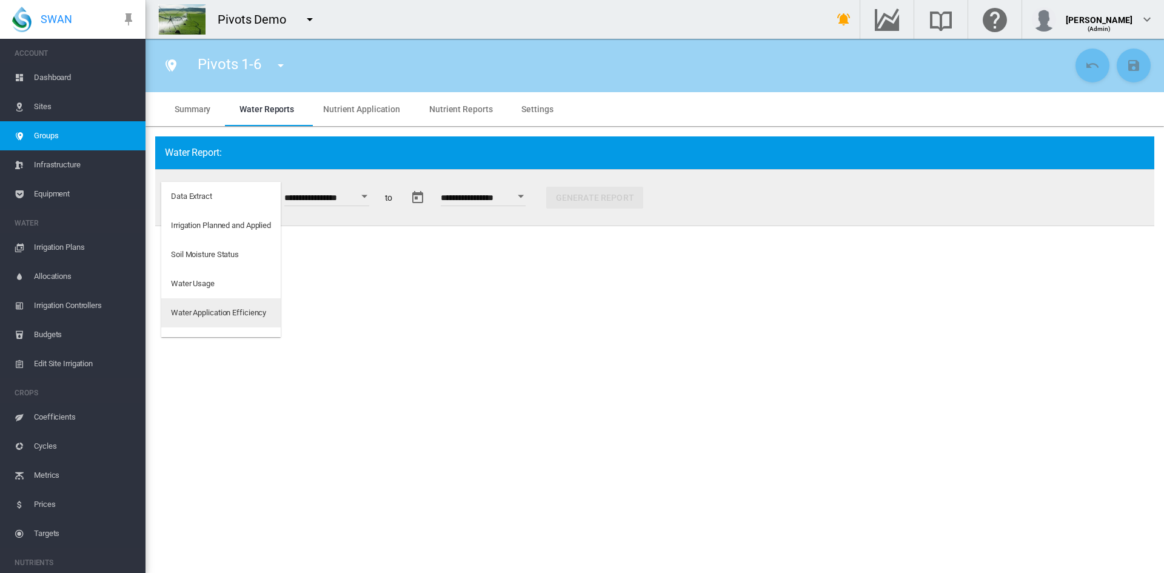
click at [217, 312] on div "Water Application Efficiency" at bounding box center [218, 312] width 95 height 11
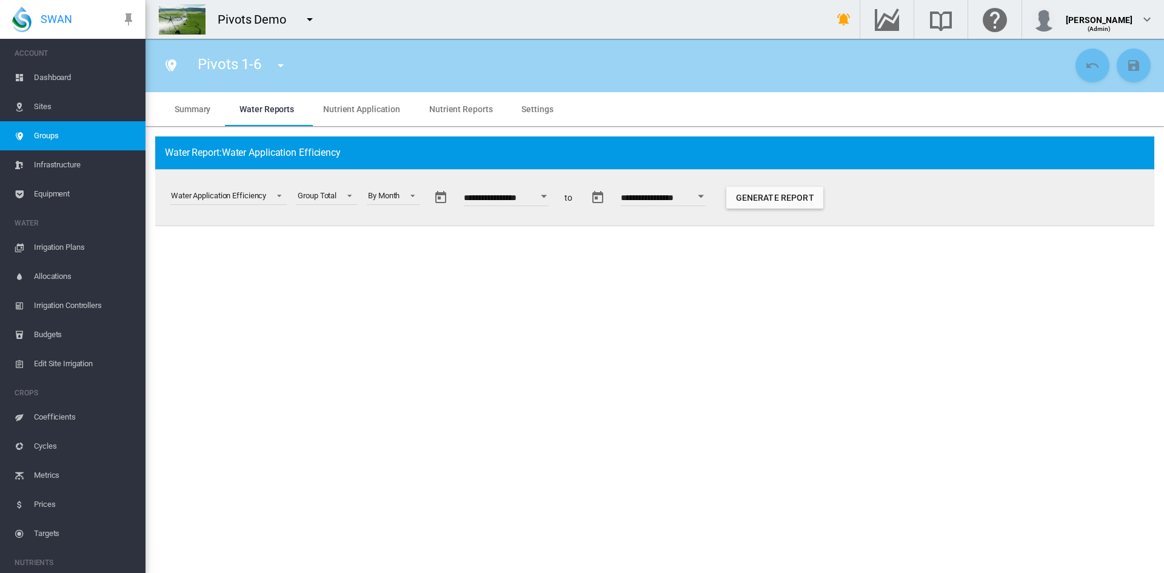
click at [556, 193] on button "Open calendar" at bounding box center [545, 197] width 22 height 22
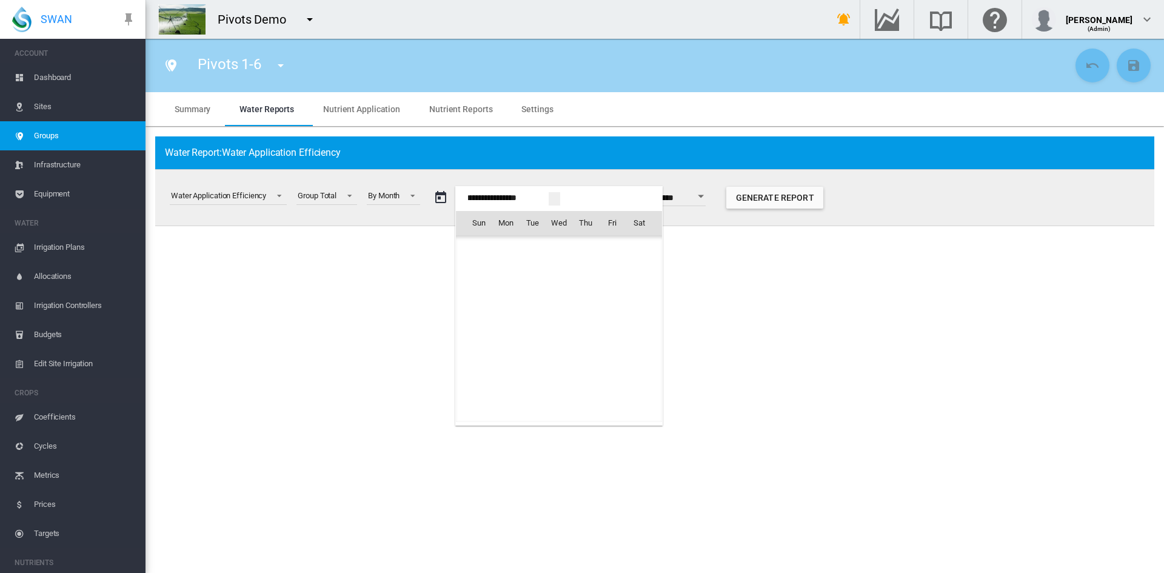
scroll to position [30053, 0]
click at [475, 244] on span "[DATE]" at bounding box center [483, 249] width 25 height 10
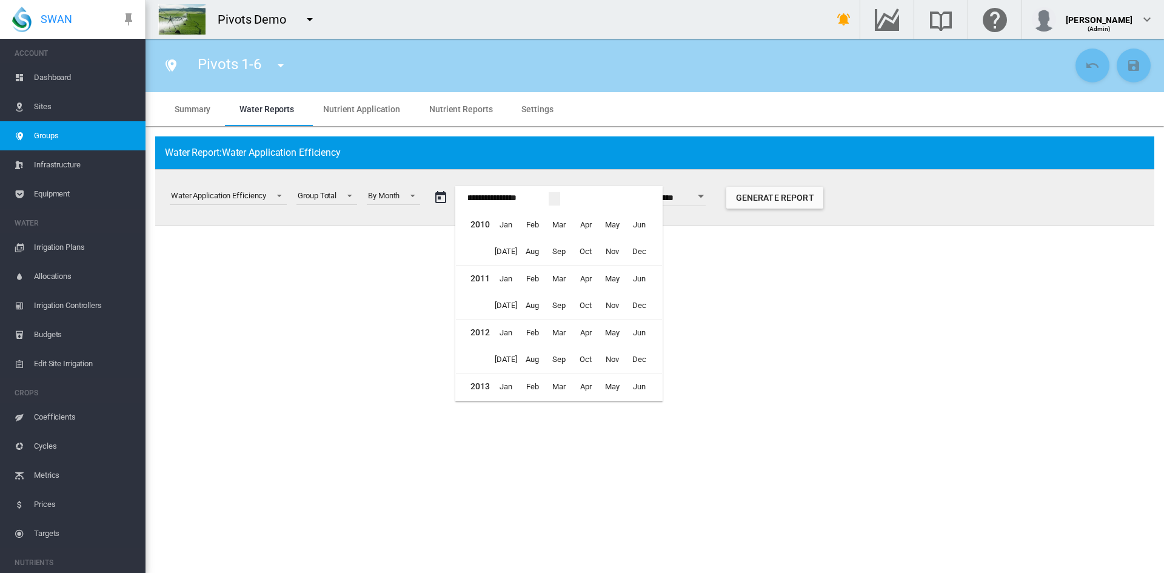
scroll to position [667, 0]
click at [496, 307] on span "Jan" at bounding box center [506, 308] width 24 height 24
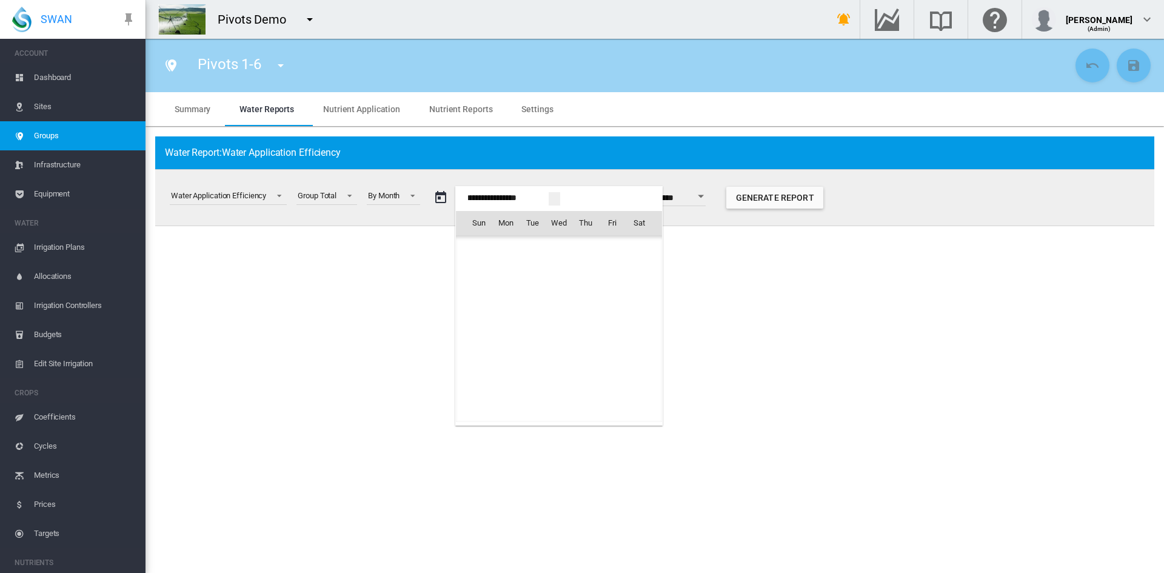
scroll to position [27000, 0]
click at [503, 278] on span "1" at bounding box center [506, 276] width 24 height 24
type input "**********"
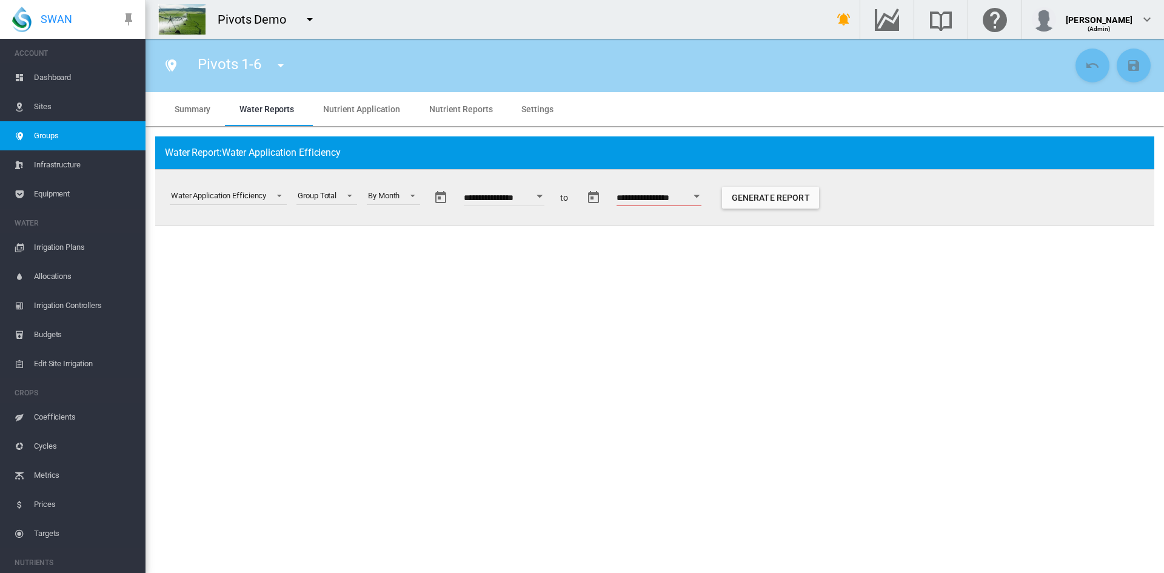
click at [700, 195] on div "Open calendar" at bounding box center [697, 196] width 6 height 3
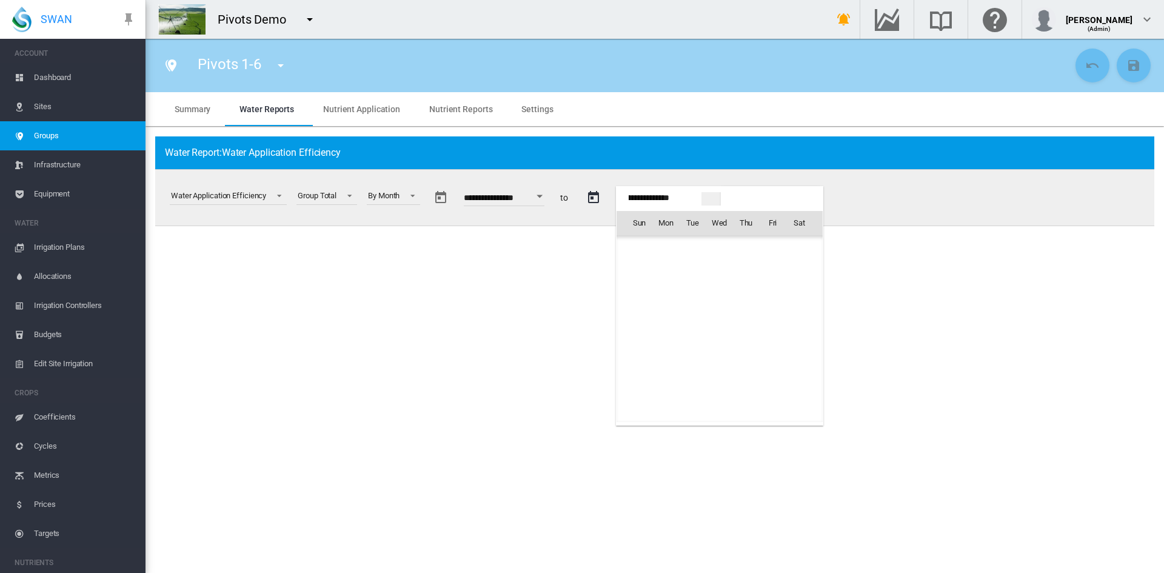
scroll to position [1768, 0]
click at [646, 254] on span "[DATE]" at bounding box center [643, 249] width 25 height 10
click at [797, 251] on span "Dec" at bounding box center [800, 252] width 24 height 24
click at [696, 380] on span "31" at bounding box center [693, 383] width 24 height 24
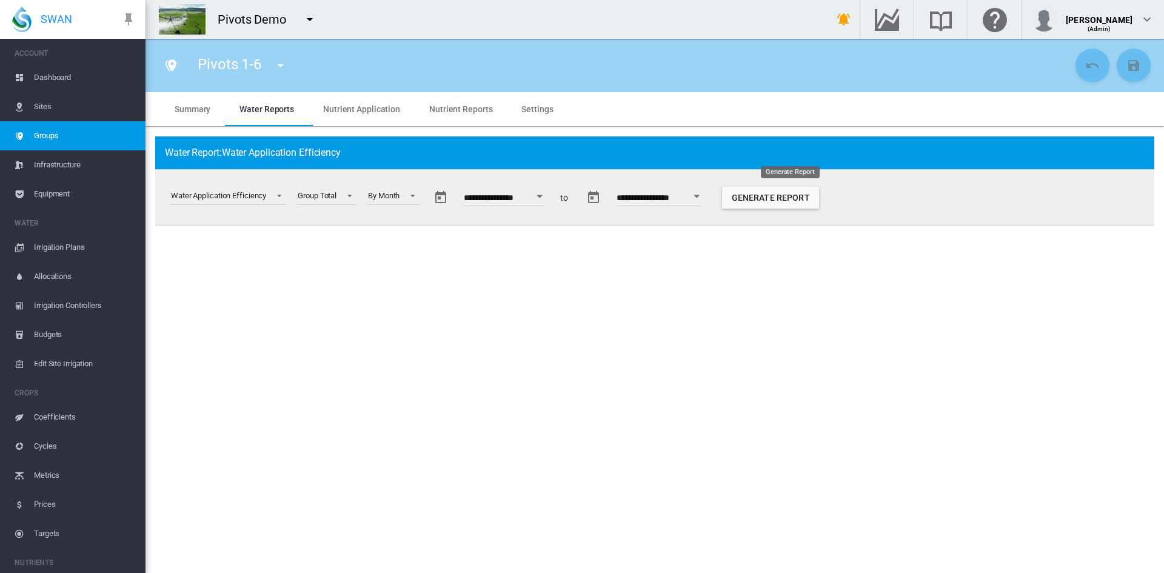
drag, startPoint x: 778, startPoint y: 202, endPoint x: 782, endPoint y: 210, distance: 8.7
click at [782, 210] on div "Generate Report" at bounding box center [766, 197] width 116 height 29
click at [779, 196] on button "Generate Report" at bounding box center [770, 198] width 97 height 22
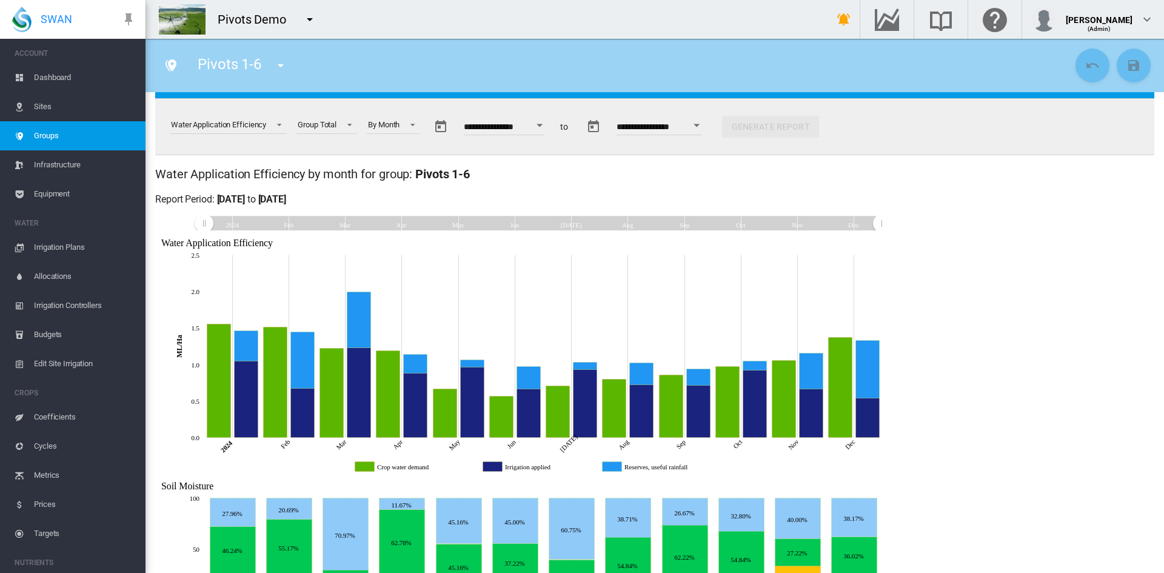
scroll to position [0, 0]
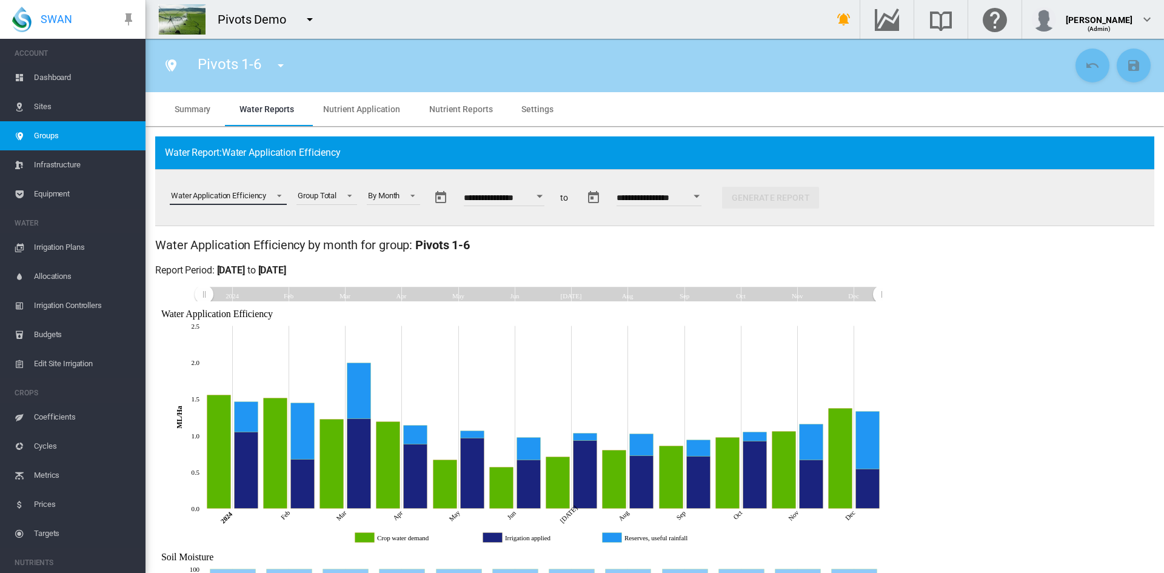
click at [242, 195] on div "Water Application Efficiency" at bounding box center [218, 195] width 95 height 9
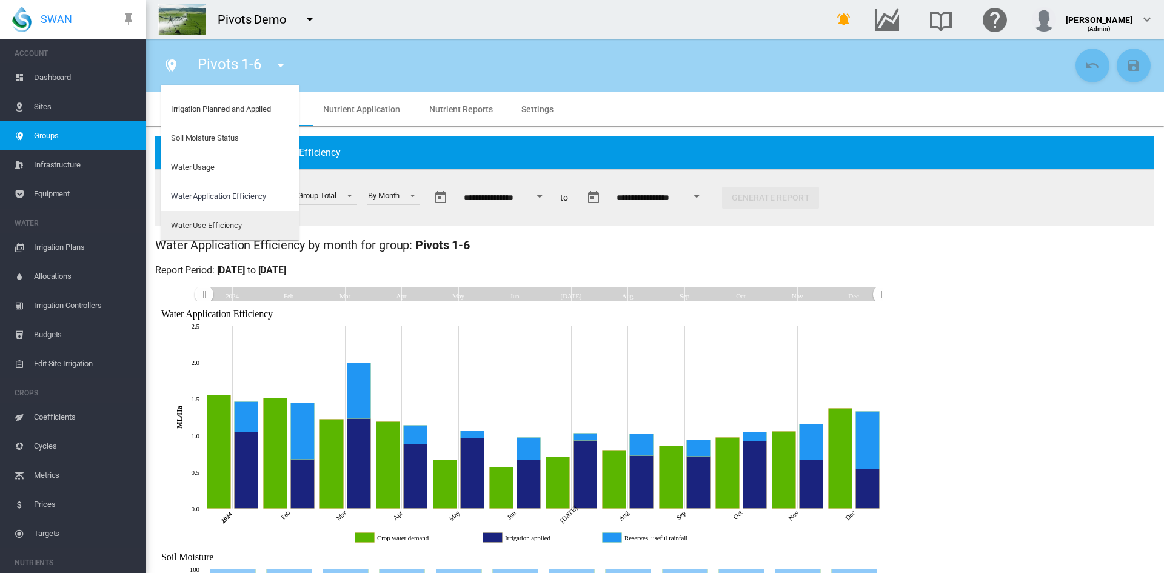
click at [224, 221] on div "Water Use Efficiency" at bounding box center [206, 225] width 71 height 11
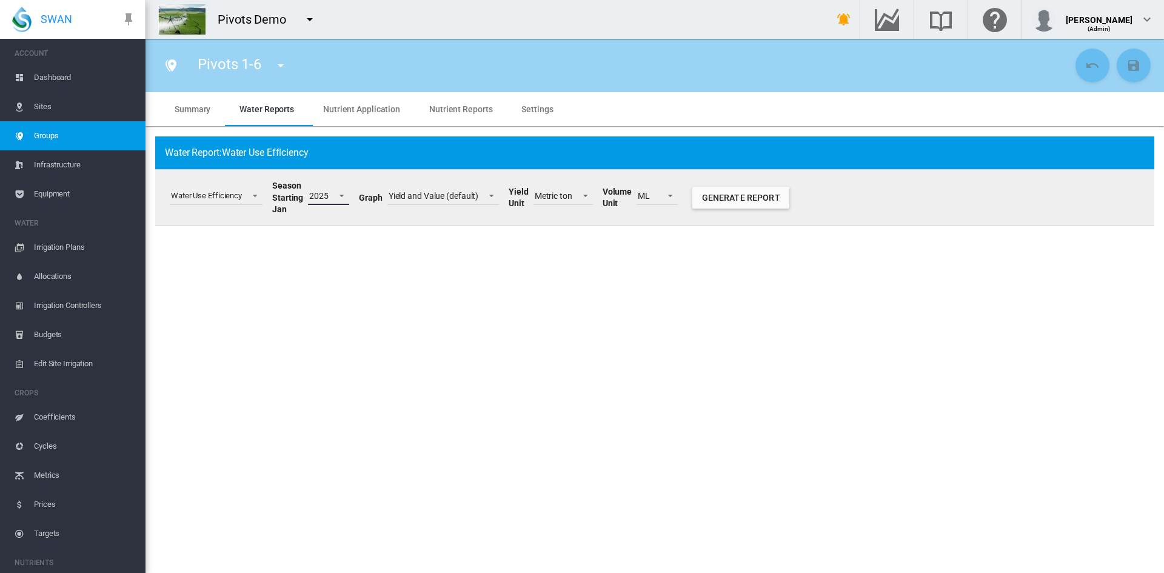
click at [329, 195] on md-select-value "2025" at bounding box center [328, 196] width 41 height 18
click at [326, 256] on div "2023" at bounding box center [317, 255] width 19 height 12
click at [736, 202] on button "Generate Report" at bounding box center [741, 198] width 97 height 22
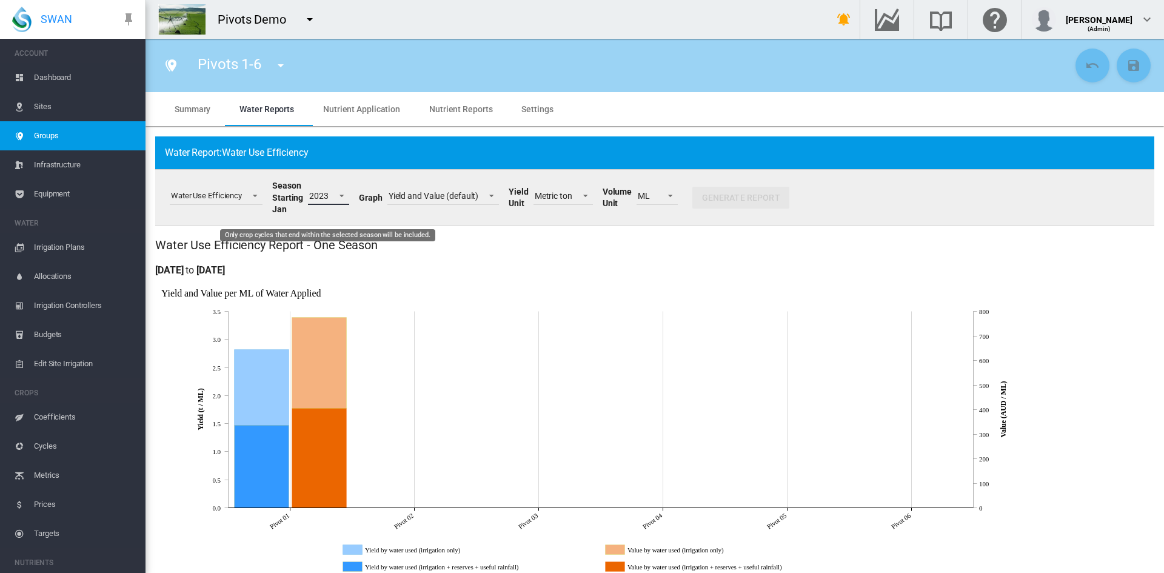
click at [326, 191] on md-select-value "2023" at bounding box center [328, 196] width 41 height 18
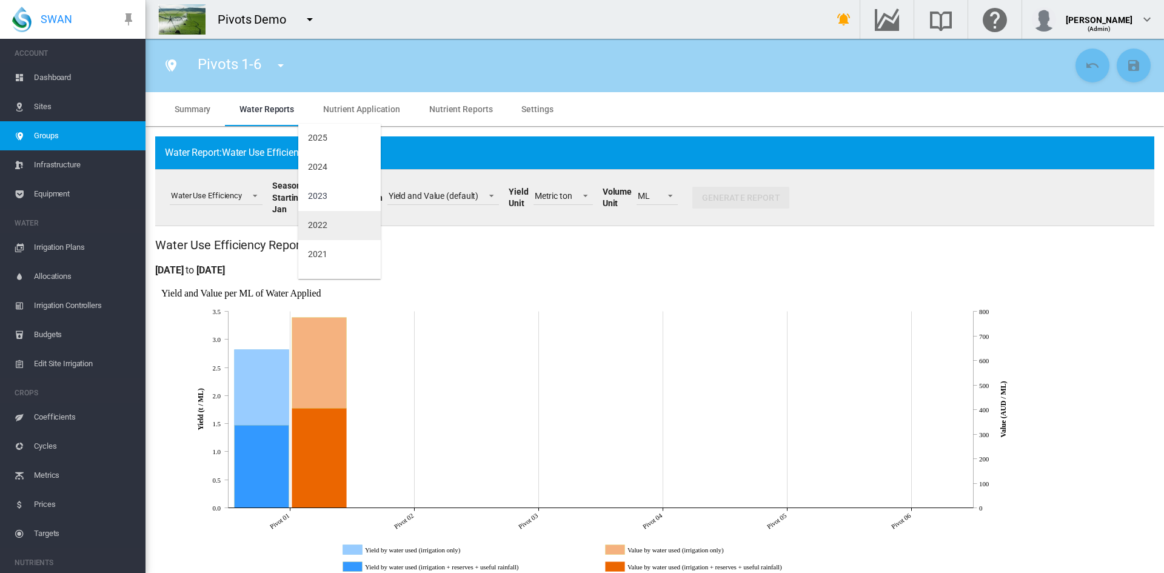
click at [318, 221] on div "2022" at bounding box center [317, 226] width 19 height 12
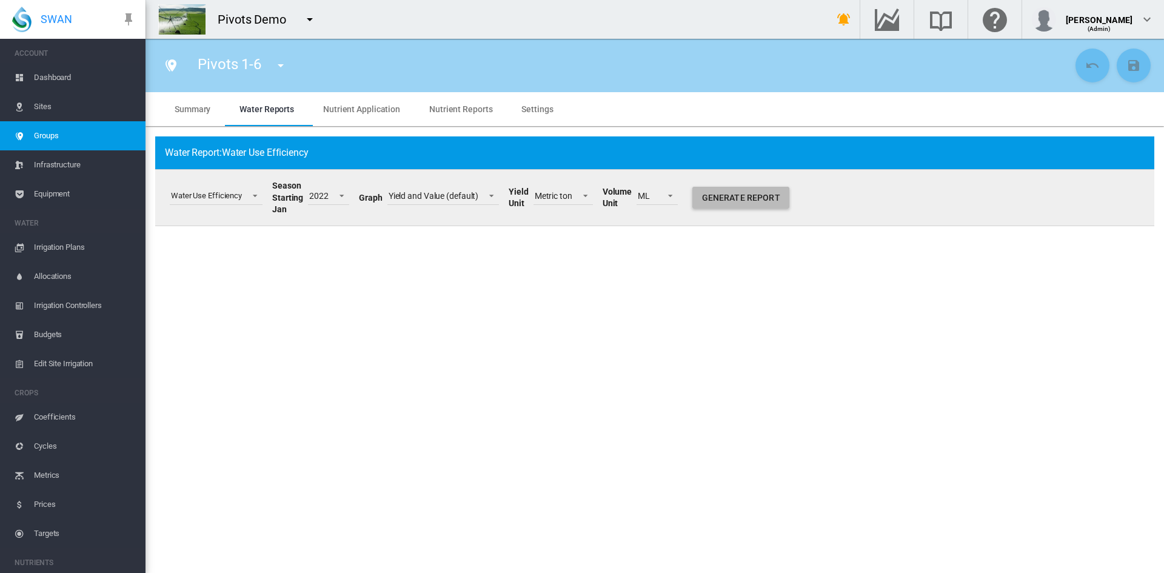
click at [761, 193] on button "Generate Report" at bounding box center [741, 198] width 97 height 22
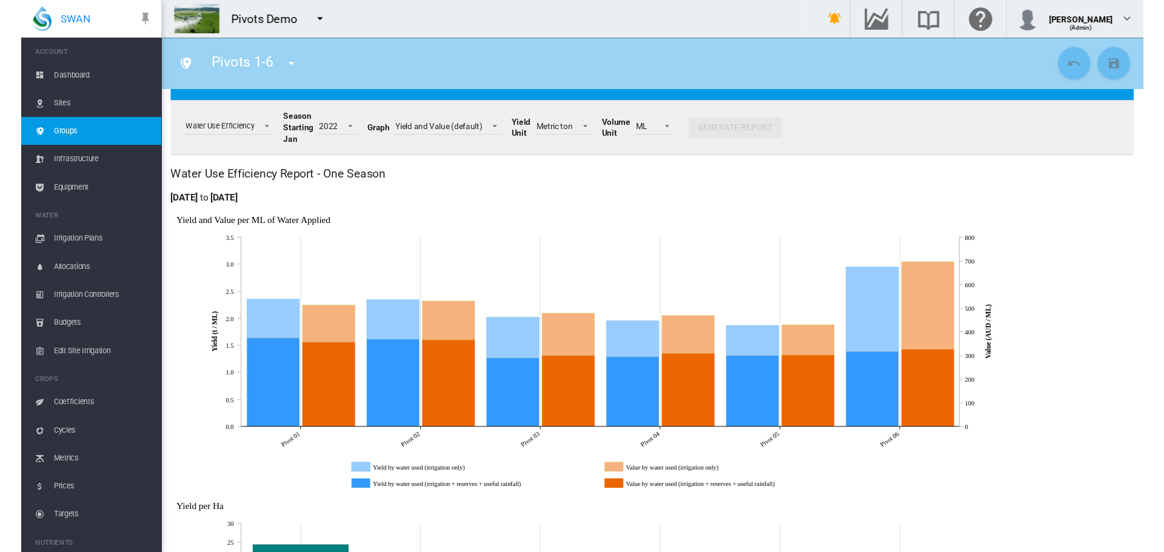
scroll to position [52, 0]
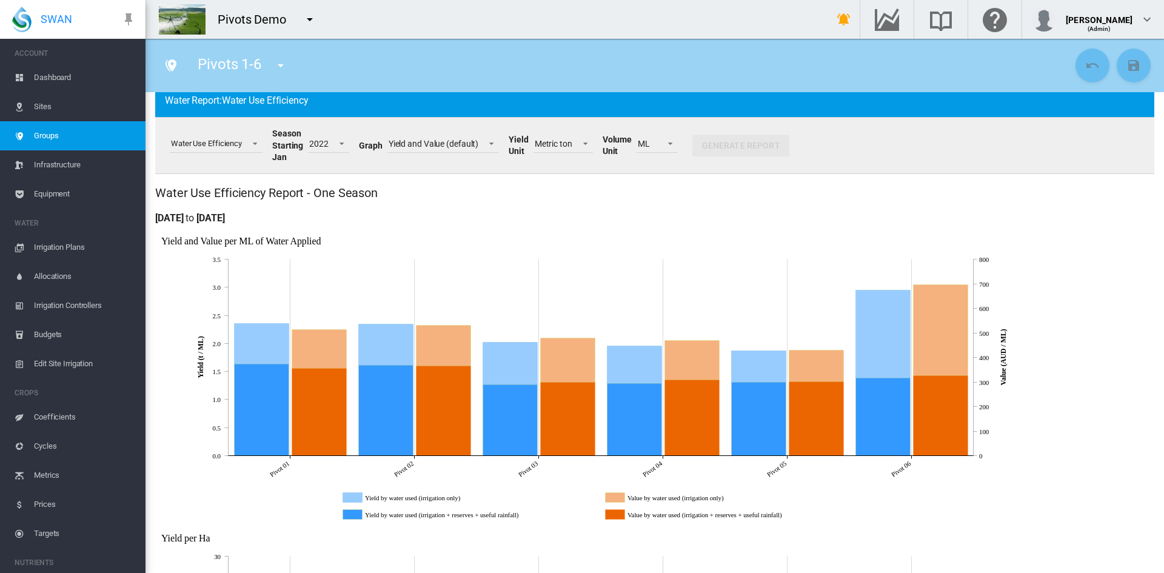
click at [41, 79] on span "Dashboard" at bounding box center [85, 77] width 102 height 29
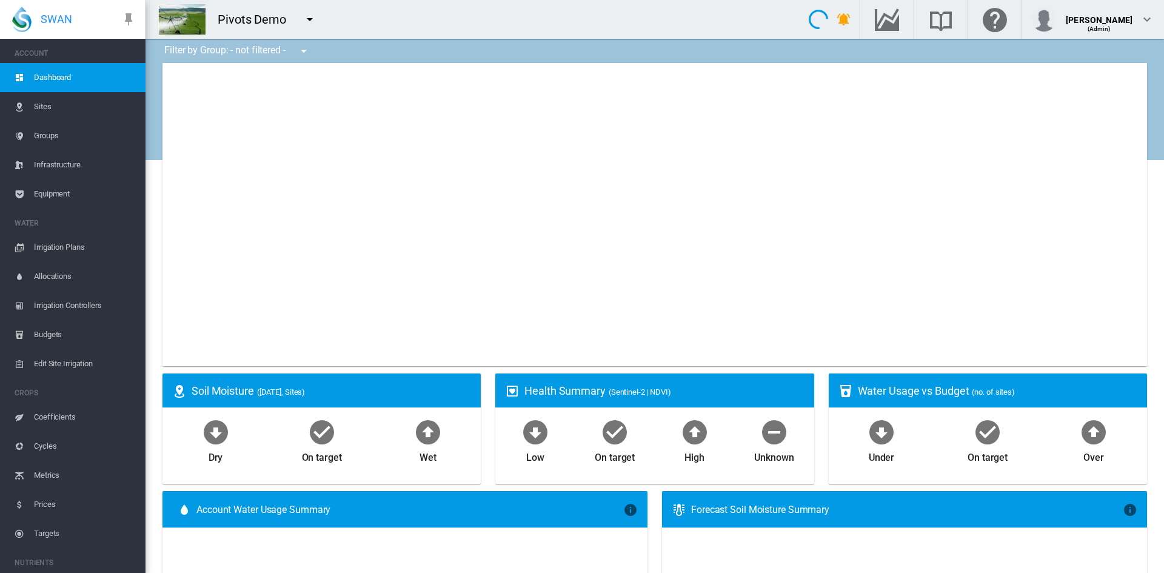
type input "**********"
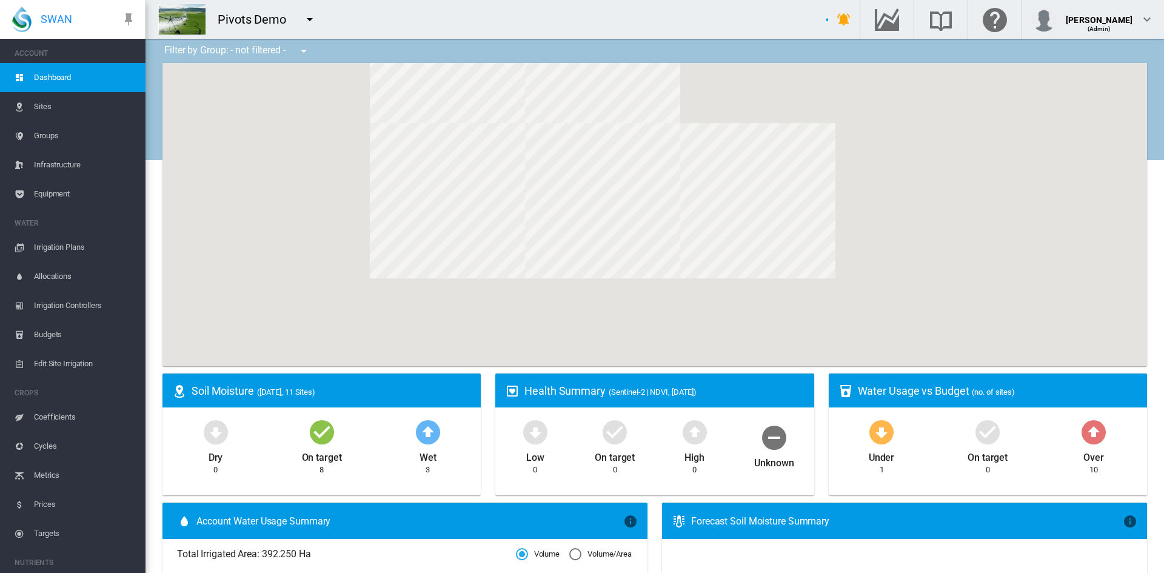
click at [469, 17] on div "Pivots Demo" at bounding box center [477, 19] width 663 height 39
